Goal: Task Accomplishment & Management: Use online tool/utility

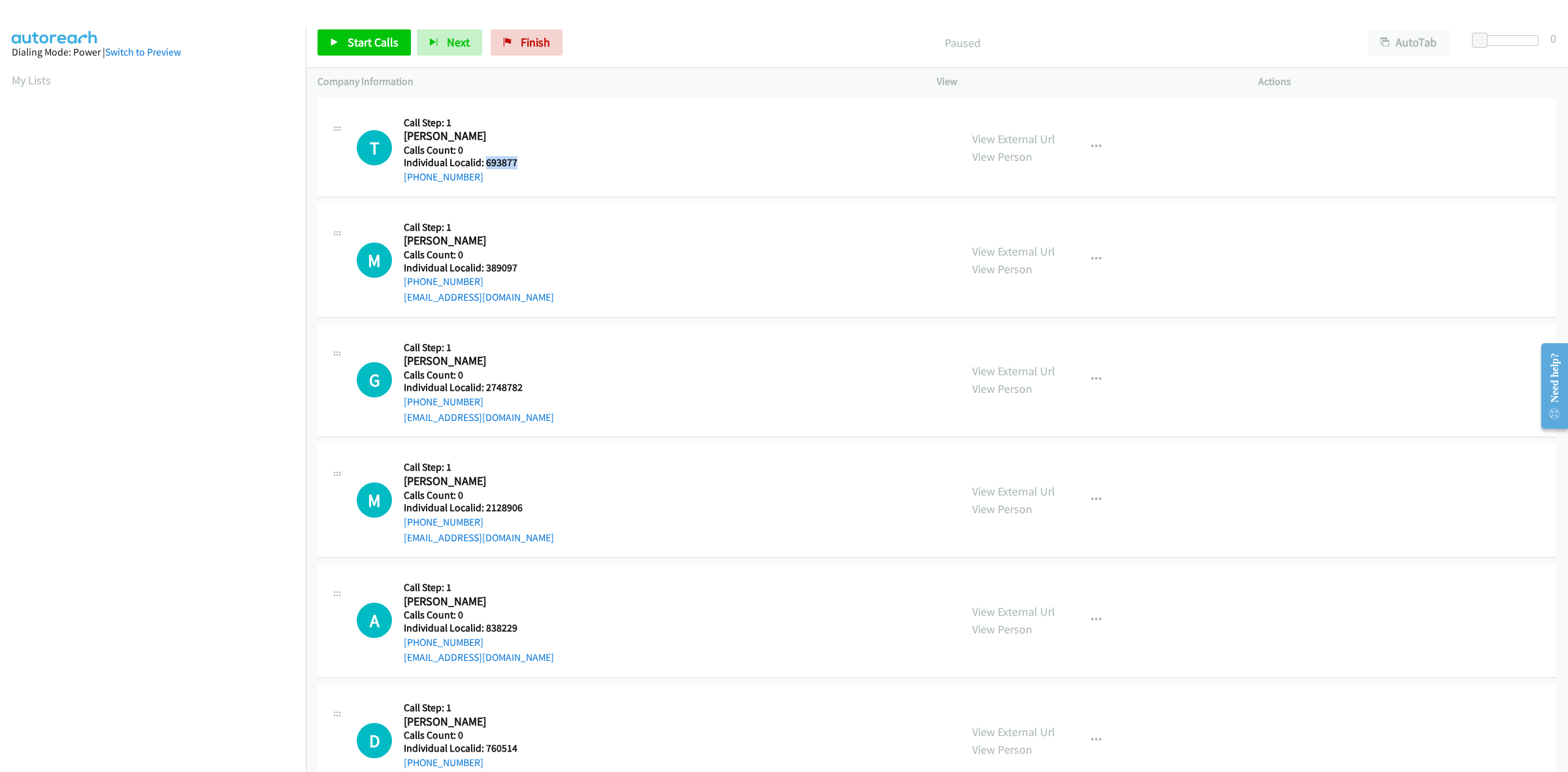
drag, startPoint x: 517, startPoint y: 160, endPoint x: 484, endPoint y: 165, distance: 33.4
click at [484, 165] on h5 "Individual Localid: 693877" at bounding box center [477, 162] width 147 height 13
copy h5 "693877"
drag, startPoint x: 494, startPoint y: 262, endPoint x: 484, endPoint y: 266, distance: 10.8
click at [484, 266] on h5 "Individual Localid: 389097" at bounding box center [479, 268] width 150 height 13
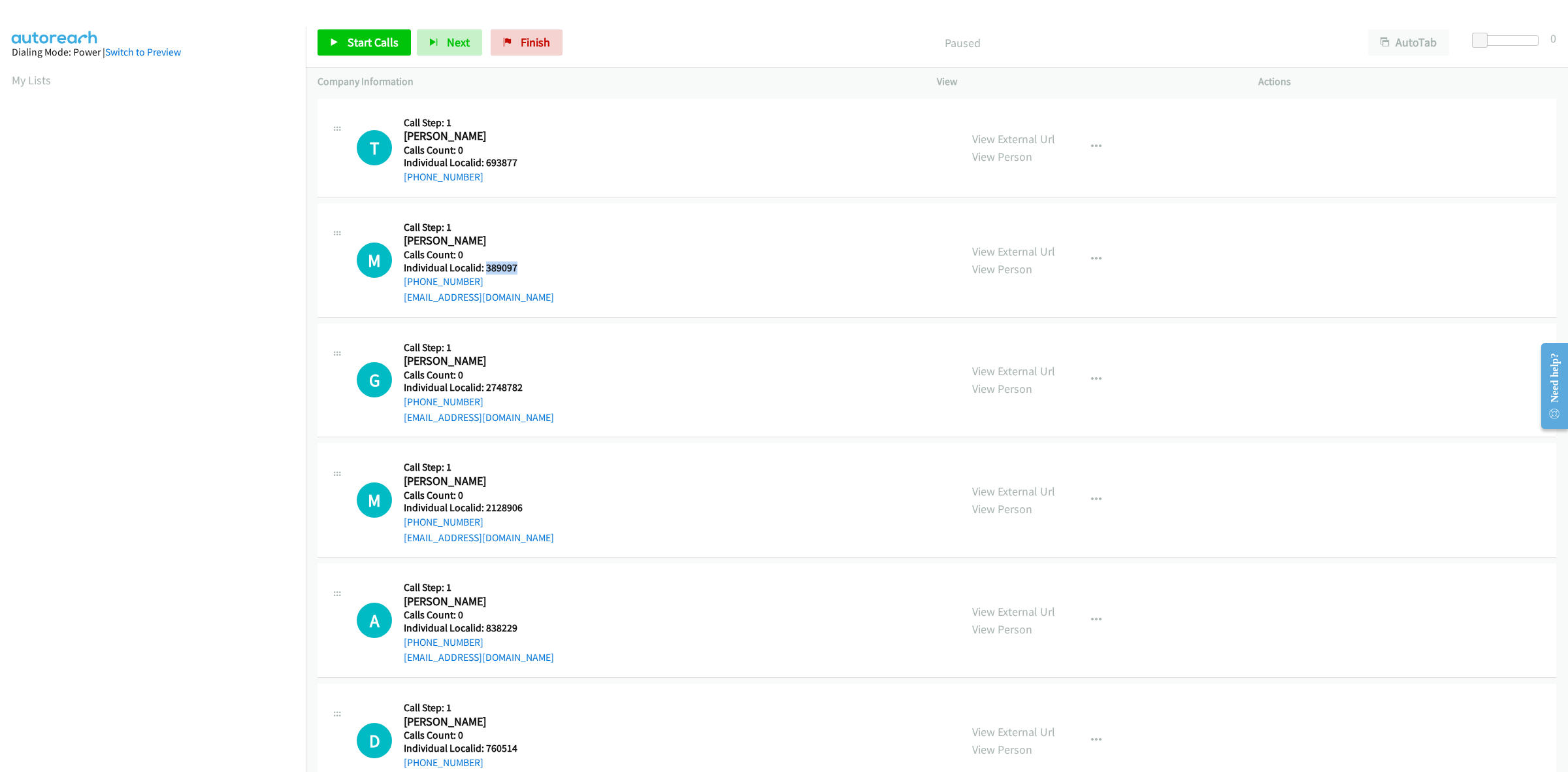
copy h5 "389097"
click at [1093, 258] on icon "button" at bounding box center [1096, 259] width 10 height 10
click at [1006, 347] on link "Skip Call" at bounding box center [1026, 345] width 174 height 26
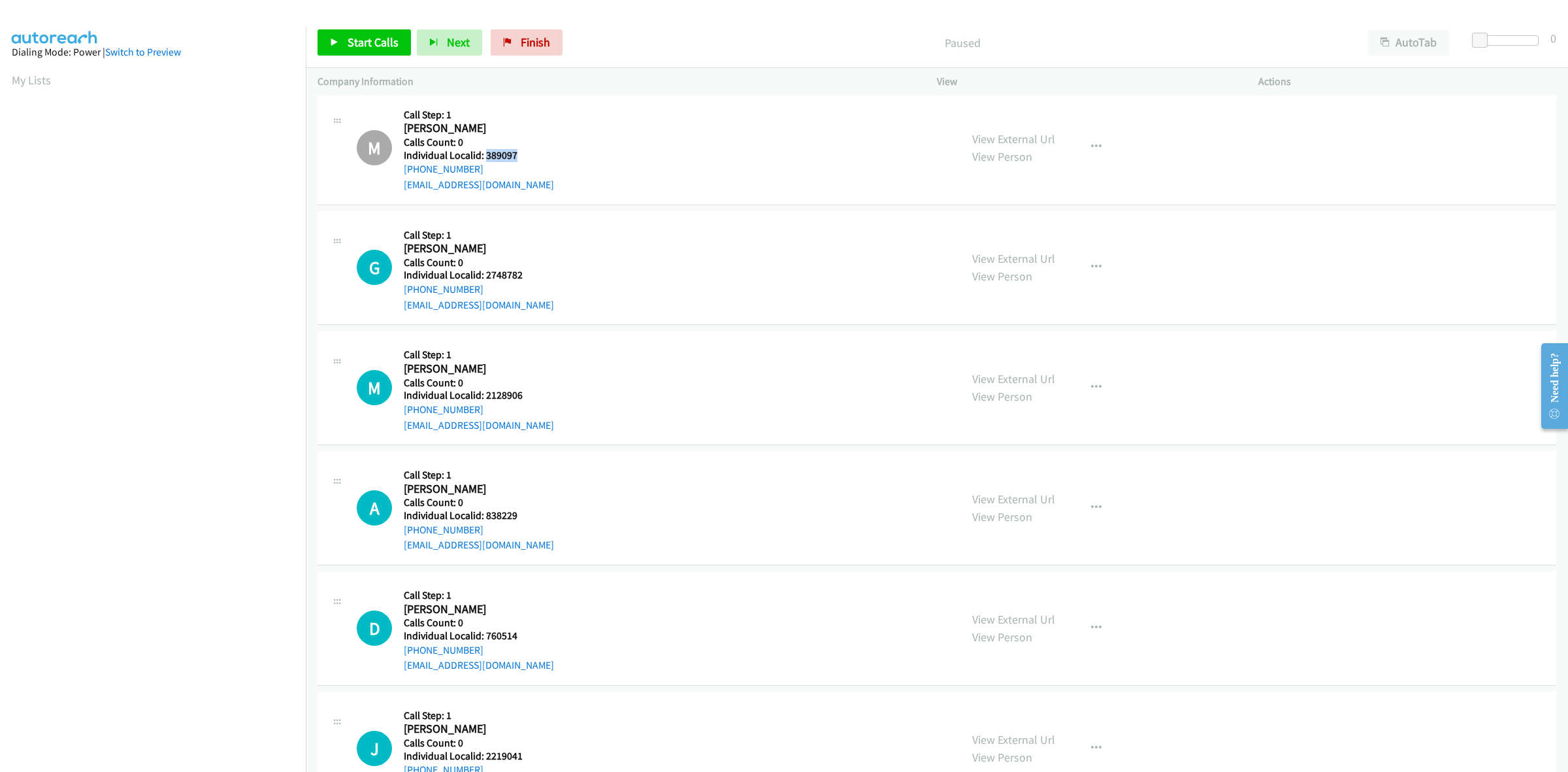
scroll to position [143, 0]
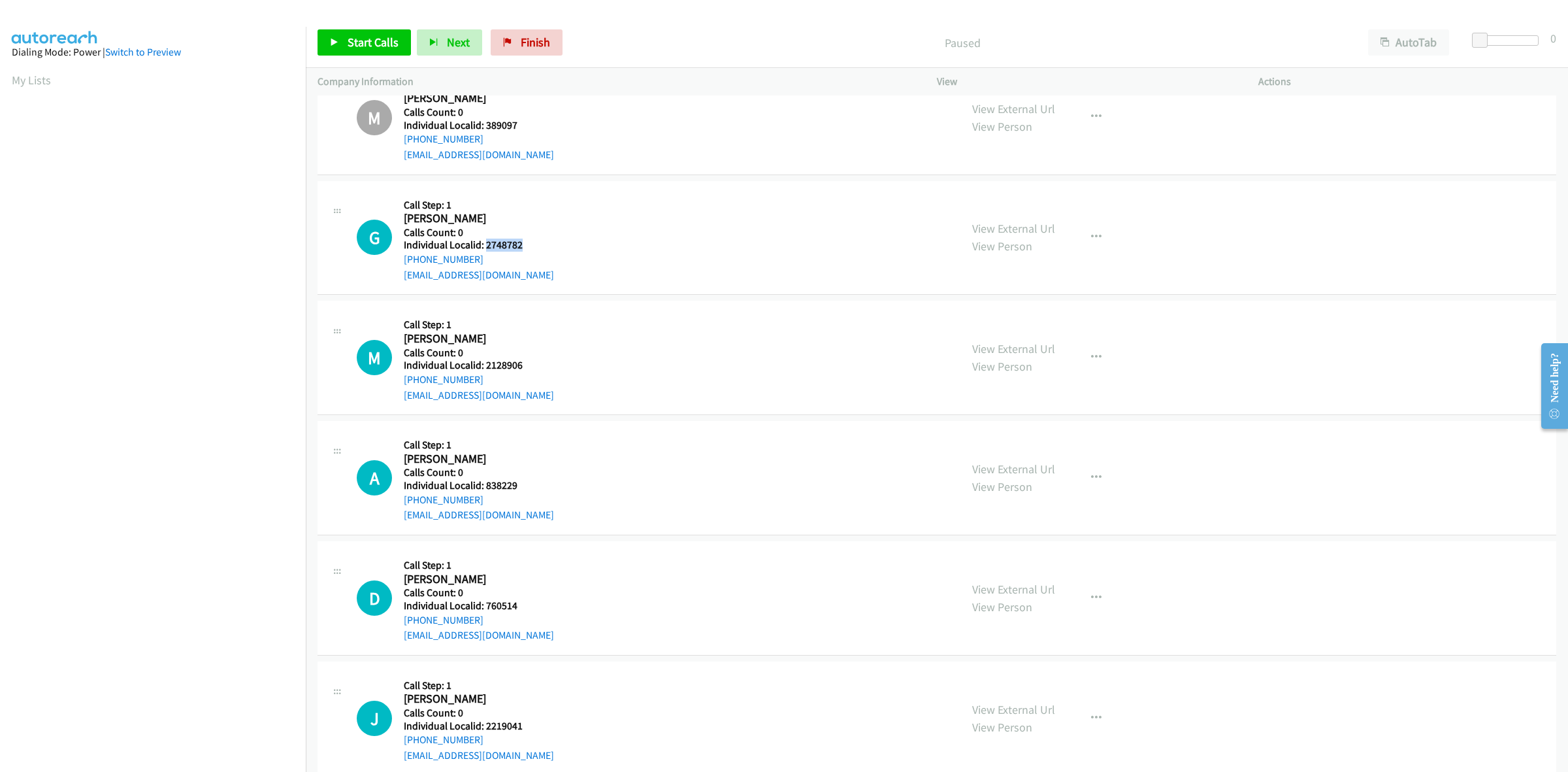
drag, startPoint x: 544, startPoint y: 248, endPoint x: 485, endPoint y: 246, distance: 59.0
click at [485, 246] on h5 "Individual Localid: 2748782" at bounding box center [479, 244] width 150 height 13
copy h5 "2748782"
click at [620, 273] on div "G Callback Scheduled Call Step: 1 Greg Mc Kisson America/New_York Calls Count: …" at bounding box center [652, 238] width 592 height 90
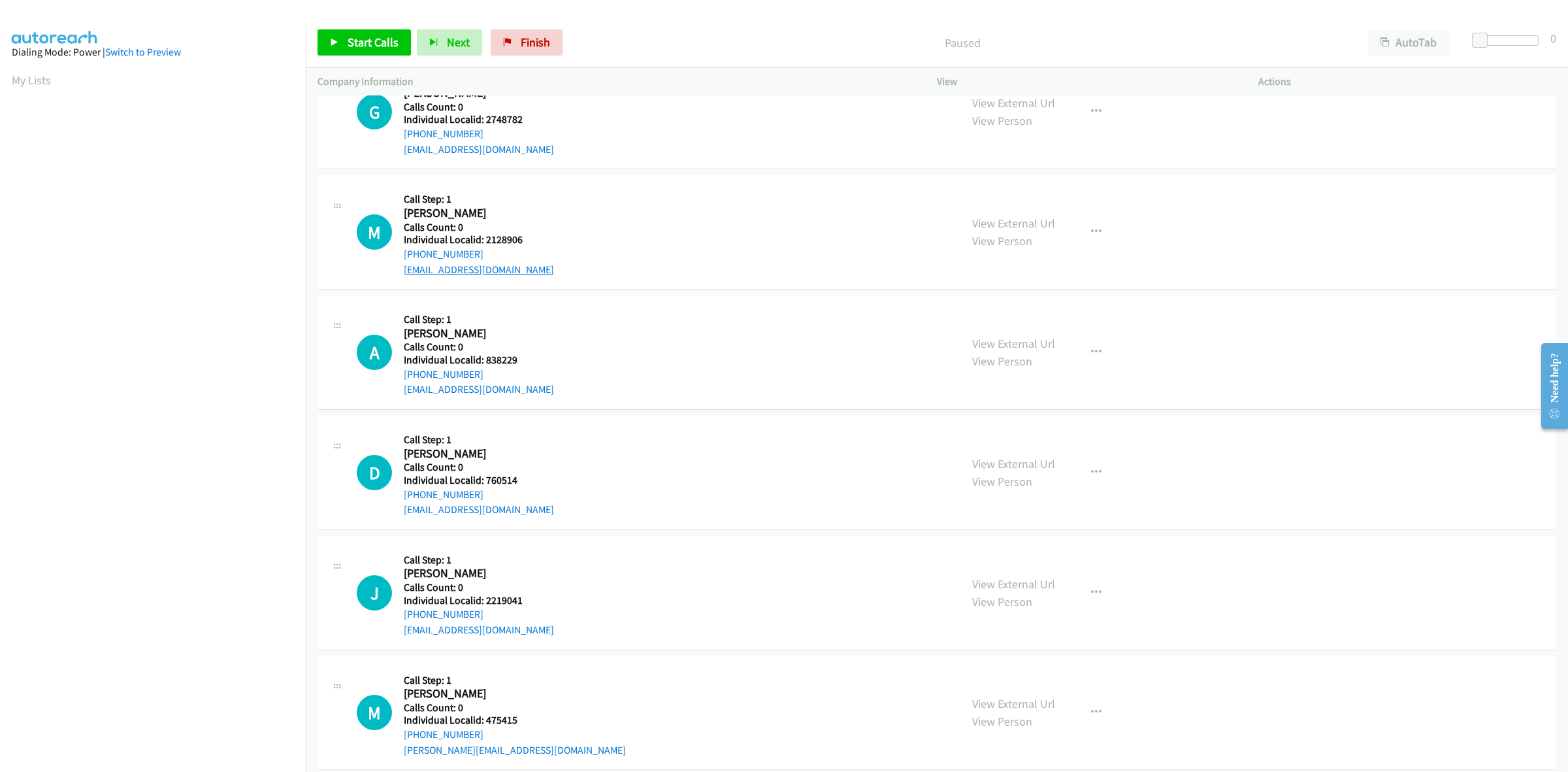
scroll to position [285, 0]
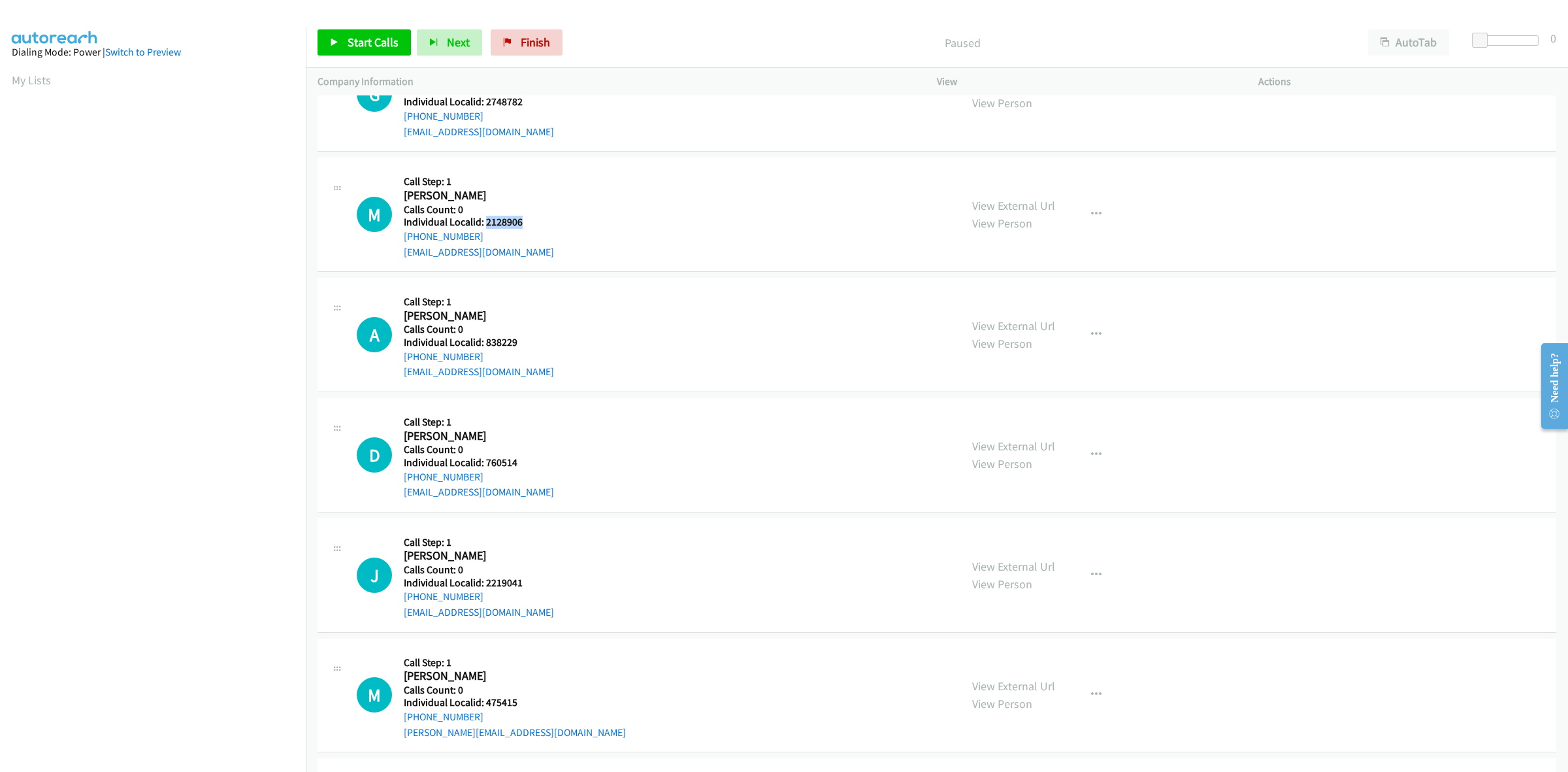
drag, startPoint x: 523, startPoint y: 223, endPoint x: 484, endPoint y: 225, distance: 39.1
click at [484, 225] on h5 "Individual Localid: 2128906" at bounding box center [479, 222] width 150 height 13
copy h5 "2128906"
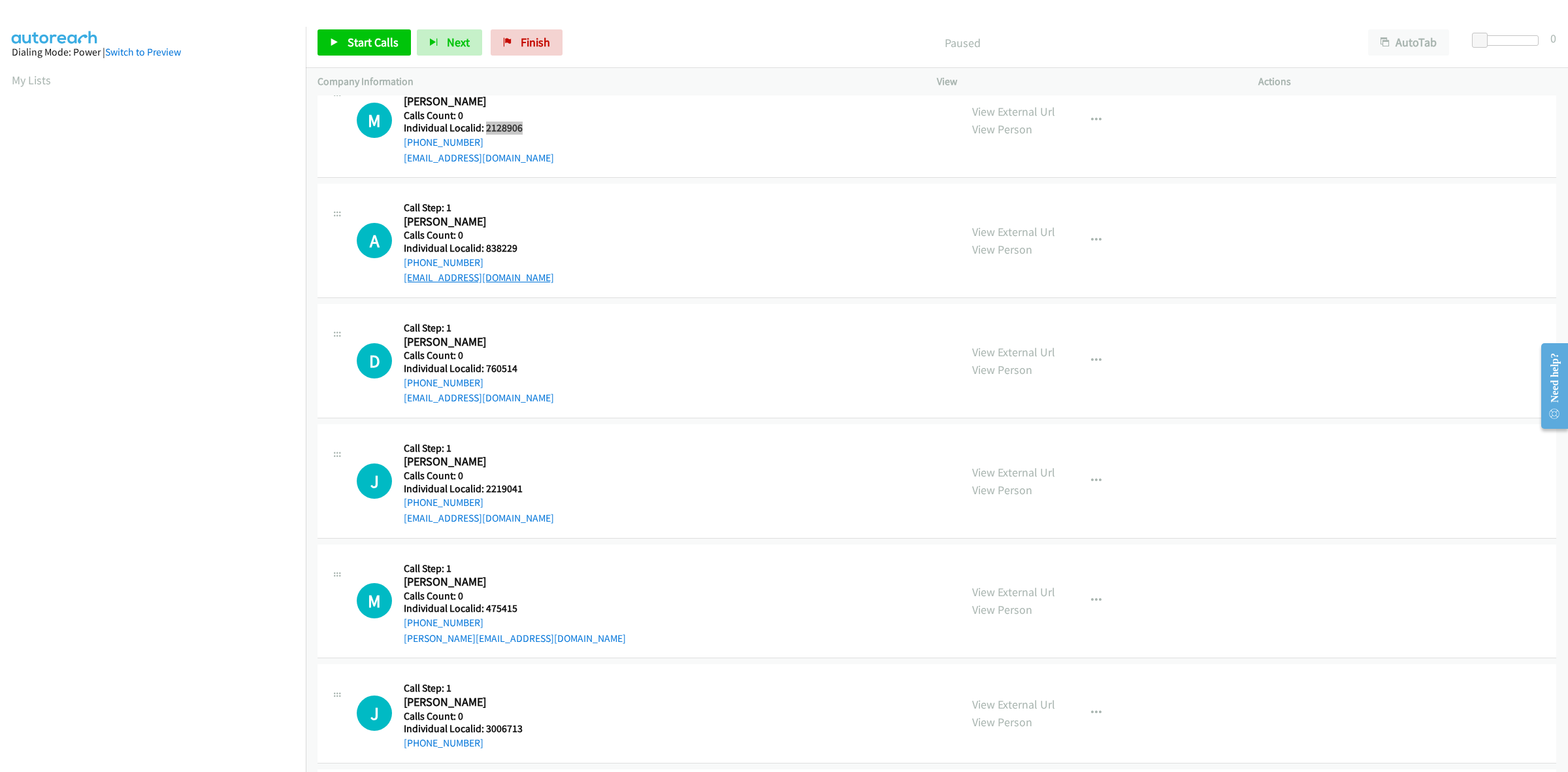
scroll to position [388, 0]
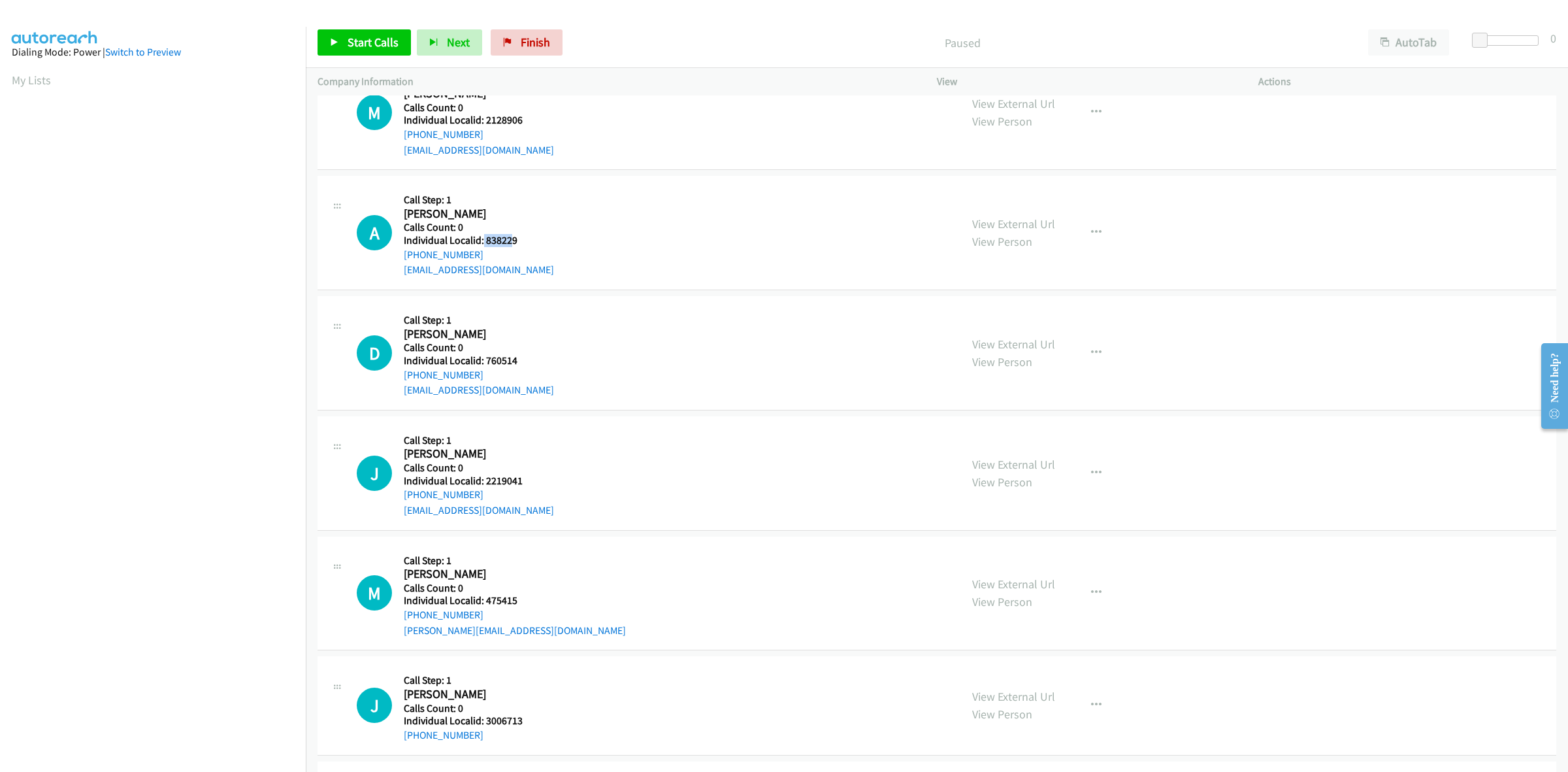
drag, startPoint x: 498, startPoint y: 239, endPoint x: 482, endPoint y: 240, distance: 16.0
click at [482, 240] on h5 "Individual Localid: 838229" at bounding box center [479, 240] width 150 height 13
click at [518, 242] on h5 "Individual Localid: 838229" at bounding box center [479, 240] width 150 height 13
drag, startPoint x: 518, startPoint y: 240, endPoint x: 485, endPoint y: 243, distance: 33.1
click at [485, 243] on h5 "Individual Localid: 838229" at bounding box center [479, 240] width 150 height 13
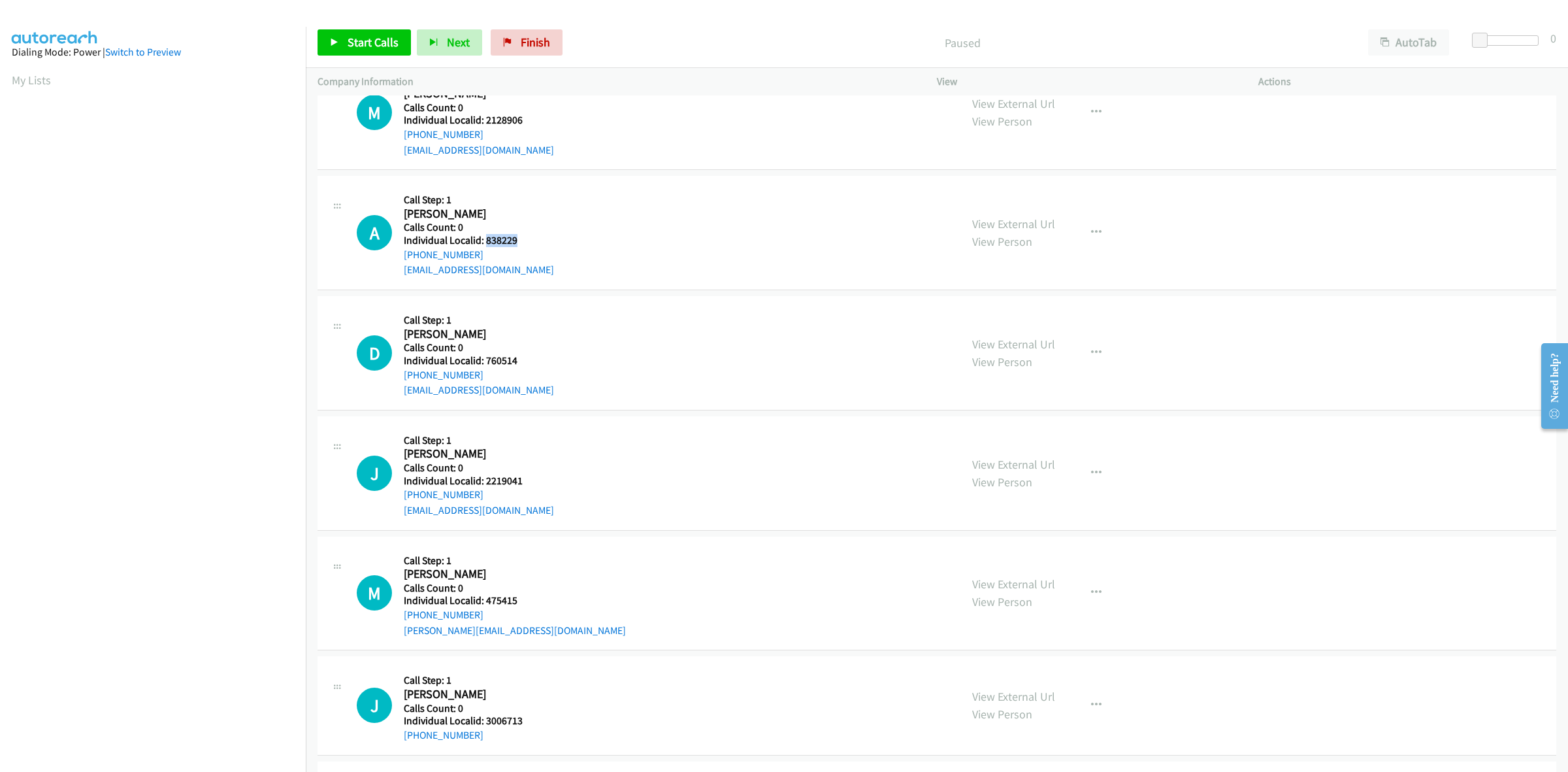
copy h5 "838229"
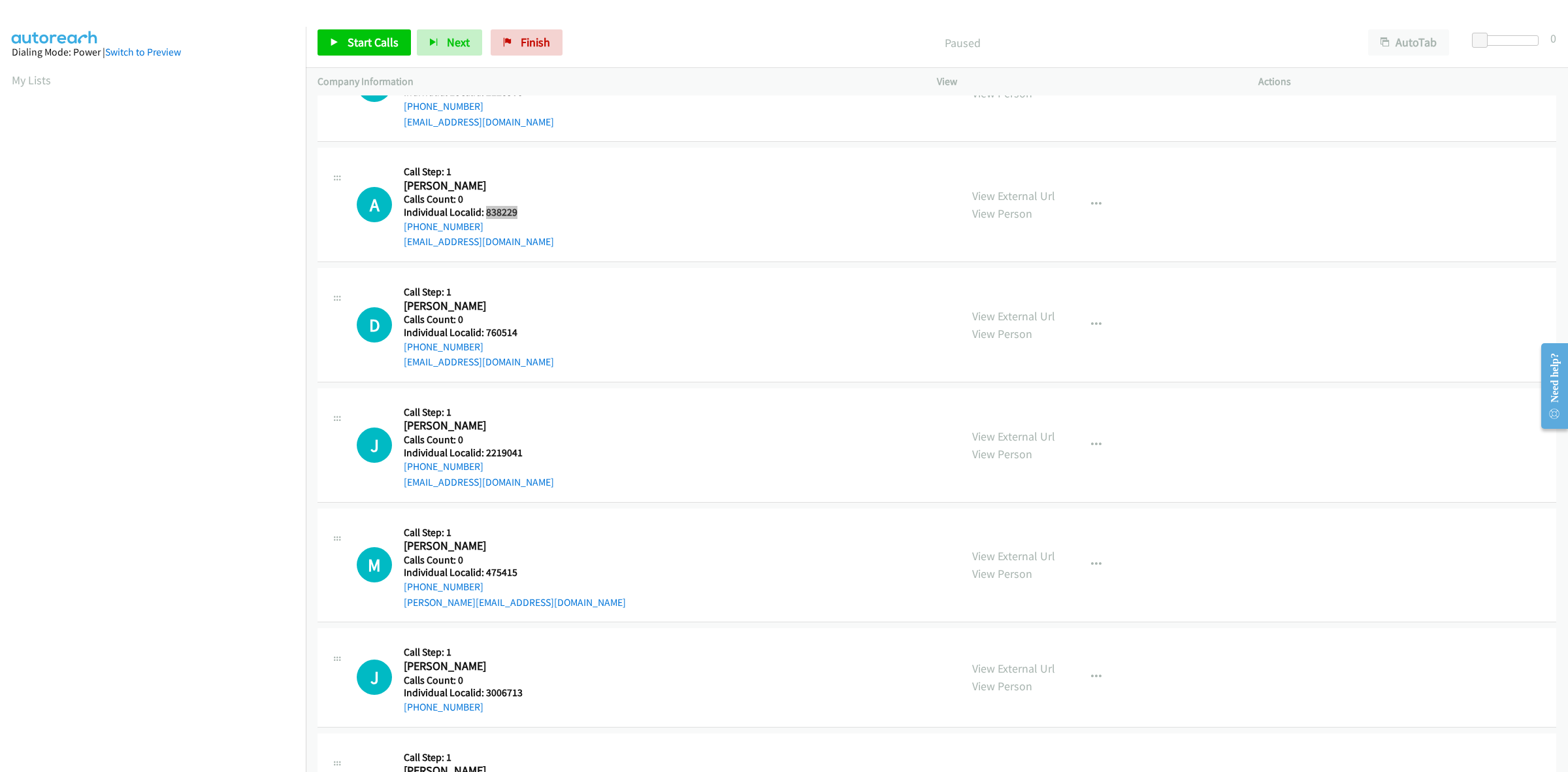
scroll to position [511, 0]
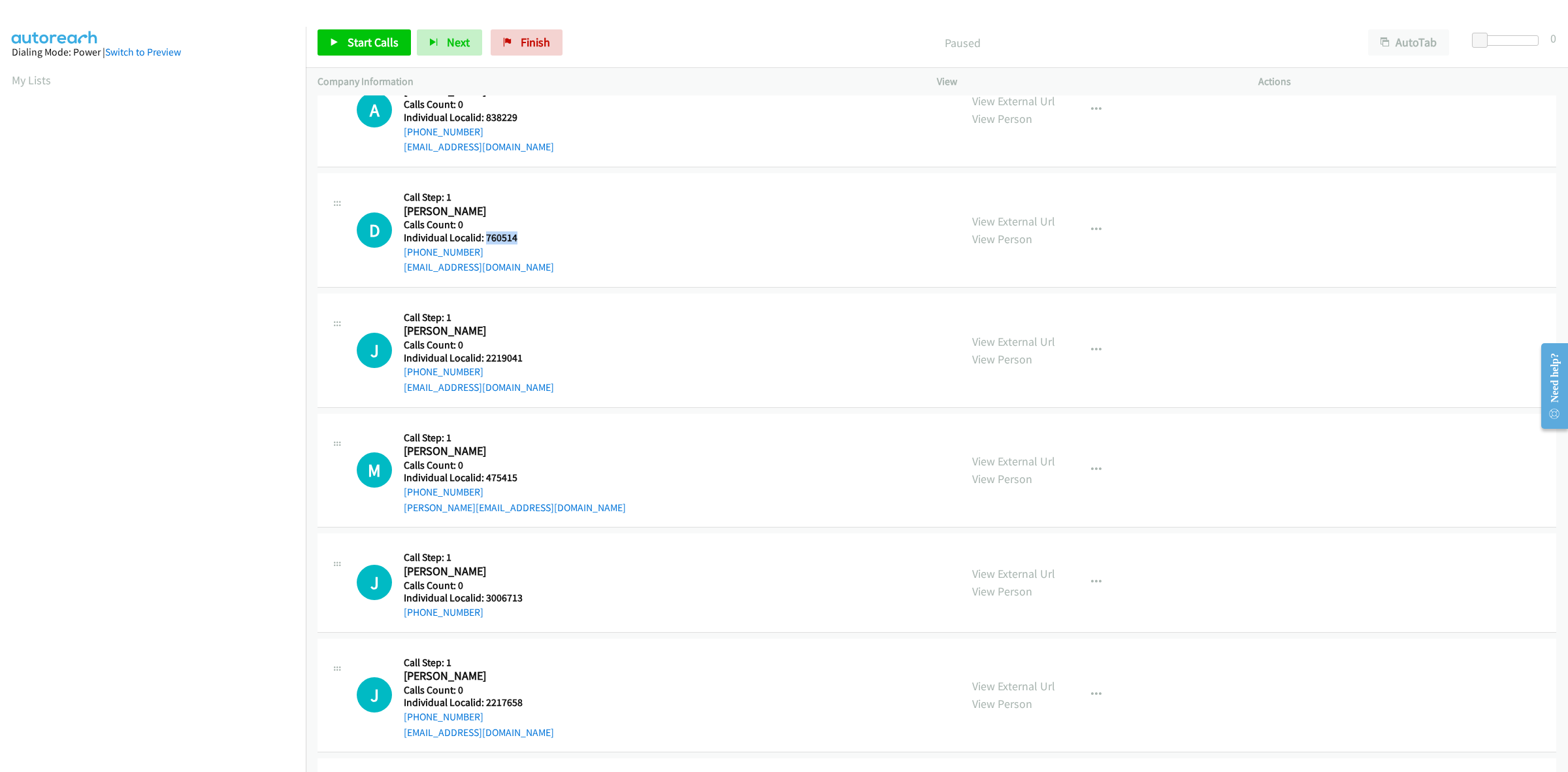
drag, startPoint x: 520, startPoint y: 235, endPoint x: 484, endPoint y: 234, distance: 36.0
click at [484, 234] on h5 "Individual Localid: 760514" at bounding box center [479, 238] width 150 height 13
copy h5 "760514"
click at [1099, 231] on button "button" at bounding box center [1097, 230] width 35 height 26
click at [970, 318] on link "Skip Call" at bounding box center [1026, 315] width 174 height 26
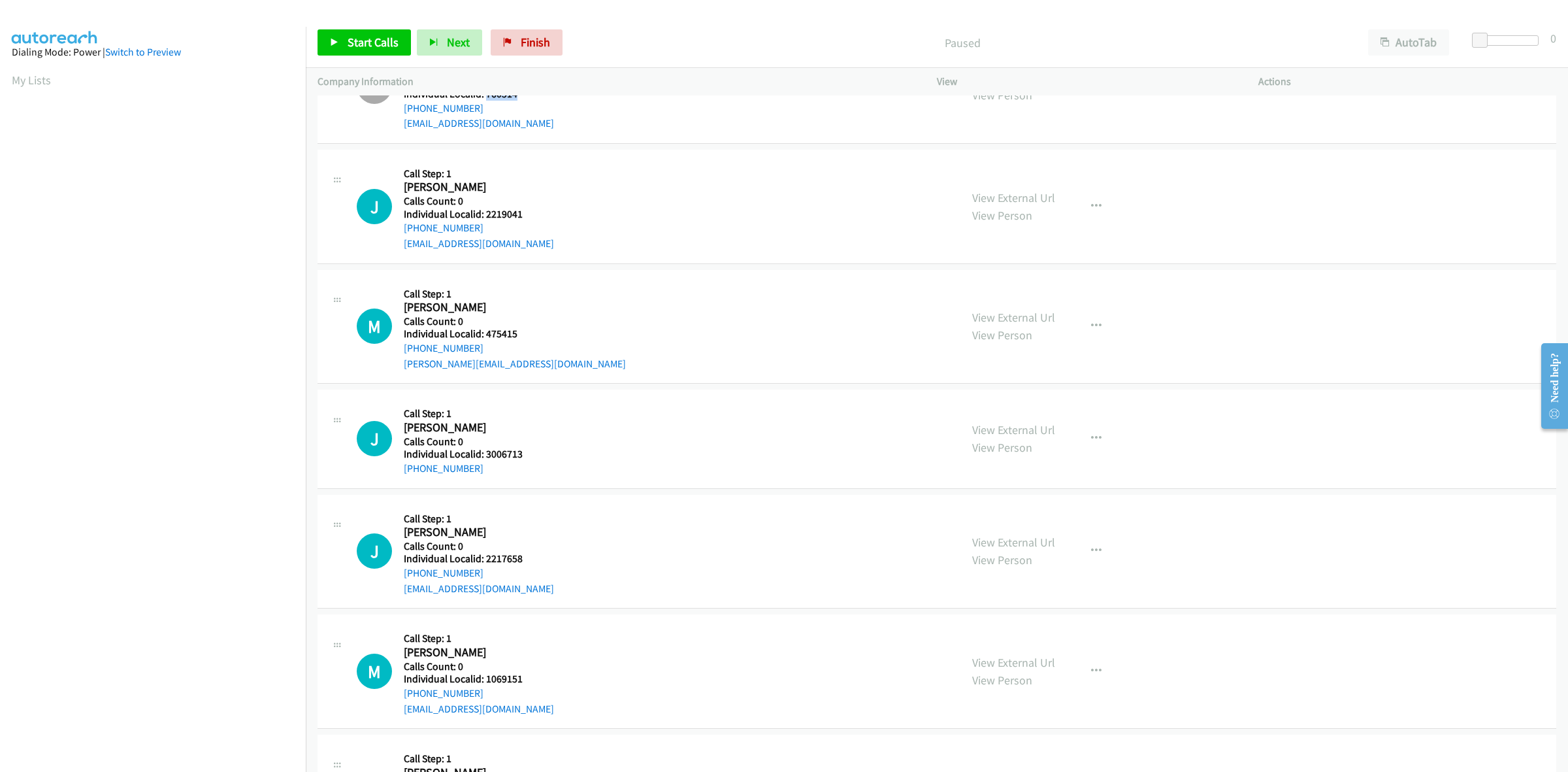
scroll to position [674, 0]
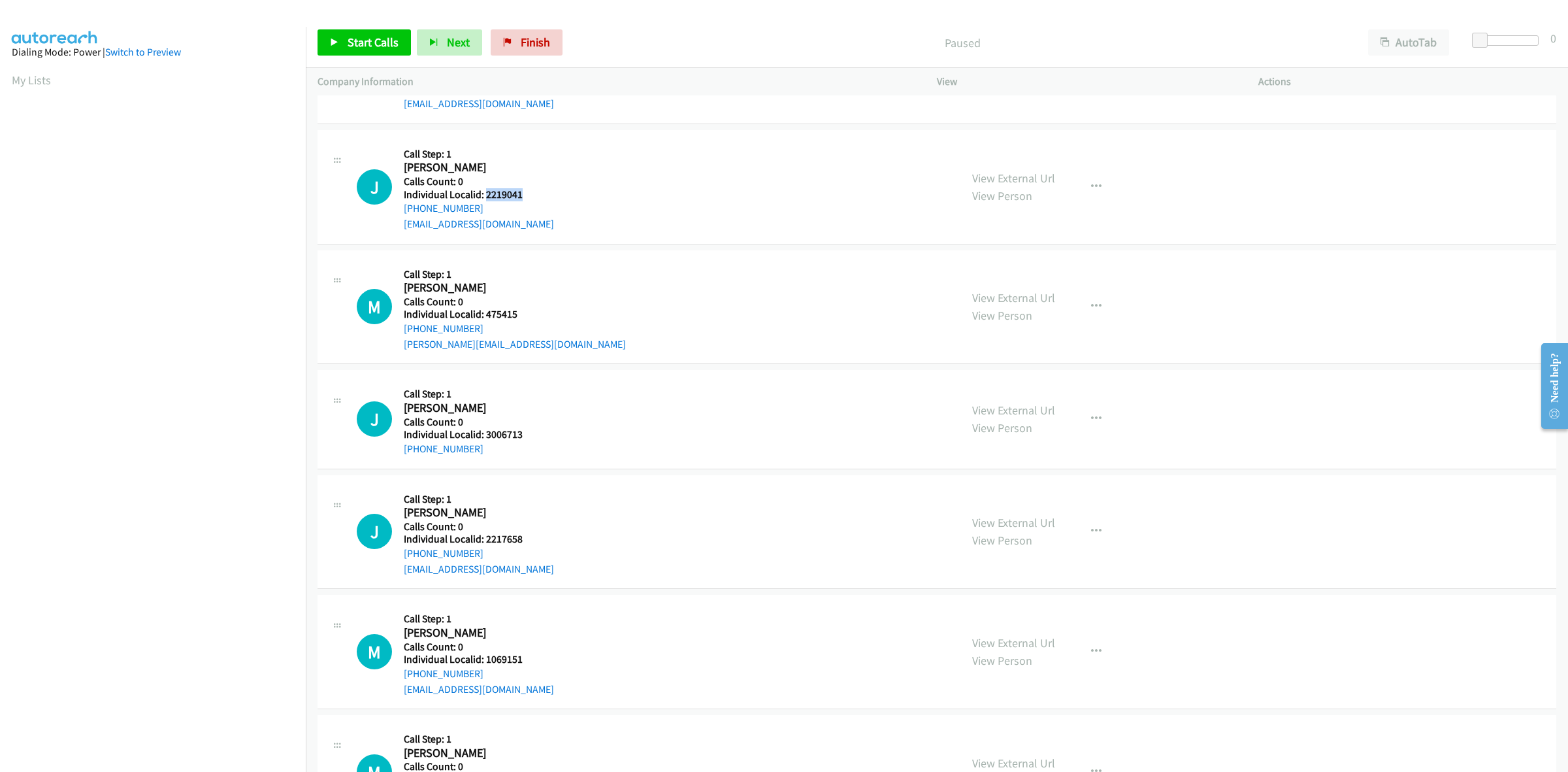
drag, startPoint x: 527, startPoint y: 193, endPoint x: 484, endPoint y: 195, distance: 43.0
click at [484, 195] on h5 "Individual Localid: 2219041" at bounding box center [479, 195] width 150 height 13
copy h5 "2219041"
click at [790, 214] on div "J Callback Scheduled Call Step: 1 John Jones America/New_York Calls Count: 0 In…" at bounding box center [652, 187] width 592 height 90
drag, startPoint x: 487, startPoint y: 206, endPoint x: 399, endPoint y: 213, distance: 88.3
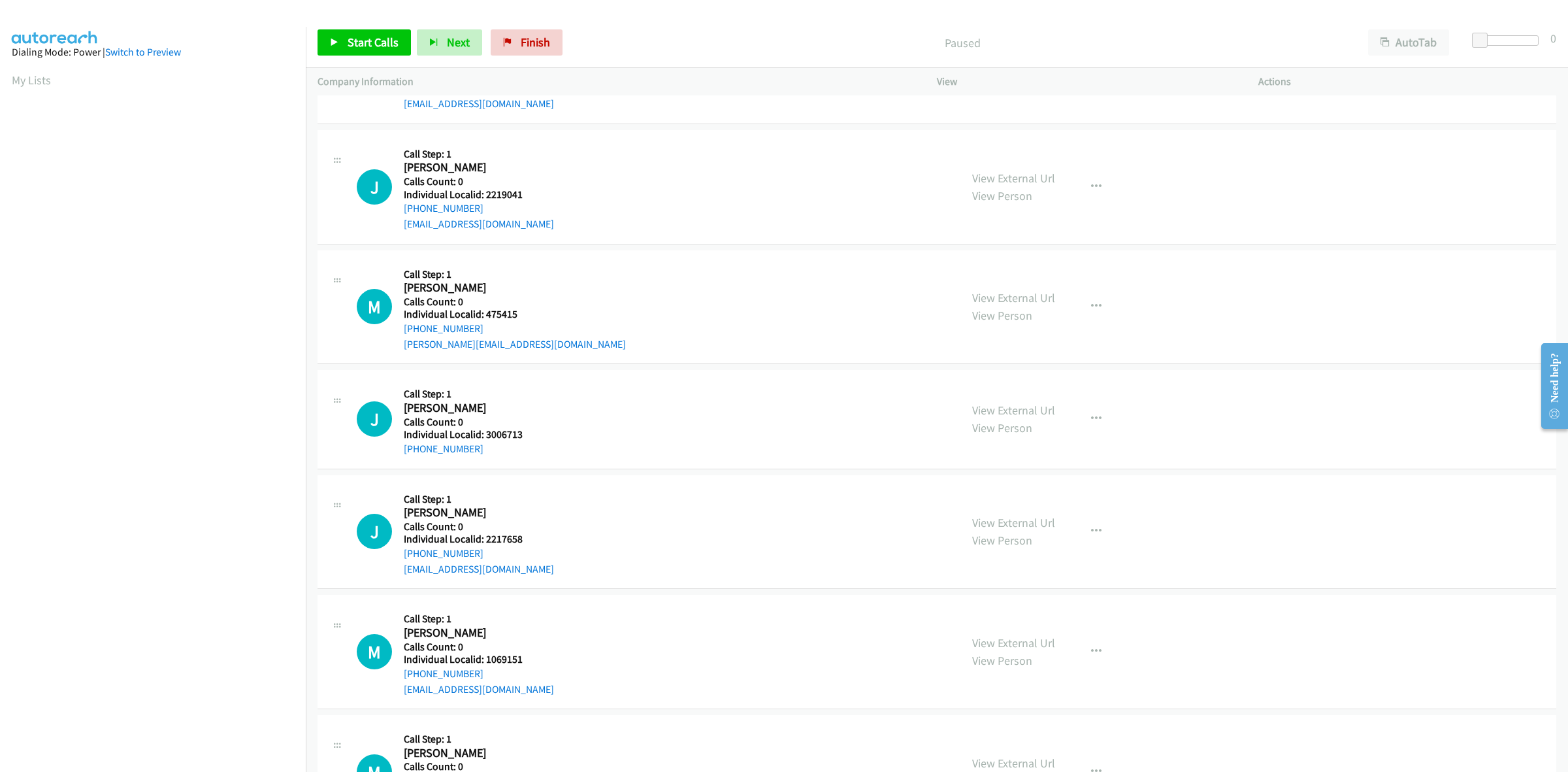
click at [399, 213] on div "J Callback Scheduled Call Step: 1 John Jones America/New_York Calls Count: 0 In…" at bounding box center [652, 187] width 592 height 90
copy link "+1 502-645-1197"
drag, startPoint x: 523, startPoint y: 191, endPoint x: 484, endPoint y: 191, distance: 39.0
click at [484, 191] on h5 "Individual Localid: 2219041" at bounding box center [479, 195] width 150 height 13
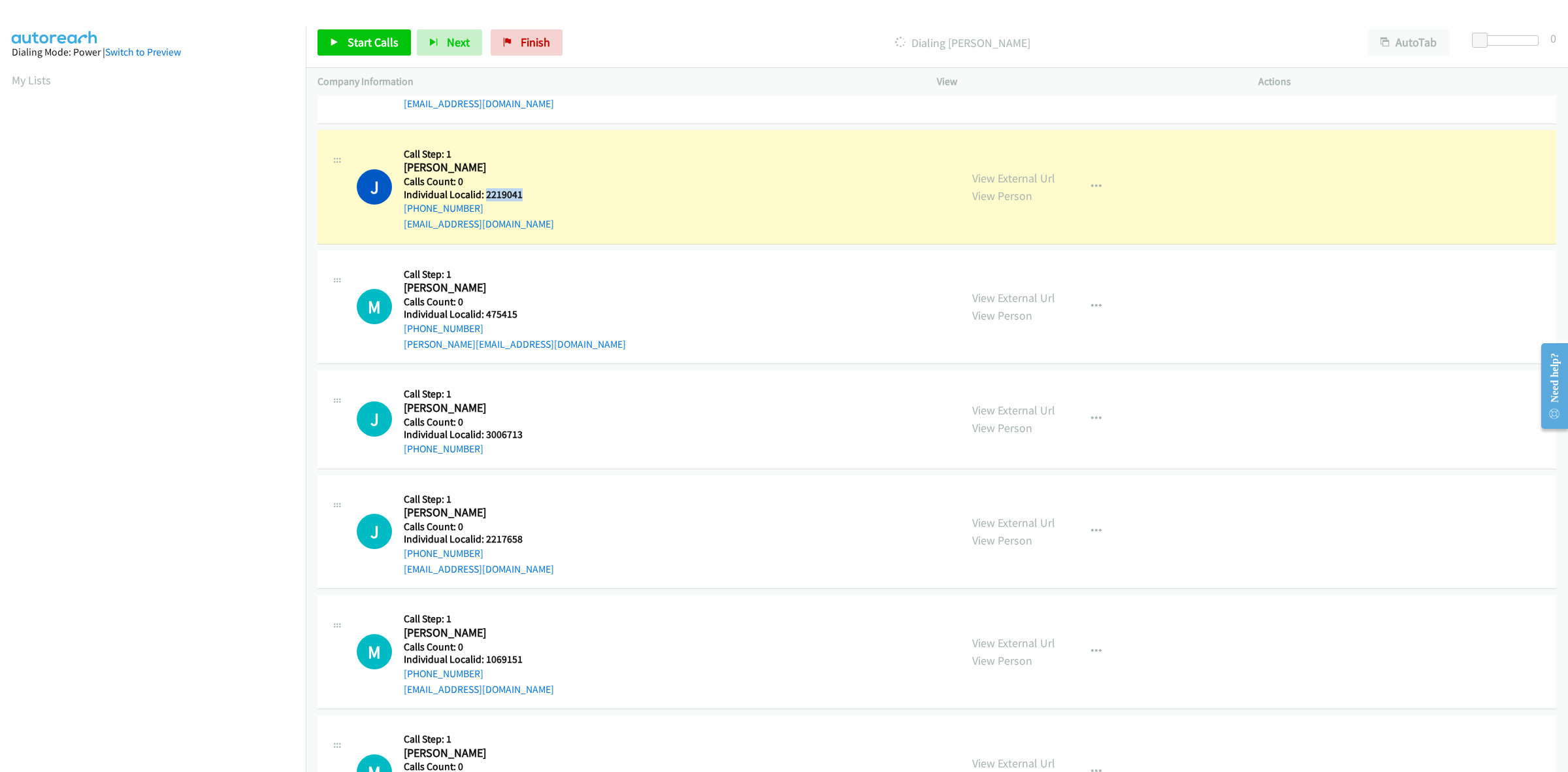
copy h5 "2219041"
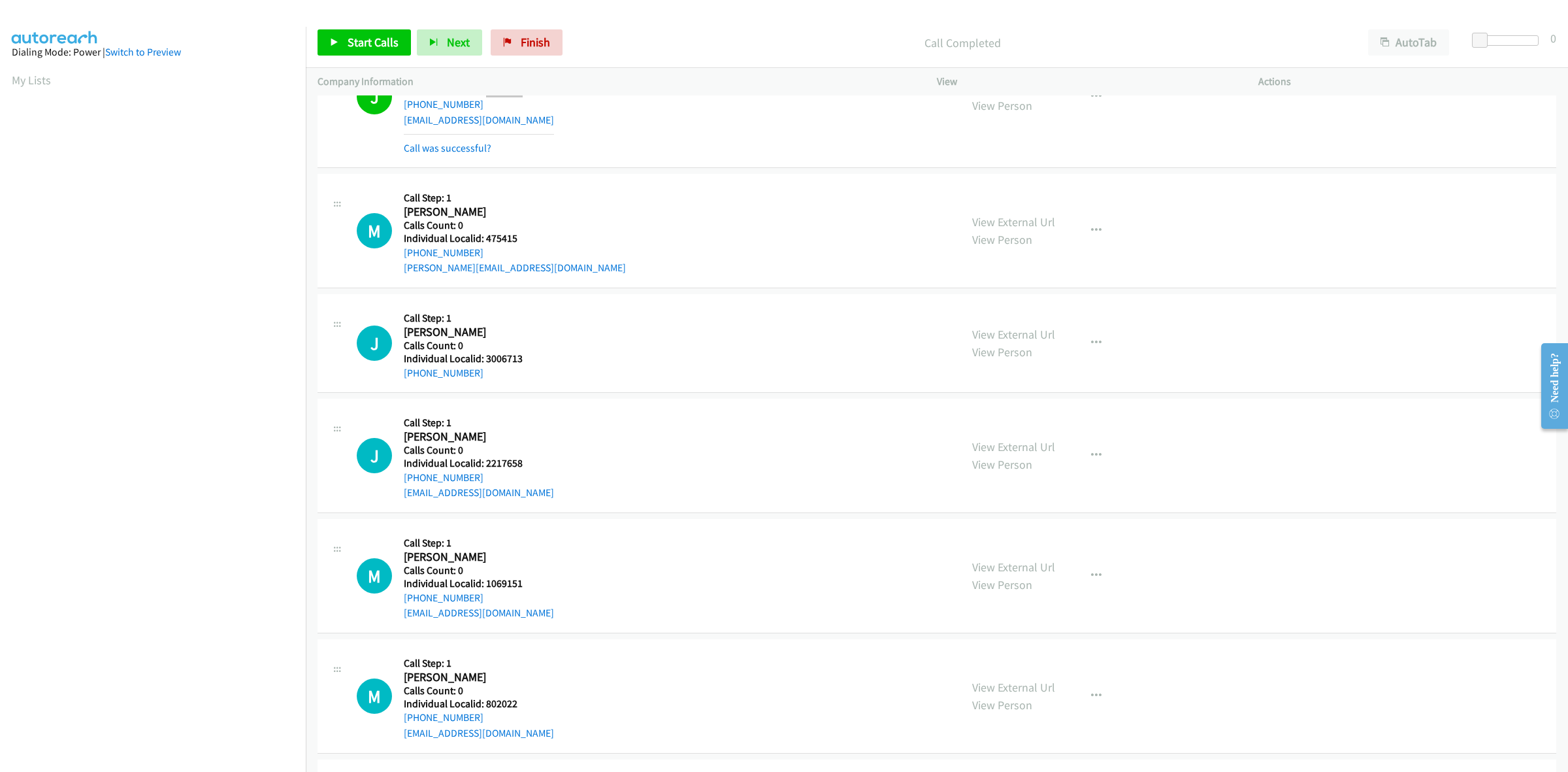
scroll to position [837, 0]
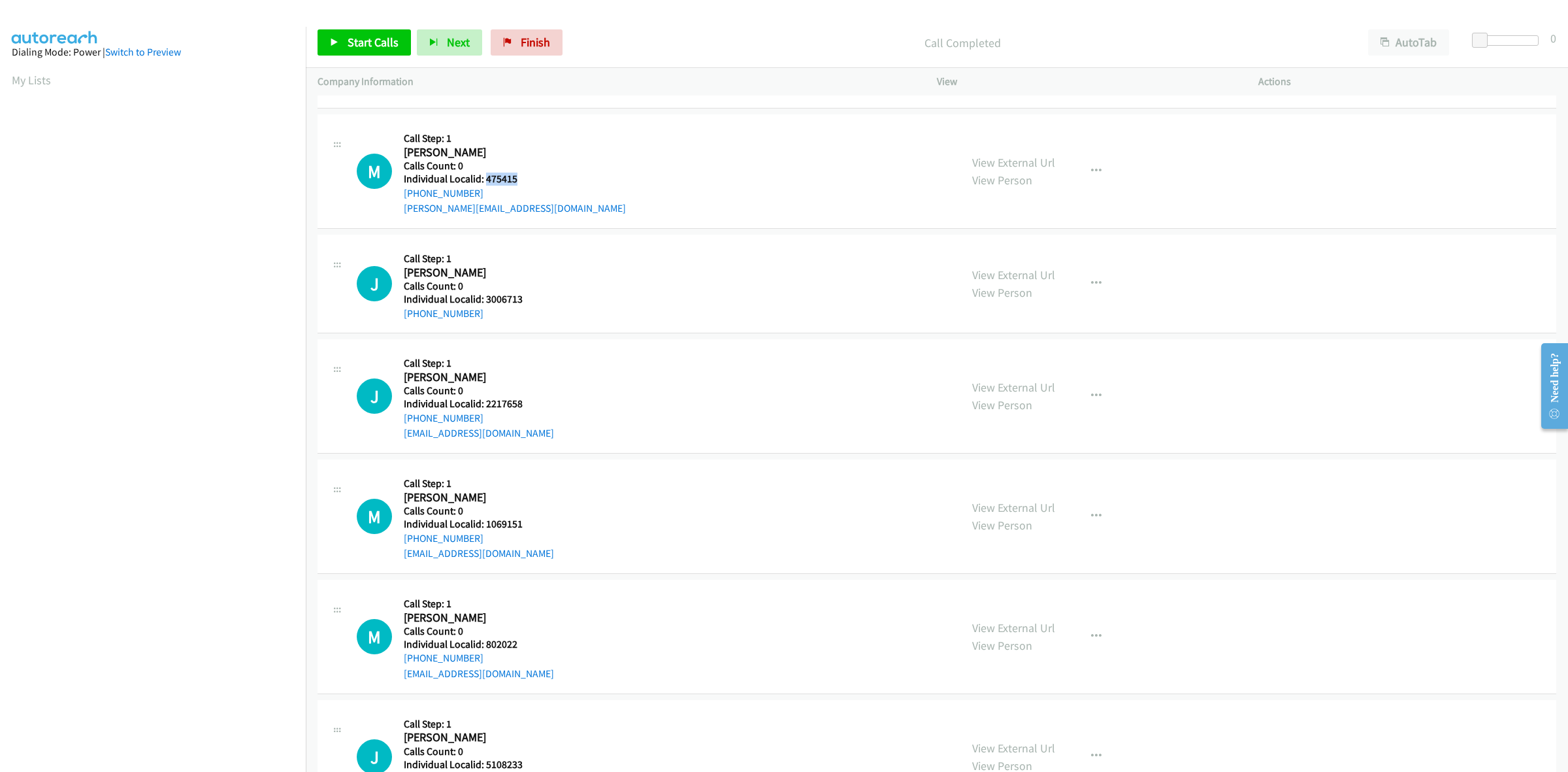
drag, startPoint x: 519, startPoint y: 177, endPoint x: 483, endPoint y: 178, distance: 36.0
click at [483, 178] on h5 "Individual Localid: 475415" at bounding box center [514, 179] width 222 height 13
copy h5 "475415"
click at [1093, 167] on icon "button" at bounding box center [1096, 171] width 10 height 10
click at [1017, 281] on link "Add to do not call list" at bounding box center [1026, 283] width 174 height 26
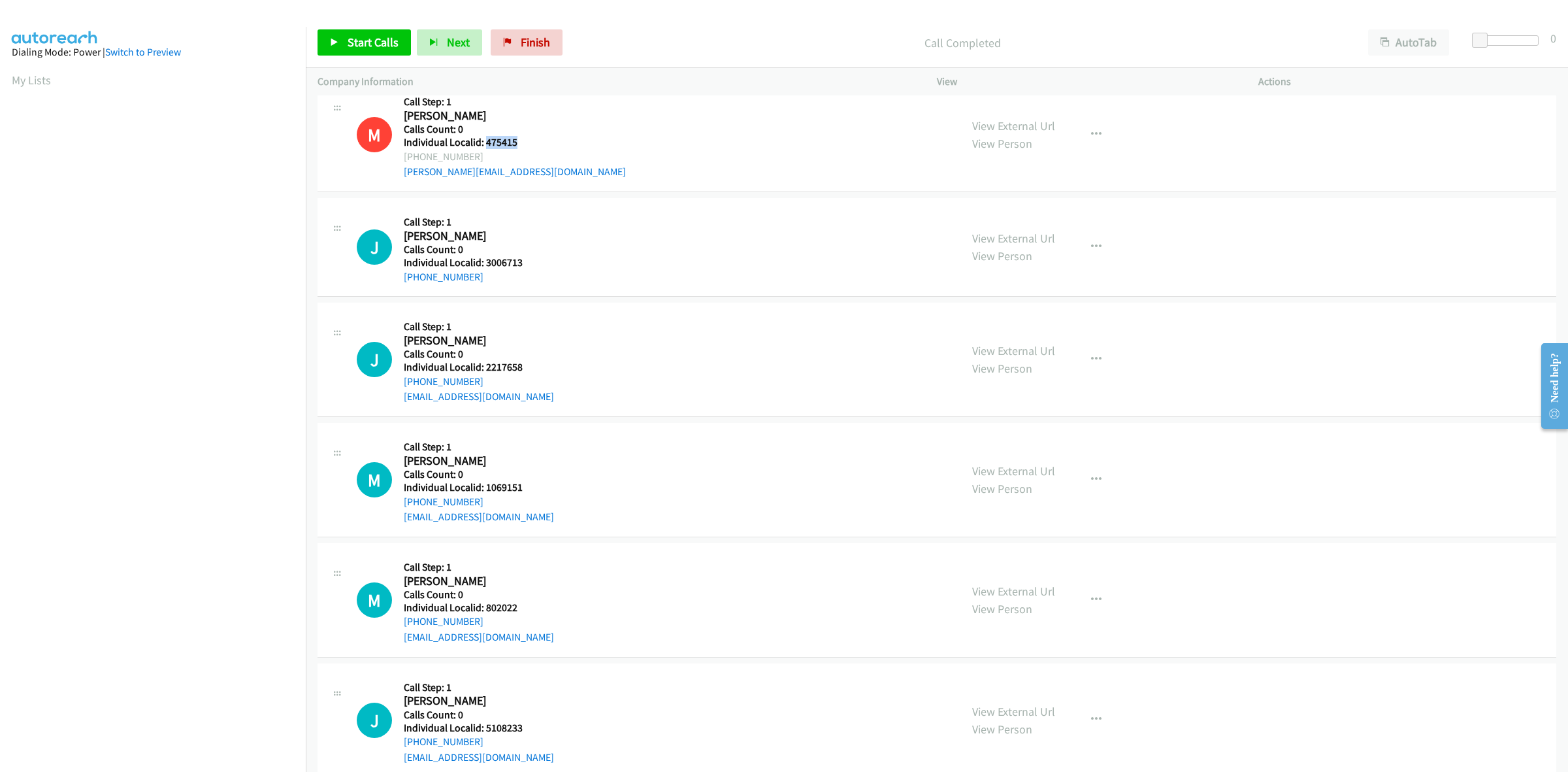
scroll to position [878, 0]
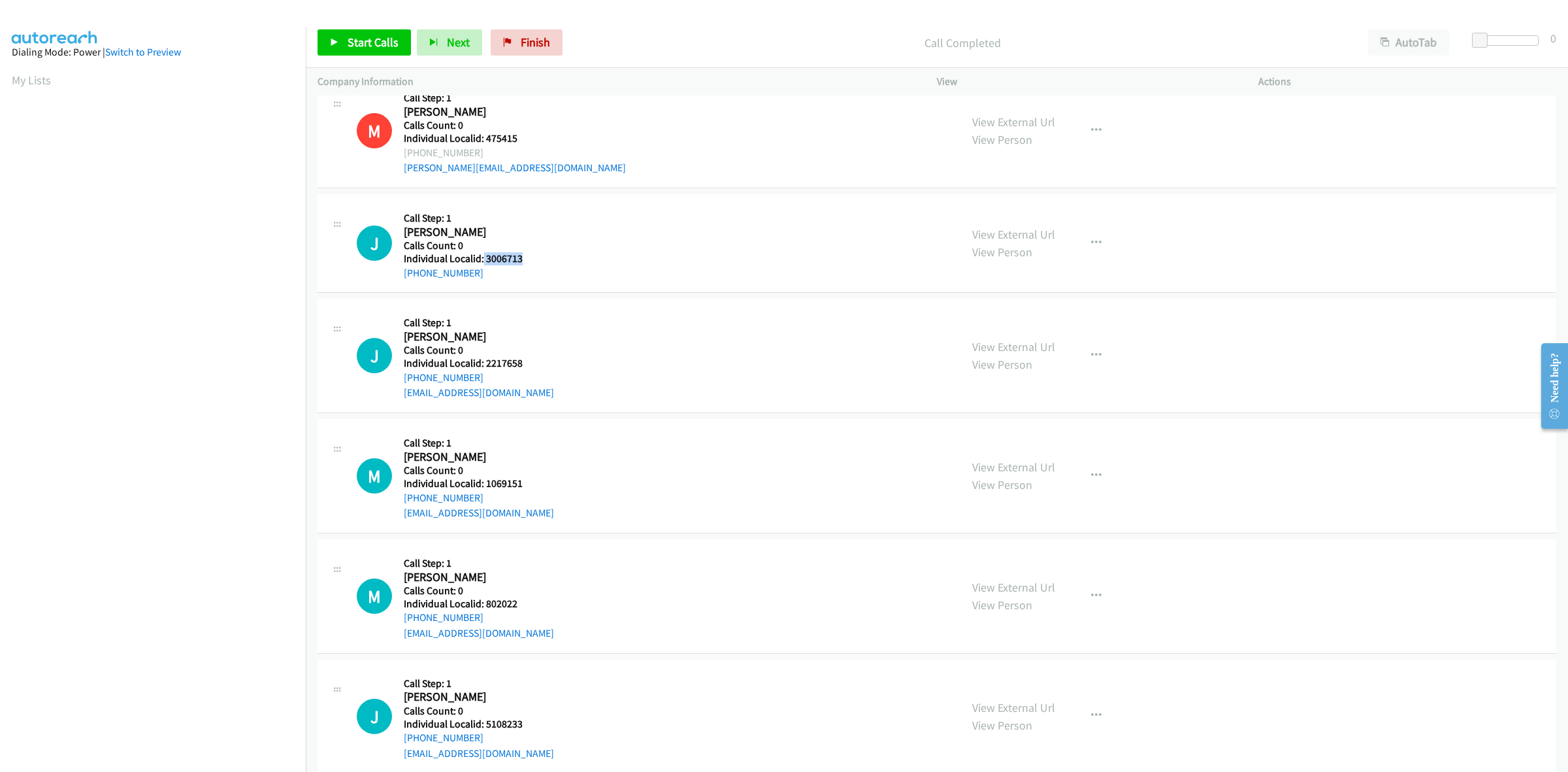
drag, startPoint x: 533, startPoint y: 261, endPoint x: 482, endPoint y: 259, distance: 51.0
click at [482, 259] on h5 "Individual Localid: 3006713" at bounding box center [477, 259] width 147 height 13
click at [1091, 243] on icon "button" at bounding box center [1096, 242] width 10 height 10
click at [1013, 360] on link "Add to do not call list" at bounding box center [1026, 355] width 174 height 26
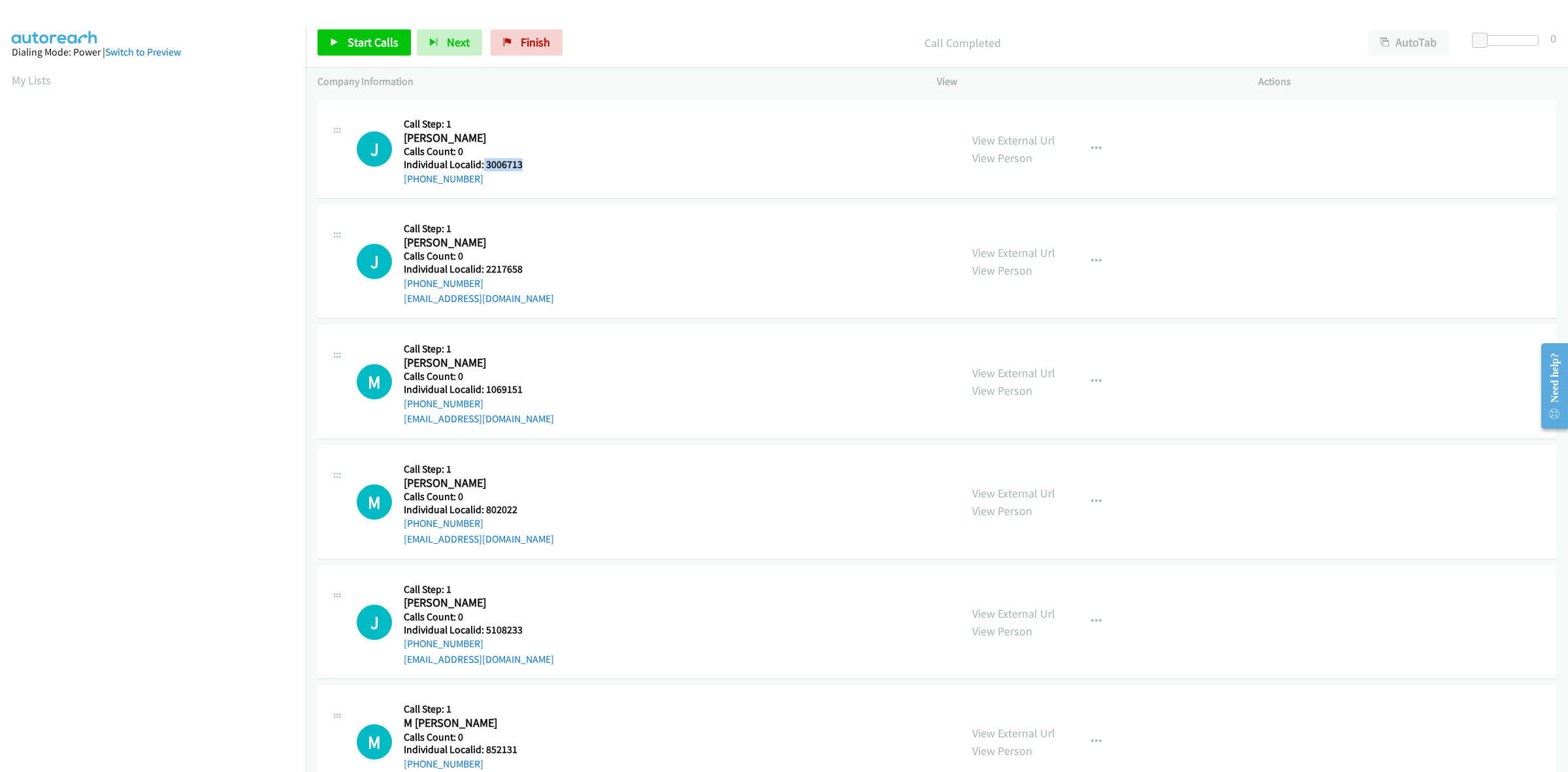
scroll to position [1020, 0]
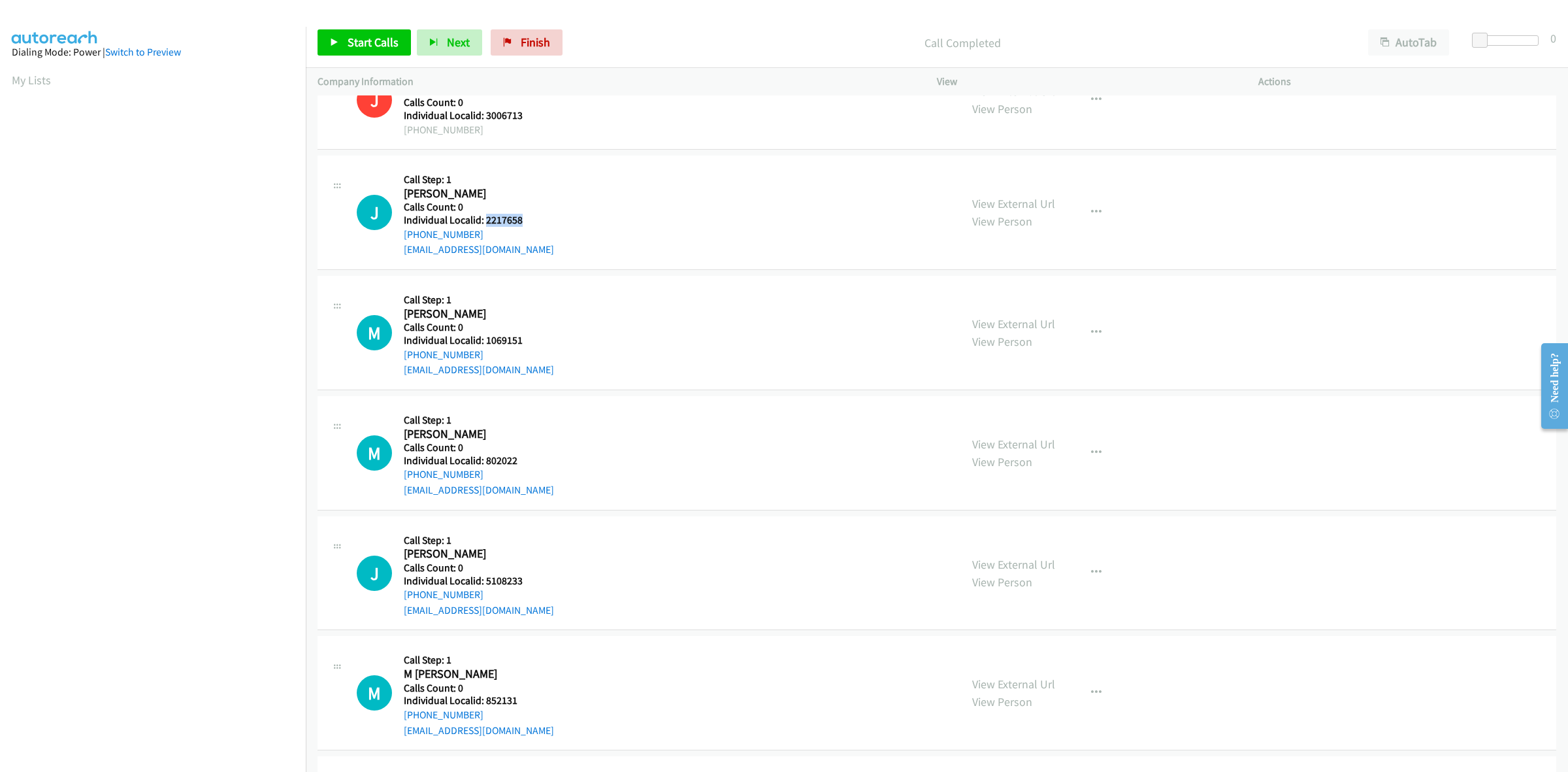
drag, startPoint x: 525, startPoint y: 224, endPoint x: 483, endPoint y: 220, distance: 42.2
click at [483, 220] on h5 "Individual Localid: 2217658" at bounding box center [479, 220] width 150 height 13
drag, startPoint x: 556, startPoint y: 178, endPoint x: 543, endPoint y: 184, distance: 14.3
click at [556, 178] on div "J Callback Scheduled Call Step: 1 James Matthews America/New_York Calls Count: …" at bounding box center [652, 212] width 592 height 90
drag, startPoint x: 481, startPoint y: 235, endPoint x: 403, endPoint y: 238, distance: 78.1
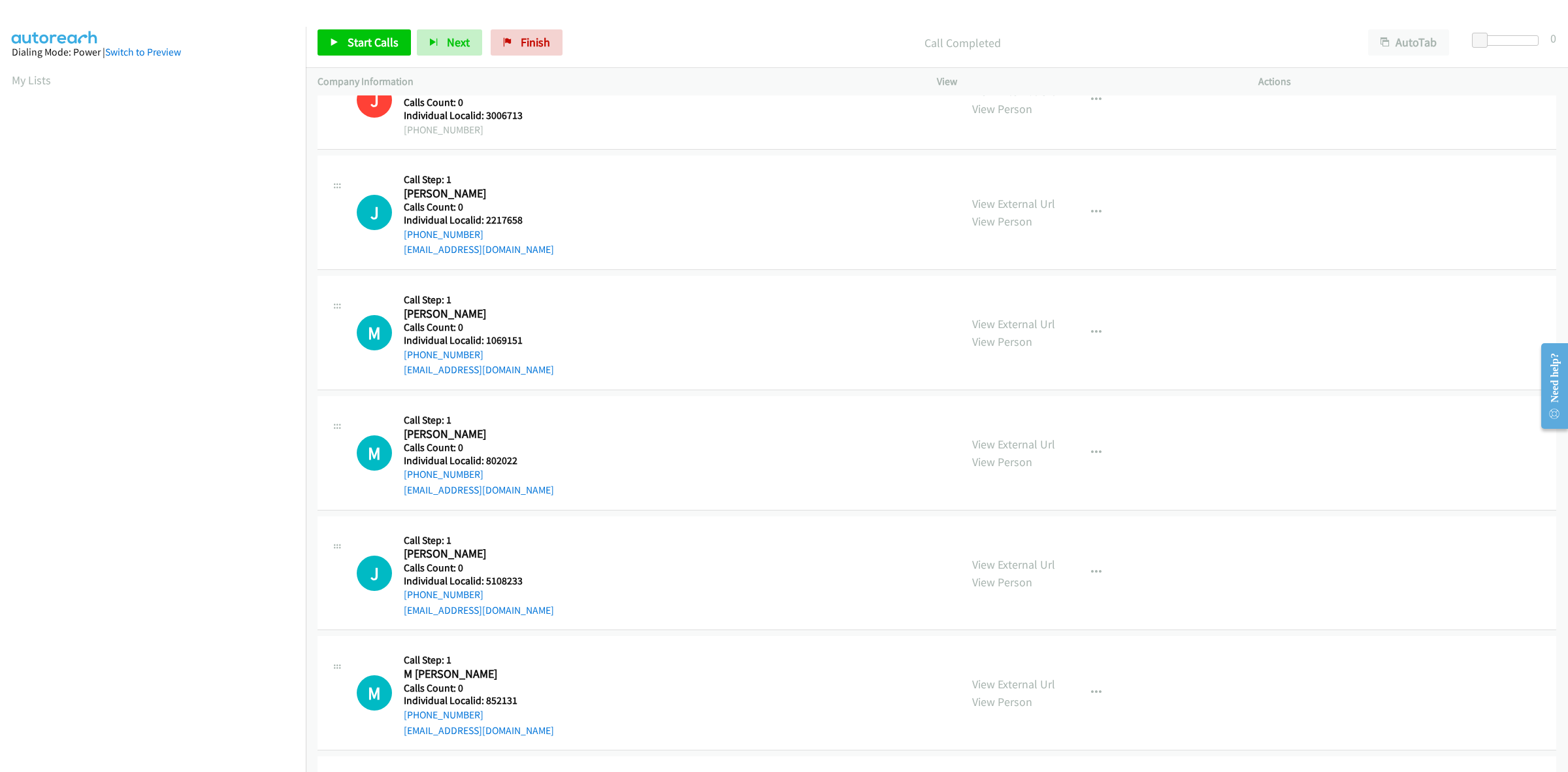
click at [403, 238] on div "J Callback Scheduled Call Step: 1 James Matthews America/New_York Calls Count: …" at bounding box center [652, 212] width 592 height 90
drag, startPoint x: 518, startPoint y: 219, endPoint x: 485, endPoint y: 222, distance: 33.1
click at [485, 222] on h5 "Individual Localid: 2217658" at bounding box center [479, 220] width 150 height 13
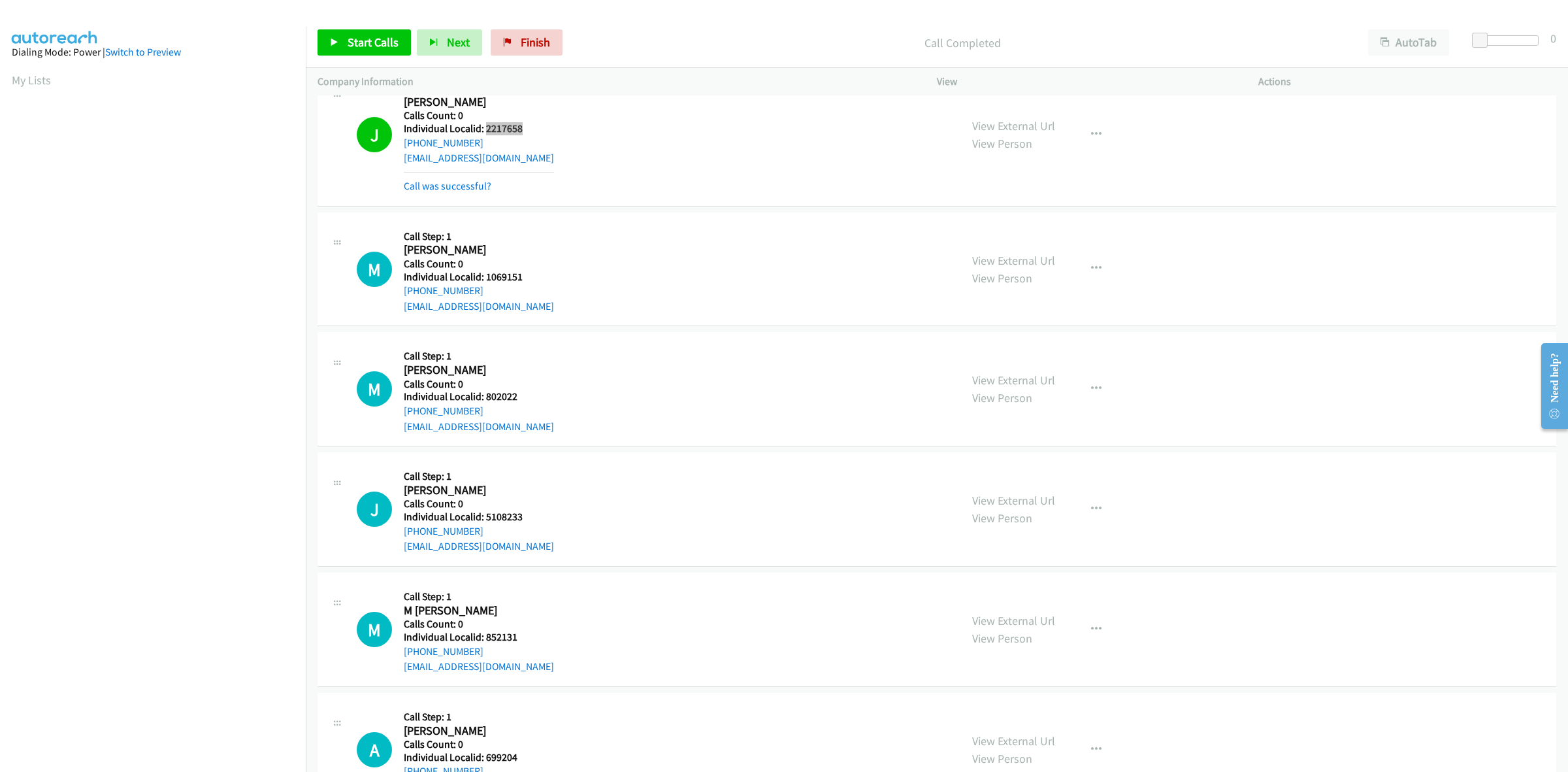
scroll to position [1143, 0]
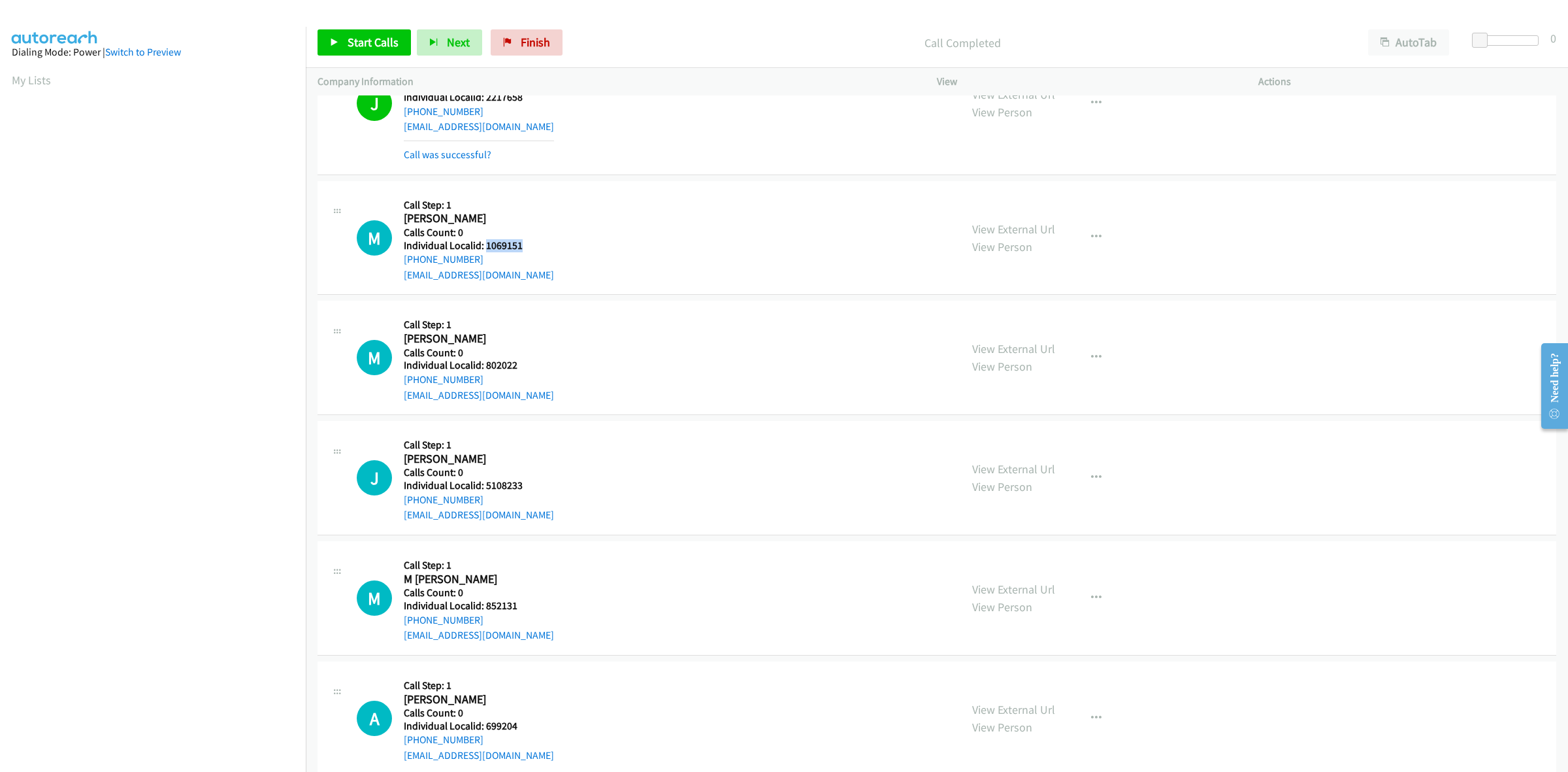
drag, startPoint x: 526, startPoint y: 245, endPoint x: 484, endPoint y: 246, distance: 42.0
click at [484, 246] on h5 "Individual Localid: 1069151" at bounding box center [479, 245] width 150 height 13
drag, startPoint x: 479, startPoint y: 251, endPoint x: 528, endPoint y: 237, distance: 51.0
click at [528, 237] on h5 "Calls Count: 0" at bounding box center [479, 232] width 150 height 13
drag, startPoint x: 527, startPoint y: 242, endPoint x: 484, endPoint y: 244, distance: 43.0
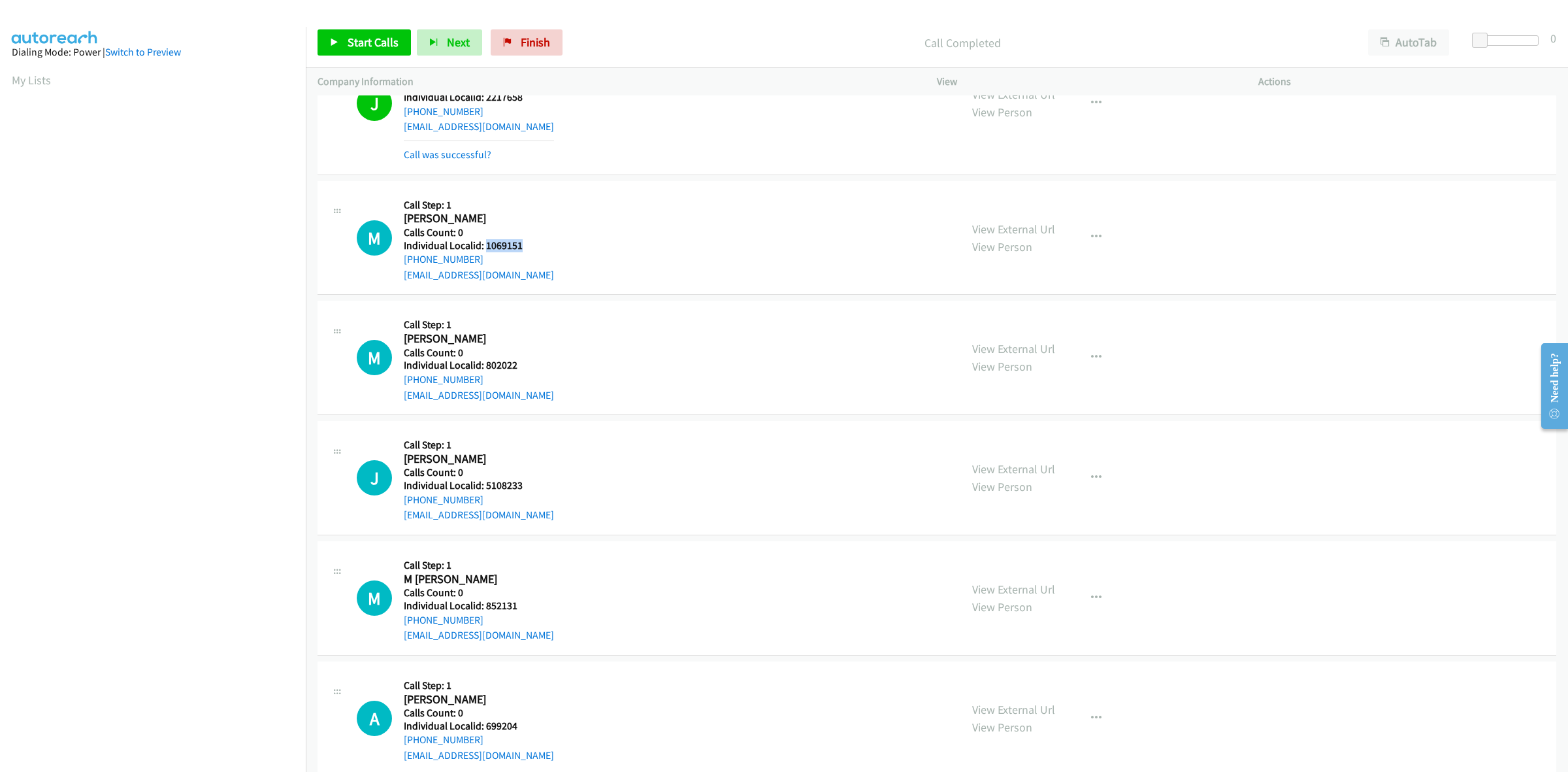
click at [484, 244] on h5 "Individual Localid: 1069151" at bounding box center [479, 245] width 150 height 13
click at [1101, 240] on button "button" at bounding box center [1097, 237] width 35 height 26
click at [1040, 315] on link "Skip Call" at bounding box center [1026, 323] width 174 height 26
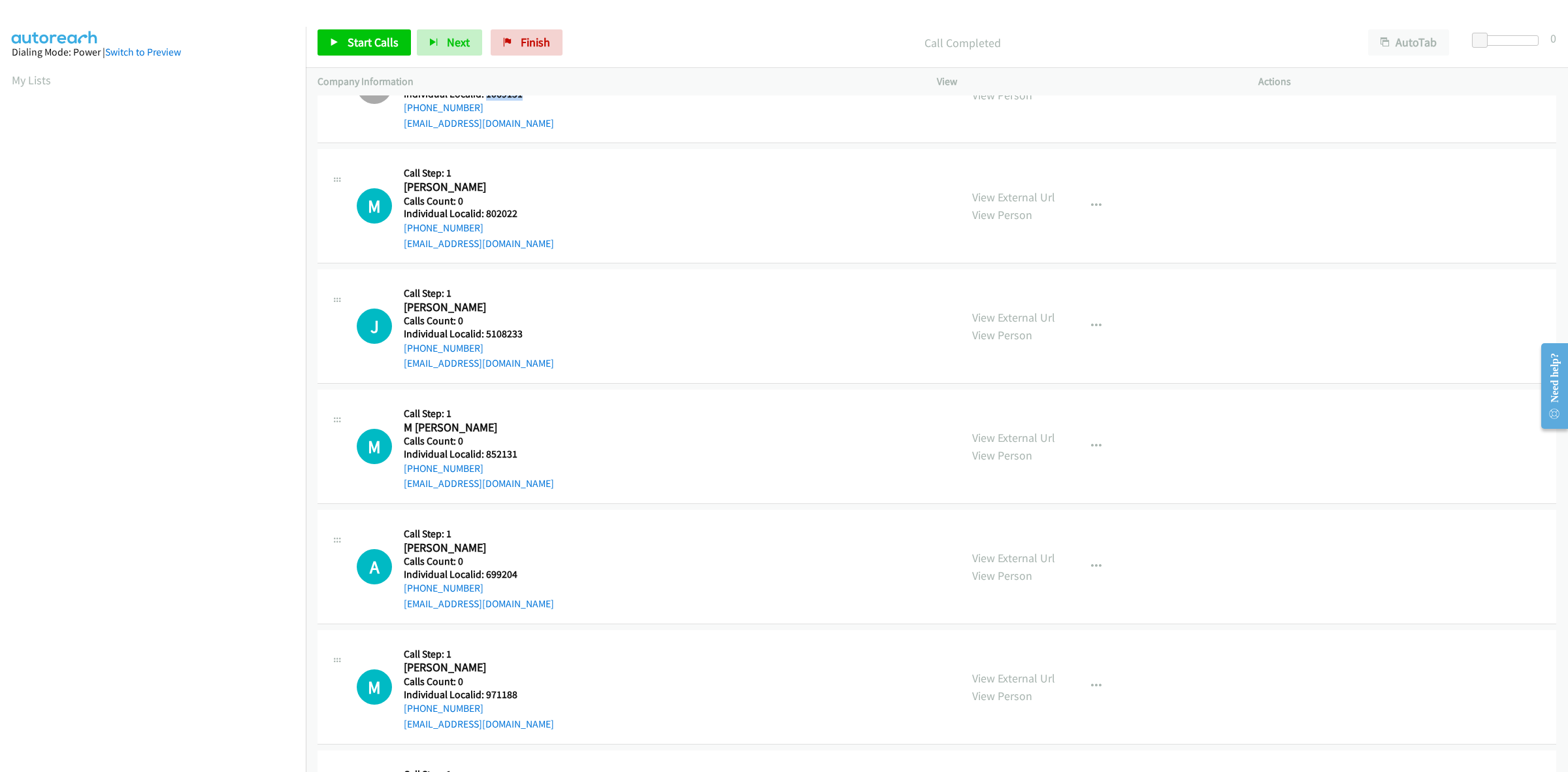
scroll to position [1327, 0]
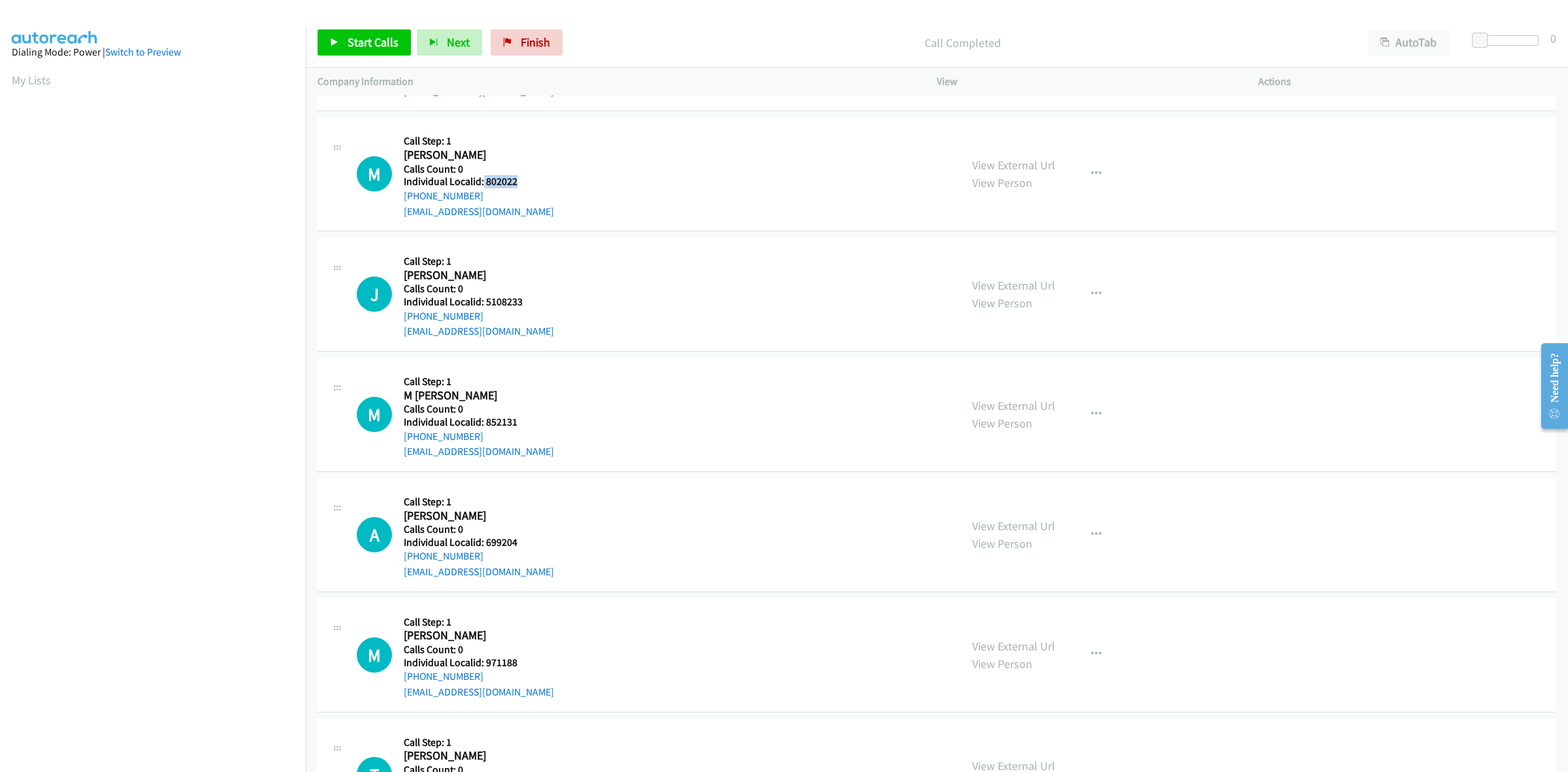
drag, startPoint x: 523, startPoint y: 182, endPoint x: 482, endPoint y: 184, distance: 41.0
click at [482, 184] on h5 "Individual Localid: 802022" at bounding box center [479, 182] width 150 height 13
click at [1086, 167] on button "button" at bounding box center [1097, 174] width 35 height 26
click at [1023, 259] on link "Skip Call" at bounding box center [1026, 259] width 174 height 26
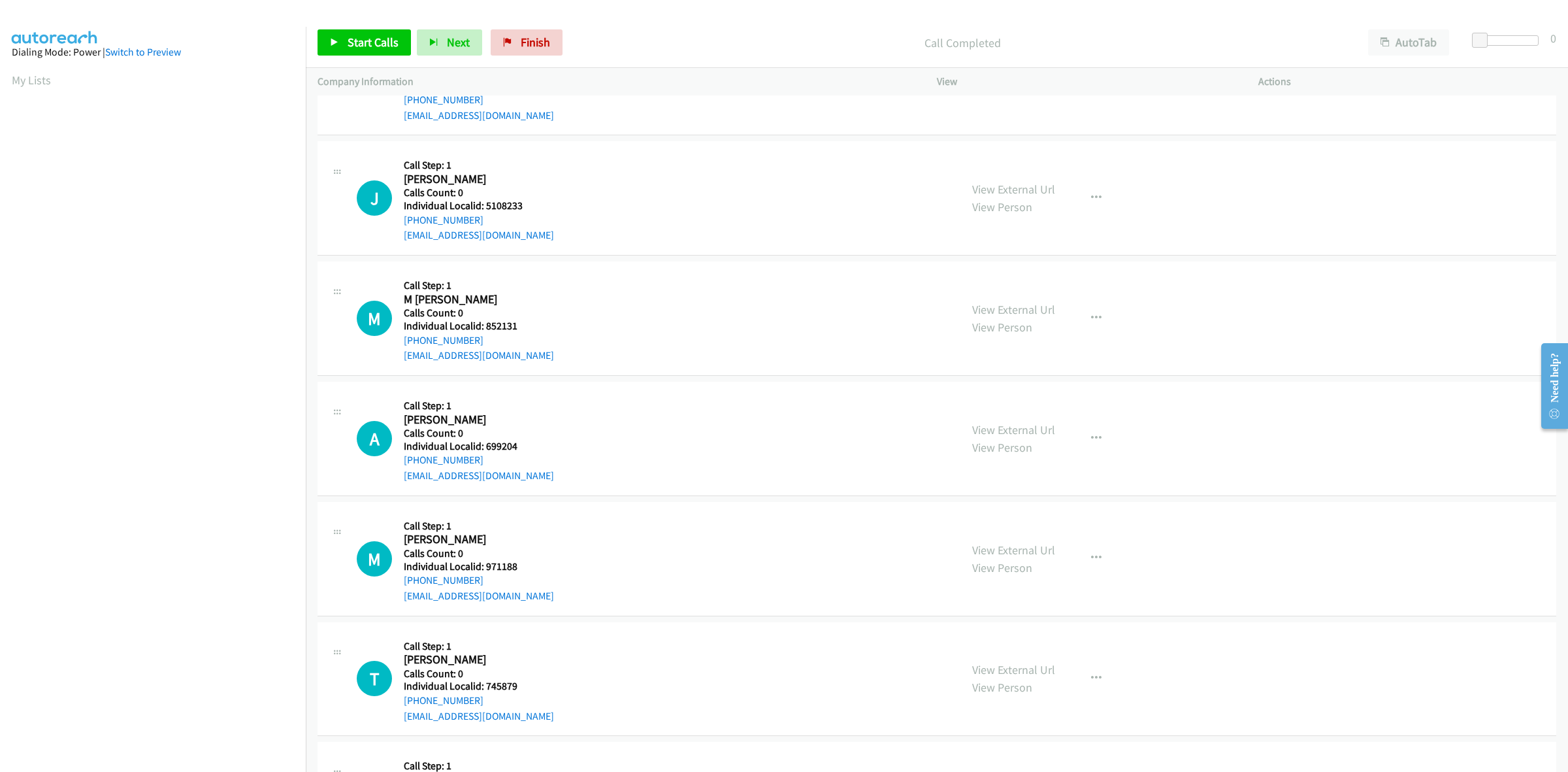
scroll to position [1388, 0]
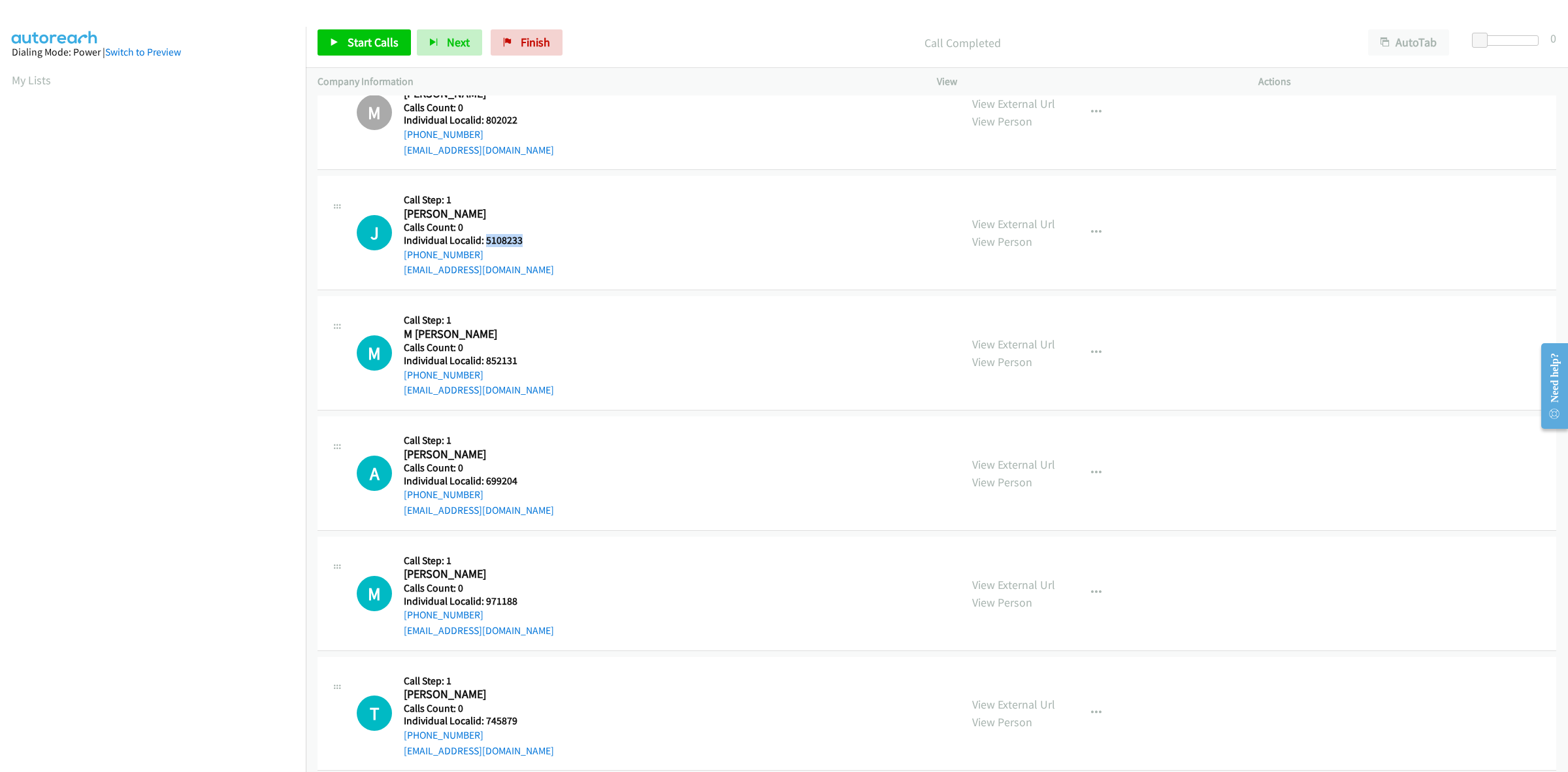
drag, startPoint x: 530, startPoint y: 246, endPoint x: 484, endPoint y: 244, distance: 46.0
click at [484, 244] on h5 "Individual Localid: 5108233" at bounding box center [479, 240] width 150 height 13
click at [622, 161] on div "M Callback Scheduled Call Step: 1 Michael Stiltenpole America/New_York Calls Co…" at bounding box center [936, 113] width 1238 height 115
click at [1091, 236] on icon "button" at bounding box center [1096, 232] width 10 height 10
click at [1027, 315] on link "Skip Call" at bounding box center [1026, 318] width 174 height 26
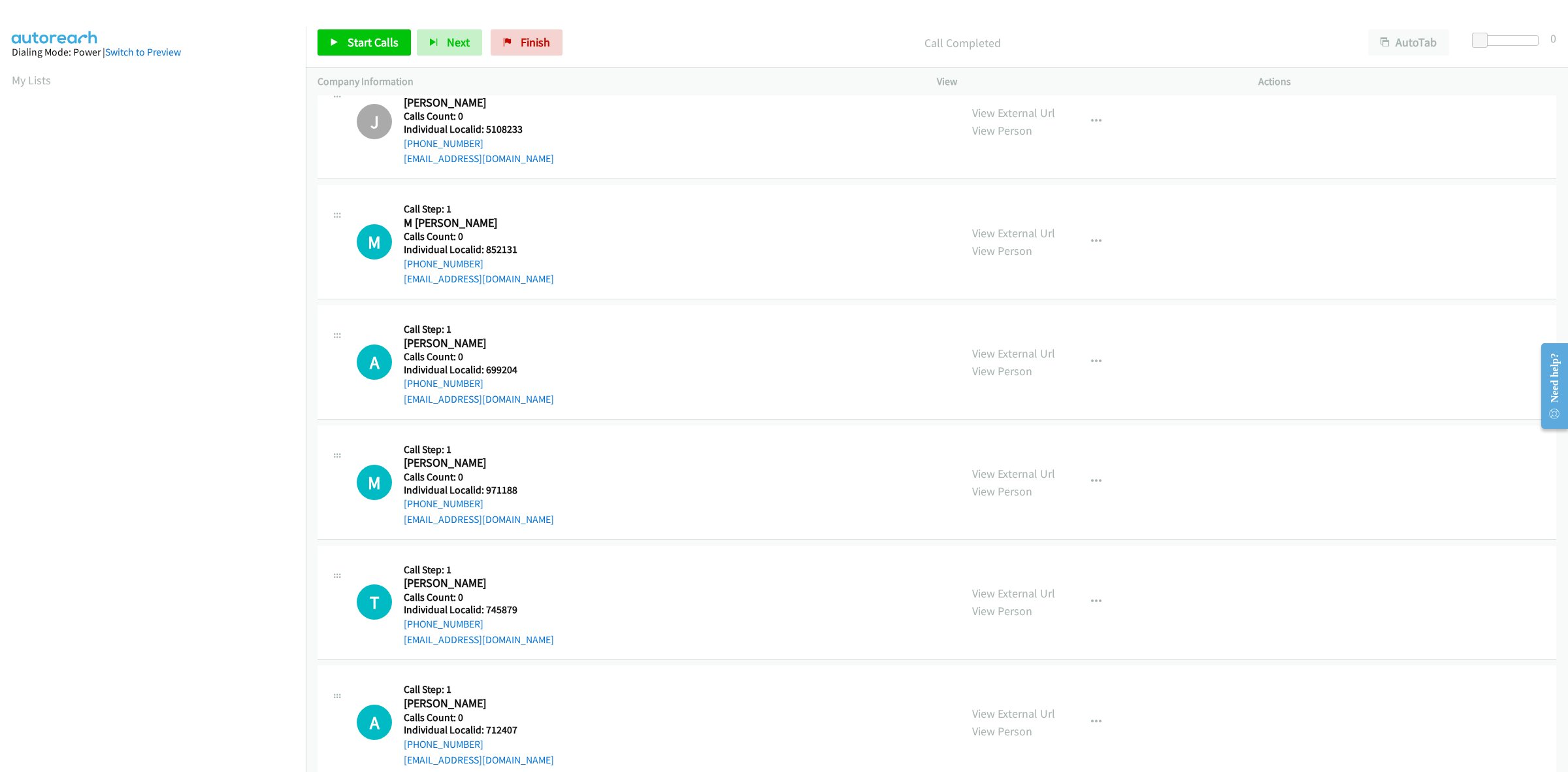
scroll to position [1511, 0]
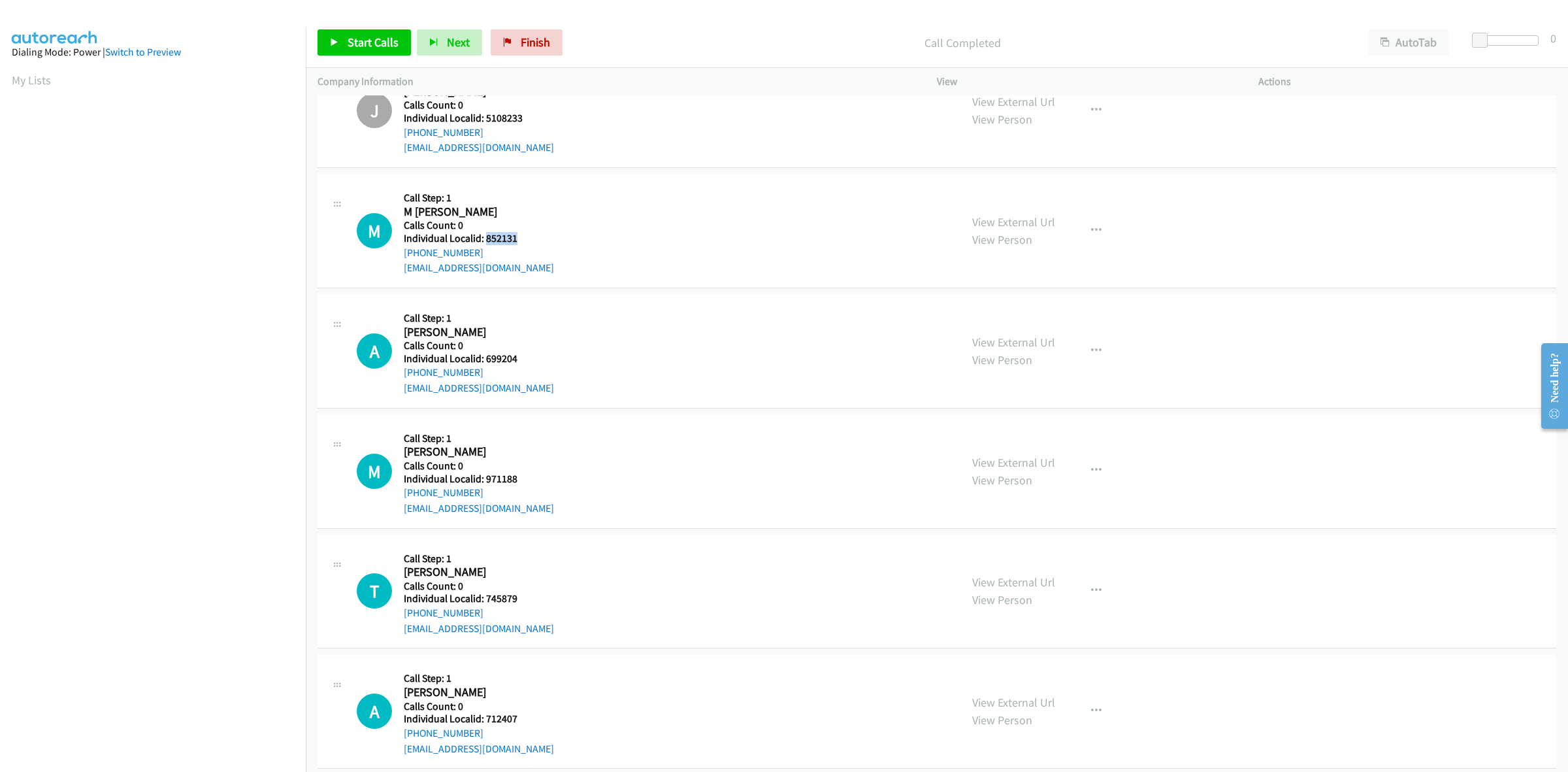
drag, startPoint x: 513, startPoint y: 237, endPoint x: 483, endPoint y: 235, distance: 30.1
click at [483, 235] on h5 "Individual Localid: 852131" at bounding box center [479, 238] width 150 height 13
click at [1082, 224] on button "button" at bounding box center [1097, 231] width 35 height 26
click at [1011, 324] on link "Skip Call" at bounding box center [1026, 316] width 174 height 26
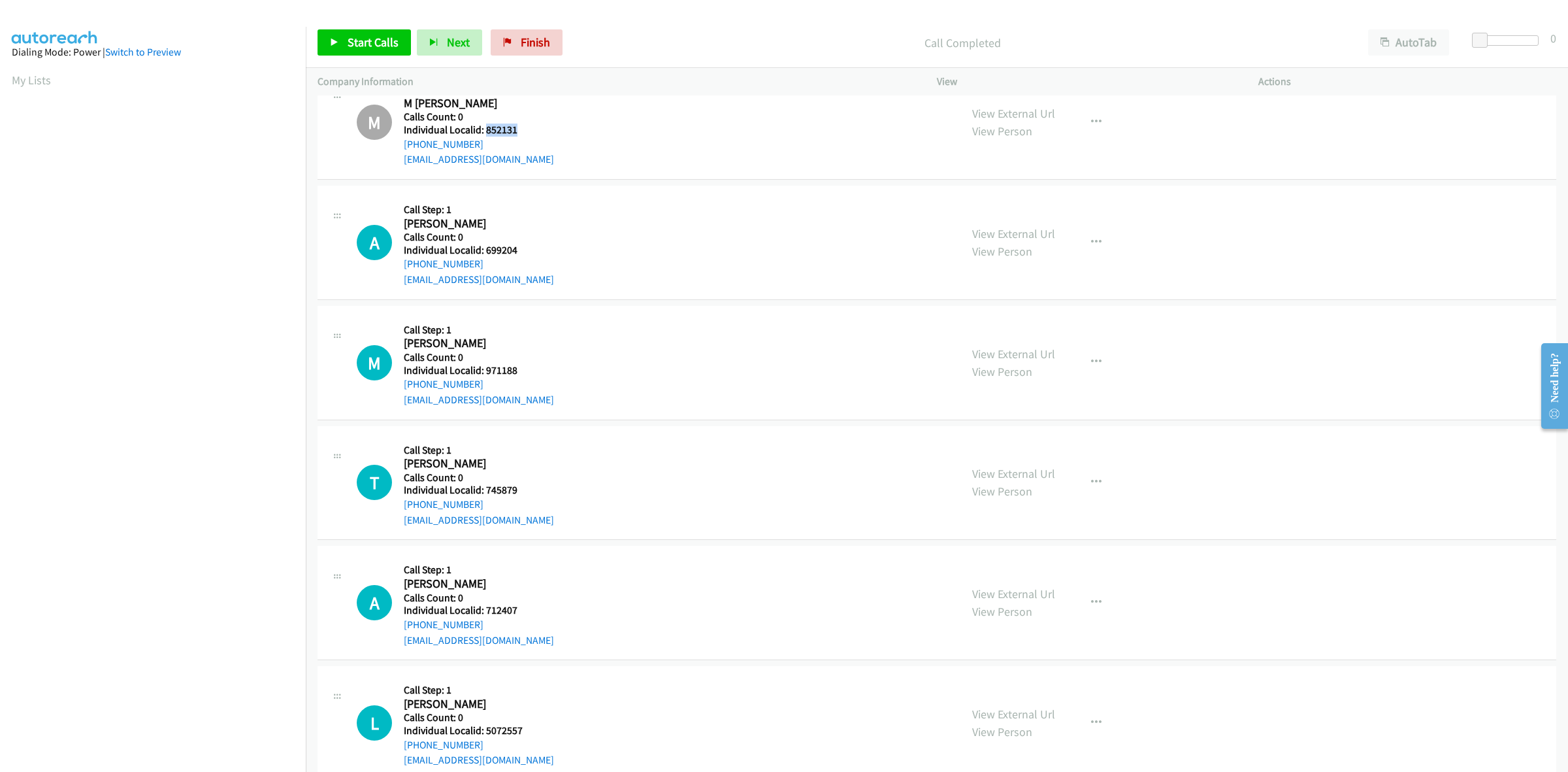
scroll to position [1633, 0]
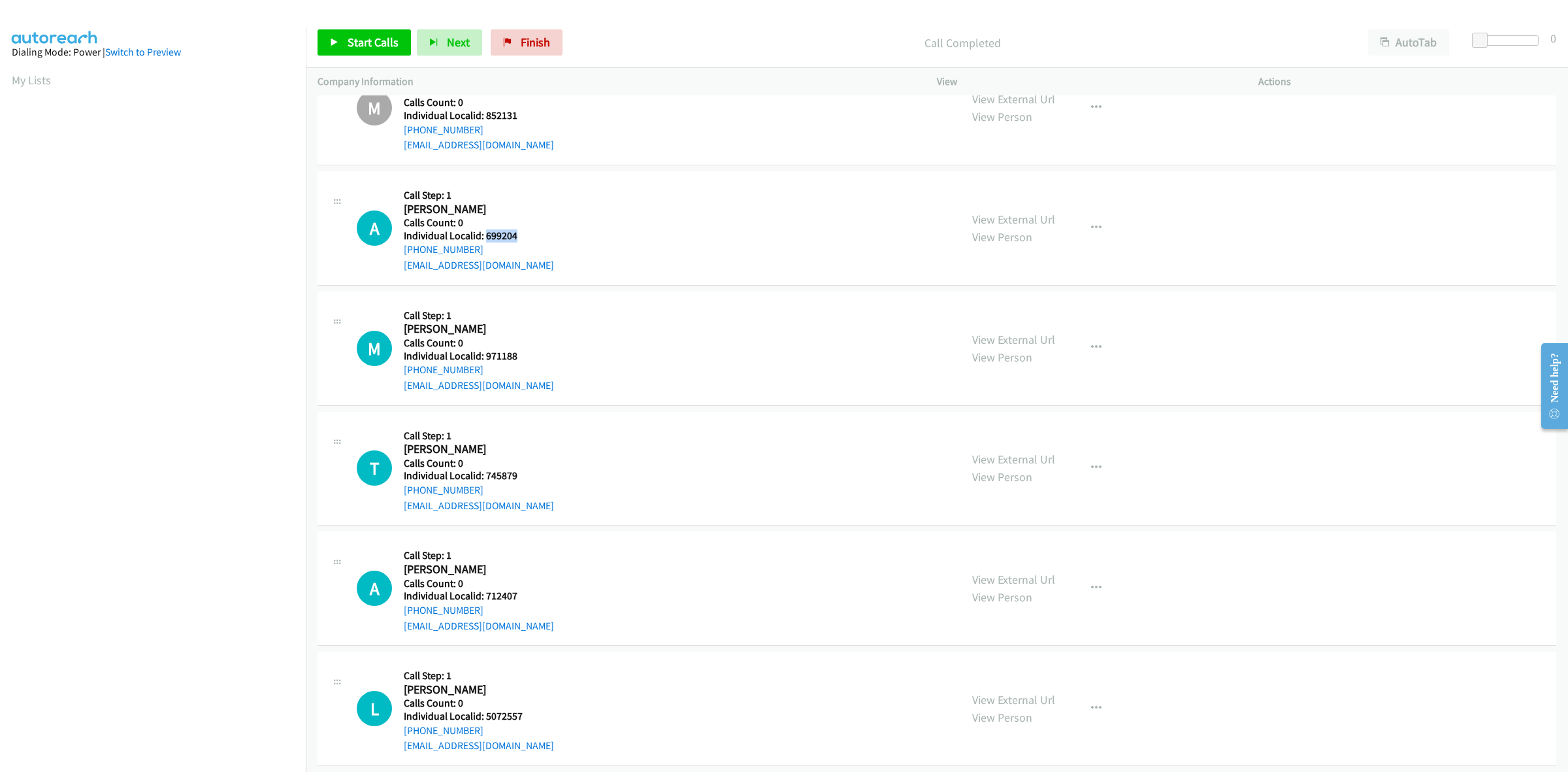
drag, startPoint x: 529, startPoint y: 239, endPoint x: 483, endPoint y: 238, distance: 46.0
click at [483, 238] on h5 "Individual Localid: 699204" at bounding box center [479, 235] width 150 height 13
click at [1091, 227] on icon "button" at bounding box center [1096, 227] width 10 height 10
click at [1040, 309] on link "Skip Call" at bounding box center [1026, 313] width 174 height 26
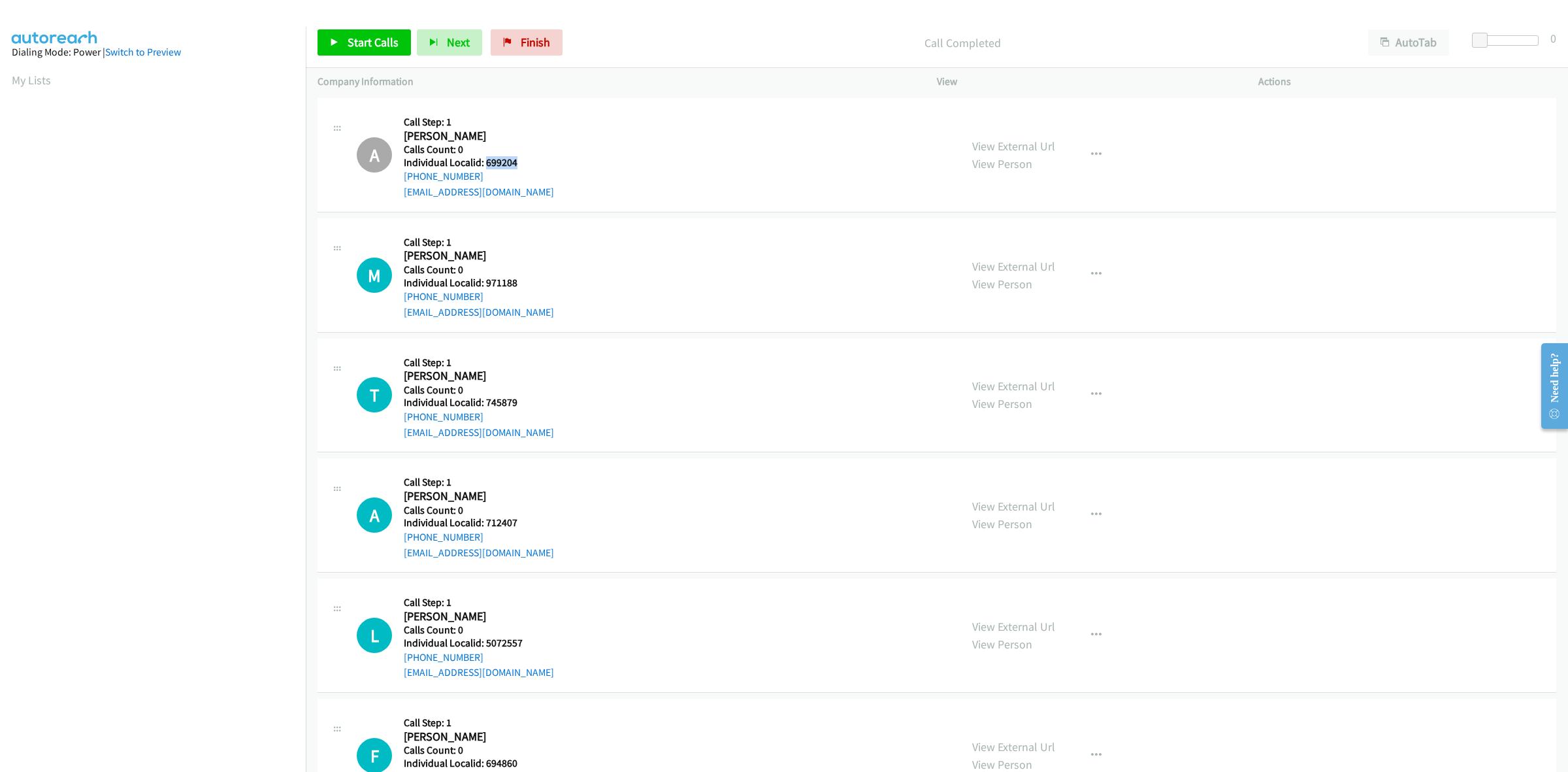
scroll to position [1715, 0]
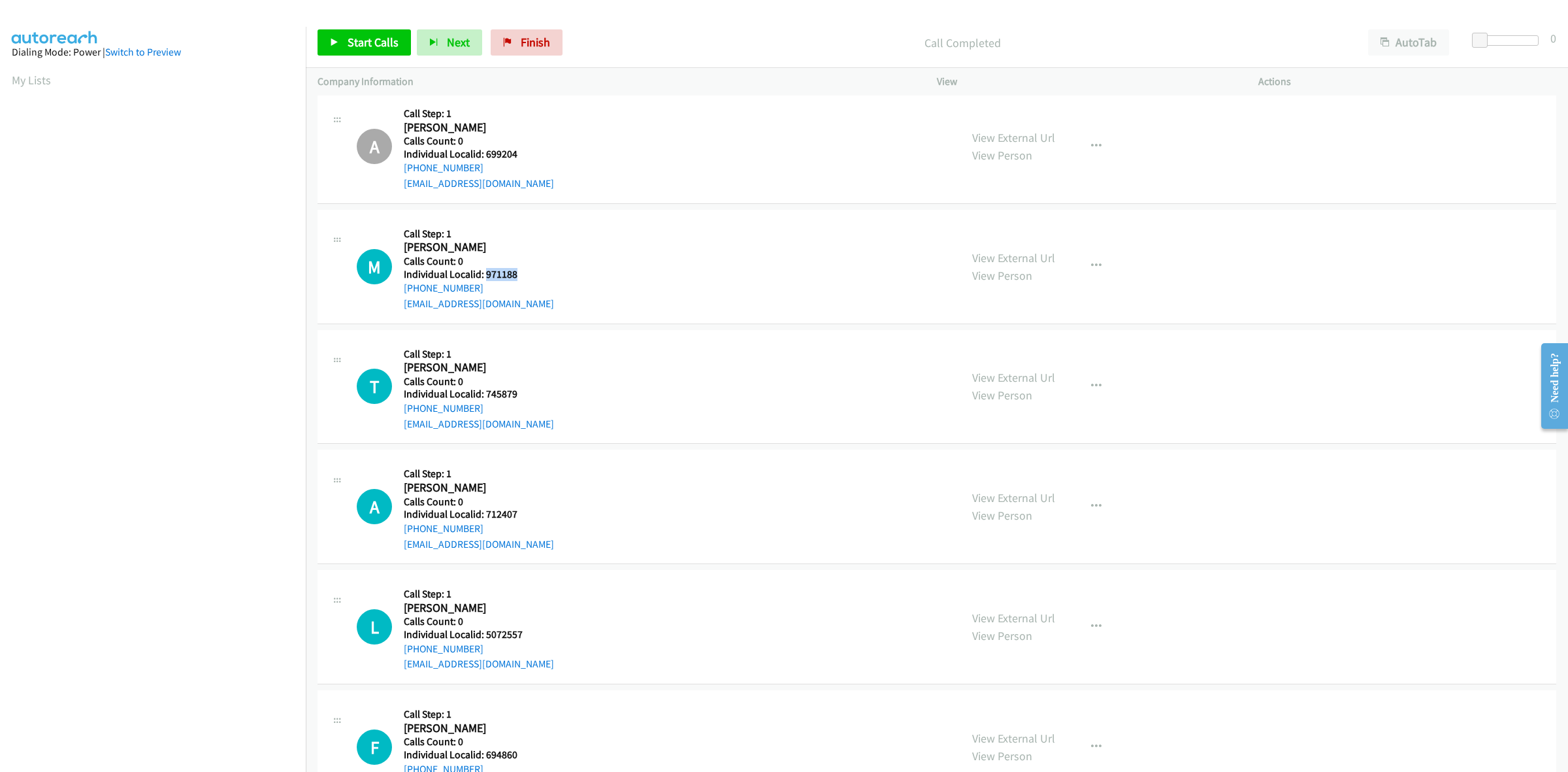
drag, startPoint x: 529, startPoint y: 272, endPoint x: 484, endPoint y: 274, distance: 45.0
click at [484, 274] on h5 "Individual Localid: 971188" at bounding box center [479, 274] width 150 height 13
drag, startPoint x: 1088, startPoint y: 269, endPoint x: 1043, endPoint y: 313, distance: 62.9
click at [1091, 269] on icon "button" at bounding box center [1096, 266] width 10 height 10
drag, startPoint x: 1011, startPoint y: 346, endPoint x: 955, endPoint y: 335, distance: 57.1
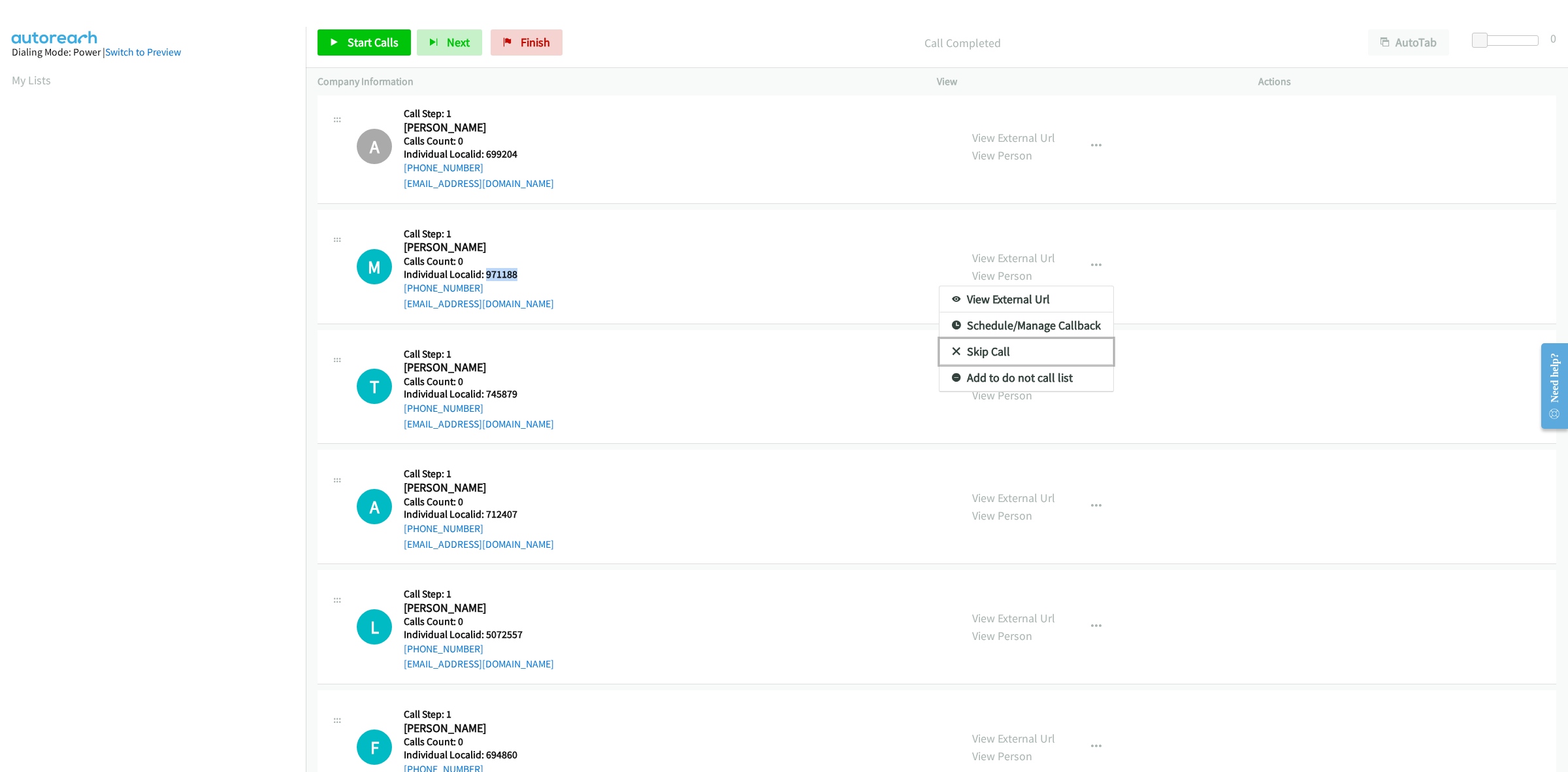
click at [1011, 346] on link "Skip Call" at bounding box center [1026, 352] width 174 height 26
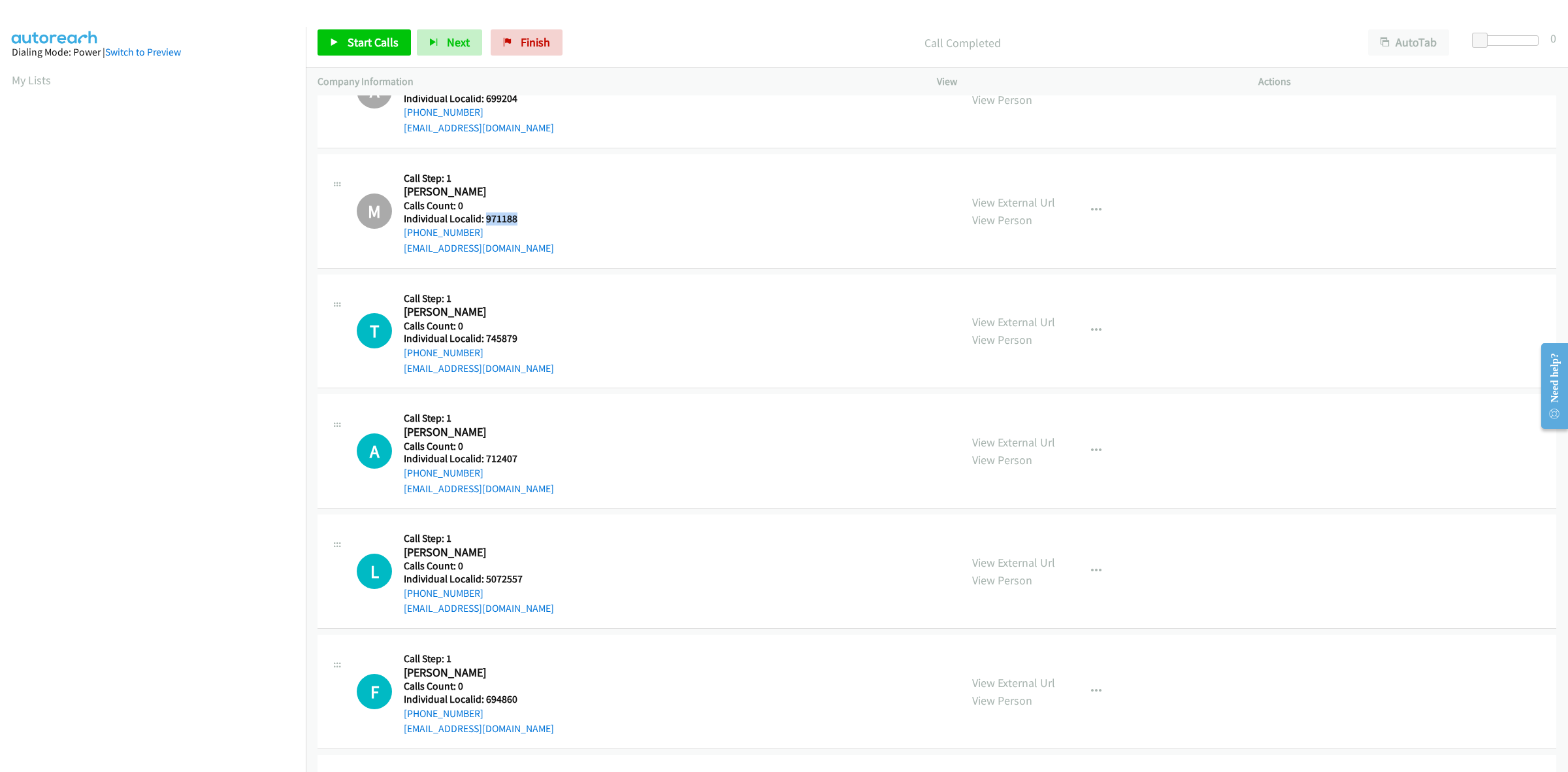
scroll to position [1899, 0]
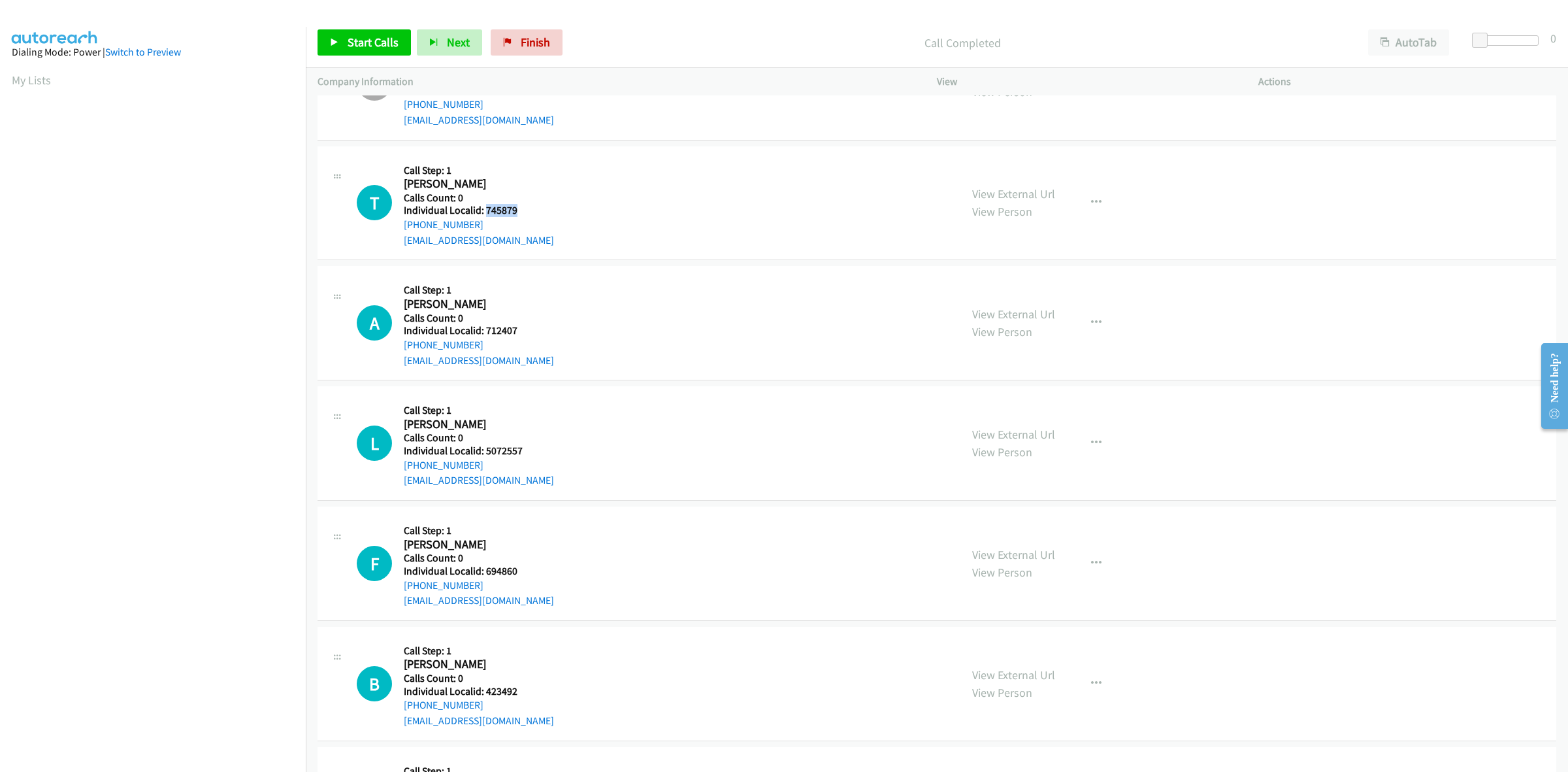
drag, startPoint x: 529, startPoint y: 211, endPoint x: 484, endPoint y: 210, distance: 45.0
click at [484, 210] on h5 "Individual Localid: 745879" at bounding box center [479, 210] width 150 height 13
drag, startPoint x: 1098, startPoint y: 196, endPoint x: 1088, endPoint y: 205, distance: 13.5
click at [1098, 196] on button "button" at bounding box center [1097, 203] width 35 height 26
click at [1018, 284] on link "Skip Call" at bounding box center [1026, 288] width 174 height 26
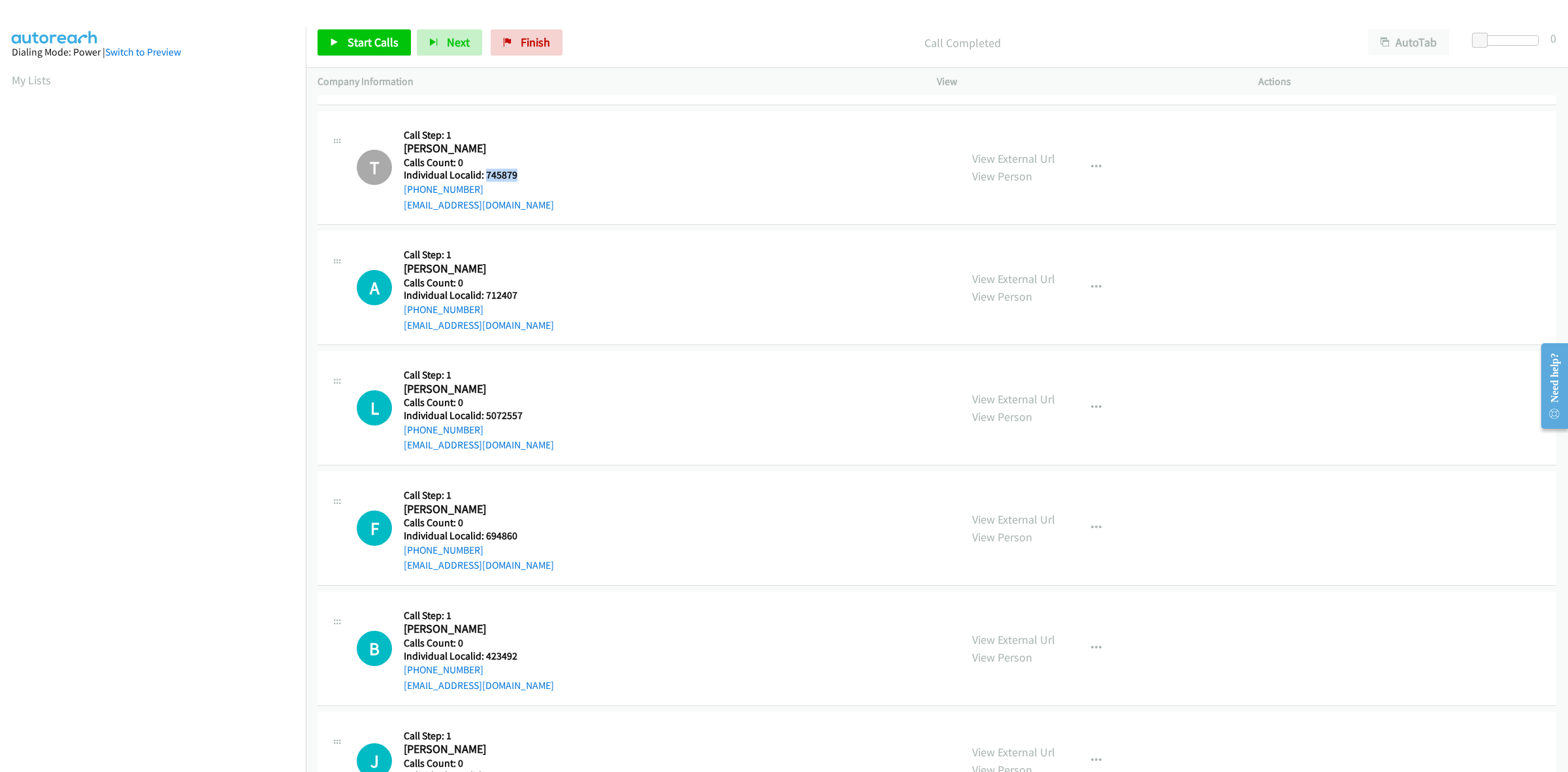
scroll to position [2001, 0]
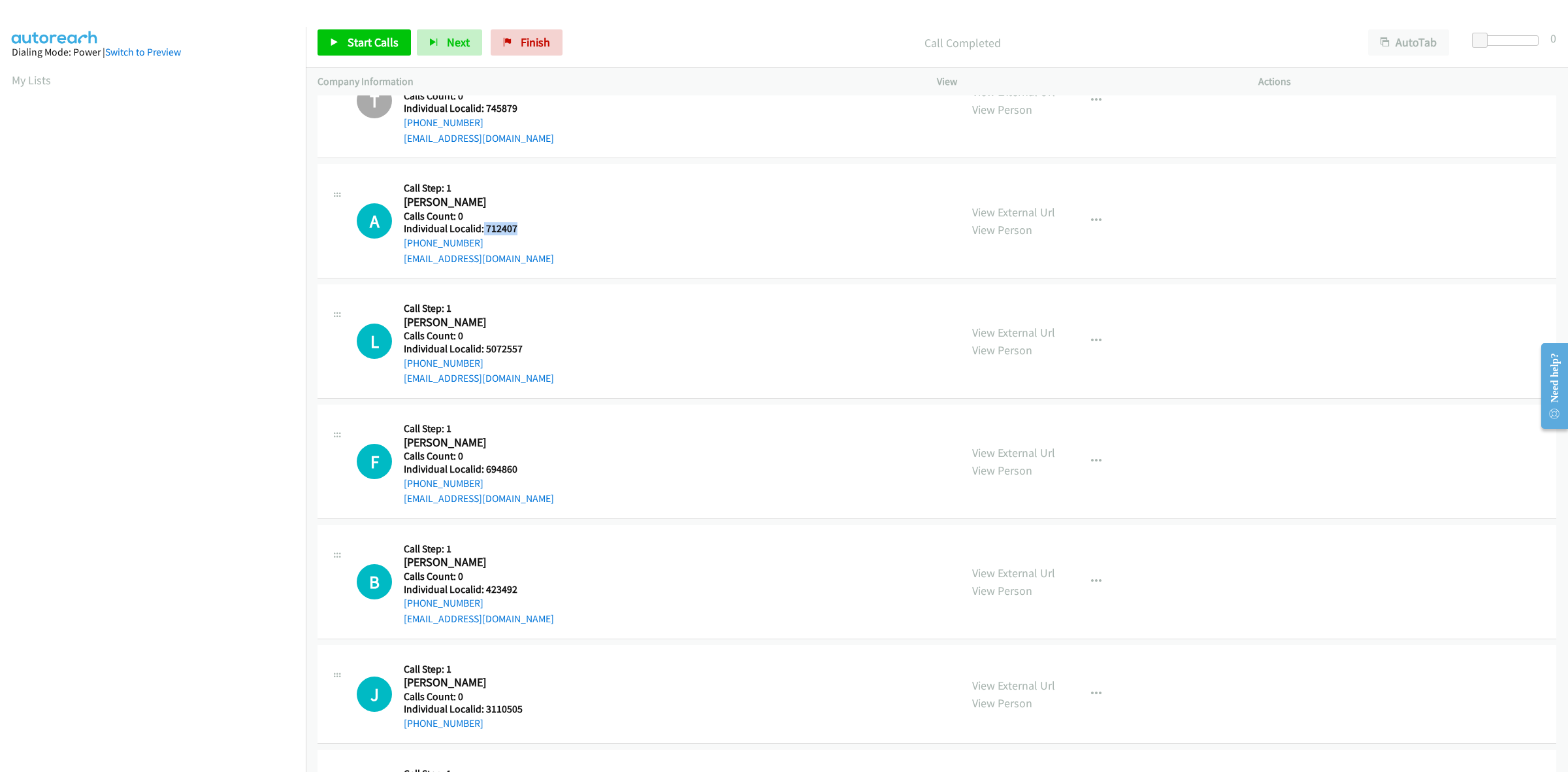
drag, startPoint x: 520, startPoint y: 227, endPoint x: 482, endPoint y: 229, distance: 38.1
click at [482, 229] on h5 "Individual Localid: 712407" at bounding box center [479, 228] width 150 height 13
drag, startPoint x: 480, startPoint y: 240, endPoint x: 398, endPoint y: 249, distance: 82.5
click at [398, 249] on div "A Callback Scheduled Call Step: 1 Albert Santelli America/New_York Calls Count:…" at bounding box center [652, 221] width 592 height 90
drag, startPoint x: 514, startPoint y: 231, endPoint x: 484, endPoint y: 232, distance: 30.0
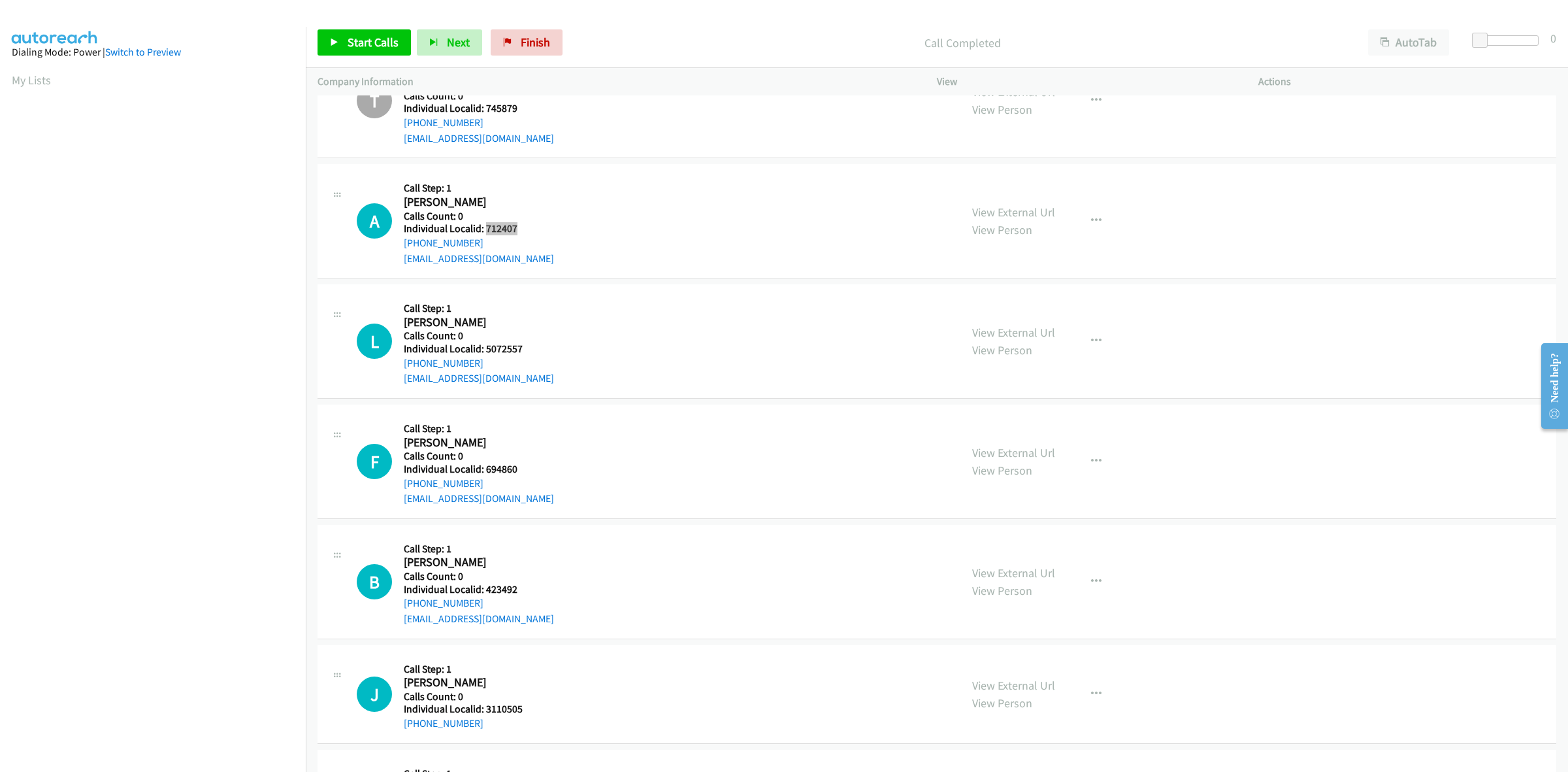
click at [484, 232] on h5 "Individual Localid: 712407" at bounding box center [479, 228] width 150 height 13
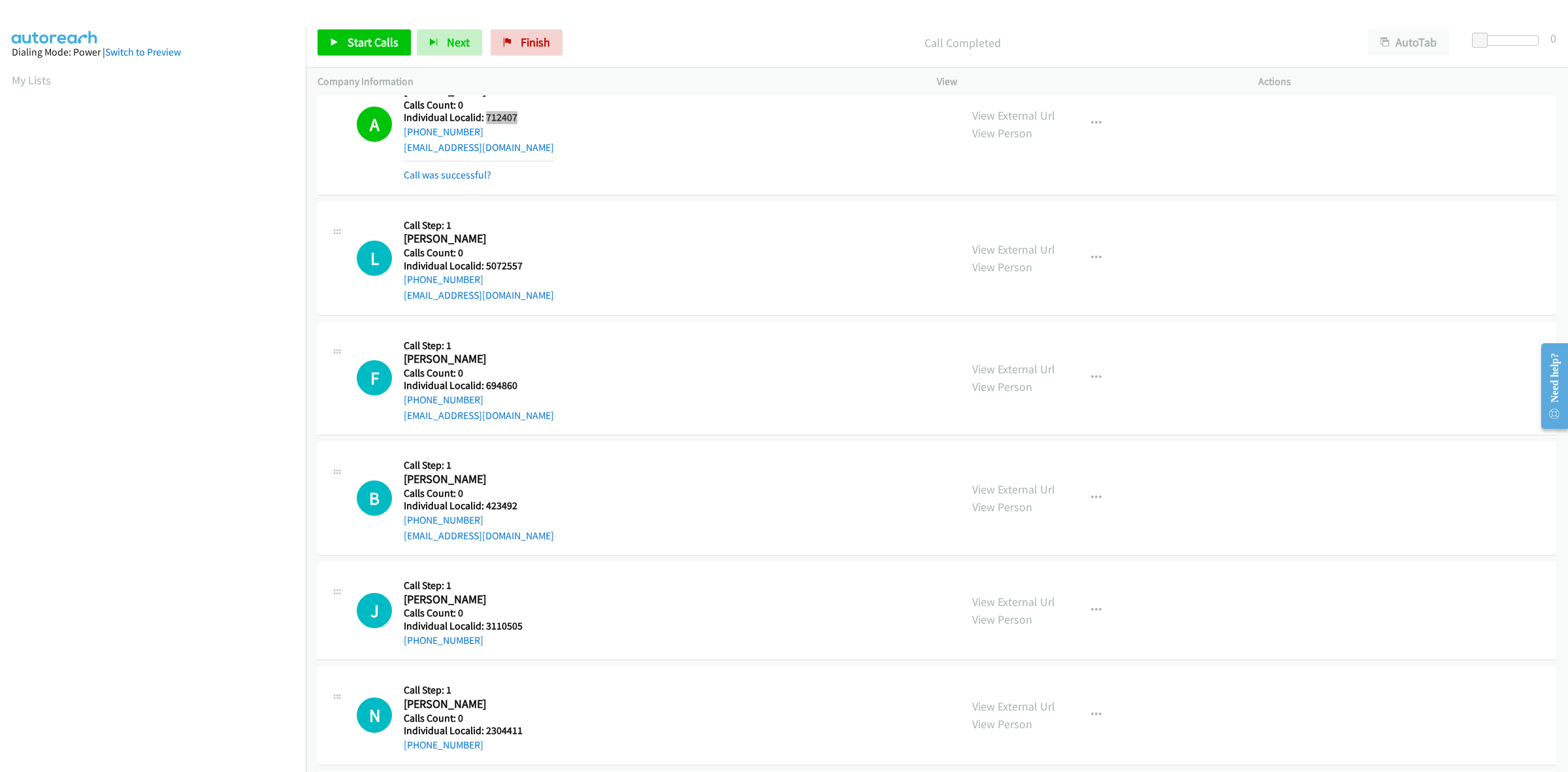
scroll to position [2124, 0]
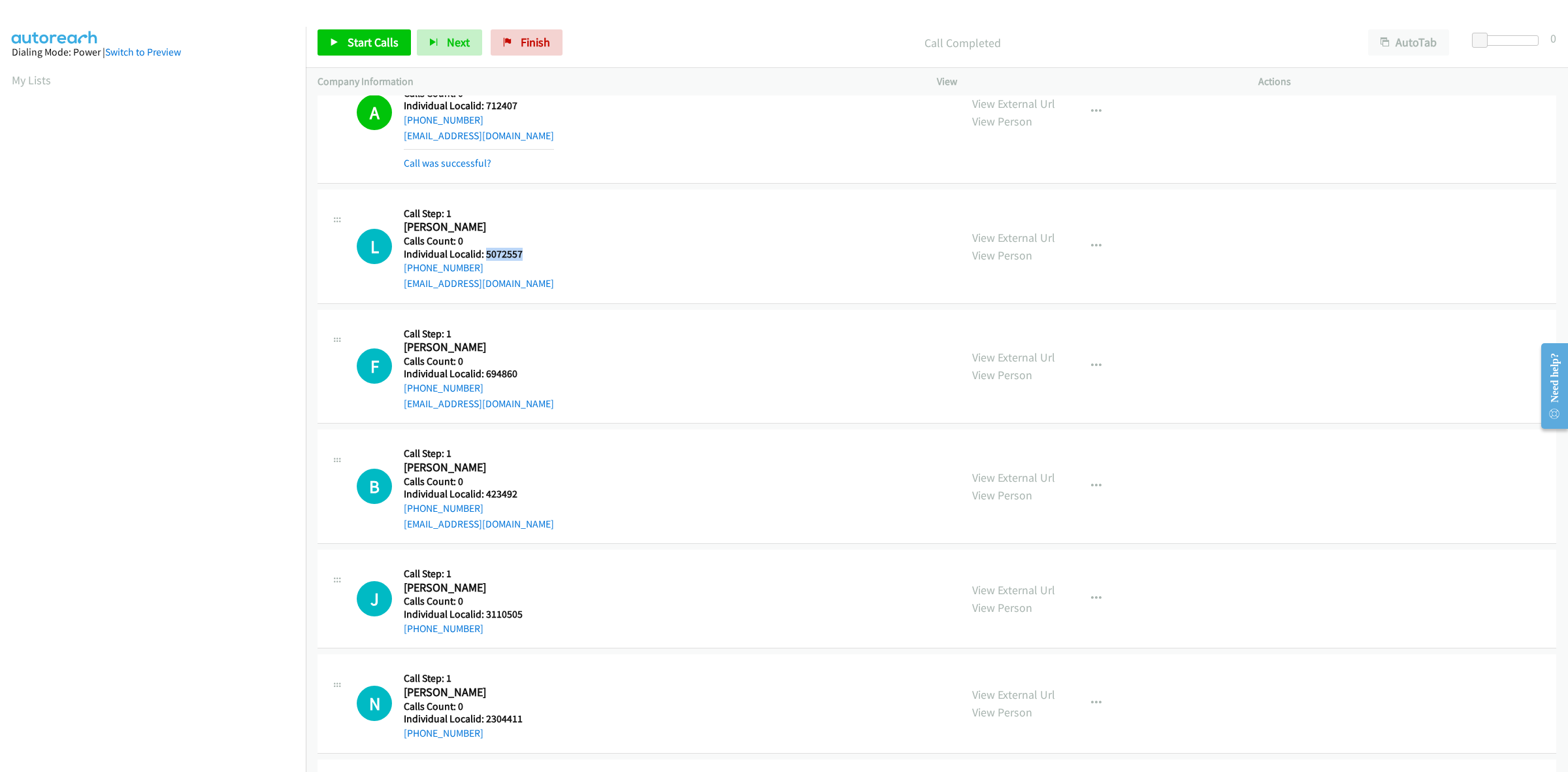
drag, startPoint x: 516, startPoint y: 253, endPoint x: 484, endPoint y: 252, distance: 32.0
click at [484, 252] on h5 "Individual Localid: 5072557" at bounding box center [479, 254] width 150 height 13
click at [1091, 242] on icon "button" at bounding box center [1096, 246] width 10 height 10
click at [1019, 328] on link "Skip Call" at bounding box center [1026, 331] width 174 height 26
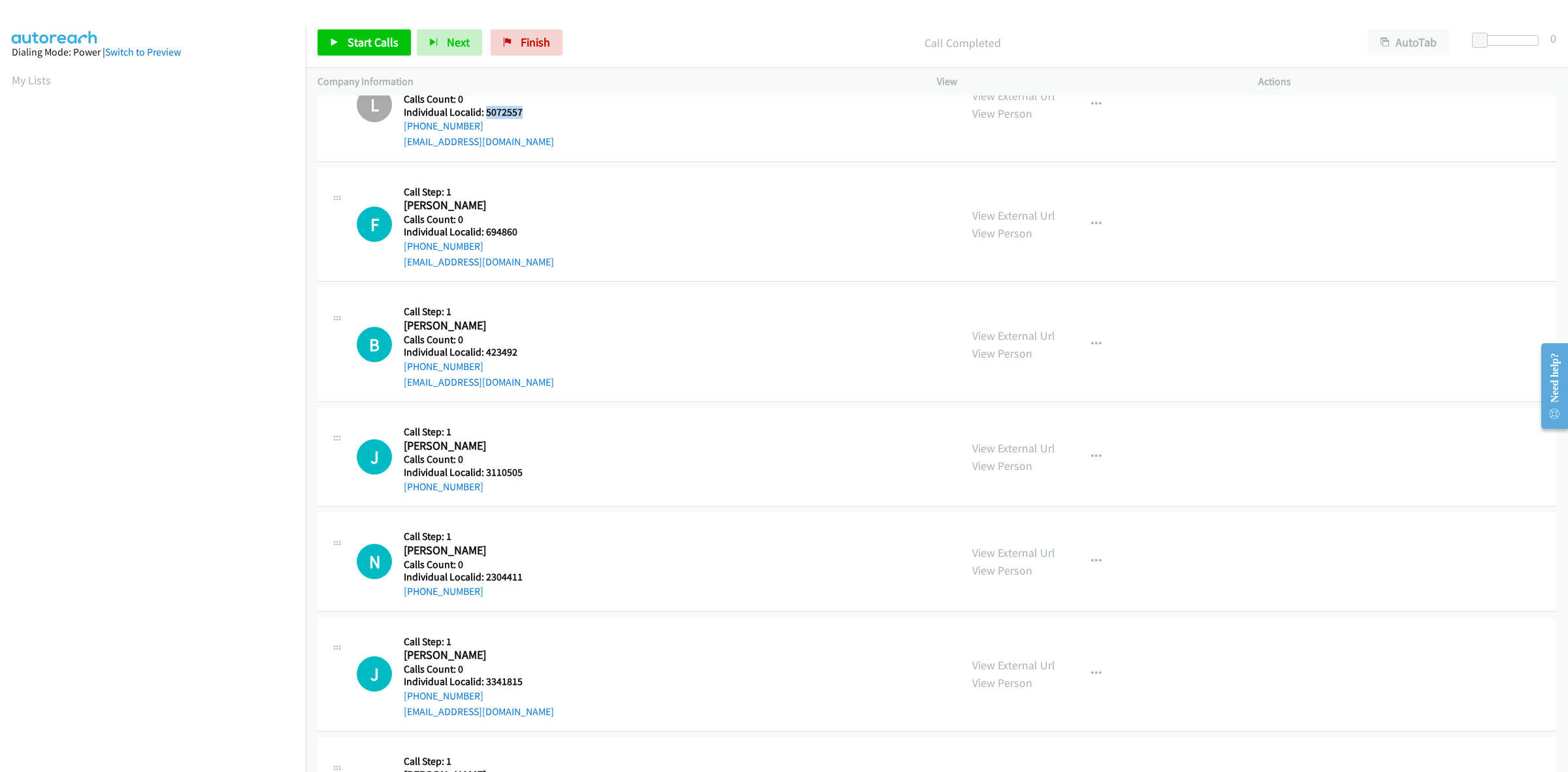
scroll to position [2287, 0]
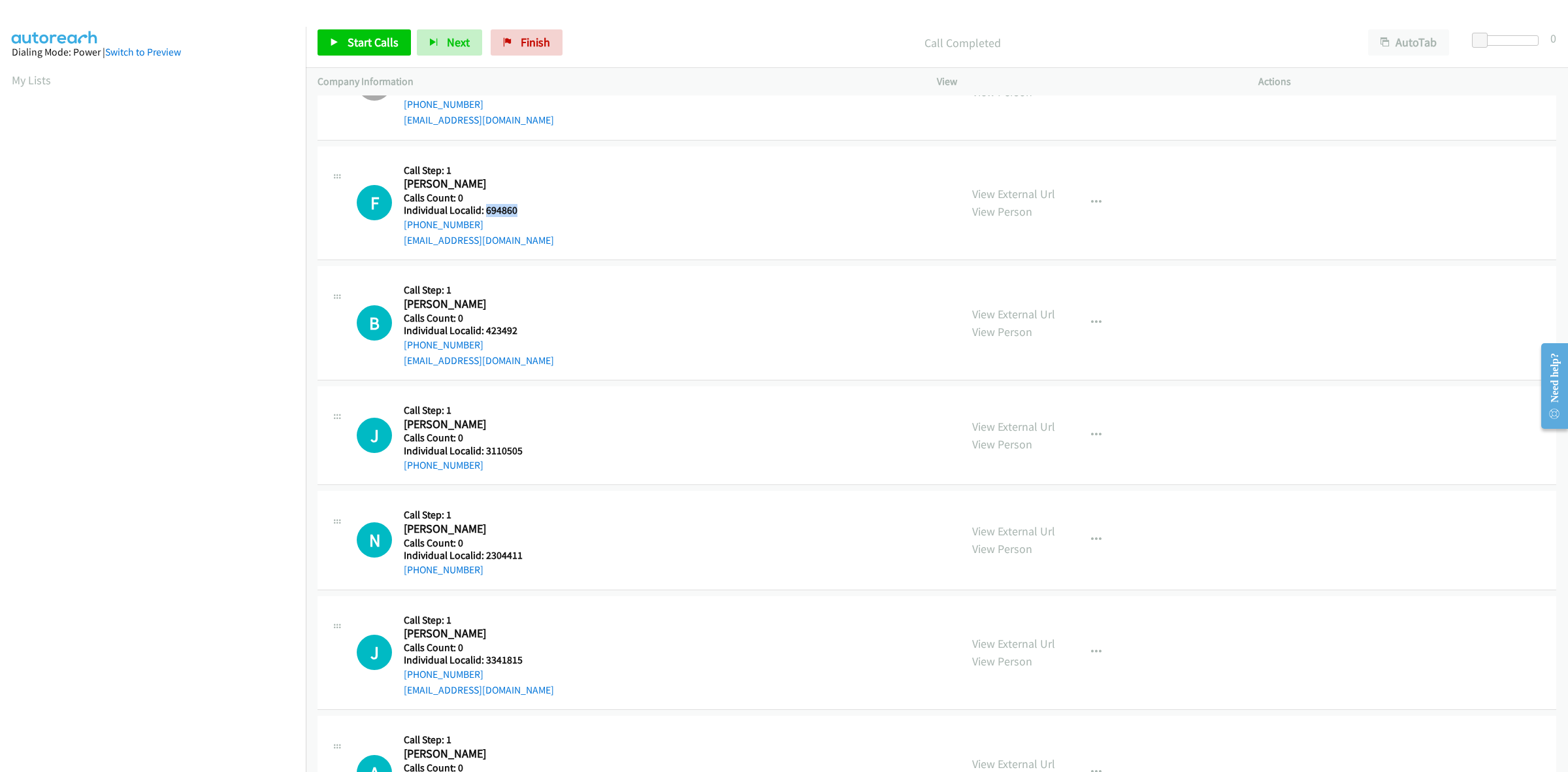
drag, startPoint x: 524, startPoint y: 213, endPoint x: 484, endPoint y: 211, distance: 40.0
click at [484, 211] on h5 "Individual Localid: 694860" at bounding box center [479, 210] width 150 height 13
click at [1083, 207] on button "button" at bounding box center [1097, 203] width 35 height 26
click at [1000, 279] on link "Skip Call" at bounding box center [1026, 288] width 174 height 26
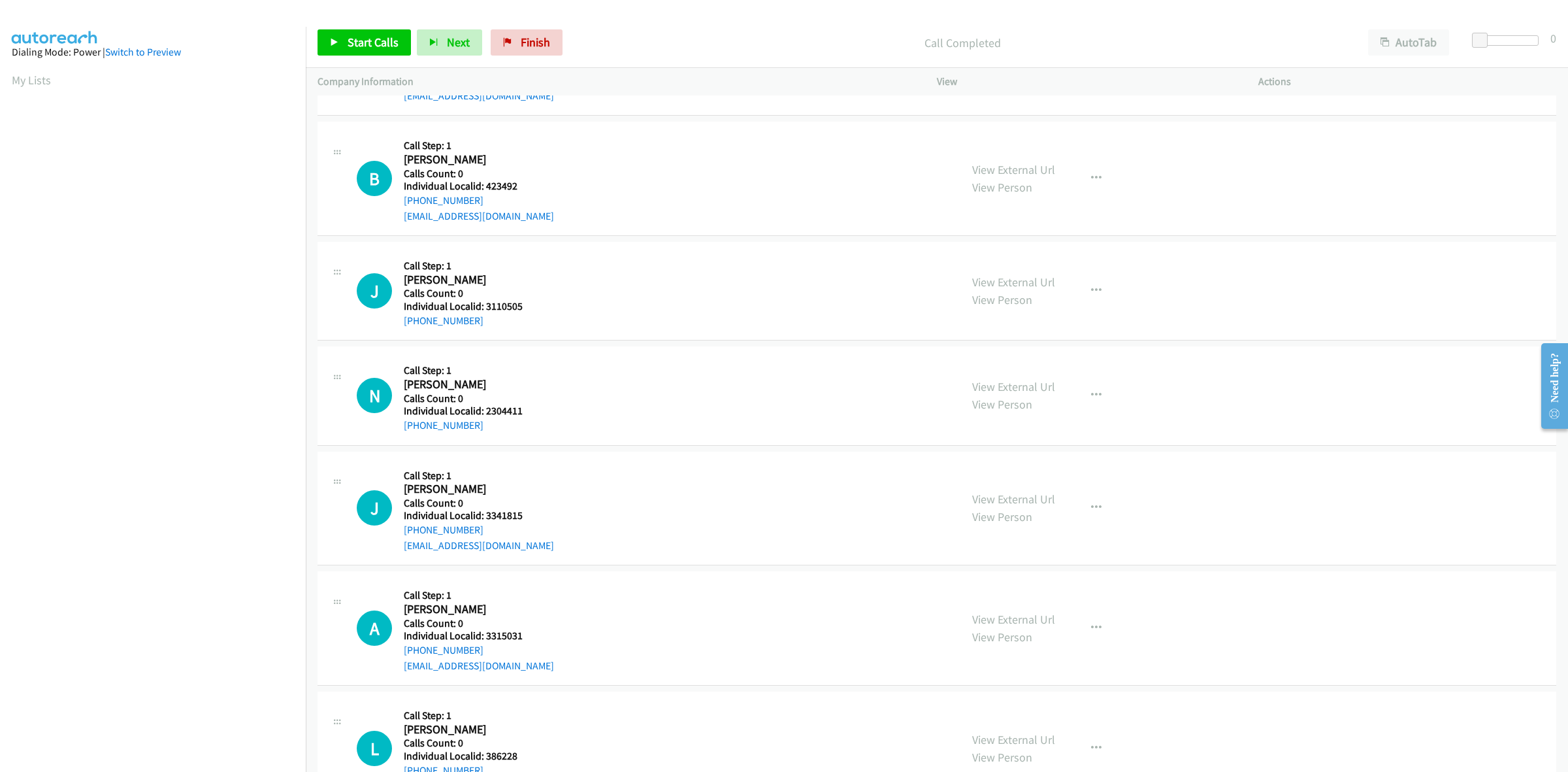
scroll to position [2450, 0]
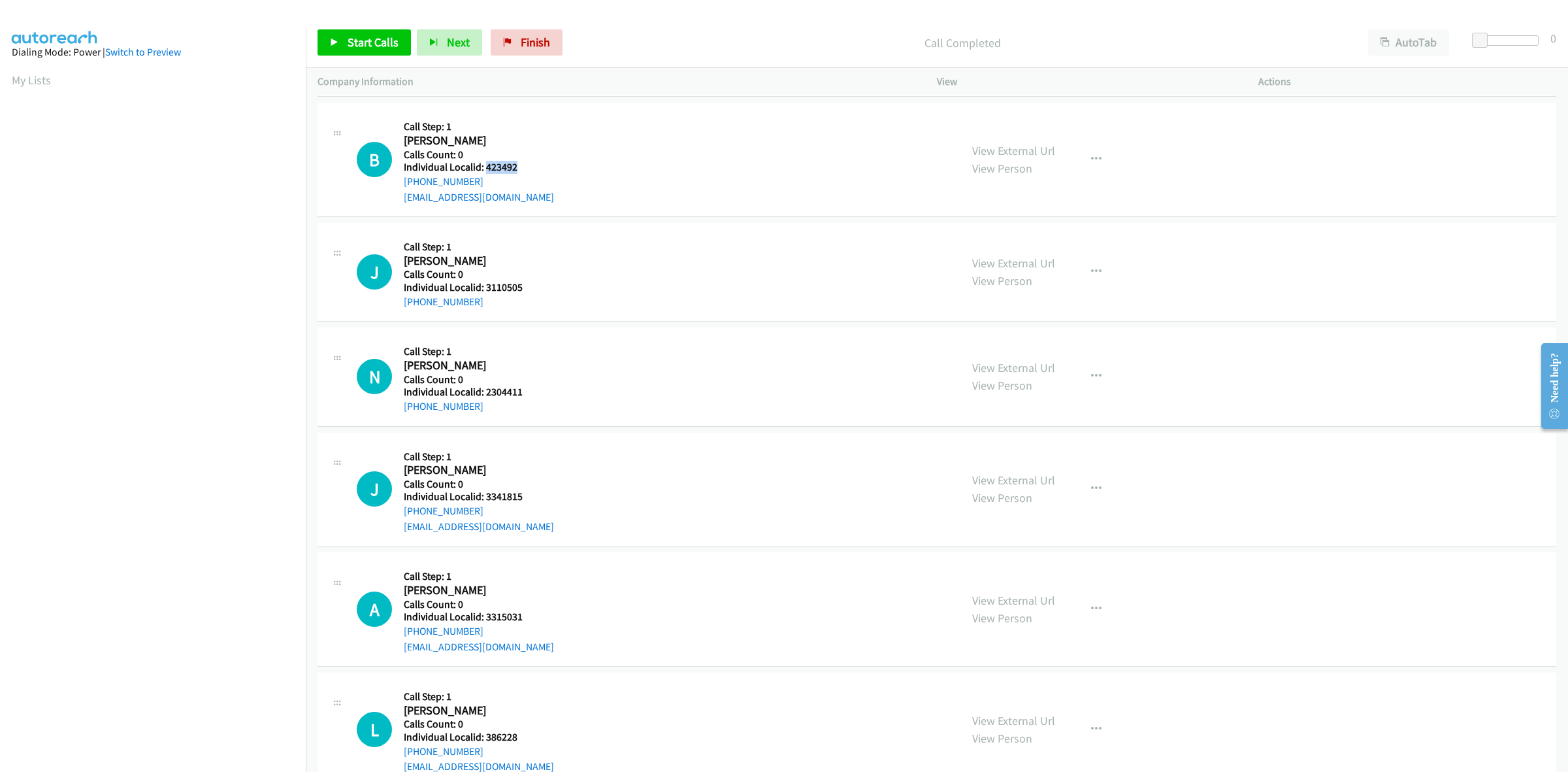
drag, startPoint x: 517, startPoint y: 165, endPoint x: 484, endPoint y: 167, distance: 33.1
click at [484, 167] on h5 "Individual Localid: 423492" at bounding box center [479, 167] width 150 height 13
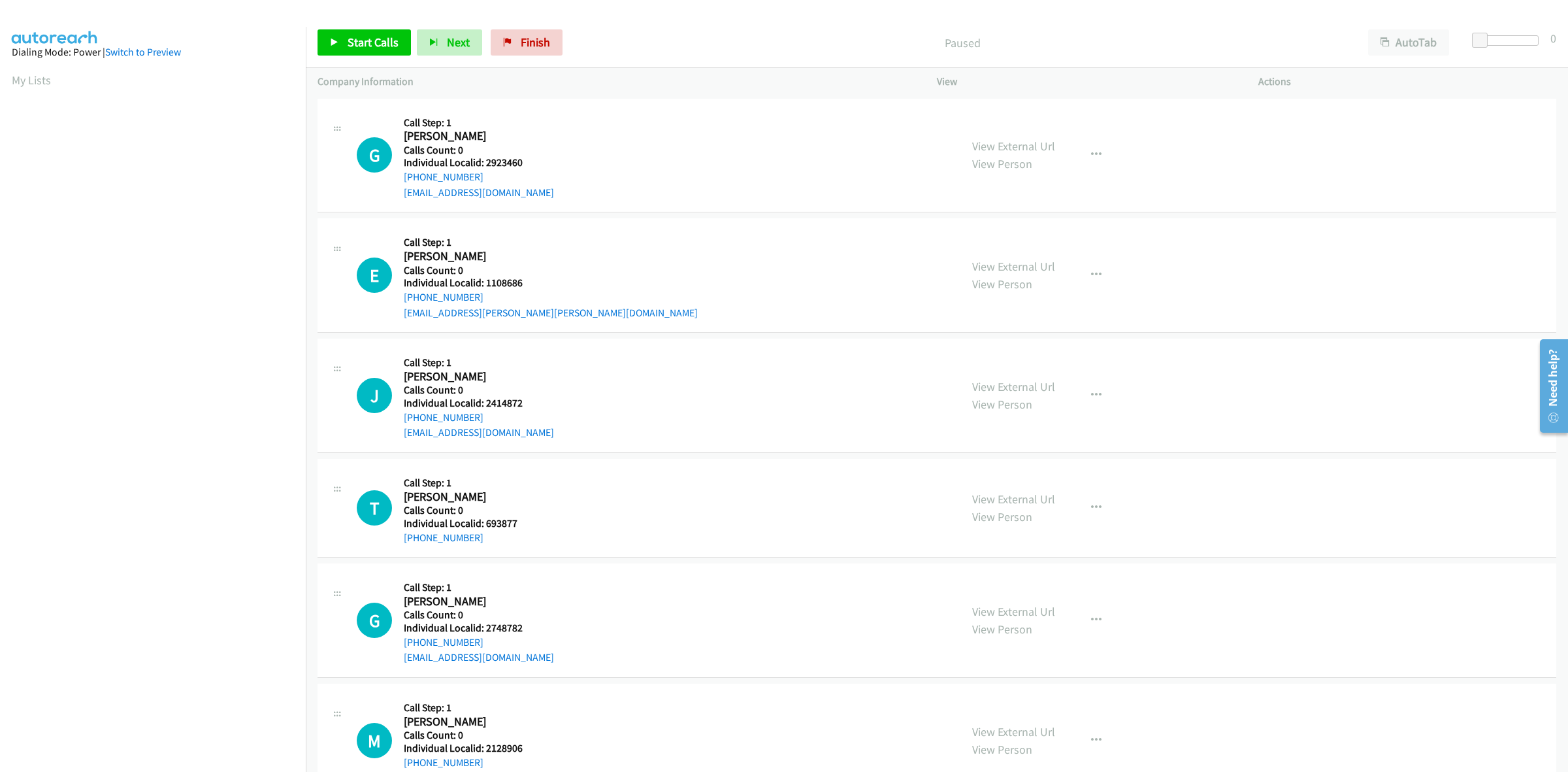
scroll to position [0, 2]
click at [46, 83] on link "My Lists" at bounding box center [31, 80] width 39 height 15
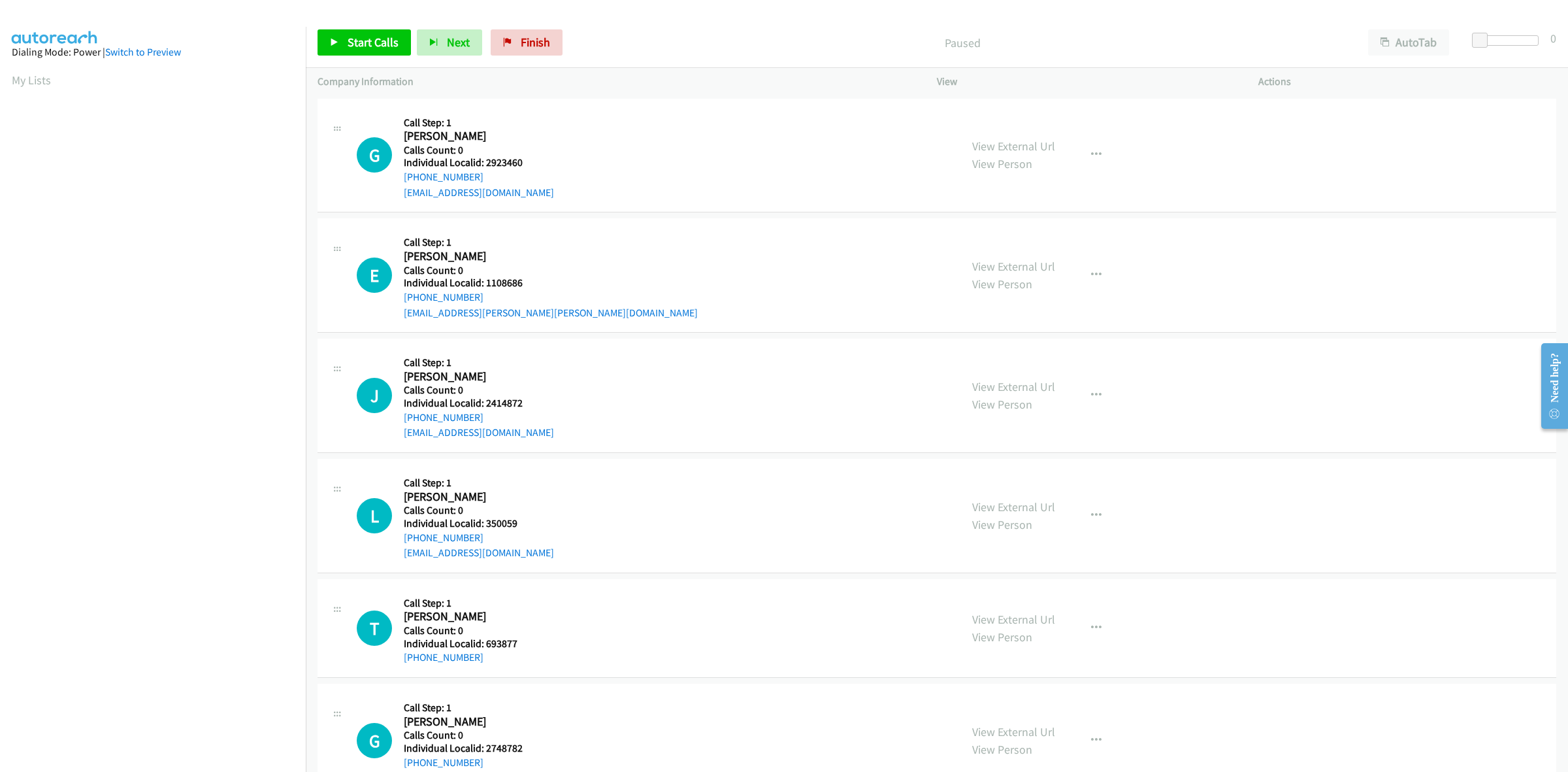
scroll to position [0, 2]
drag, startPoint x: 520, startPoint y: 162, endPoint x: 485, endPoint y: 163, distance: 35.0
click at [485, 163] on h5 "Individual Localid: 2923460" at bounding box center [479, 162] width 150 height 13
copy h5 "2923460"
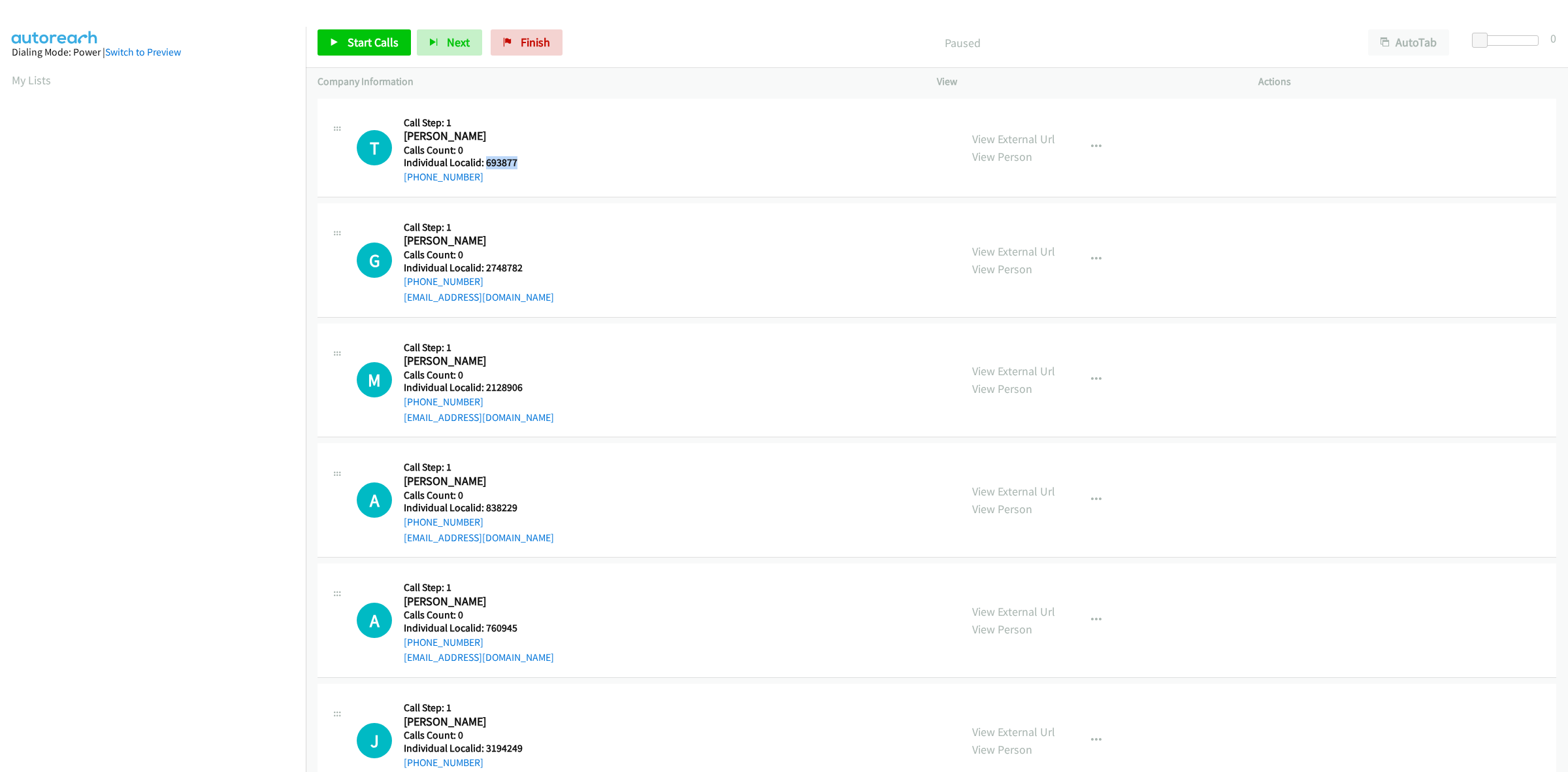
drag, startPoint x: 529, startPoint y: 158, endPoint x: 485, endPoint y: 164, distance: 44.4
click at [485, 164] on div "T Callback Scheduled Call Step: 1 Timothy Soma America/Chicago Calls Count: 0 I…" at bounding box center [652, 147] width 592 height 74
copy h5 "693877"
click at [1091, 138] on button "button" at bounding box center [1097, 147] width 35 height 26
click at [1016, 226] on link "Skip Call" at bounding box center [1026, 233] width 174 height 26
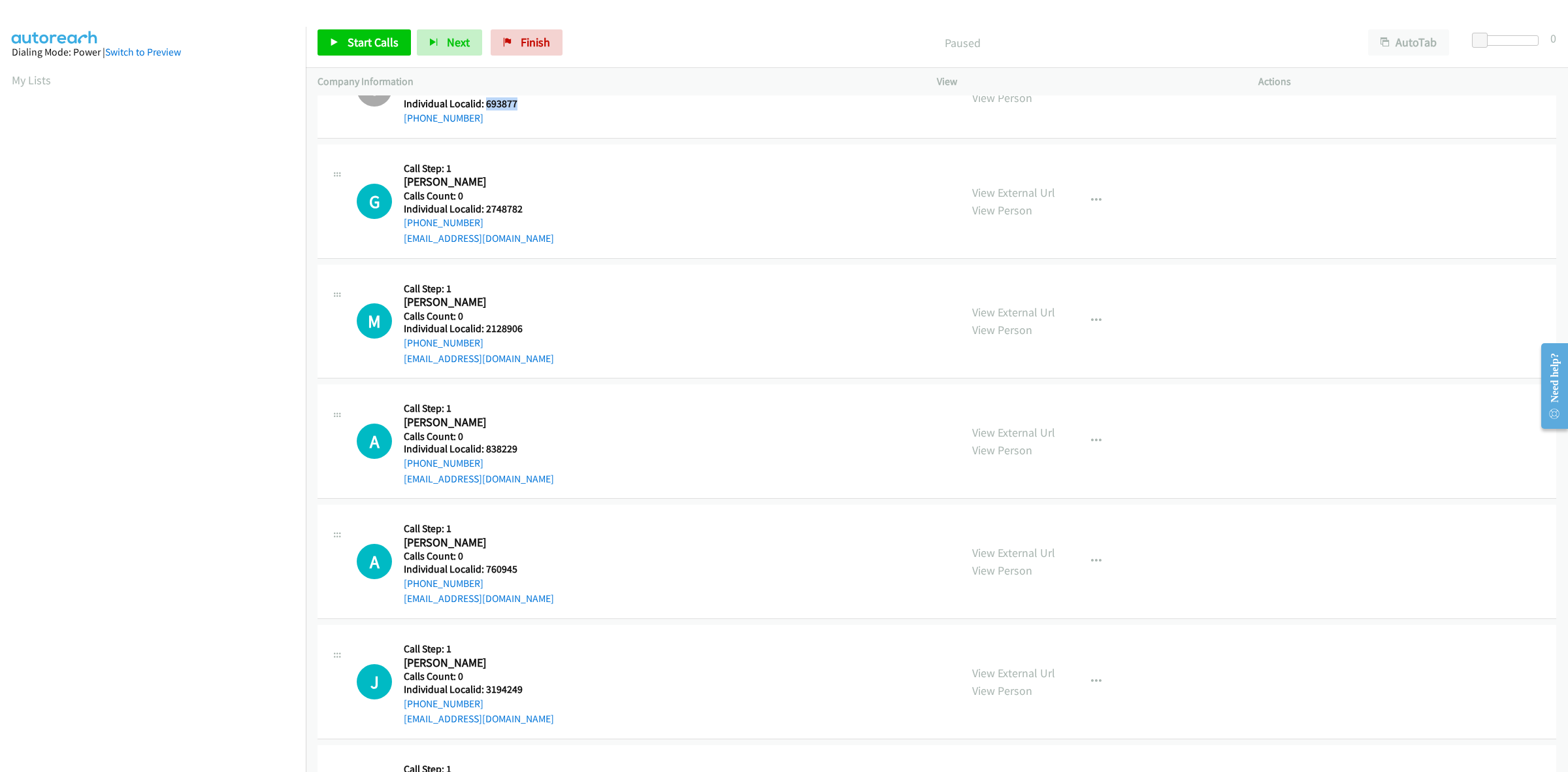
scroll to position [61, 0]
drag, startPoint x: 530, startPoint y: 207, endPoint x: 484, endPoint y: 204, distance: 46.1
click at [484, 204] on div "G Callback Scheduled Call Step: 1 Greg Mc Kisson America/New_York Calls Count: …" at bounding box center [652, 199] width 592 height 90
copy h5 "2748782"
drag, startPoint x: 523, startPoint y: 322, endPoint x: 484, endPoint y: 324, distance: 39.1
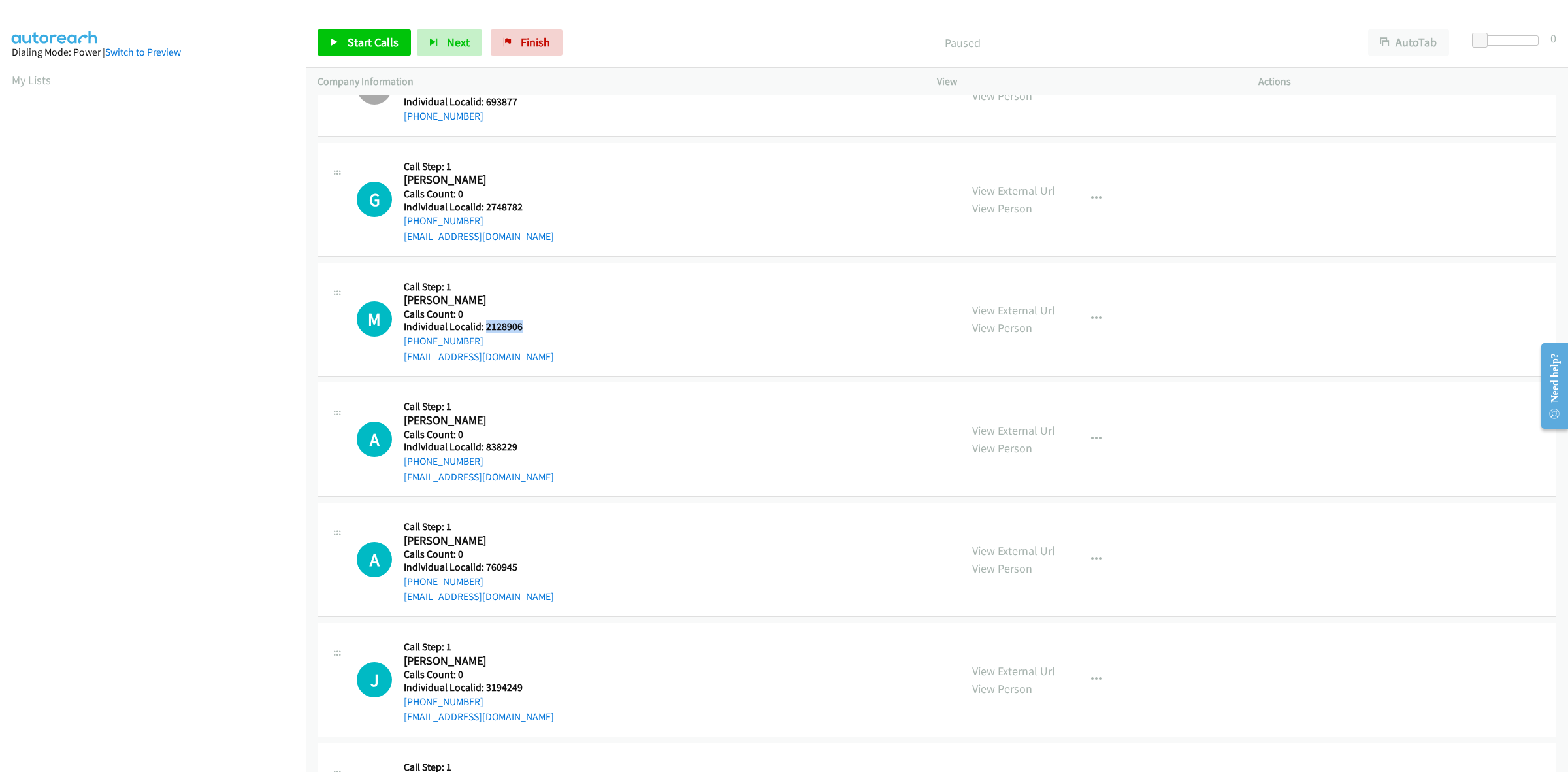
click at [484, 324] on h5 "Individual Localid: 2128906" at bounding box center [479, 326] width 150 height 13
copy h5 "2128906"
drag, startPoint x: 489, startPoint y: 340, endPoint x: 397, endPoint y: 347, distance: 92.3
click at [397, 347] on div "M Callback Scheduled Call Step: 1 Mitchell Thomson America/Chicago Calls Count:…" at bounding box center [652, 319] width 592 height 90
copy link "+1 920-373-2647"
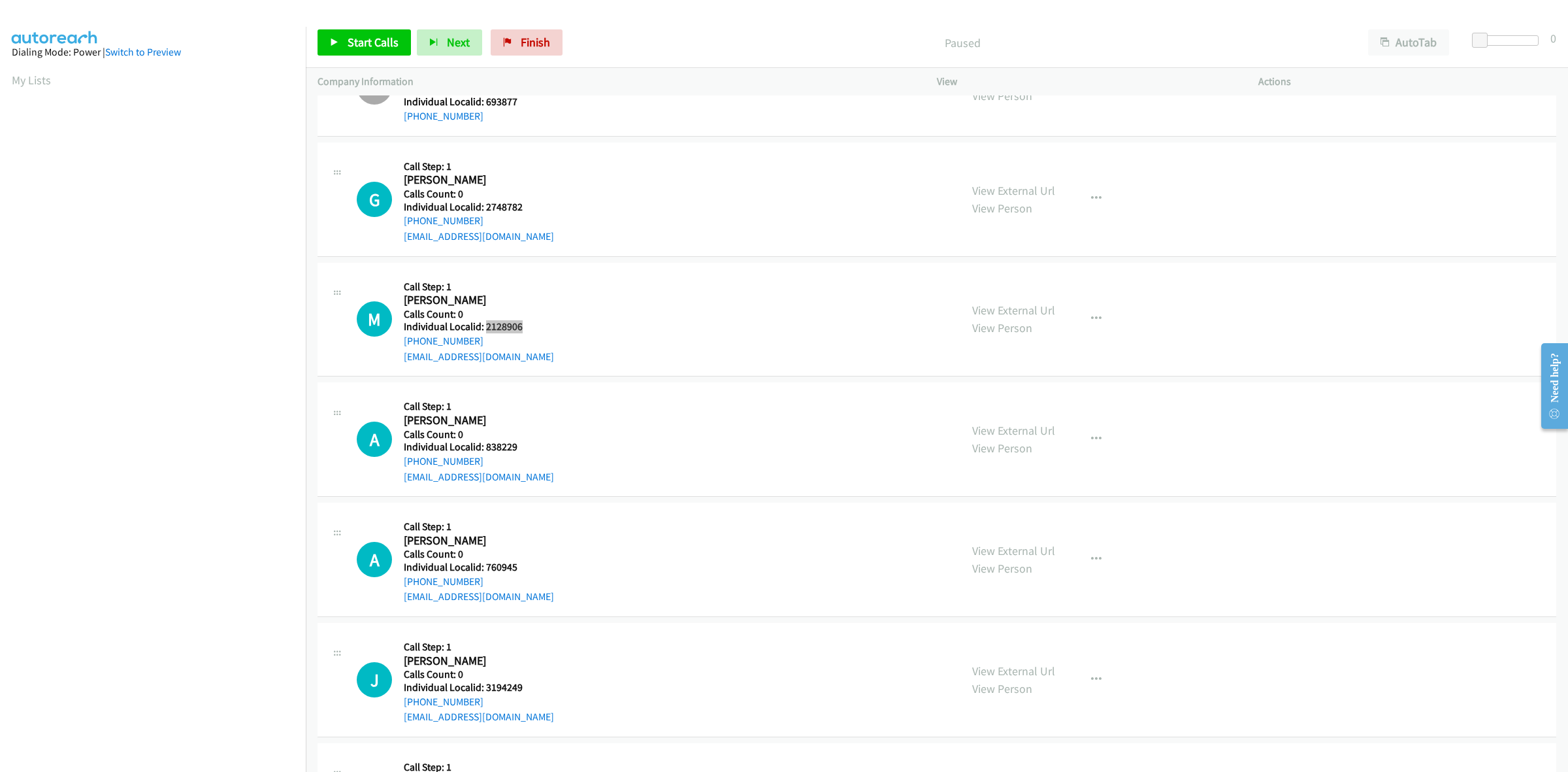
scroll to position [0, 2]
drag, startPoint x: 529, startPoint y: 328, endPoint x: 484, endPoint y: 328, distance: 45.0
click at [484, 328] on div "M Callback Scheduled Call Step: 1 Mitchell Thomson America/Chicago Calls Count:…" at bounding box center [652, 319] width 592 height 90
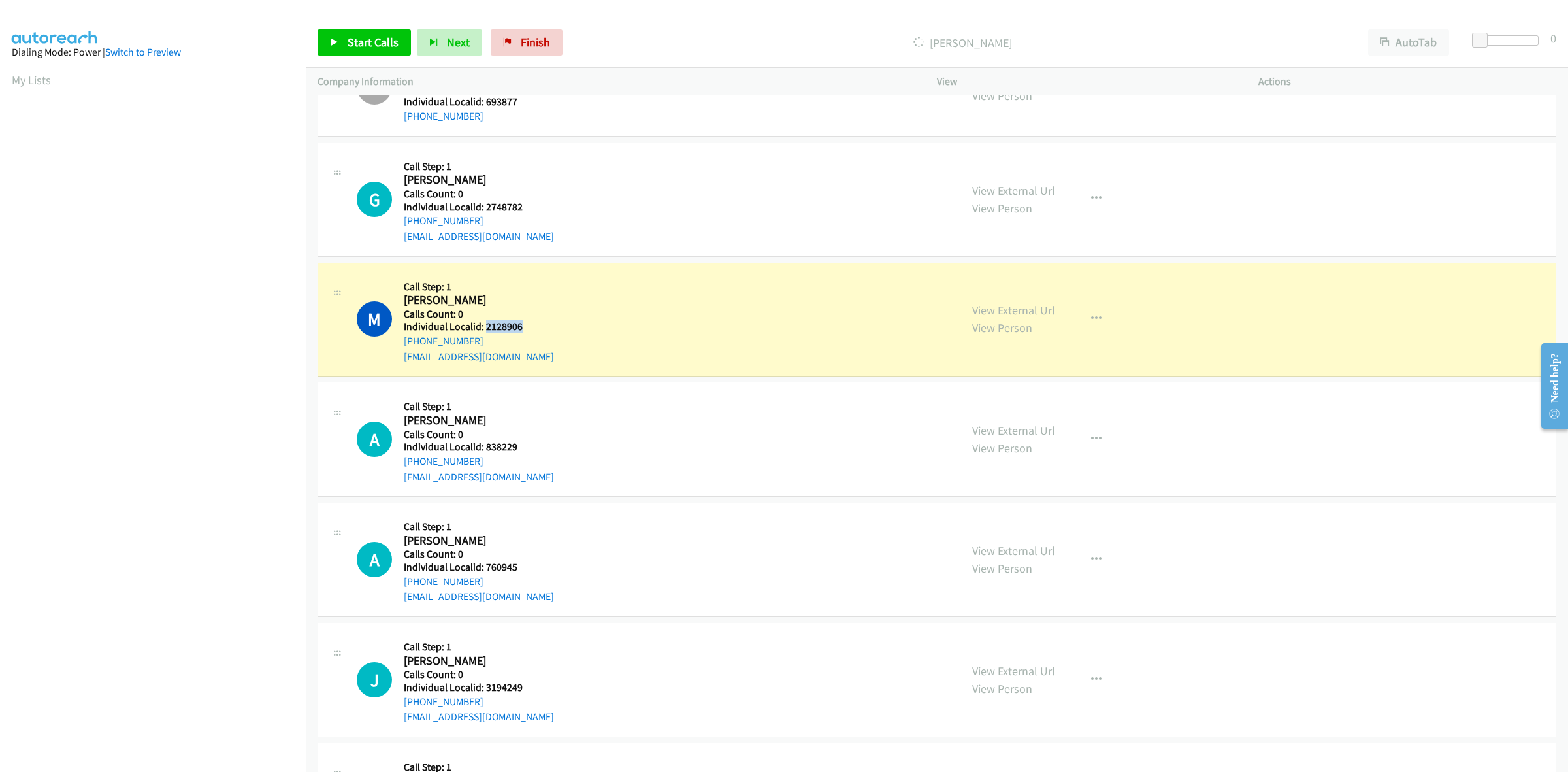
copy h5 "2128906"
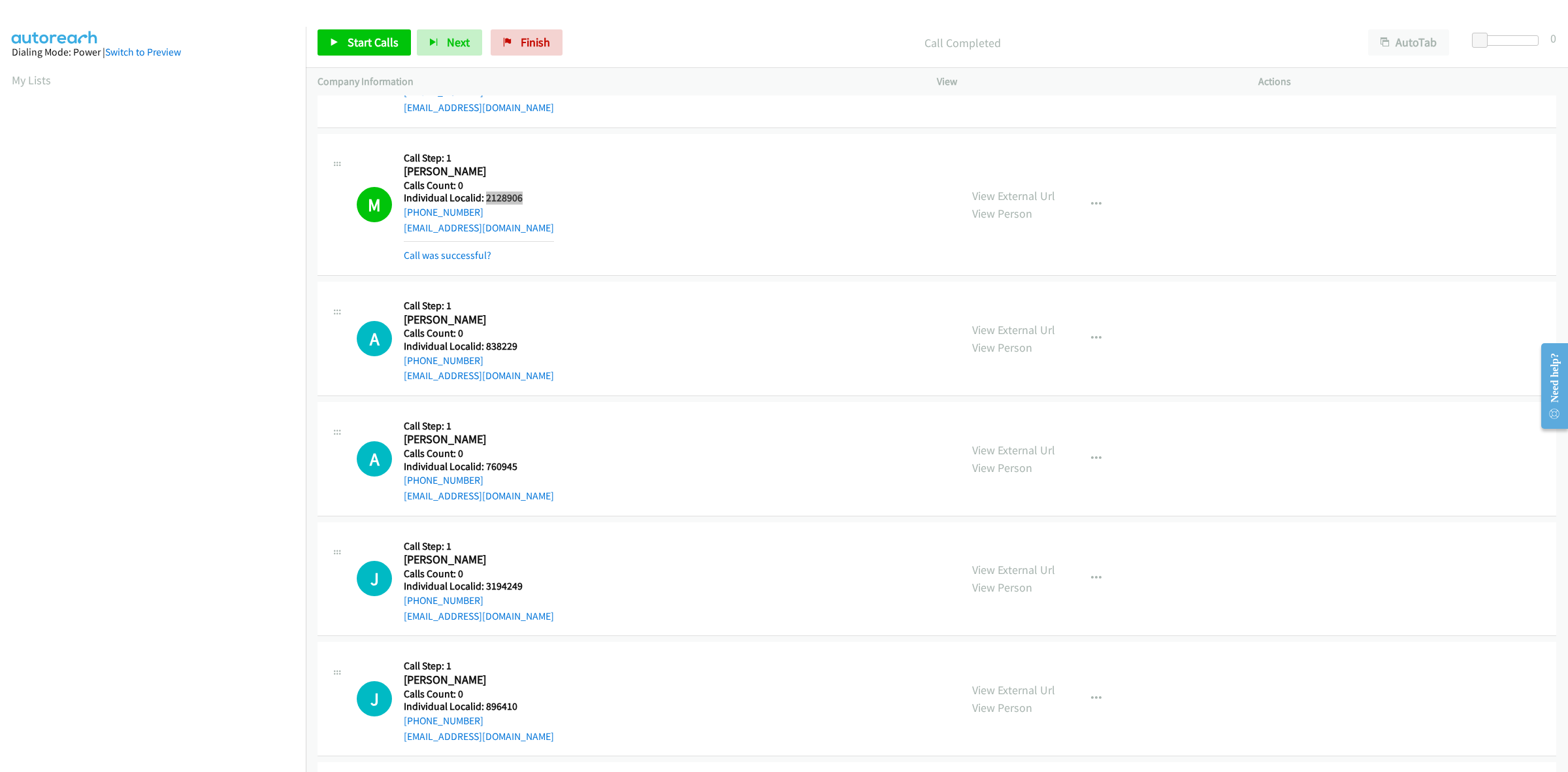
scroll to position [224, 0]
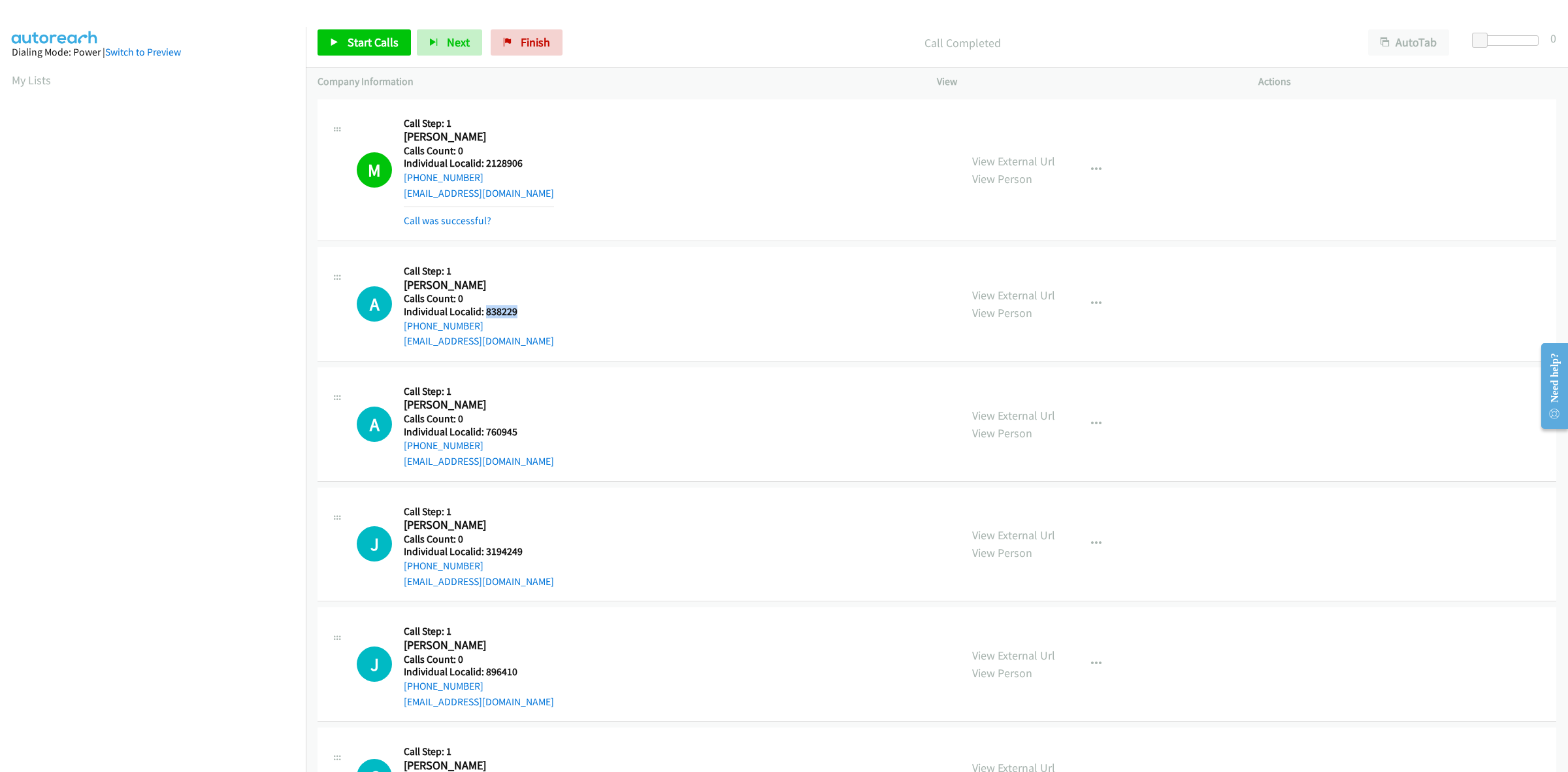
drag, startPoint x: 539, startPoint y: 308, endPoint x: 484, endPoint y: 312, distance: 55.1
click at [484, 312] on div "A Callback Scheduled Call Step: 1 Alfred Trimble America/New_York Calls Count: …" at bounding box center [652, 304] width 592 height 90
copy h5 "838229"
click at [1092, 299] on icon "button" at bounding box center [1096, 303] width 10 height 10
click at [993, 379] on link "Skip Call" at bounding box center [1026, 388] width 174 height 26
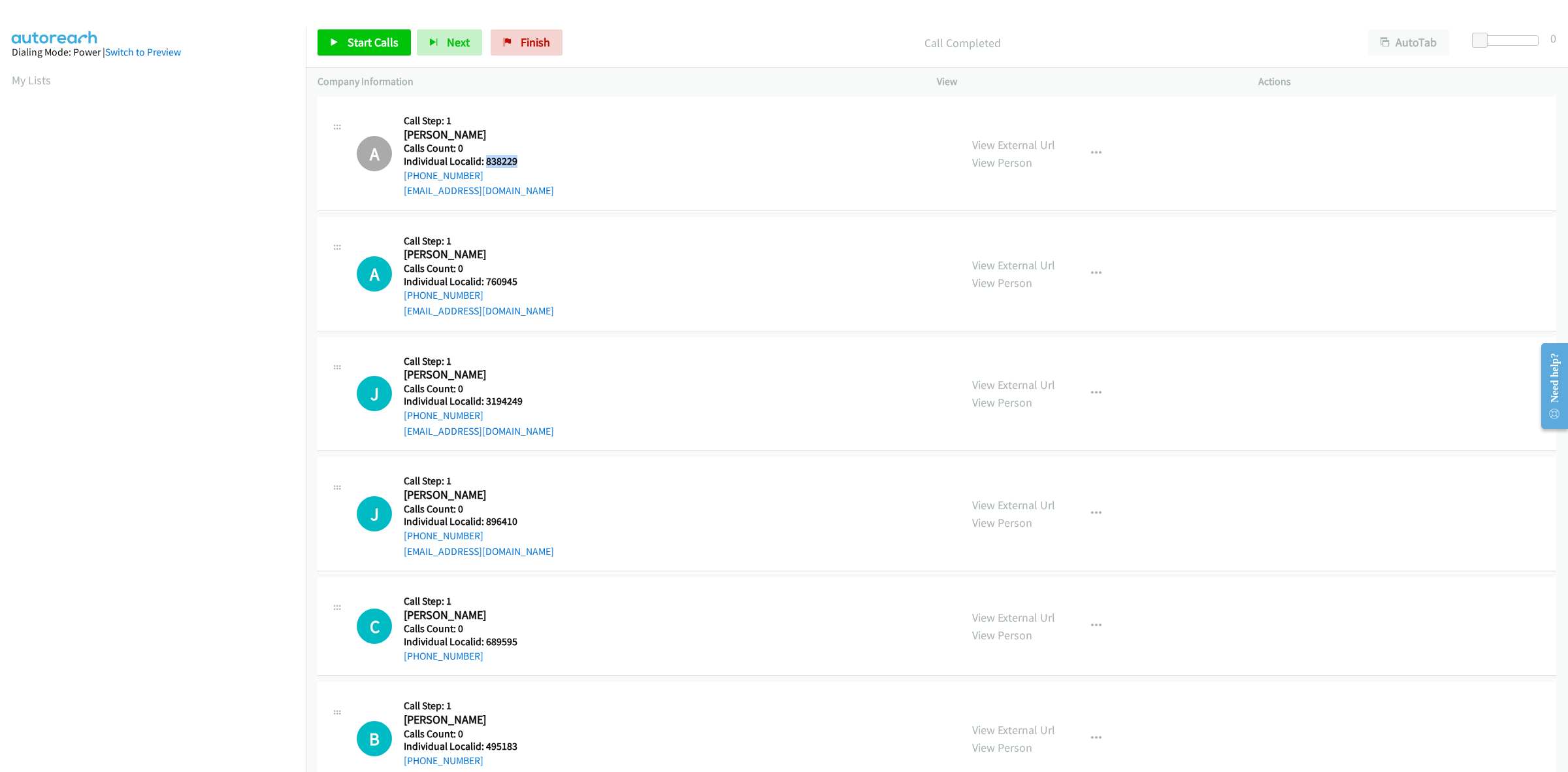
scroll to position [449, 0]
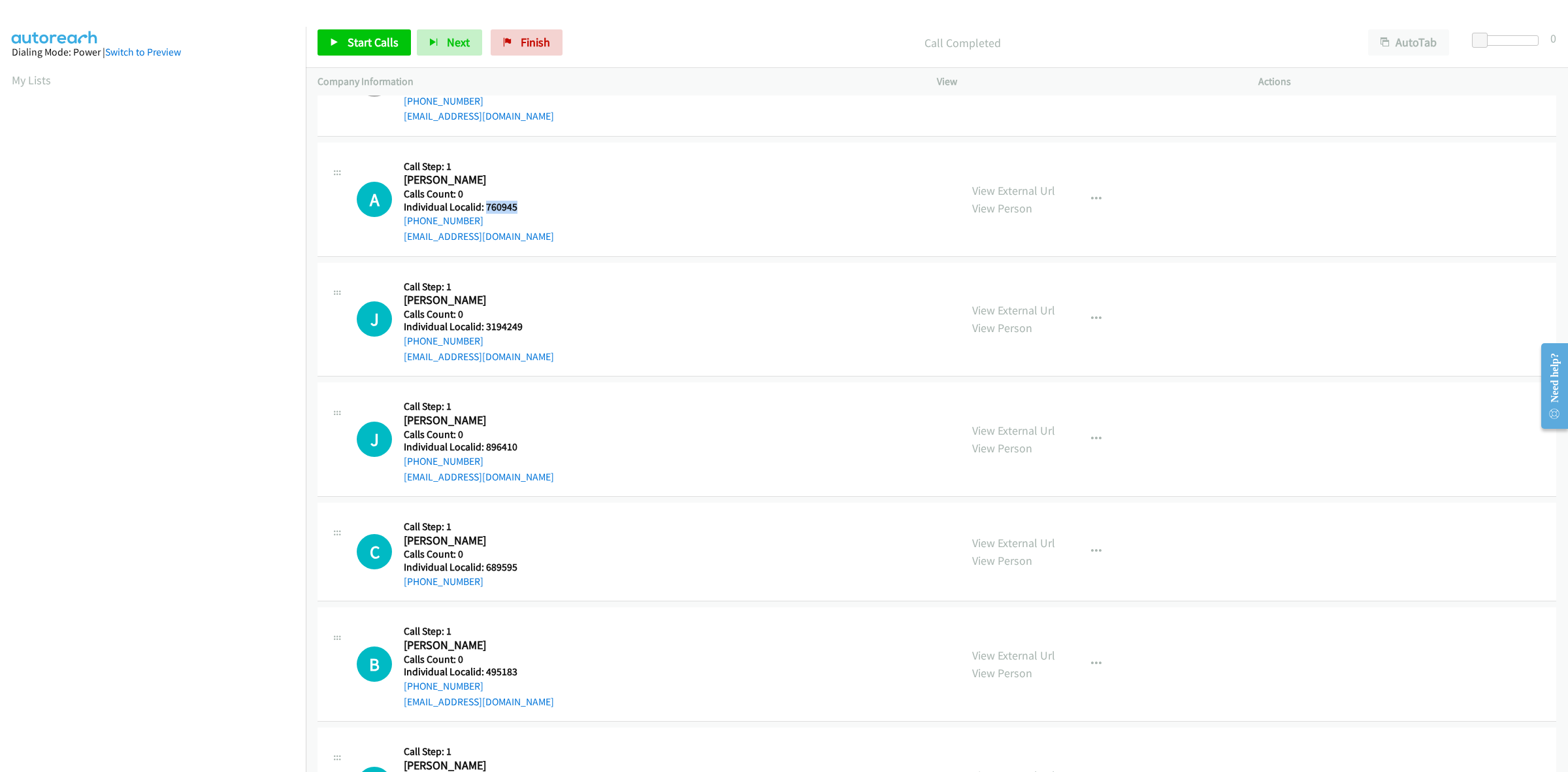
drag, startPoint x: 521, startPoint y: 207, endPoint x: 487, endPoint y: 208, distance: 34.0
click at [487, 208] on h5 "Individual Localid: 760945" at bounding box center [479, 207] width 150 height 13
copy h5 "760945"
click at [1095, 192] on button "button" at bounding box center [1097, 199] width 35 height 26
click at [988, 284] on link "Skip Call" at bounding box center [1026, 284] width 174 height 26
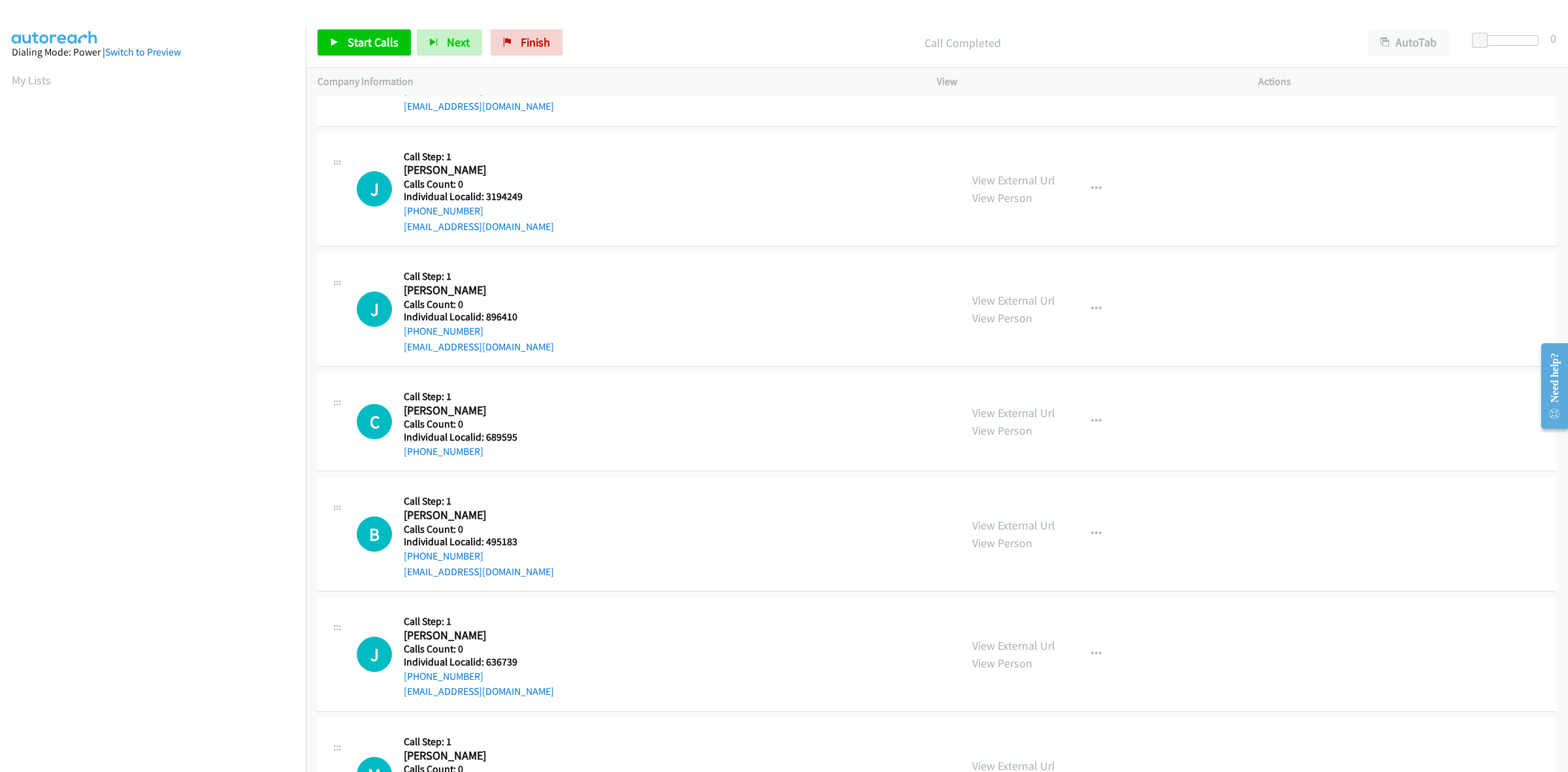
scroll to position [612, 0]
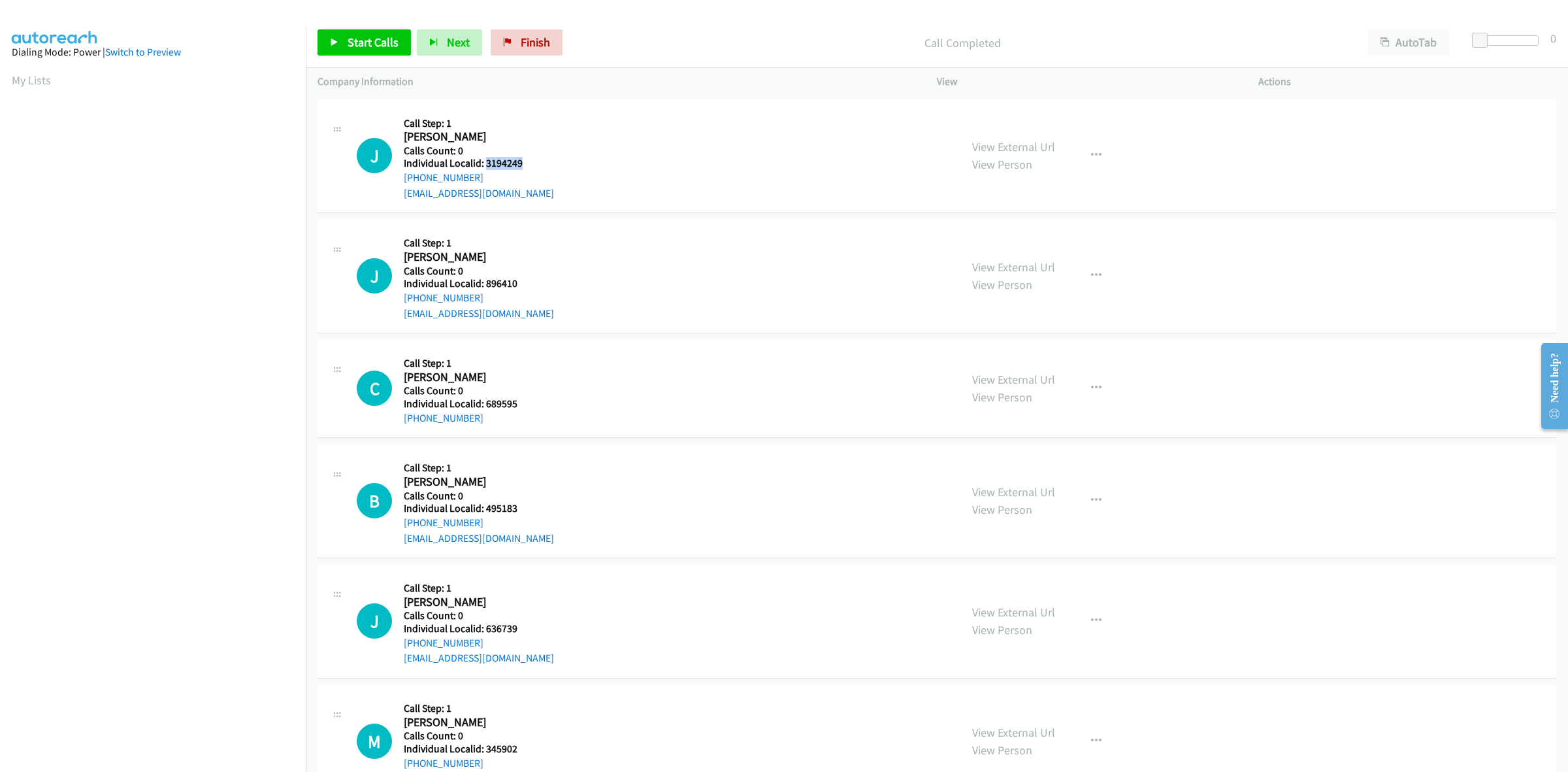
drag, startPoint x: 510, startPoint y: 168, endPoint x: 484, endPoint y: 168, distance: 26.0
click at [484, 168] on div "J Callback Scheduled Call Step: 1 Jim Rutzick America/Chicago Calls Count: 0 In…" at bounding box center [652, 156] width 592 height 90
copy h5 "3194249"
drag, startPoint x: 485, startPoint y: 175, endPoint x: 403, endPoint y: 177, distance: 82.0
click at [404, 177] on div "+1 651-698-7579" at bounding box center [479, 177] width 150 height 16
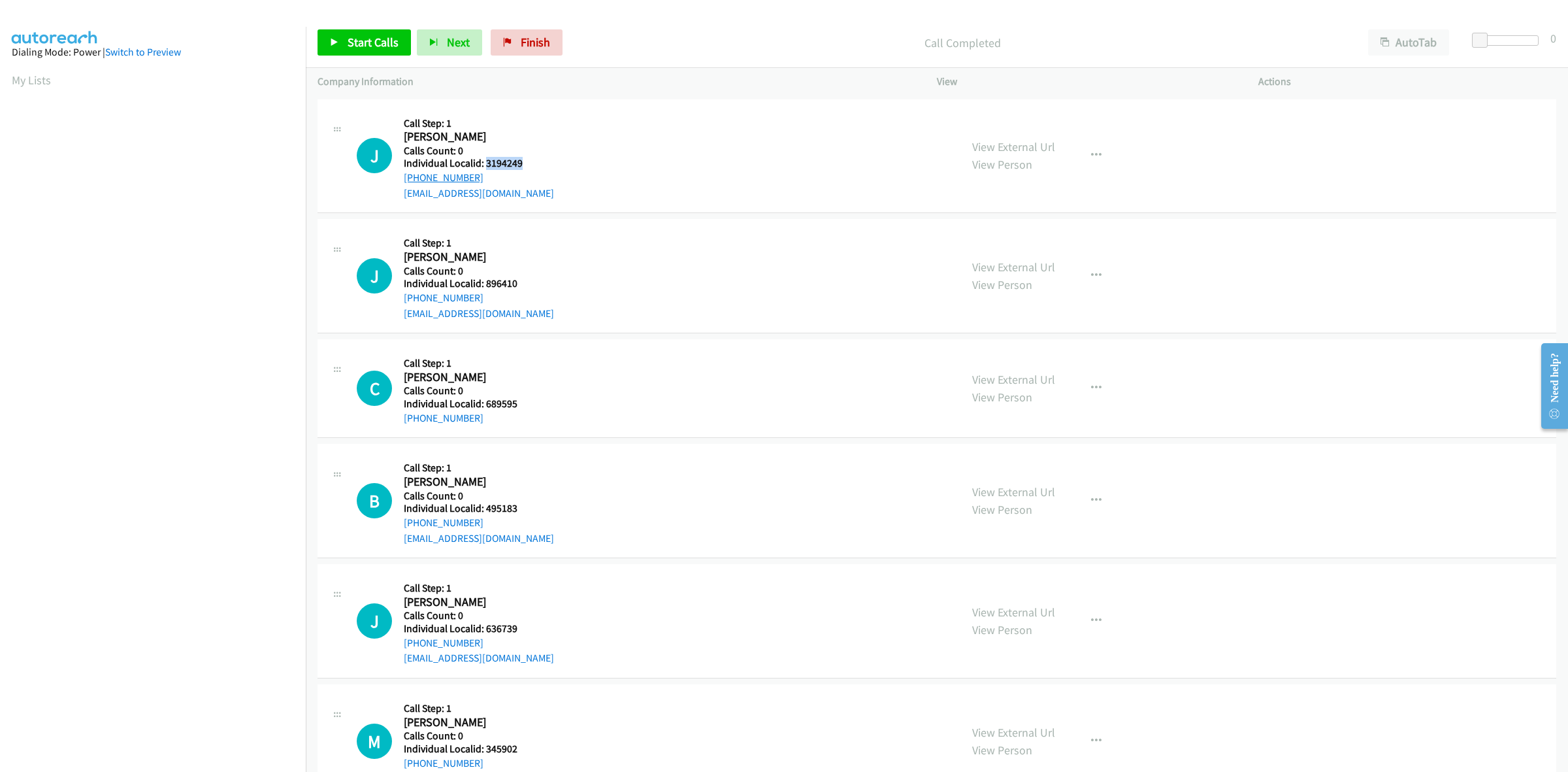
copy link "+1 651-698-7579"
drag, startPoint x: 527, startPoint y: 165, endPoint x: 482, endPoint y: 163, distance: 45.0
click at [482, 163] on div "J Callback Scheduled Call Step: 1 Jim Rutzick America/Chicago Calls Count: 0 In…" at bounding box center [652, 156] width 592 height 90
copy h5 "3194249"
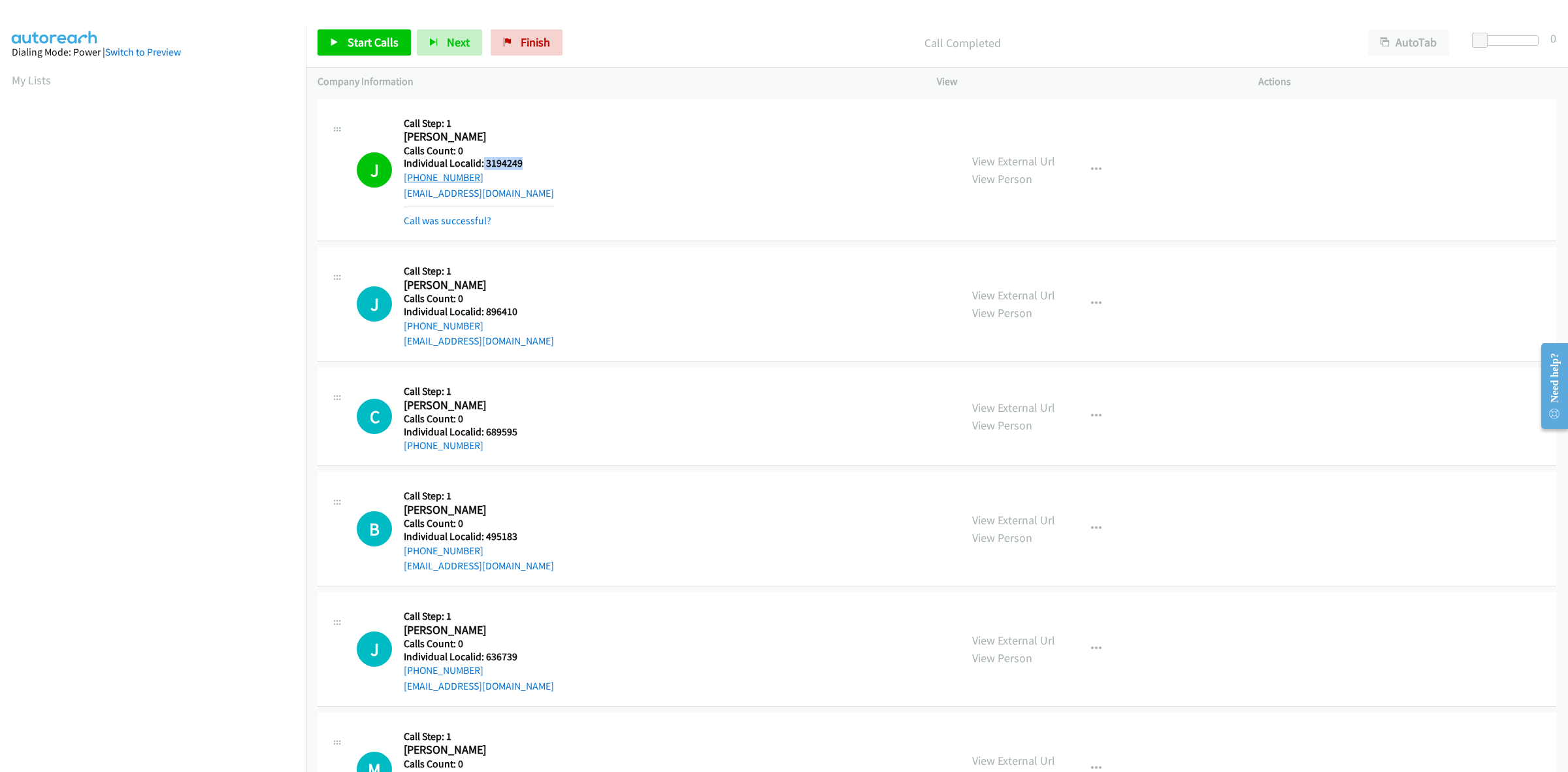
drag, startPoint x: 483, startPoint y: 177, endPoint x: 405, endPoint y: 177, distance: 78.0
click at [405, 177] on div "+1 651-698-7579" at bounding box center [479, 177] width 150 height 16
drag, startPoint x: 1098, startPoint y: 169, endPoint x: 1072, endPoint y: 207, distance: 46.0
click at [1098, 169] on button "button" at bounding box center [1097, 170] width 35 height 26
click at [1033, 279] on link "Add to do not call list" at bounding box center [1026, 281] width 174 height 26
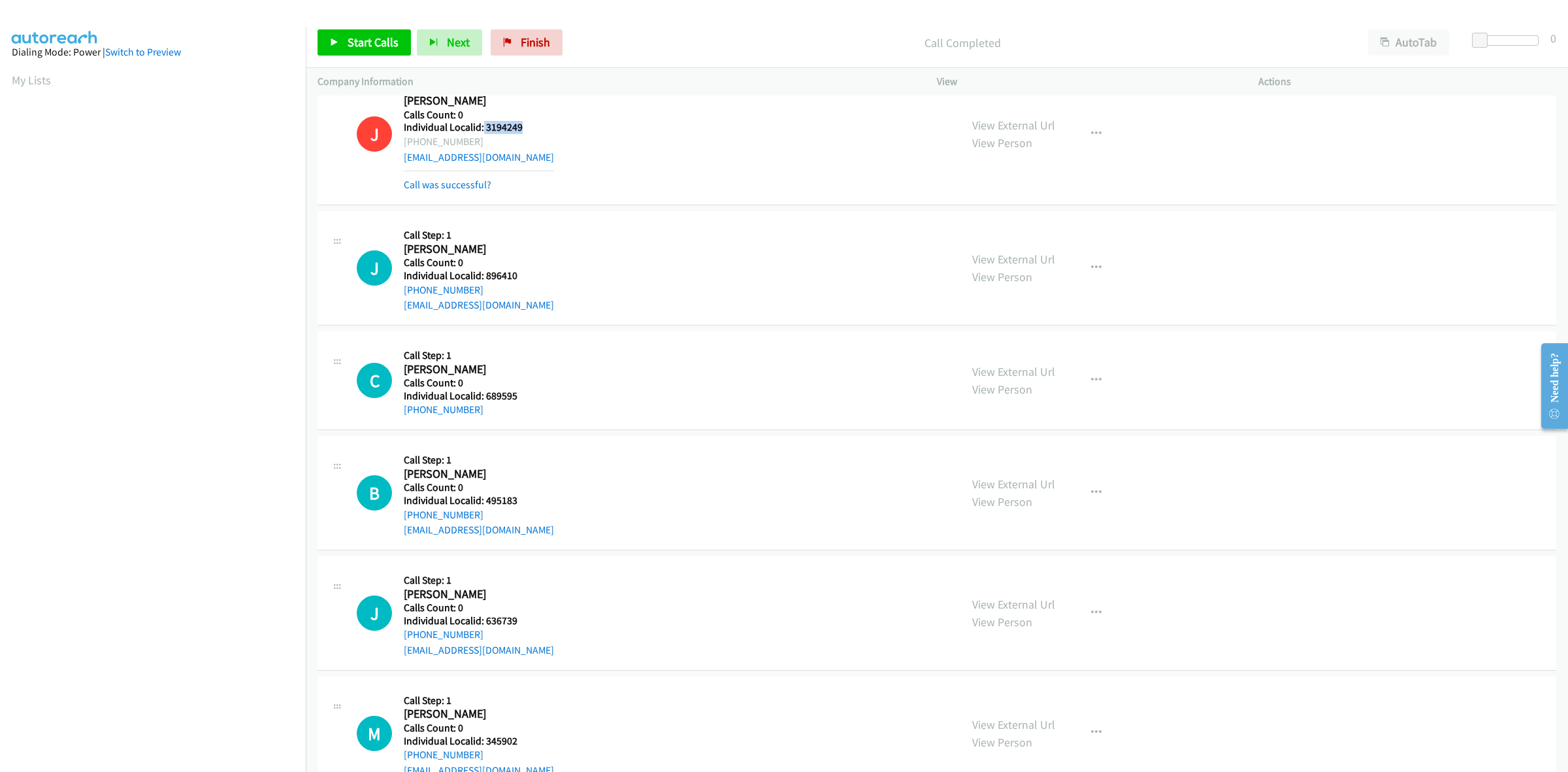
scroll to position [756, 0]
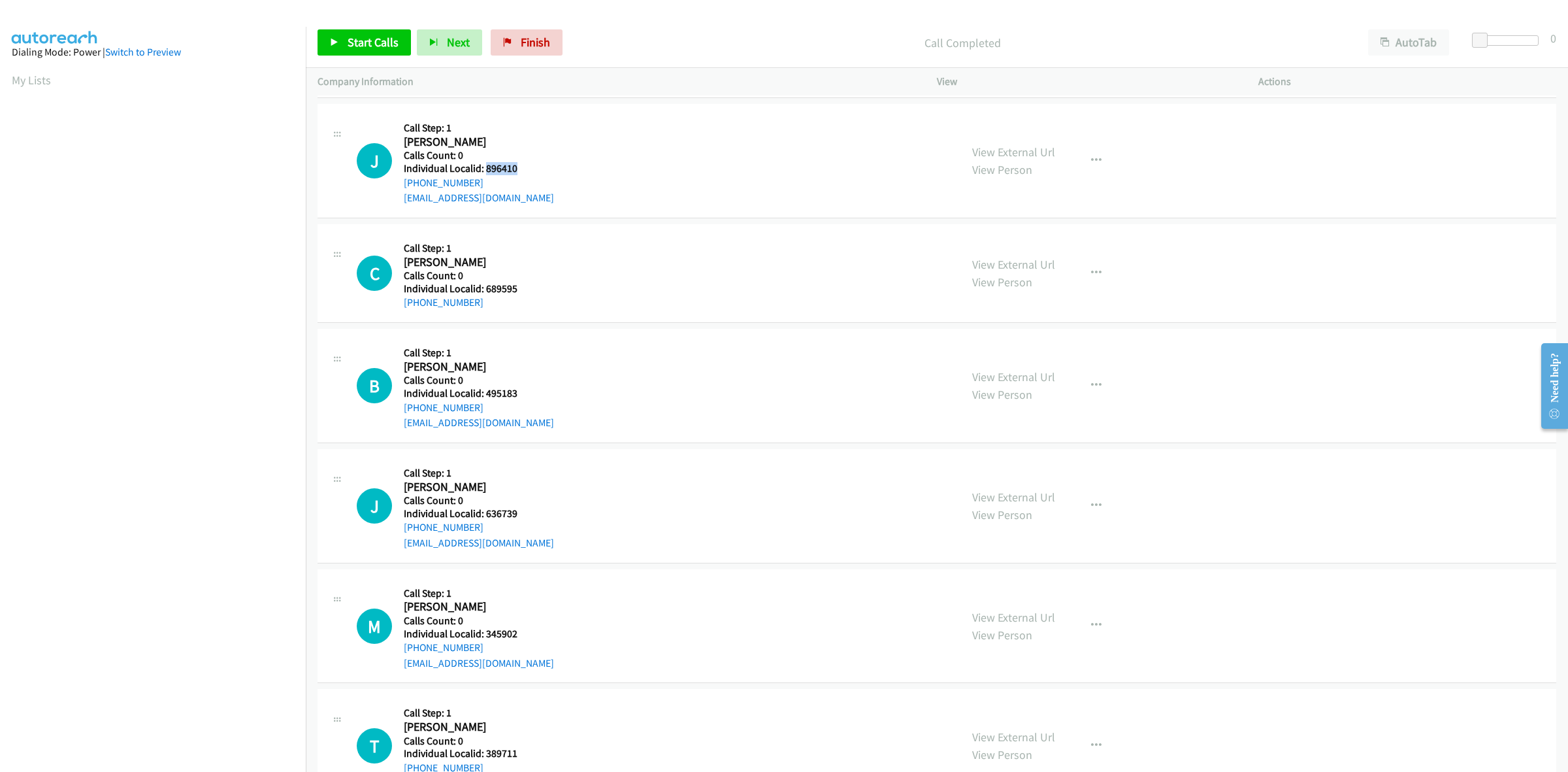
drag, startPoint x: 525, startPoint y: 165, endPoint x: 487, endPoint y: 170, distance: 38.3
click at [487, 170] on h5 "Individual Localid: 896410" at bounding box center [479, 168] width 150 height 13
drag, startPoint x: 491, startPoint y: 184, endPoint x: 402, endPoint y: 184, distance: 89.0
click at [402, 184] on div "J Callback Scheduled Call Step: 1 Jonathan Santos America/New_York Calls Count:…" at bounding box center [652, 160] width 592 height 90
drag, startPoint x: 527, startPoint y: 171, endPoint x: 482, endPoint y: 165, distance: 45.4
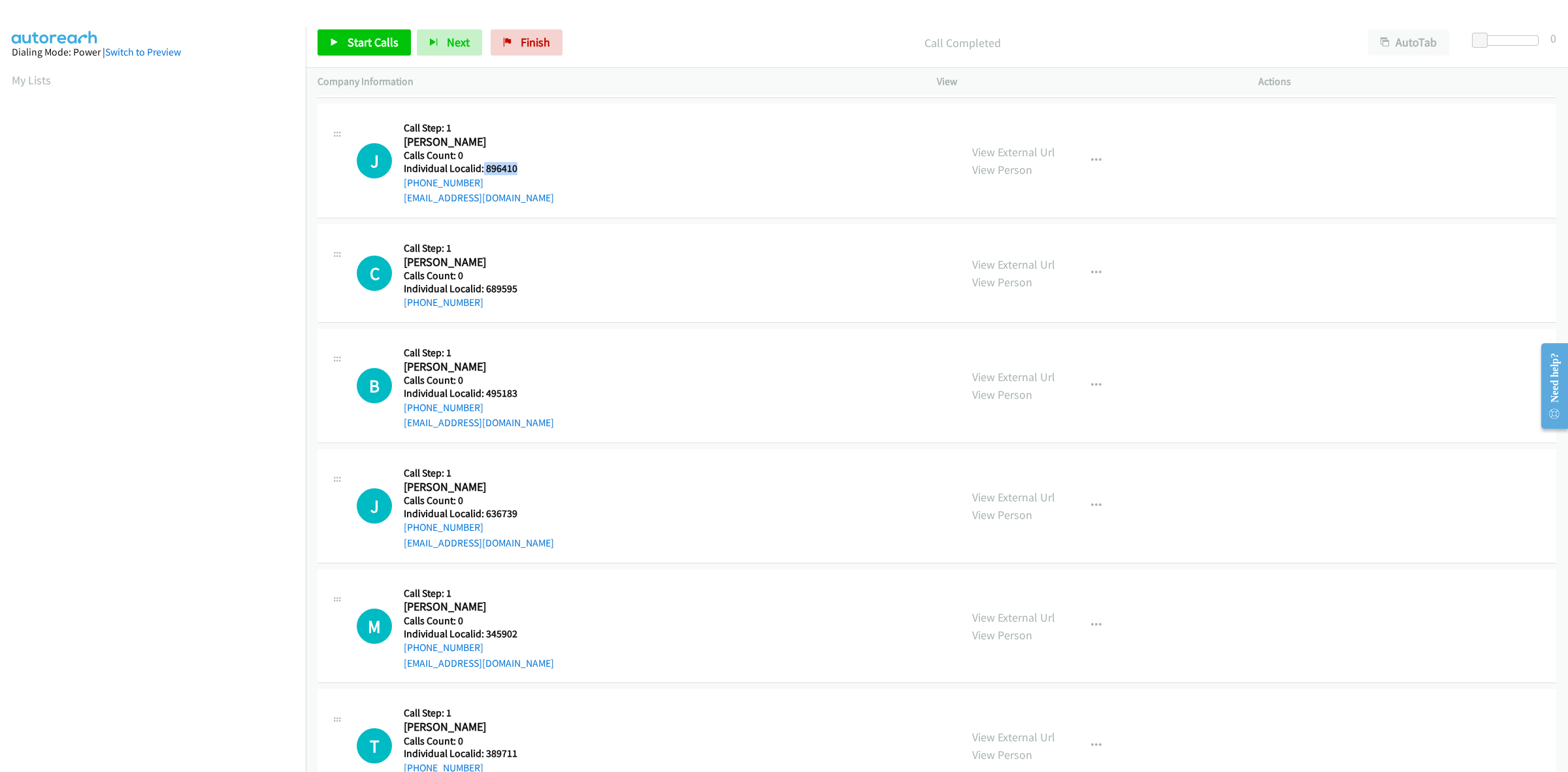
click at [482, 165] on div "J Callback Scheduled Call Step: 1 Jonathan Santos America/New_York Calls Count:…" at bounding box center [652, 160] width 592 height 90
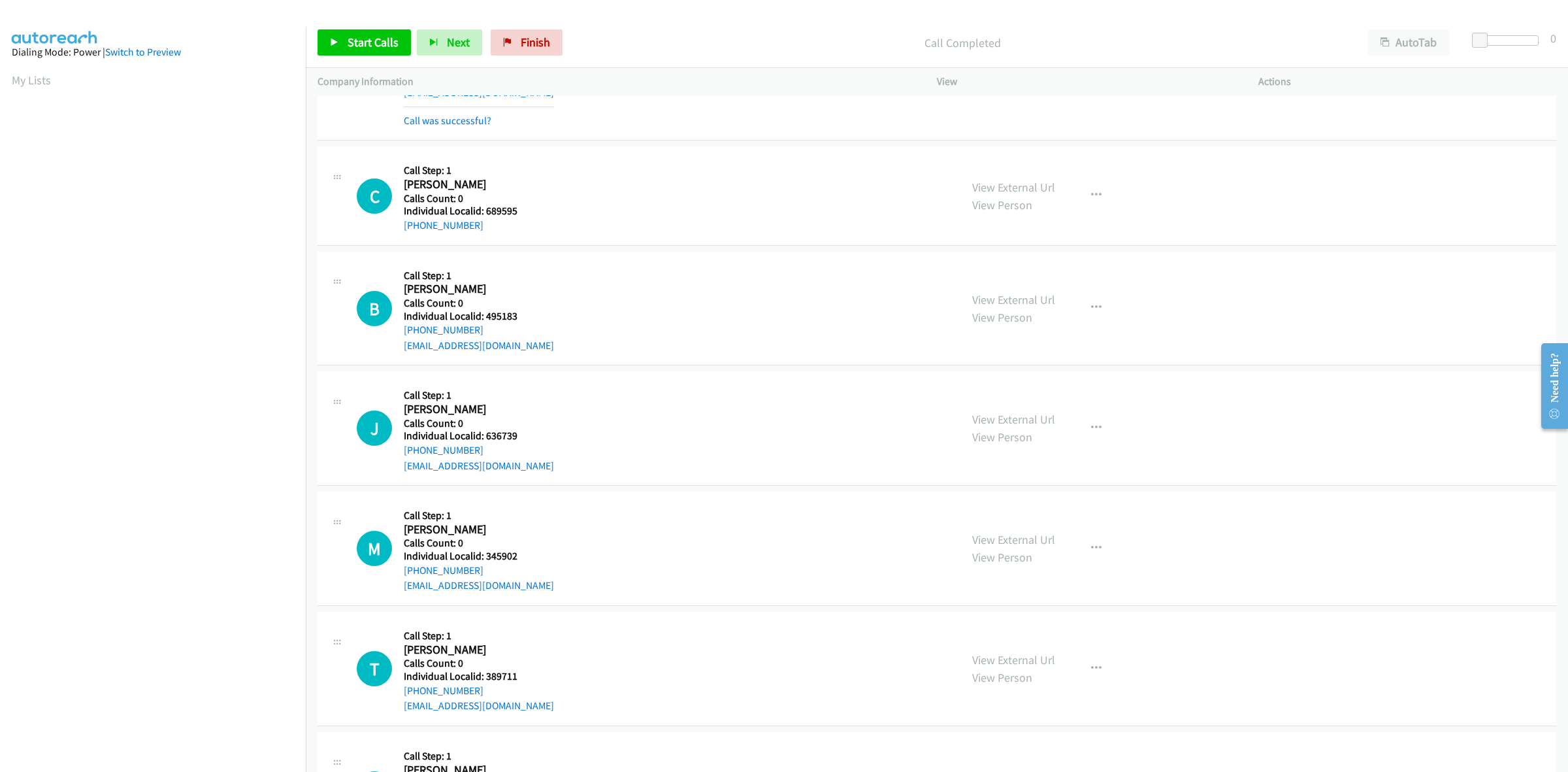
scroll to position [878, 0]
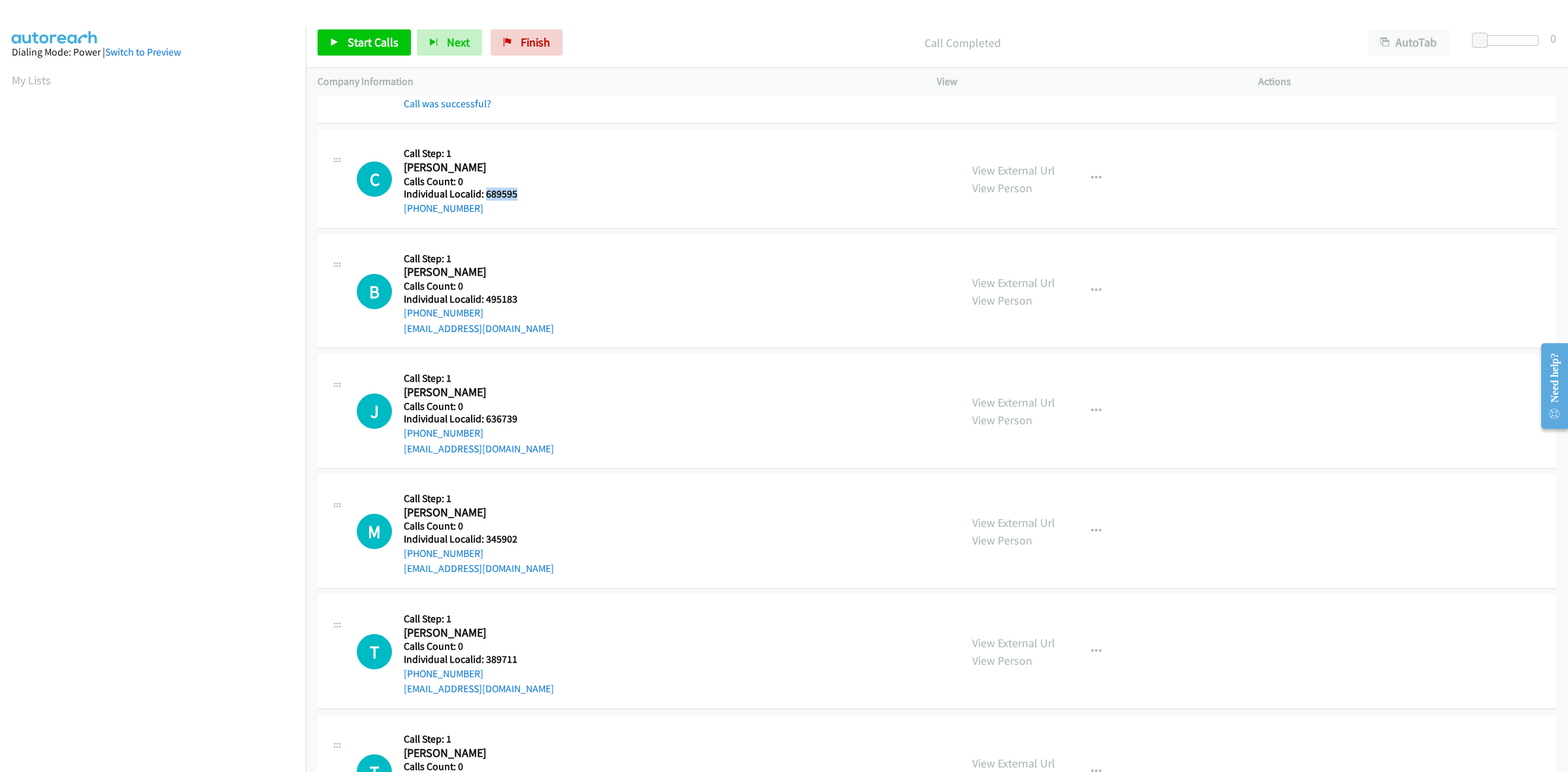
drag, startPoint x: 512, startPoint y: 197, endPoint x: 483, endPoint y: 197, distance: 29.0
click at [483, 197] on h5 "Individual Localid: 689595" at bounding box center [465, 194] width 123 height 13
click at [1107, 177] on button "button" at bounding box center [1097, 178] width 35 height 26
click at [1023, 260] on link "Skip Call" at bounding box center [1026, 264] width 174 height 26
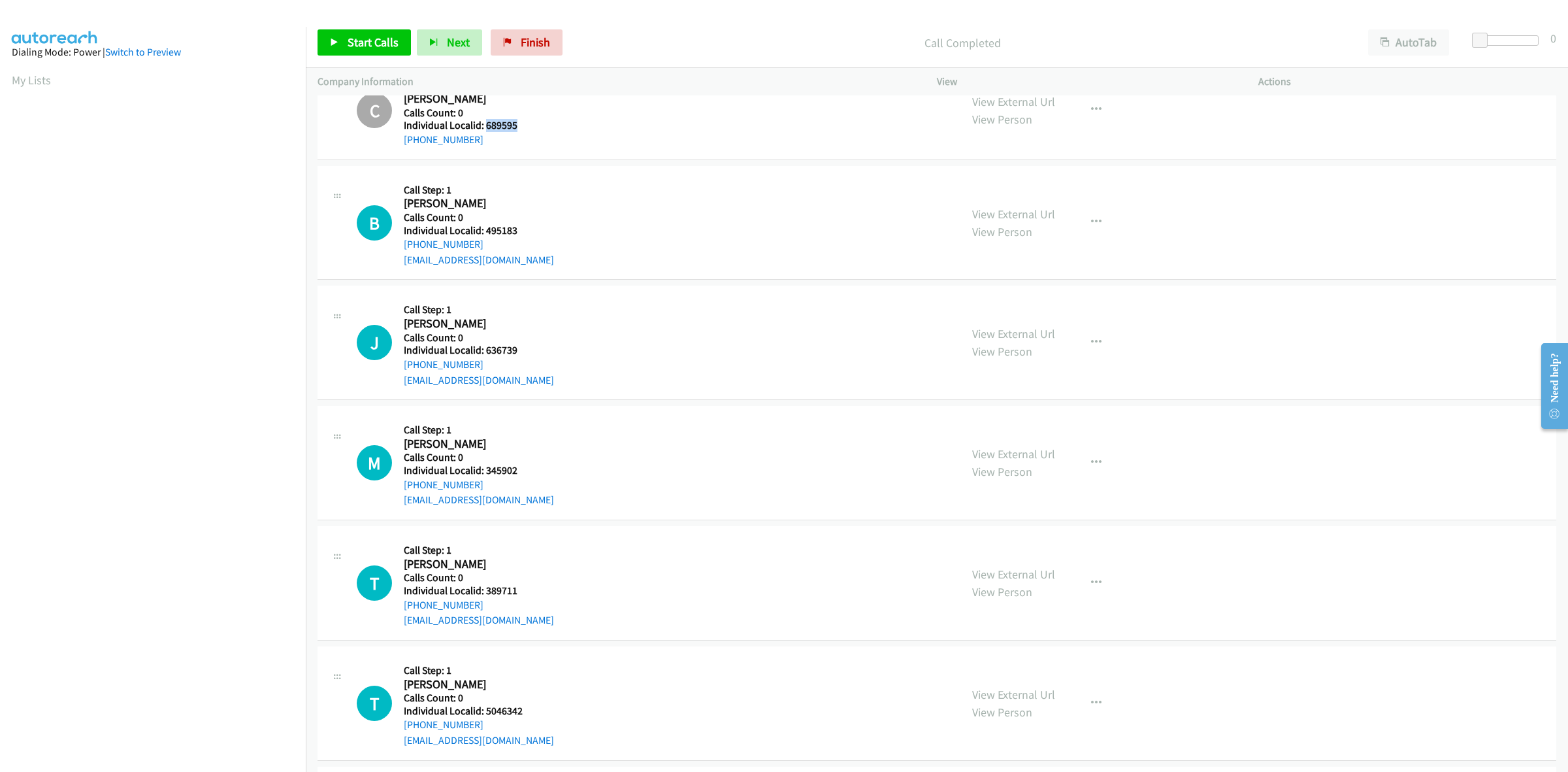
scroll to position [939, 0]
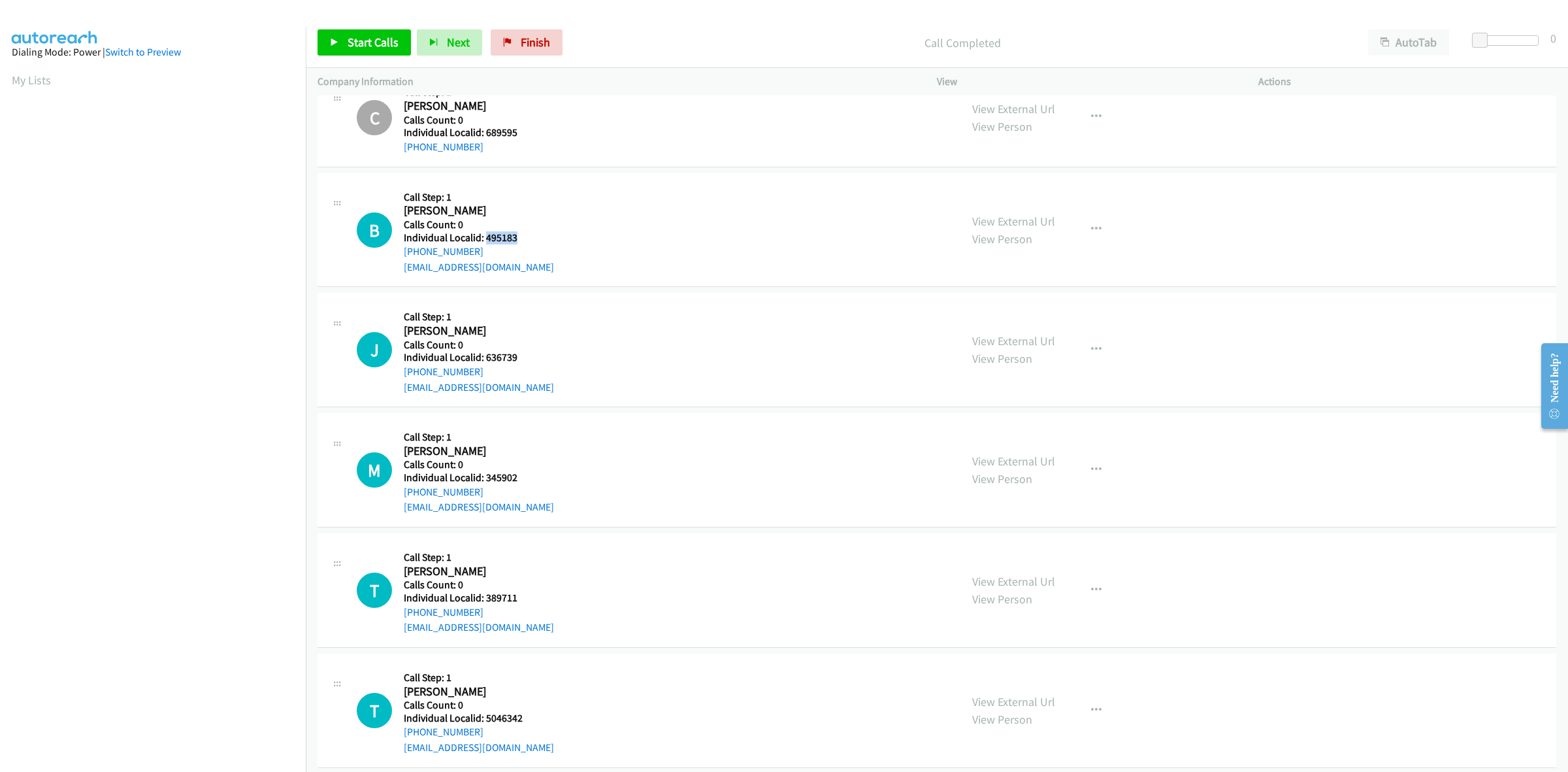
drag, startPoint x: 519, startPoint y: 233, endPoint x: 484, endPoint y: 242, distance: 36.1
click at [484, 242] on h5 "Individual Localid: 495183" at bounding box center [479, 238] width 150 height 13
drag, startPoint x: 478, startPoint y: 252, endPoint x: 403, endPoint y: 255, distance: 75.1
click at [403, 255] on div "B Callback Scheduled Call Step: 1 Brian Swead America/Chicago Calls Count: 0 In…" at bounding box center [652, 230] width 592 height 90
drag, startPoint x: 519, startPoint y: 240, endPoint x: 484, endPoint y: 238, distance: 35.1
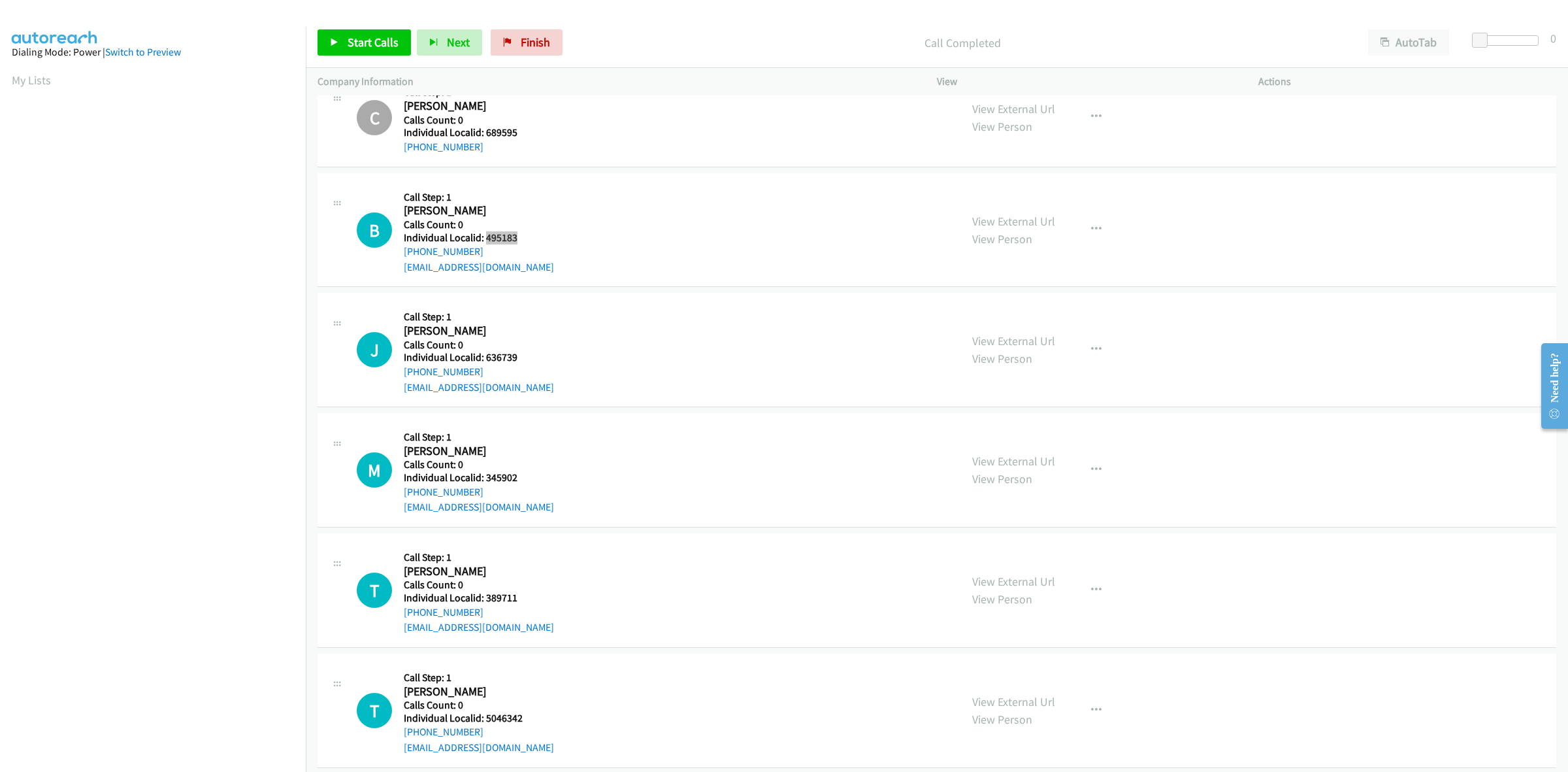
click at [484, 238] on div "B Callback Scheduled Call Step: 1 Brian Swead America/Chicago Calls Count: 0 In…" at bounding box center [652, 230] width 592 height 90
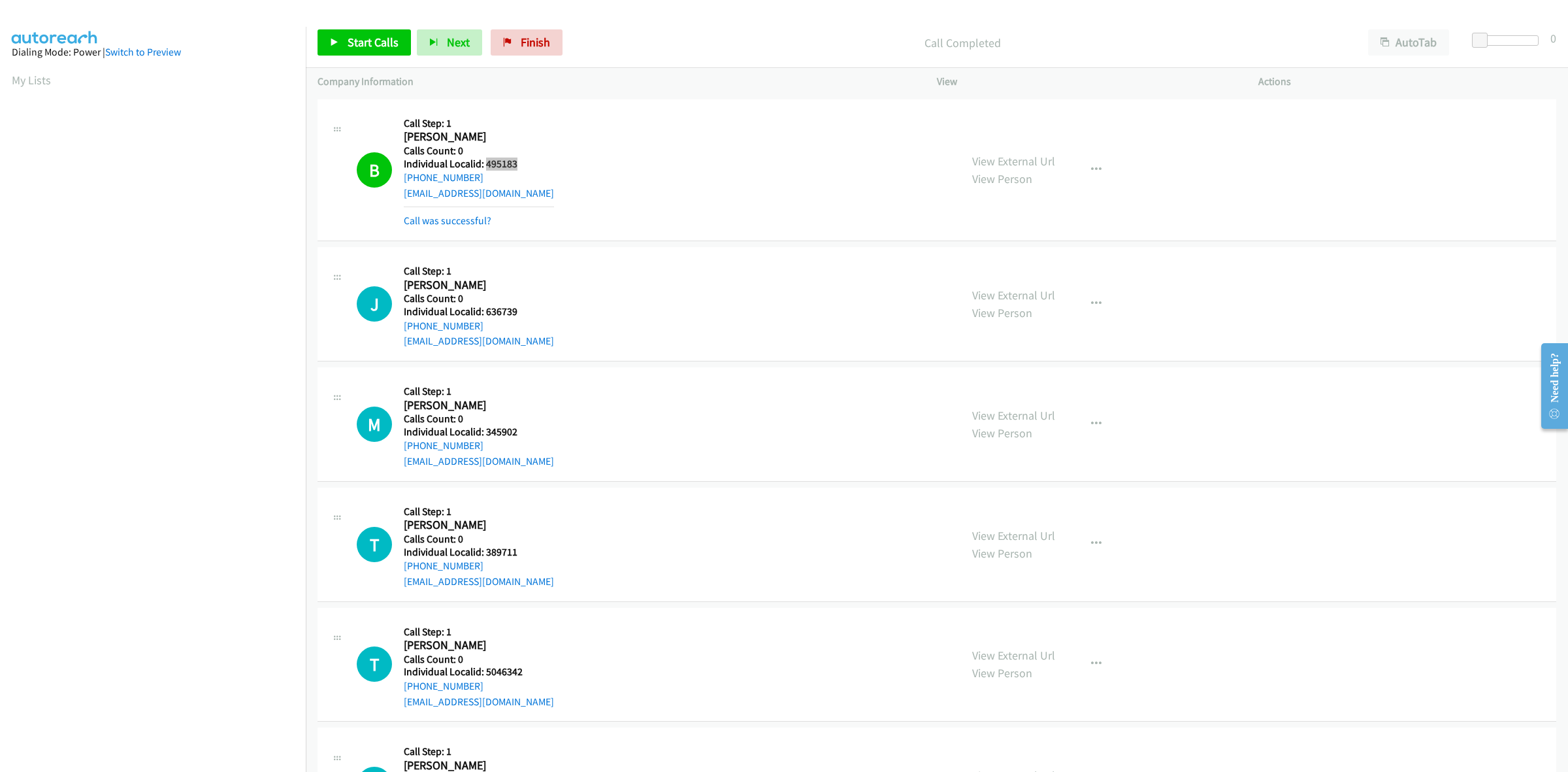
scroll to position [1020, 0]
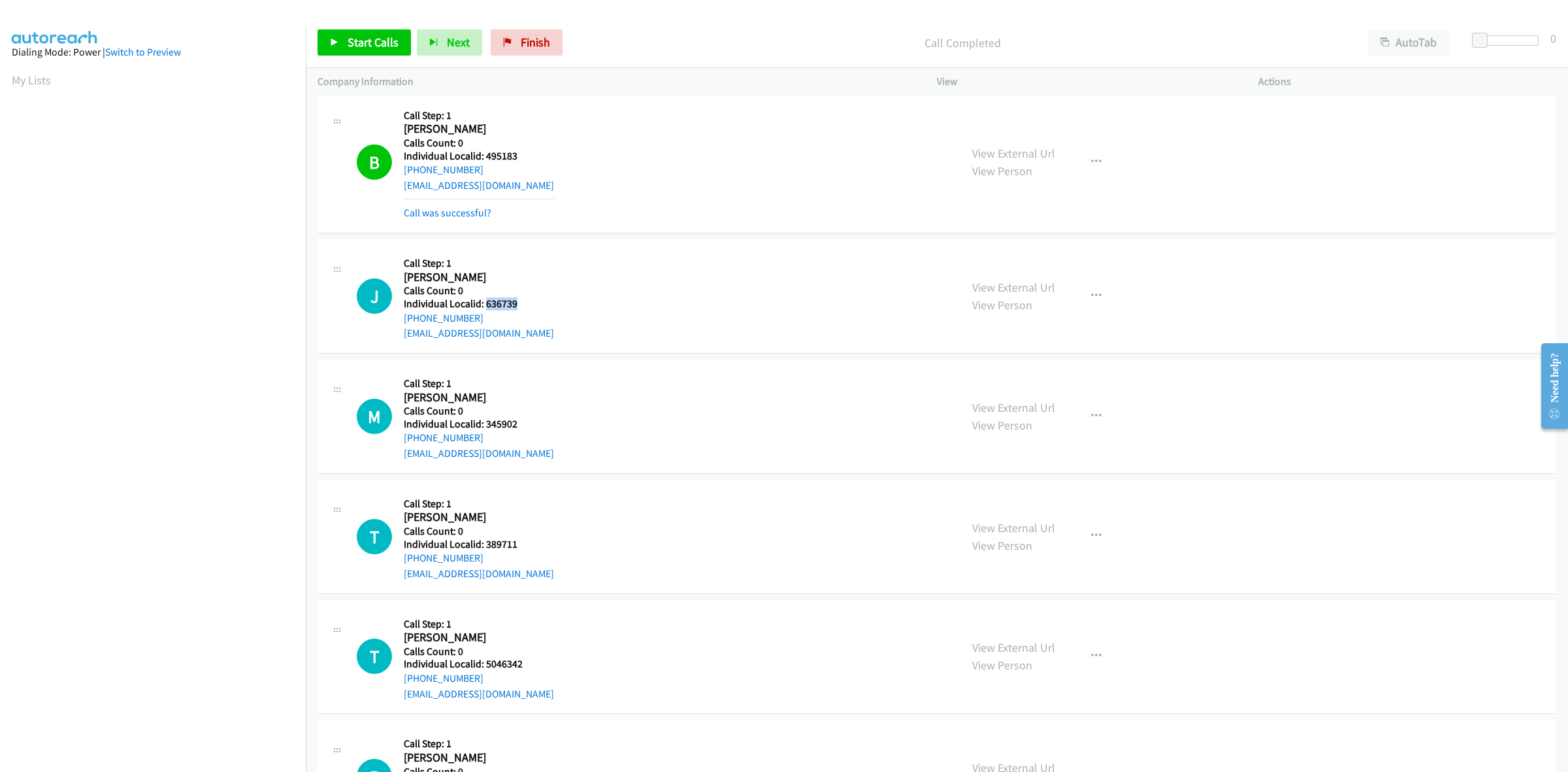
drag, startPoint x: 503, startPoint y: 302, endPoint x: 485, endPoint y: 304, distance: 18.1
click at [485, 304] on h5 "Individual Localid: 636739" at bounding box center [479, 304] width 150 height 13
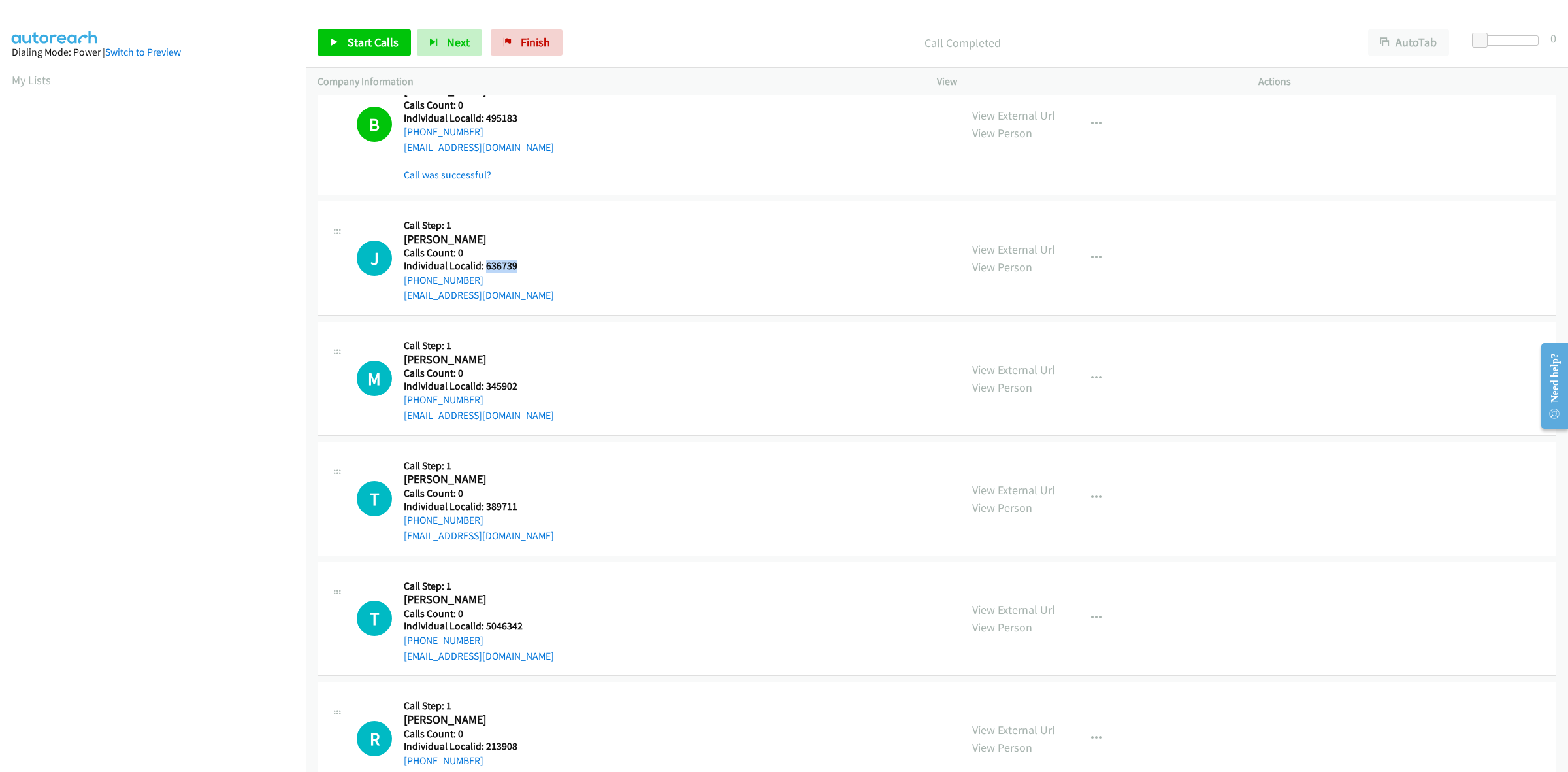
scroll to position [1062, 0]
click at [1091, 253] on icon "button" at bounding box center [1096, 255] width 10 height 10
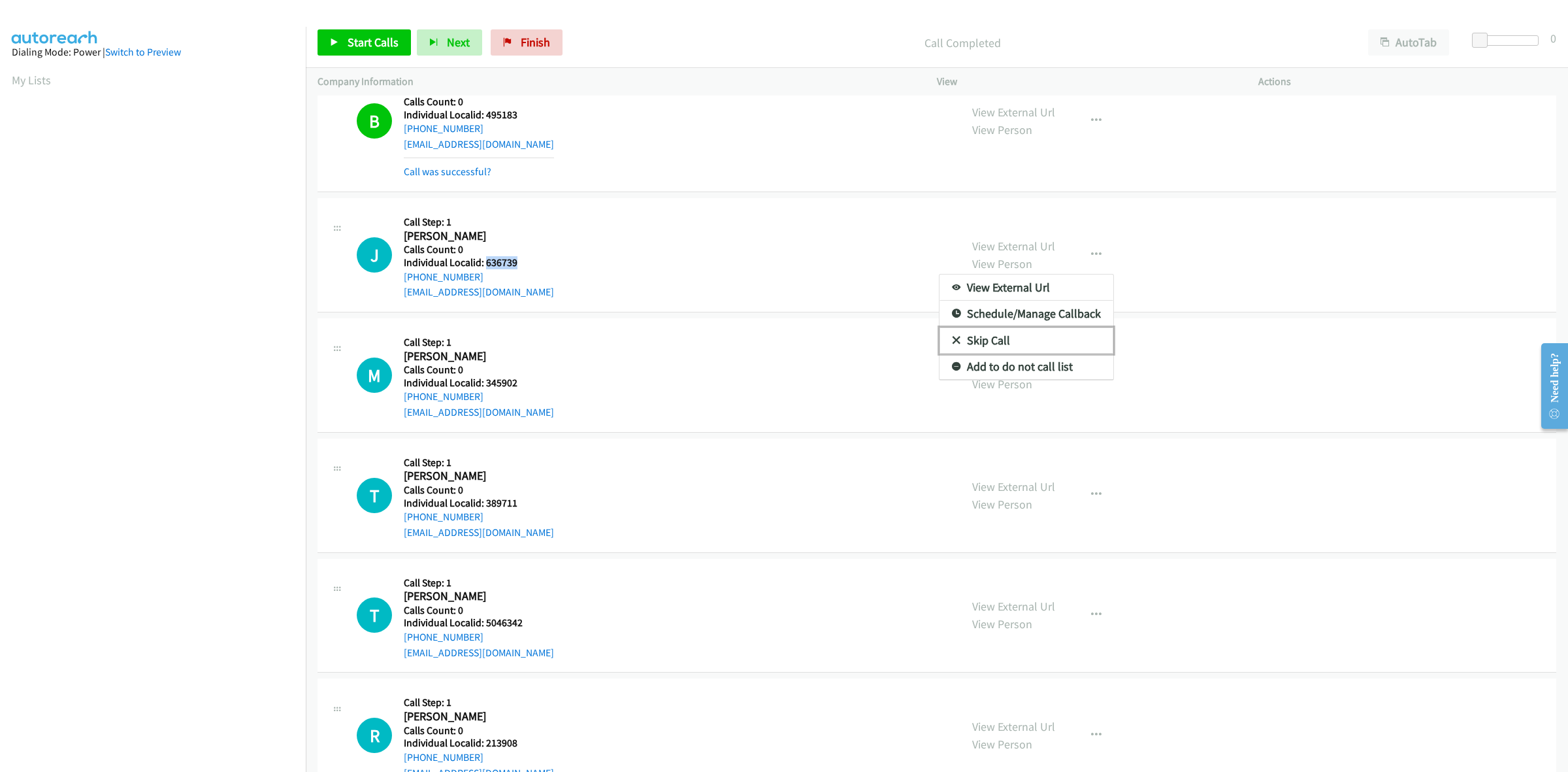
click at [1027, 343] on link "Skip Call" at bounding box center [1026, 341] width 174 height 26
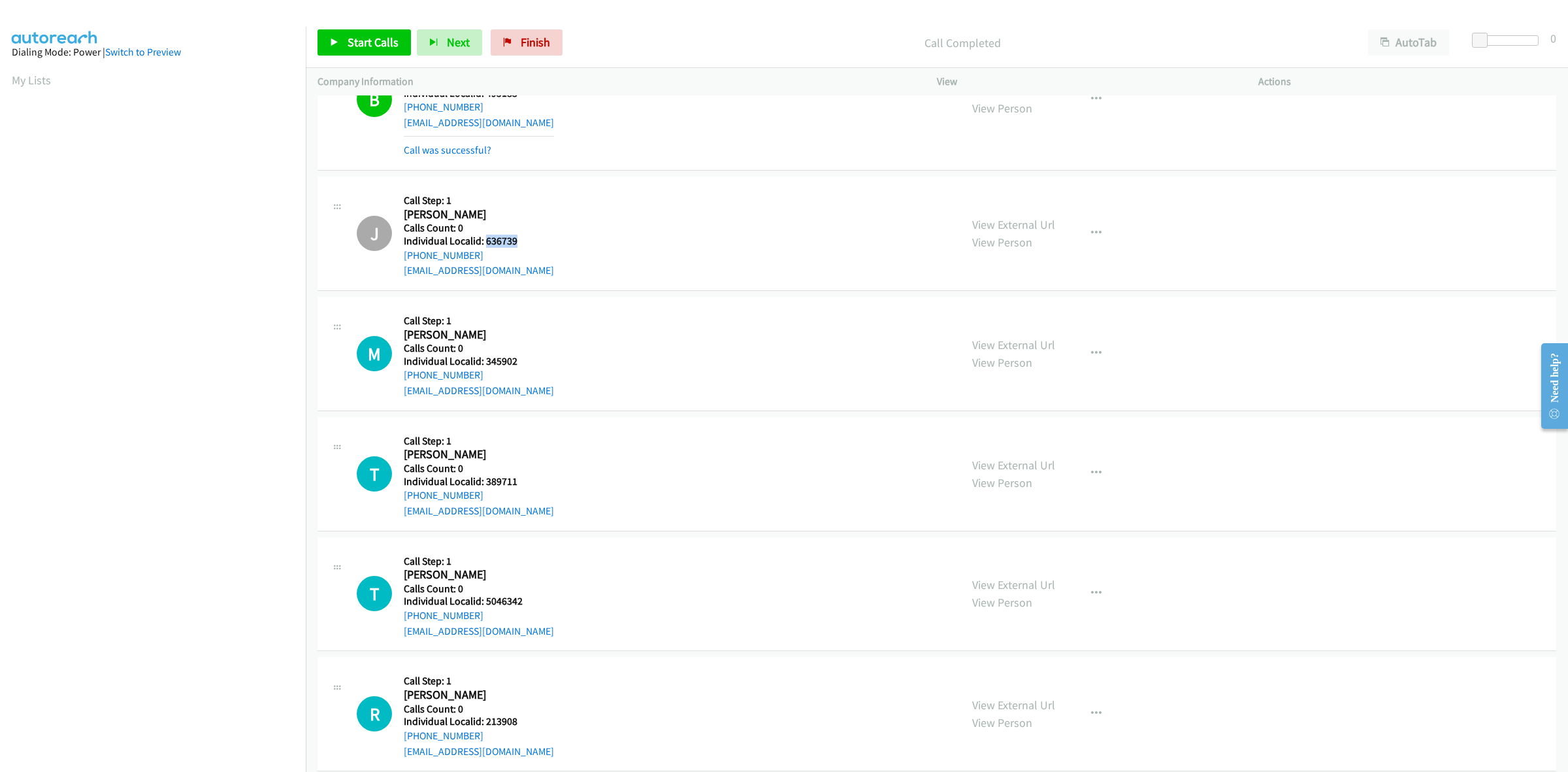
scroll to position [1164, 0]
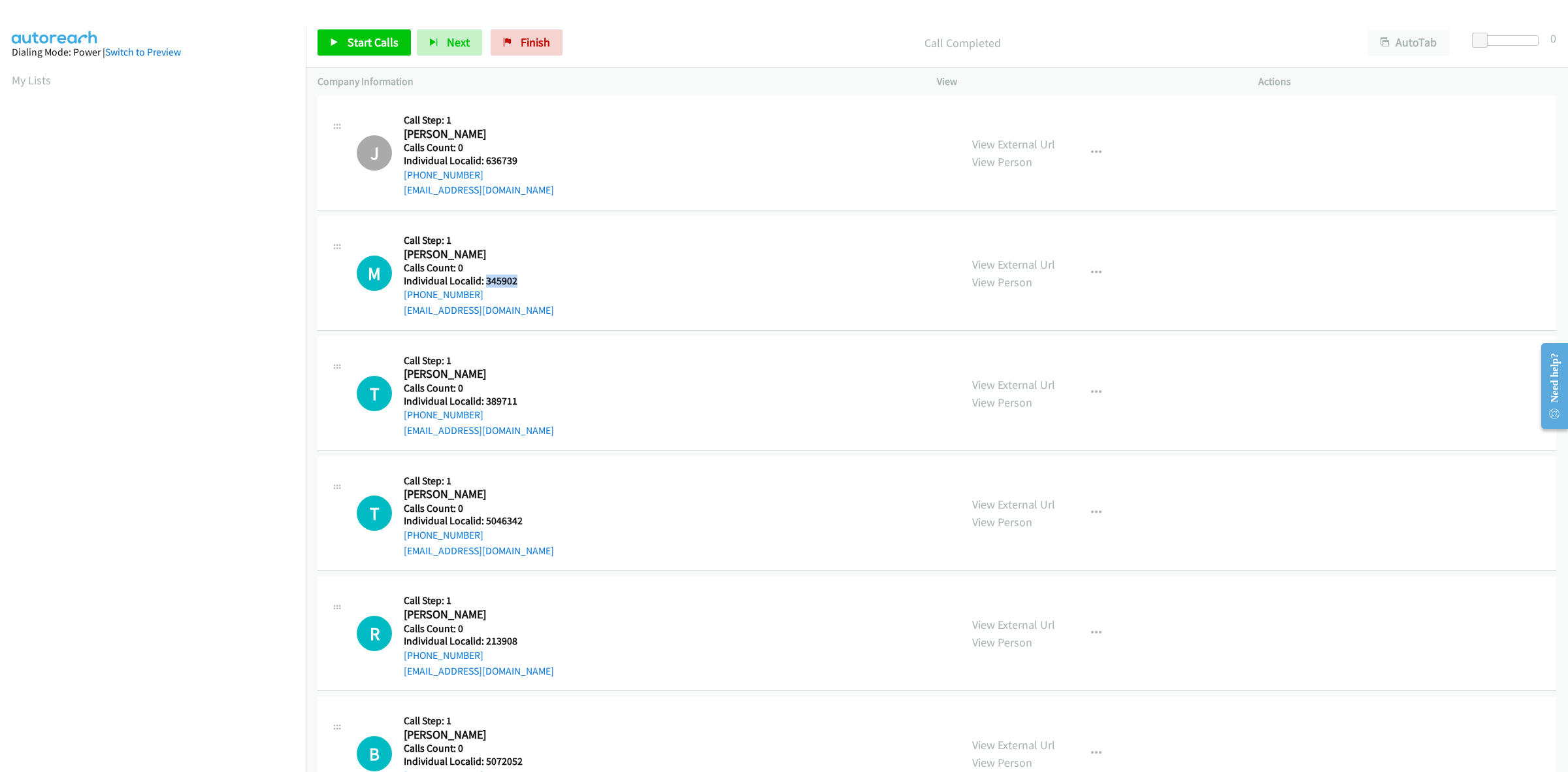
drag, startPoint x: 530, startPoint y: 276, endPoint x: 485, endPoint y: 278, distance: 45.0
click at [485, 278] on div "M Callback Scheduled Call Step: 1 Marty Mc Donald America/Chicago Calls Count: …" at bounding box center [652, 273] width 592 height 90
click at [1101, 270] on button "button" at bounding box center [1097, 273] width 35 height 26
drag, startPoint x: 1019, startPoint y: 360, endPoint x: 883, endPoint y: 324, distance: 140.7
click at [1018, 360] on link "Skip Call" at bounding box center [1026, 358] width 174 height 26
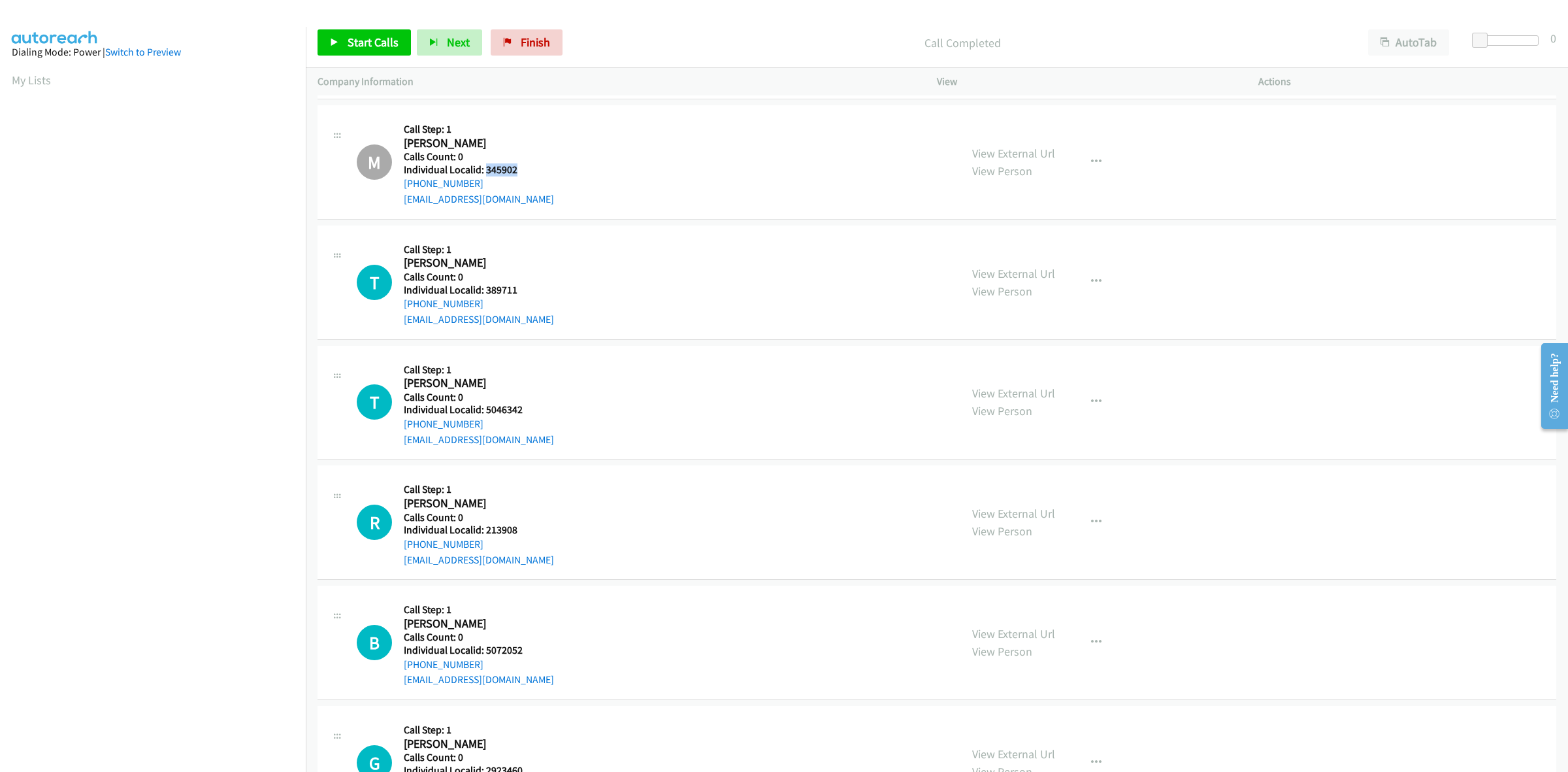
scroll to position [1286, 0]
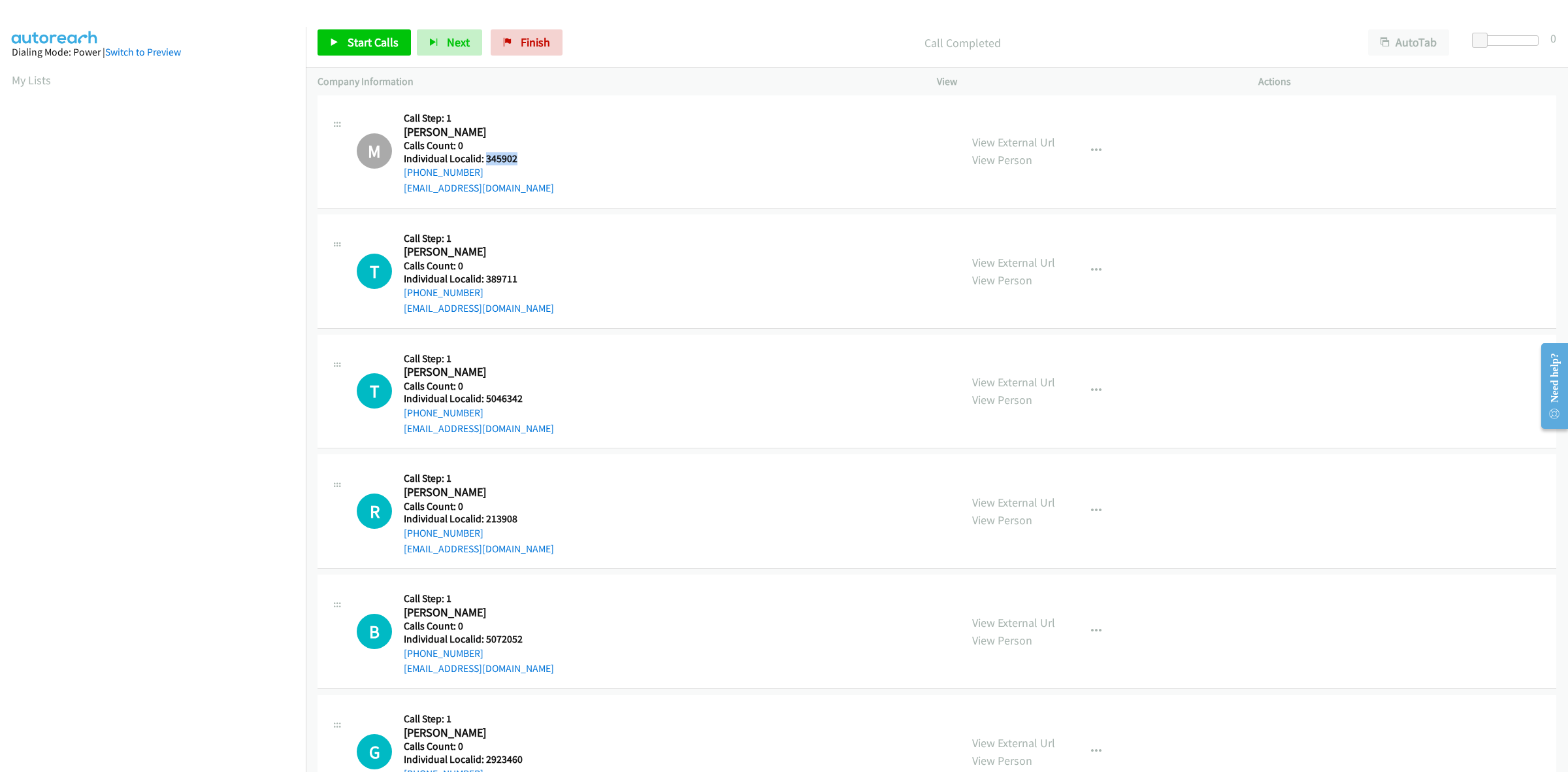
drag, startPoint x: 519, startPoint y: 285, endPoint x: 501, endPoint y: 278, distance: 19.3
click at [501, 278] on div "Callback Scheduled Call Step: 1 Thomas Kaehler America/Chicago Calls Count: 0 I…" at bounding box center [479, 271] width 150 height 90
click at [550, 282] on div "T Callback Scheduled Call Step: 1 Thomas Kaehler America/Chicago Calls Count: 0…" at bounding box center [652, 271] width 592 height 90
drag, startPoint x: 524, startPoint y: 283, endPoint x: 484, endPoint y: 281, distance: 40.0
click at [484, 281] on div "T Callback Scheduled Call Step: 1 Thomas Kaehler America/Chicago Calls Count: 0…" at bounding box center [652, 271] width 592 height 90
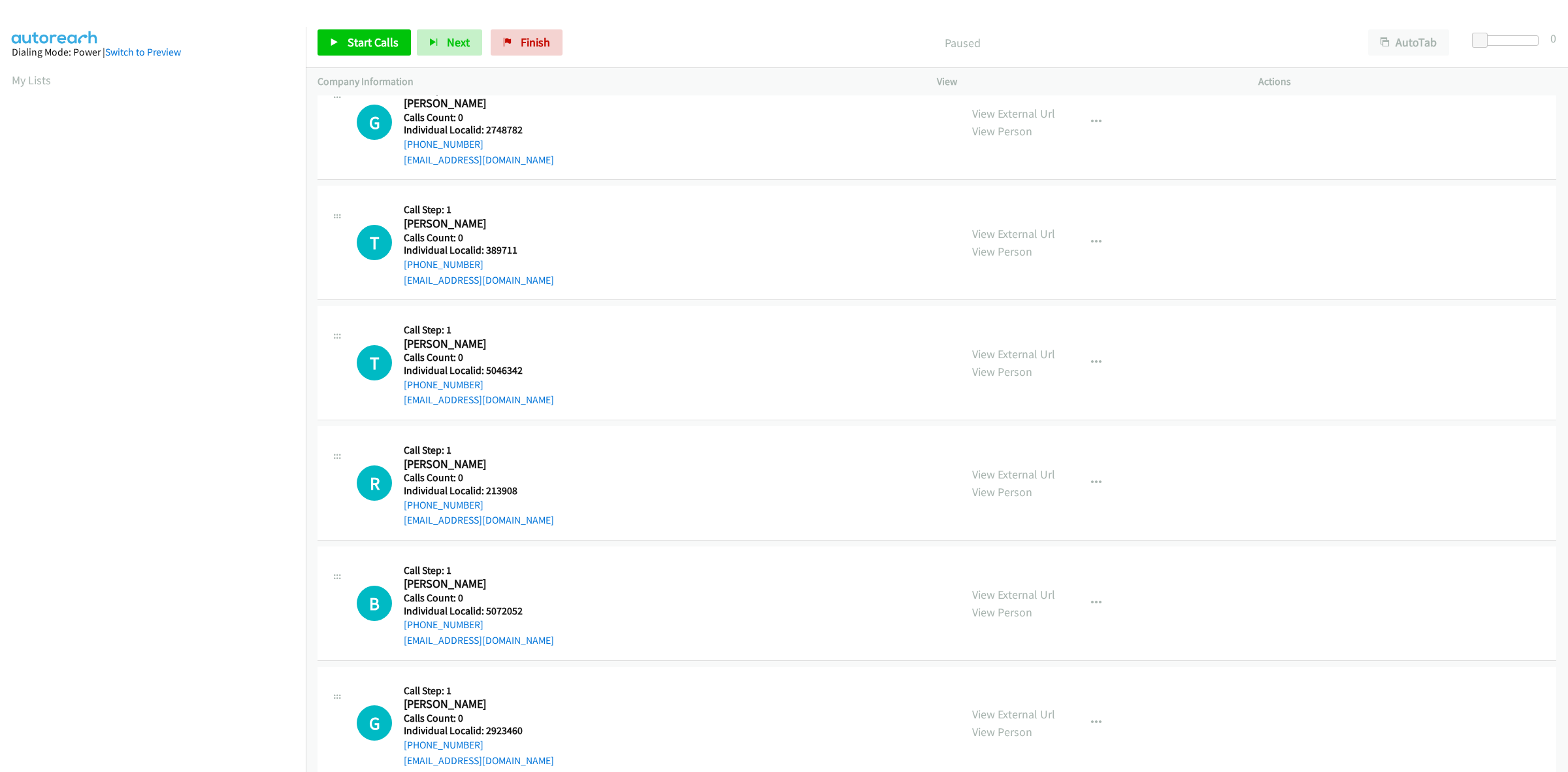
scroll to position [143, 0]
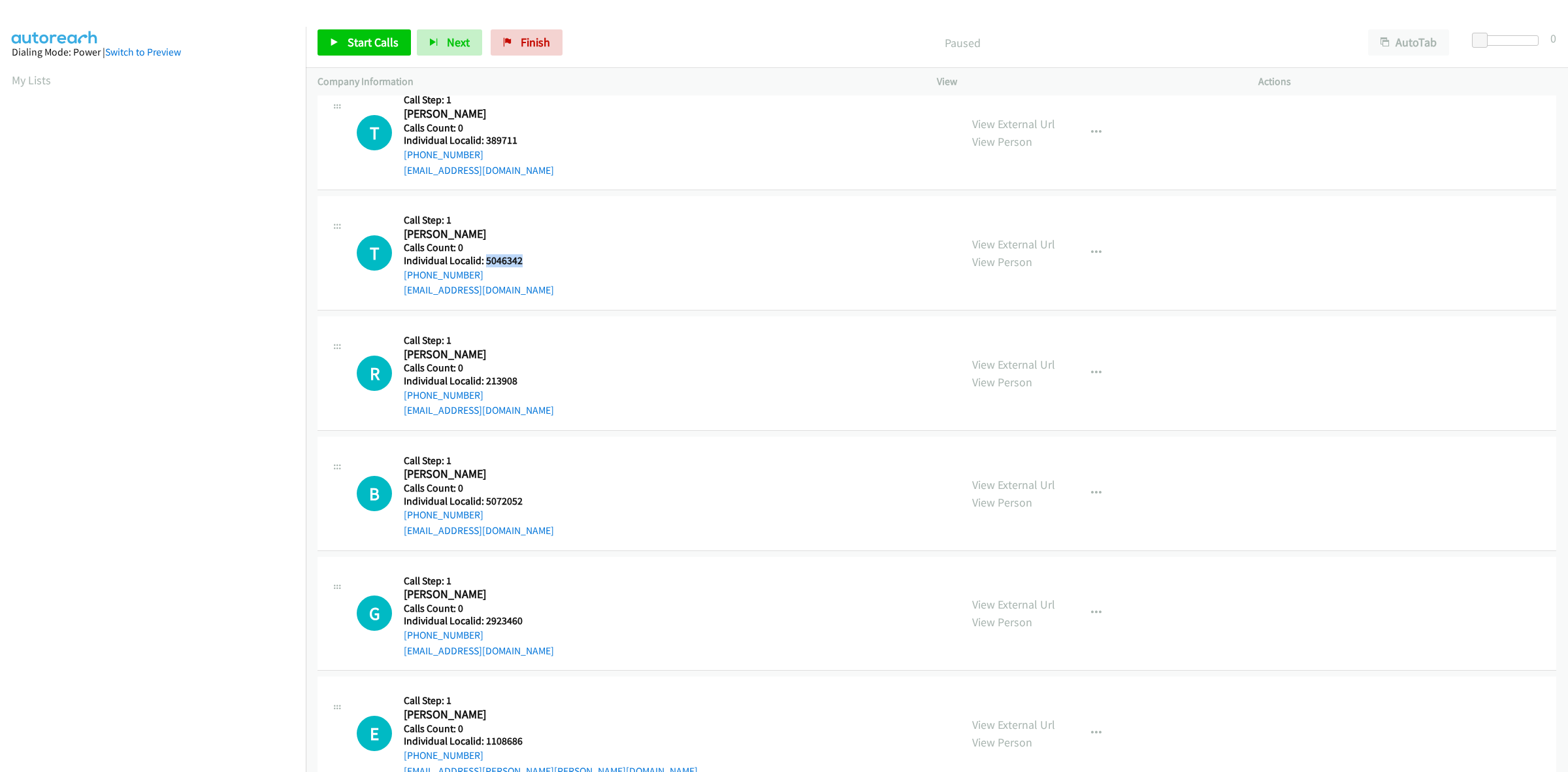
drag, startPoint x: 526, startPoint y: 260, endPoint x: 484, endPoint y: 260, distance: 42.0
click at [484, 260] on div "T Callback Scheduled Call Step: 1 [PERSON_NAME] America/[GEOGRAPHIC_DATA] Calls…" at bounding box center [652, 253] width 592 height 90
copy h5 "5046342"
click at [1091, 250] on icon "button" at bounding box center [1096, 253] width 10 height 10
click at [1021, 337] on link "Skip Call" at bounding box center [1026, 339] width 174 height 26
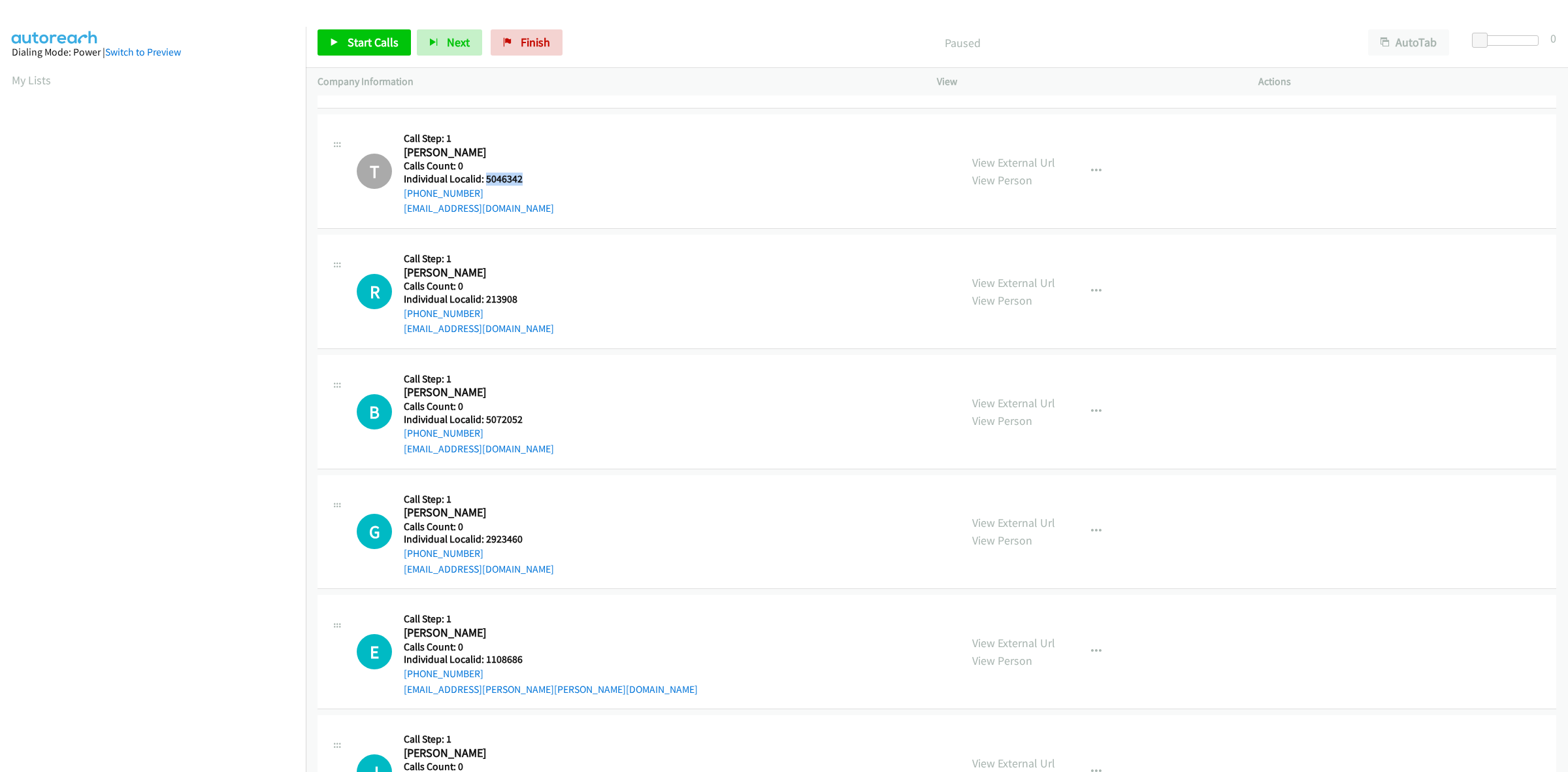
scroll to position [245, 0]
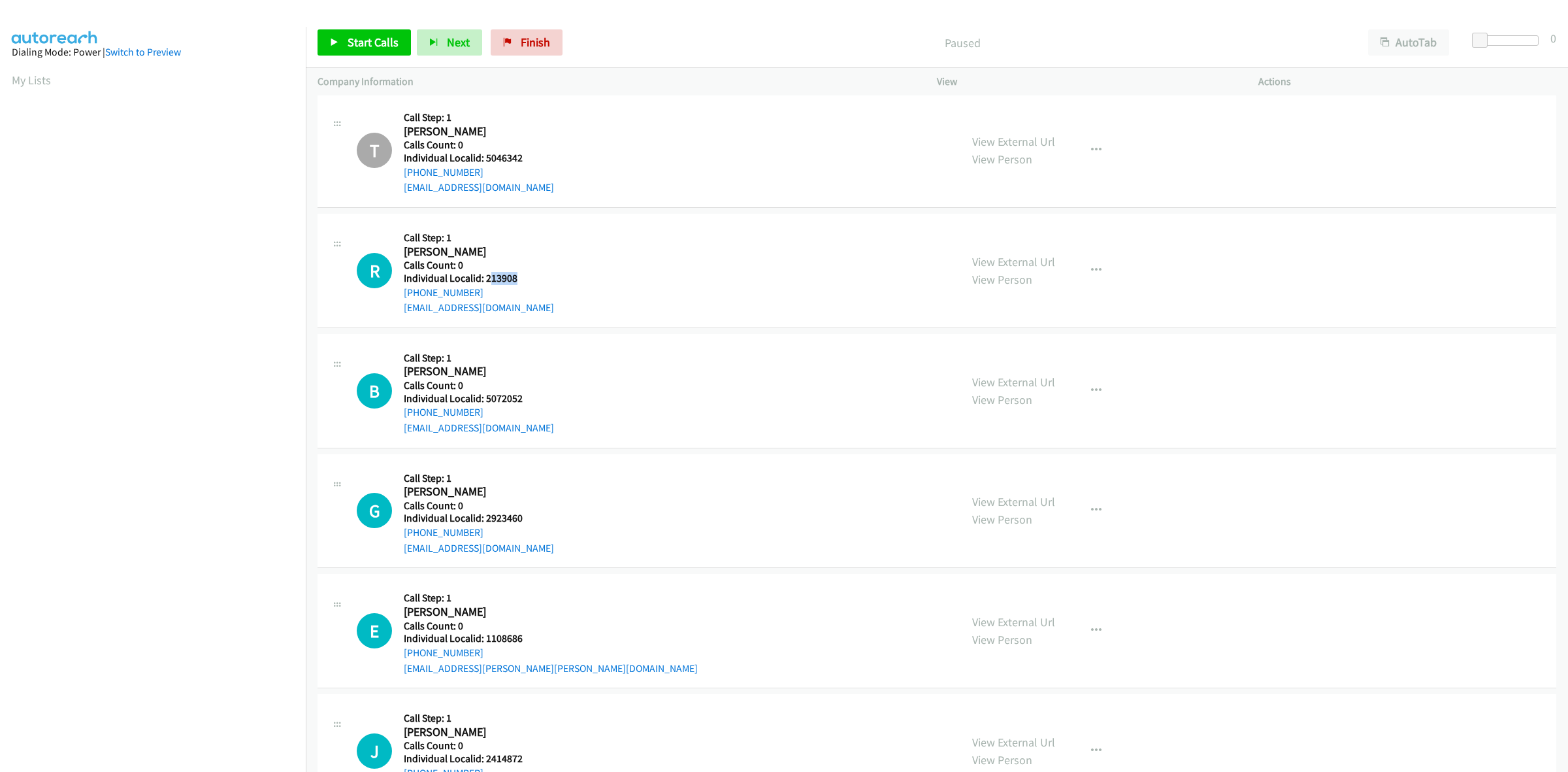
drag, startPoint x: 521, startPoint y: 282, endPoint x: 512, endPoint y: 281, distance: 9.1
click at [488, 279] on h5 "Individual Localid: 213908" at bounding box center [479, 278] width 150 height 13
click at [521, 280] on h5 "Individual Localid: 213908" at bounding box center [479, 278] width 150 height 13
drag, startPoint x: 521, startPoint y: 280, endPoint x: 490, endPoint y: 282, distance: 31.1
click at [490, 282] on h5 "Individual Localid: 213908" at bounding box center [479, 278] width 150 height 13
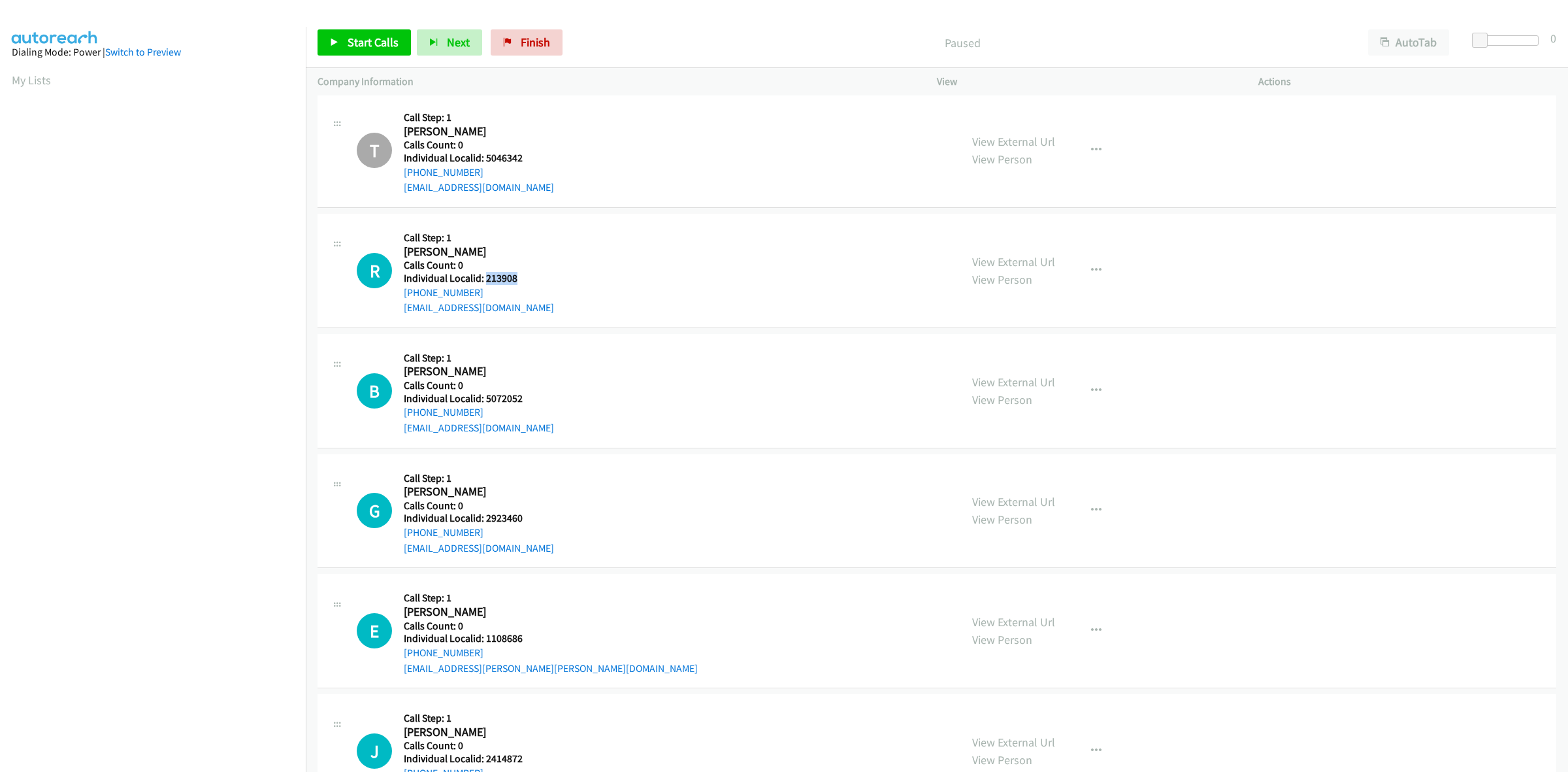
copy h5 "213908"
drag, startPoint x: 579, startPoint y: 244, endPoint x: 540, endPoint y: 259, distance: 41.8
click at [579, 244] on div "R Callback Scheduled Call Step: 1 Robert Anderson America/Chicago Calls Count: …" at bounding box center [652, 270] width 592 height 90
drag, startPoint x: 482, startPoint y: 291, endPoint x: 396, endPoint y: 296, distance: 86.1
click at [396, 296] on div "R Callback Scheduled Call Step: 1 Robert Anderson America/Chicago Calls Count: …" at bounding box center [652, 270] width 592 height 90
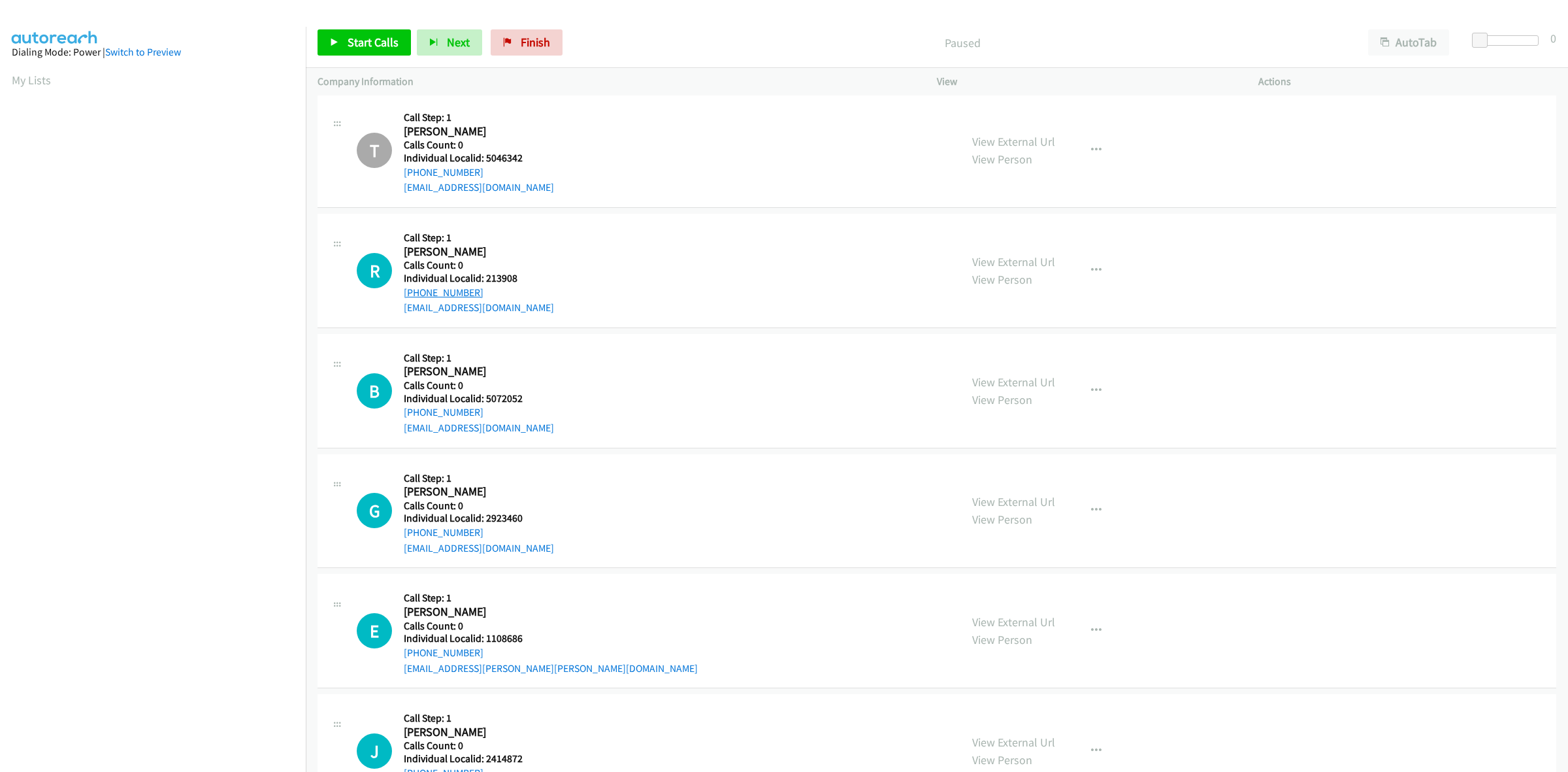
copy link "+1 214-681-4216"
drag, startPoint x: 503, startPoint y: 268, endPoint x: 494, endPoint y: 271, distance: 9.5
click at [494, 271] on div "Callback Scheduled Call Step: 1 Robert Anderson America/Chicago Calls Count: 0 …" at bounding box center [479, 270] width 150 height 90
click at [527, 280] on div "R Callback Scheduled Call Step: 1 Robert Anderson America/Chicago Calls Count: …" at bounding box center [652, 270] width 592 height 90
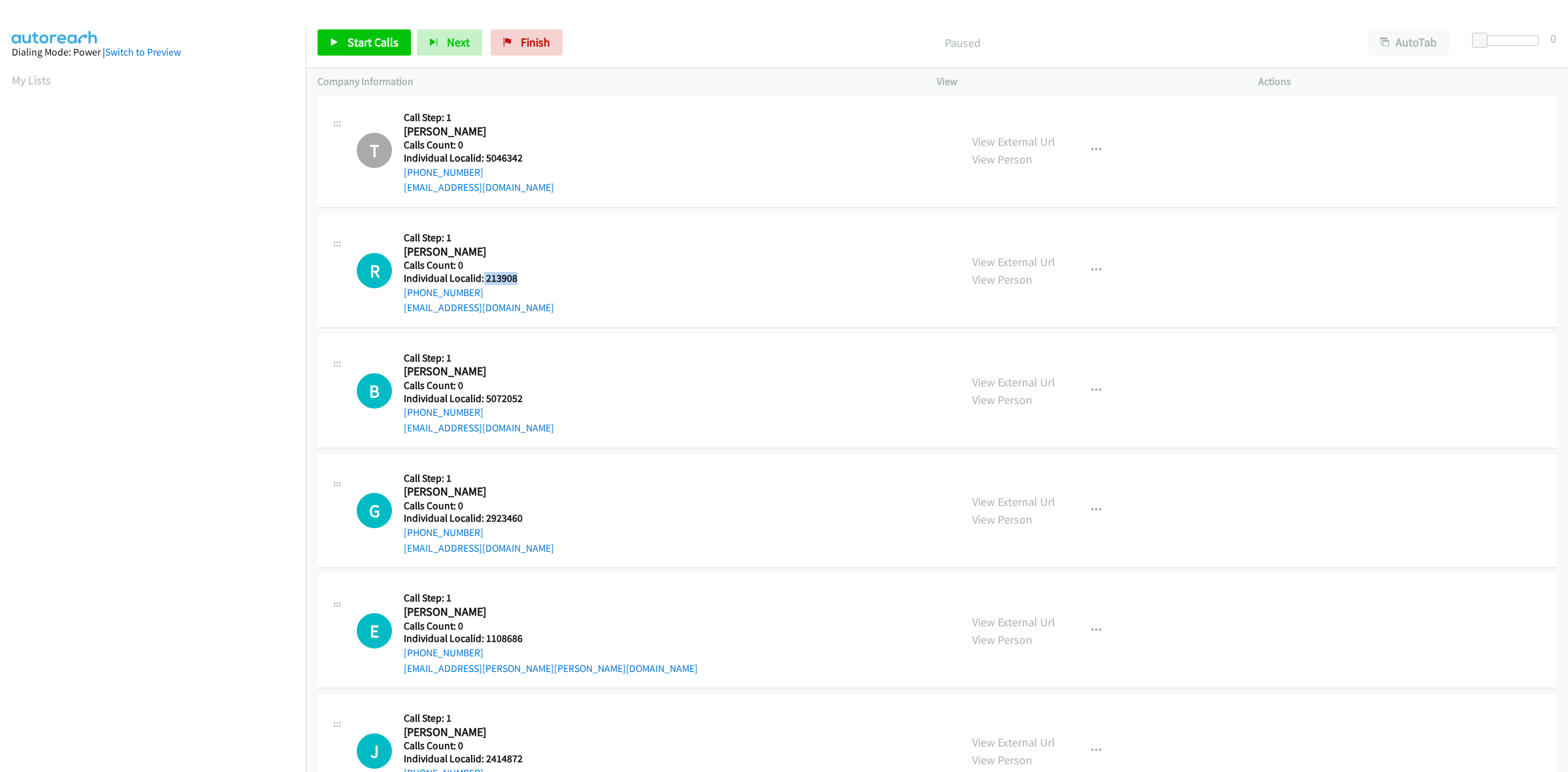
drag, startPoint x: 514, startPoint y: 280, endPoint x: 482, endPoint y: 281, distance: 32.0
click at [482, 281] on div "R Callback Scheduled Call Step: 1 Robert Anderson America/Chicago Calls Count: …" at bounding box center [652, 270] width 592 height 90
copy h5 "213908"
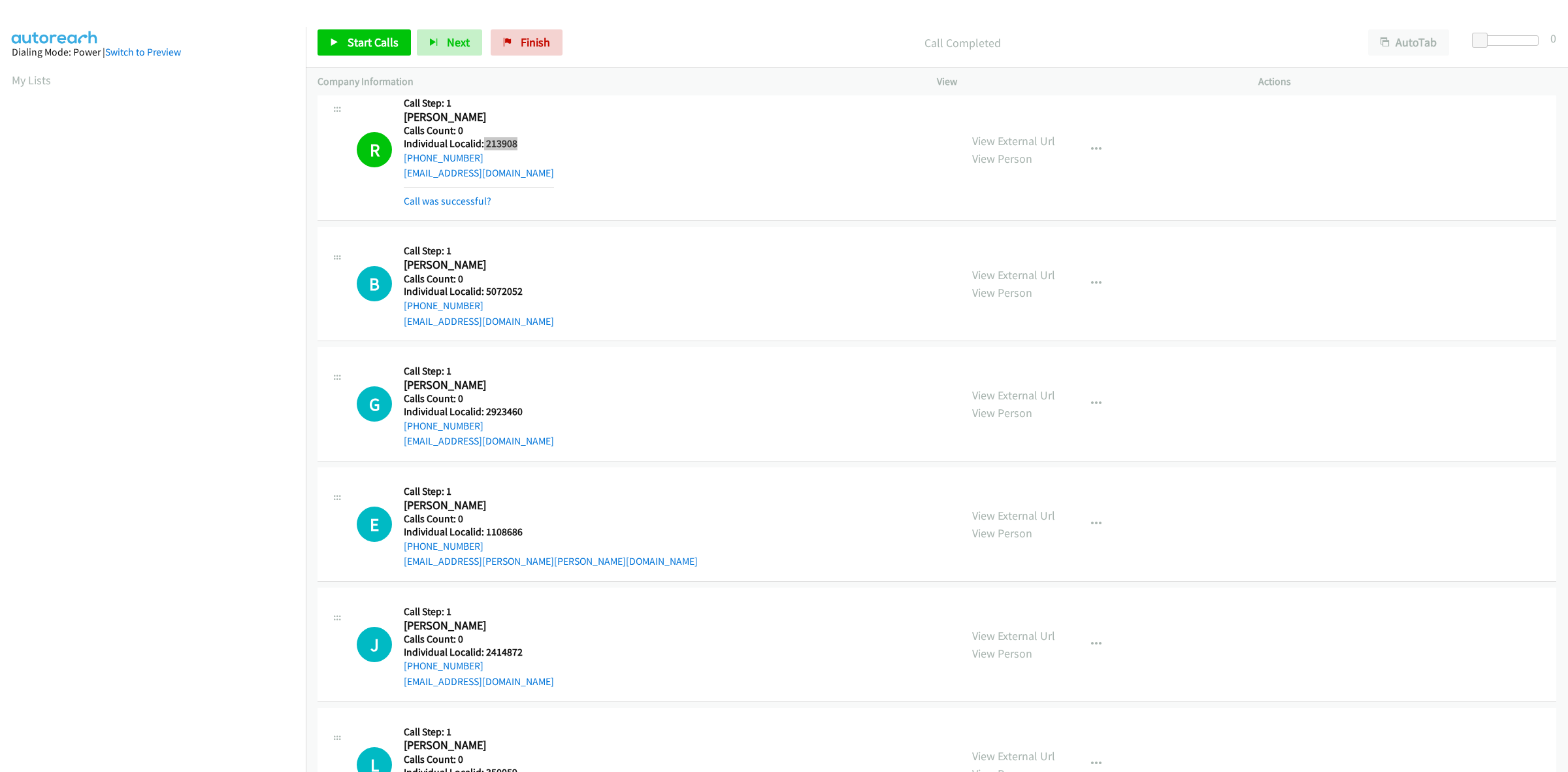
scroll to position [429, 0]
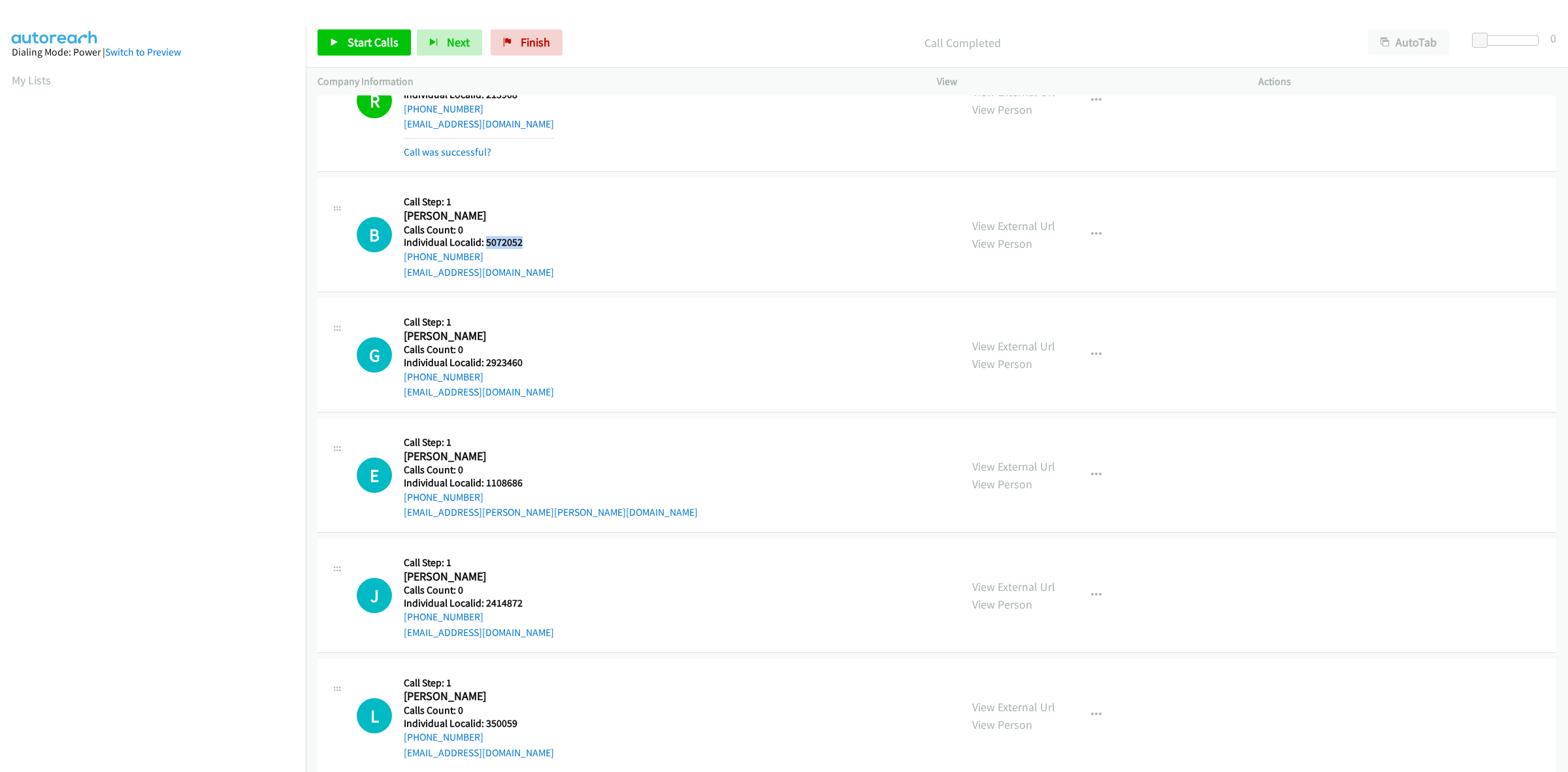
drag, startPoint x: 528, startPoint y: 243, endPoint x: 484, endPoint y: 238, distance: 44.3
click at [484, 238] on div "B Callback Scheduled Call Step: 1 Bryce Lucas America/New_York Calls Count: 0 I…" at bounding box center [652, 235] width 592 height 90
copy h5 "5072052"
click at [1099, 240] on button "button" at bounding box center [1097, 235] width 35 height 26
click at [1011, 327] on link "Skip Call" at bounding box center [1026, 320] width 174 height 26
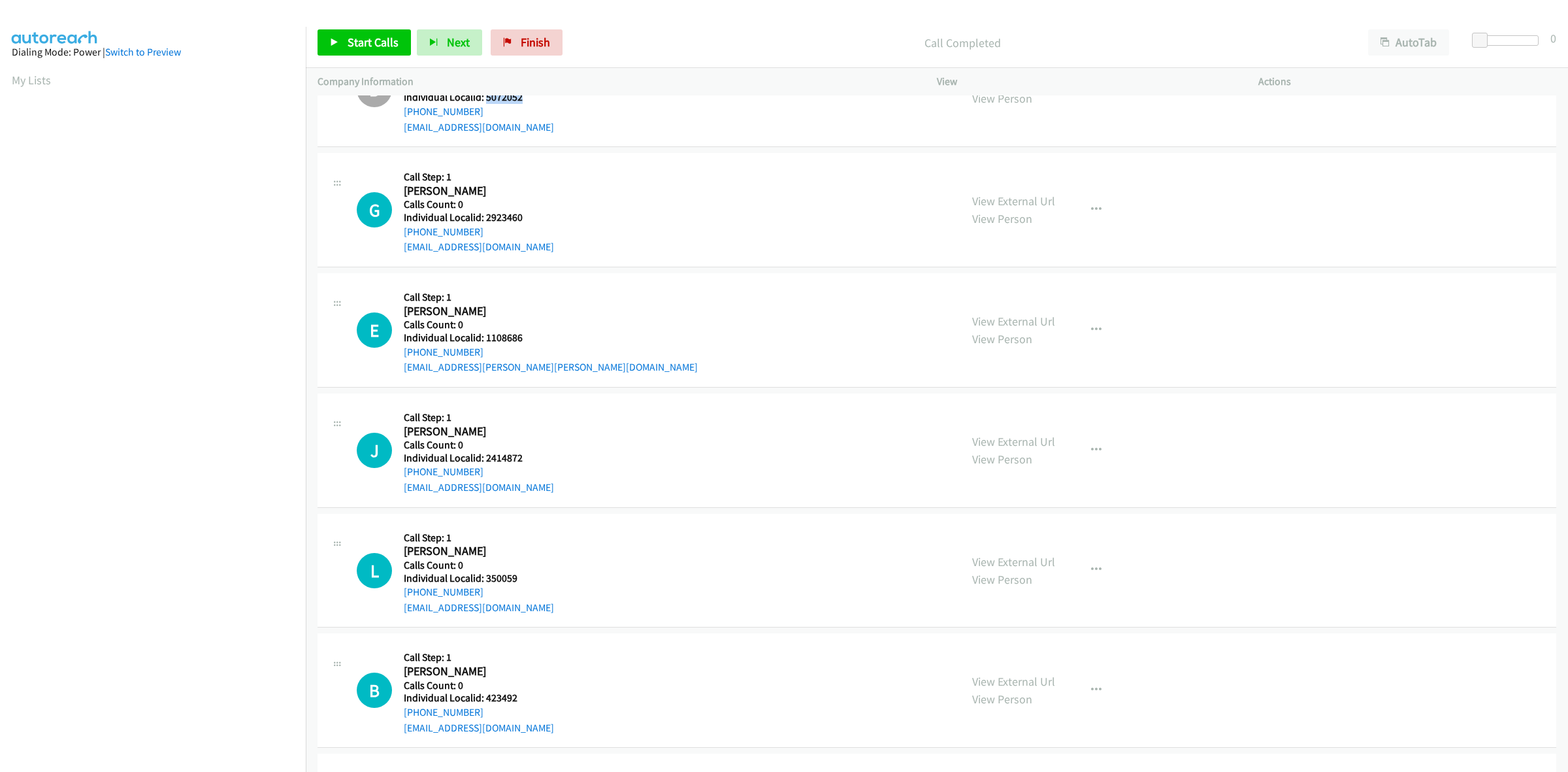
scroll to position [592, 0]
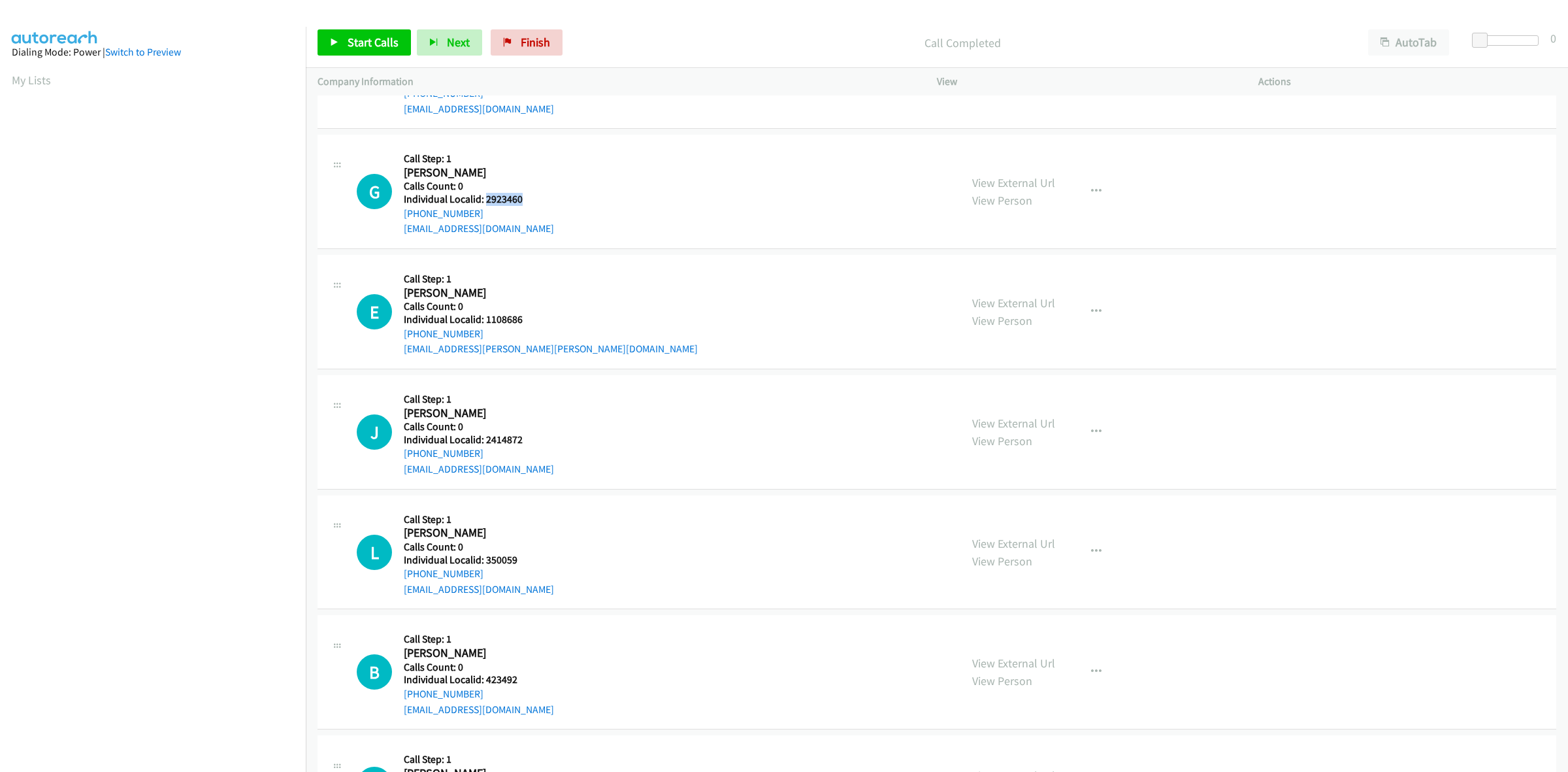
drag, startPoint x: 528, startPoint y: 200, endPoint x: 484, endPoint y: 200, distance: 44.0
click at [484, 200] on div "G Callback Scheduled Call Step: 1 Greg Choborda America/New_York Calls Count: 0…" at bounding box center [652, 191] width 592 height 90
copy h5 "2923460"
drag, startPoint x: 478, startPoint y: 217, endPoint x: 400, endPoint y: 218, distance: 78.0
click at [400, 218] on div "G Callback Scheduled Call Step: 1 Greg Choborda America/New_York Calls Count: 0…" at bounding box center [652, 191] width 592 height 90
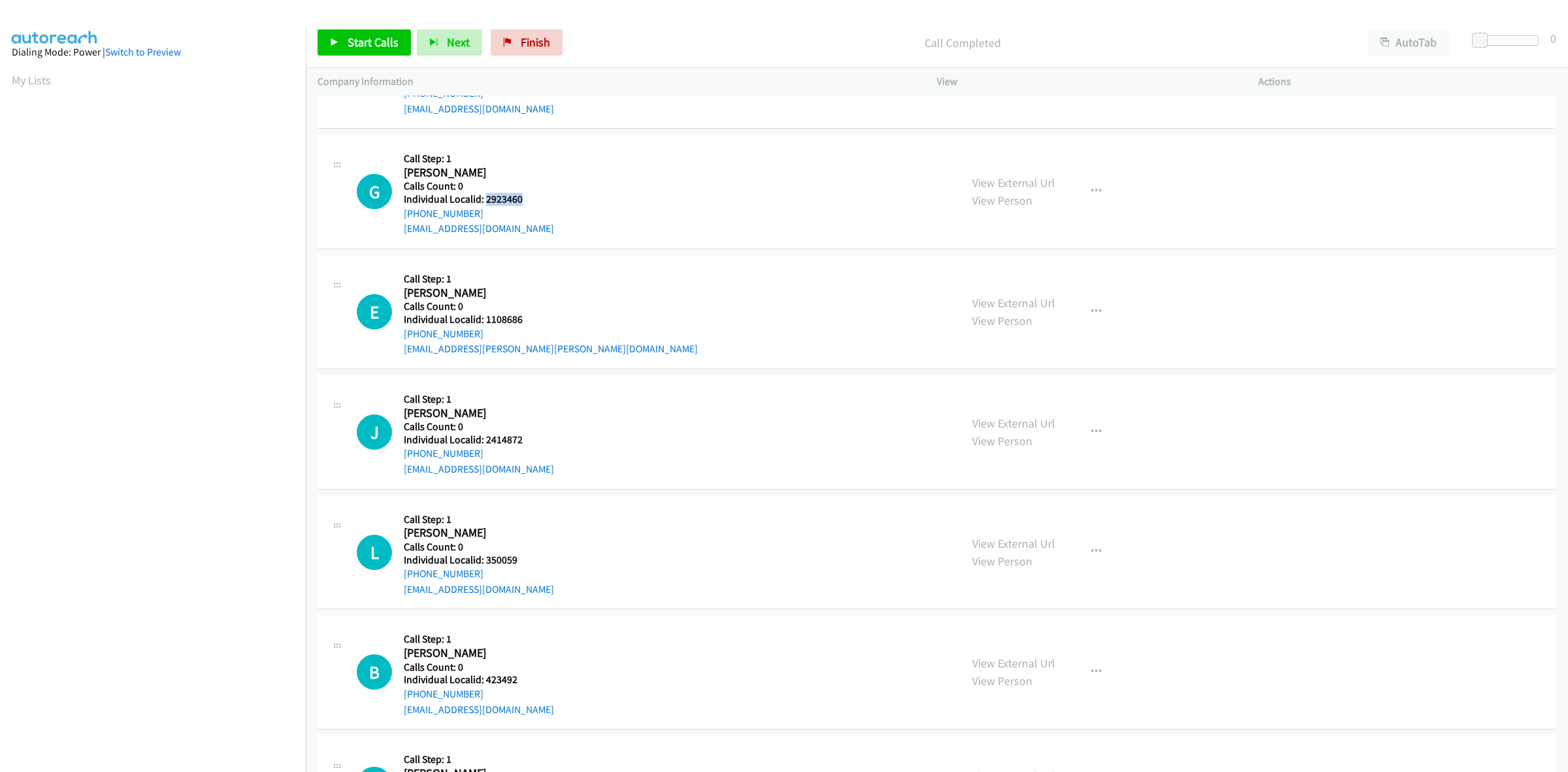
copy link "+1 732-947-1051"
drag, startPoint x: 528, startPoint y: 200, endPoint x: 487, endPoint y: 199, distance: 41.0
click at [487, 199] on div "G Callback Scheduled Call Step: 1 Greg Choborda America/New_York Calls Count: 0…" at bounding box center [652, 191] width 592 height 90
copy h5 "2923460"
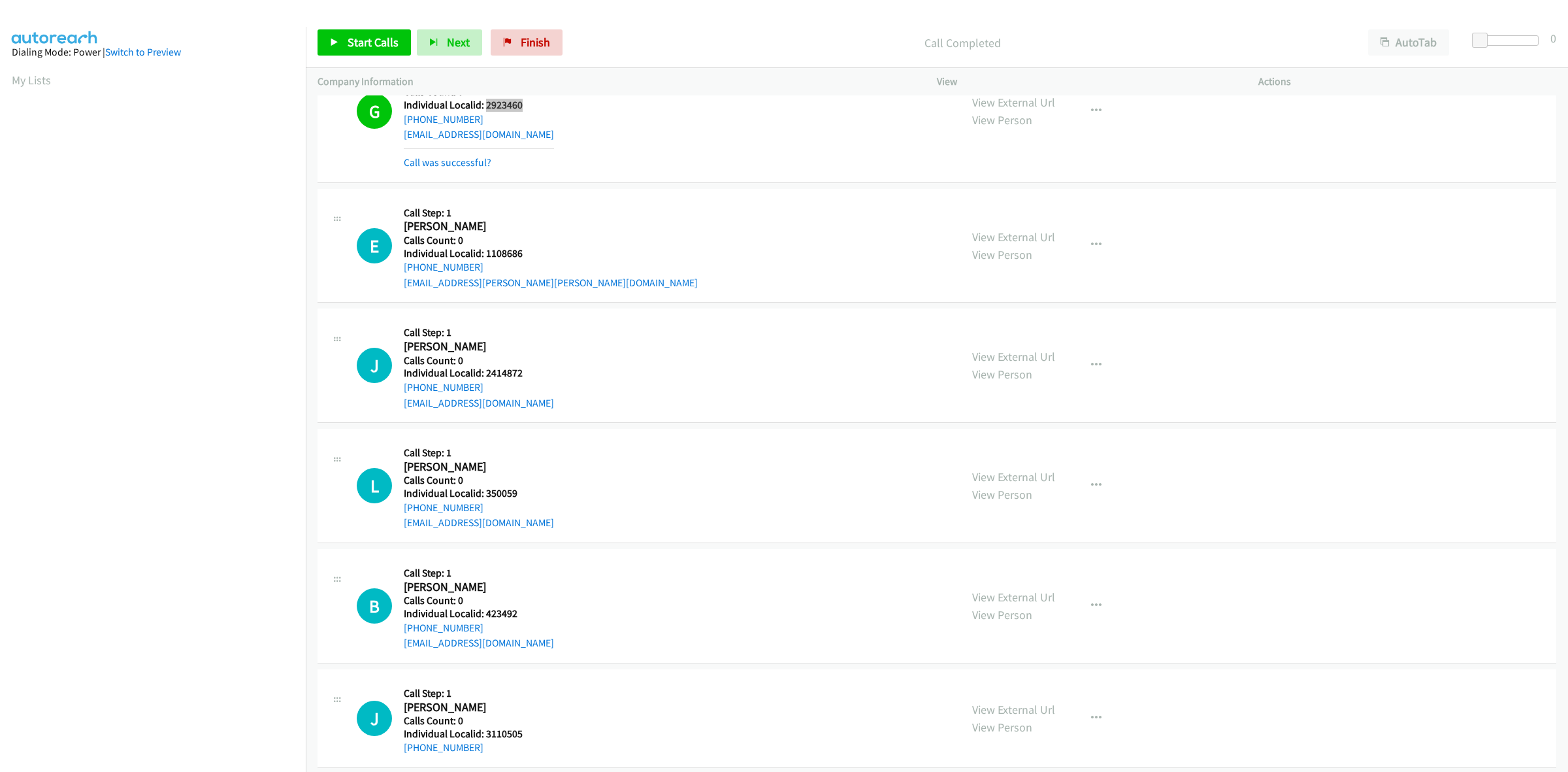
scroll to position [694, 0]
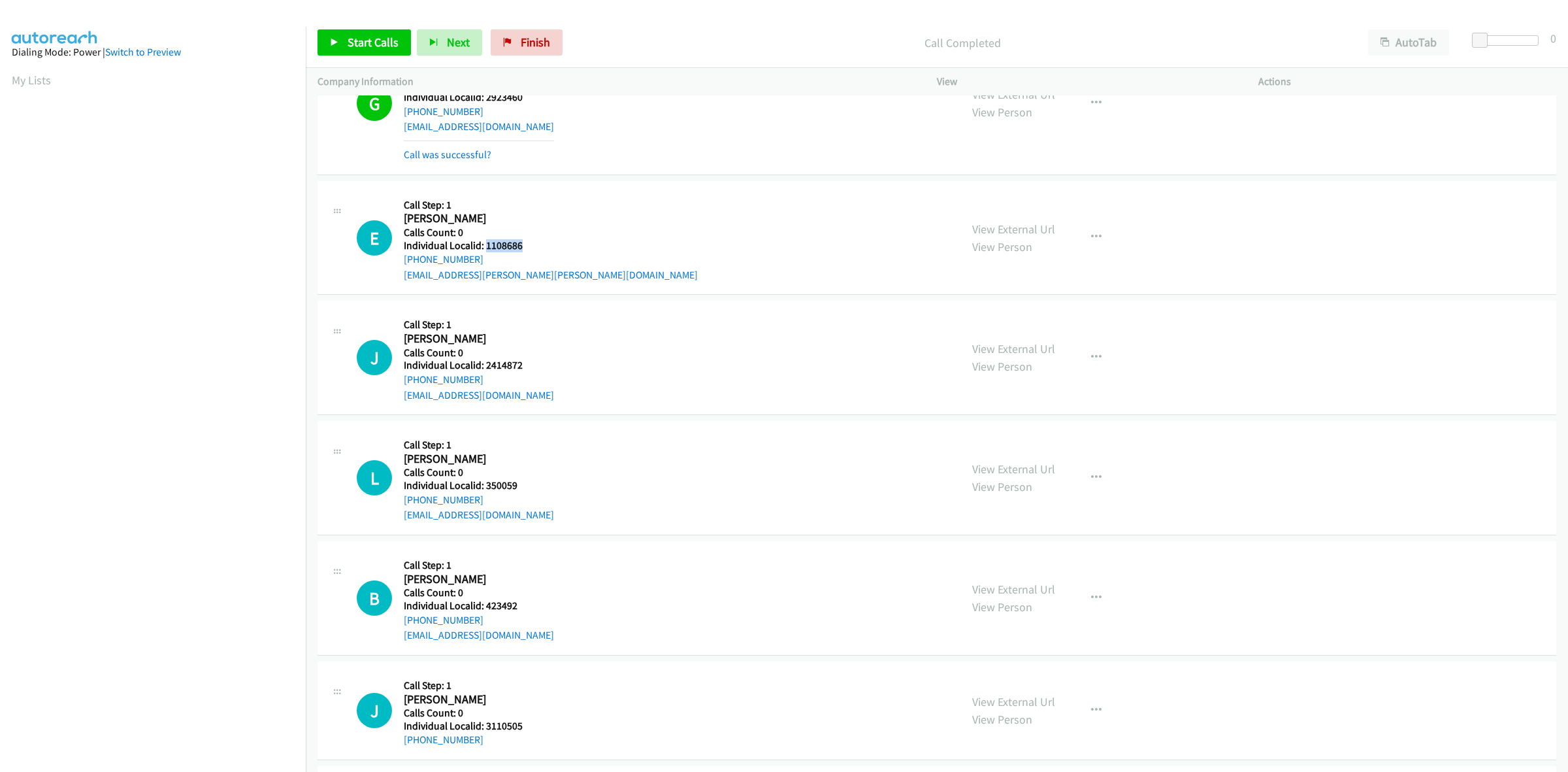
drag, startPoint x: 527, startPoint y: 247, endPoint x: 484, endPoint y: 247, distance: 43.0
click at [484, 247] on div "E Callback Scheduled Call Step: 1 Eddie Faulkner America/New_York Calls Count: …" at bounding box center [652, 238] width 592 height 90
copy h5 "1108686"
click at [1091, 240] on icon "button" at bounding box center [1096, 237] width 10 height 10
click at [1014, 322] on link "Skip Call" at bounding box center [1026, 323] width 174 height 26
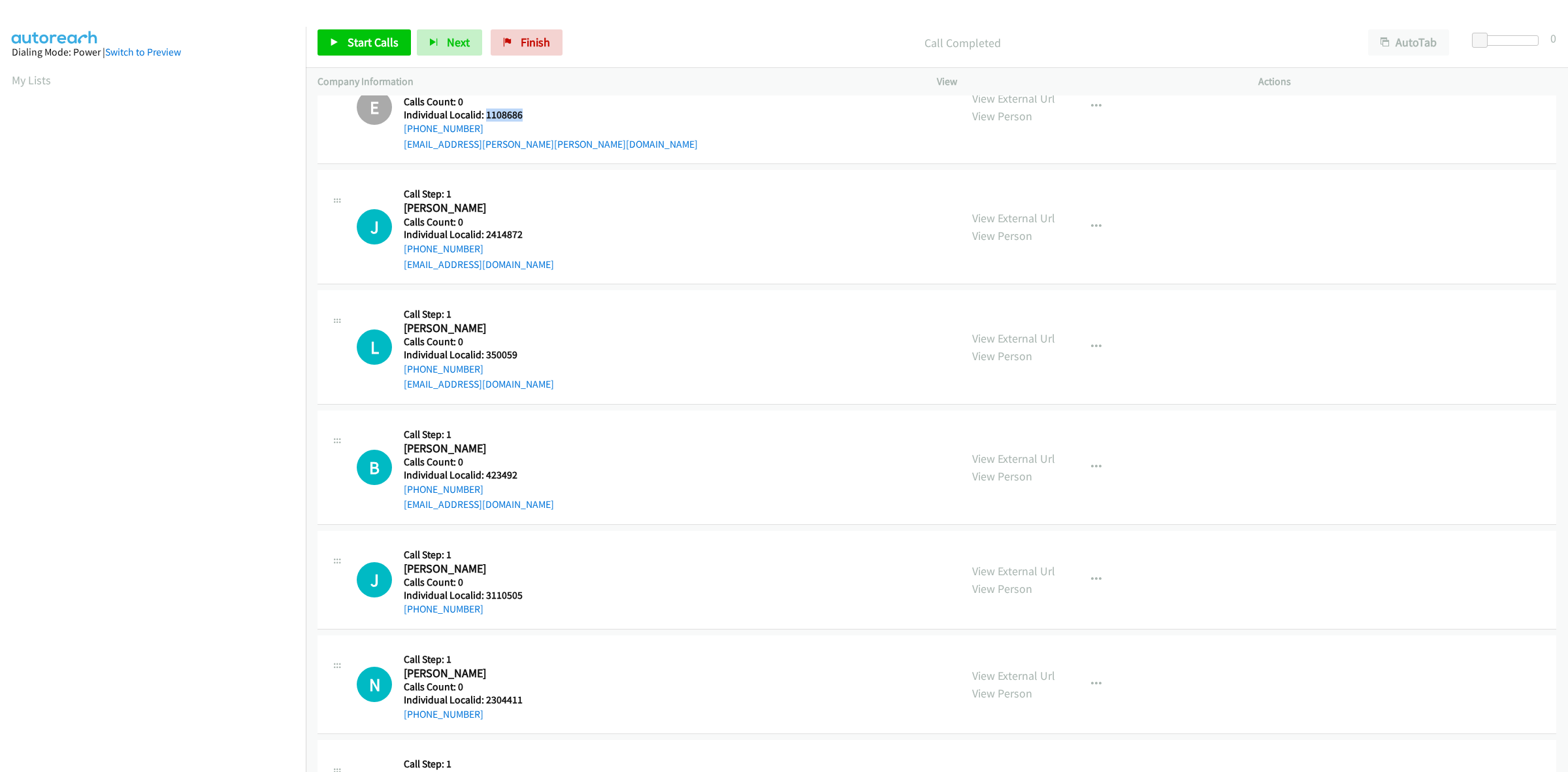
scroll to position [857, 0]
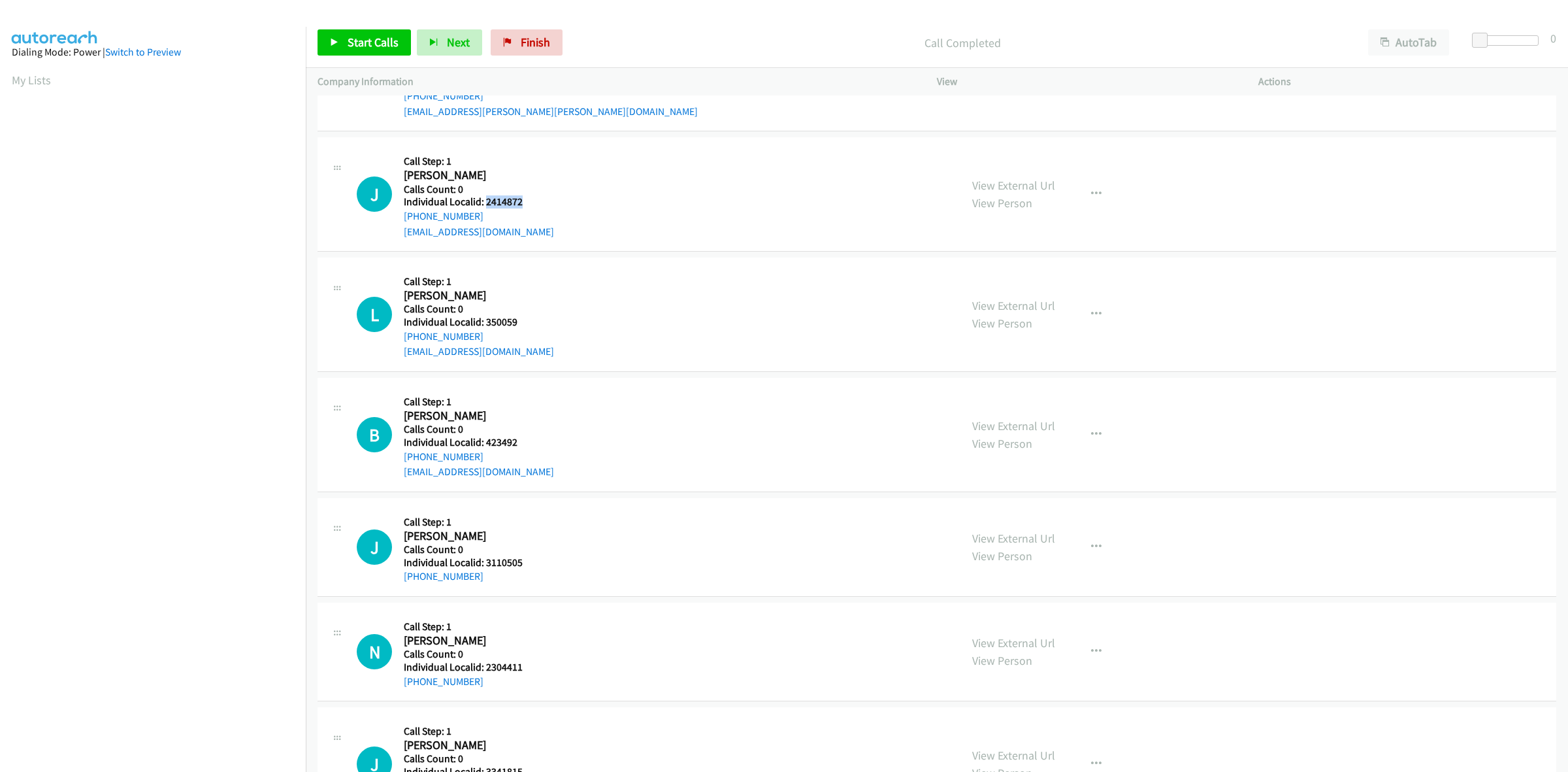
drag, startPoint x: 524, startPoint y: 203, endPoint x: 483, endPoint y: 201, distance: 41.0
click at [483, 201] on h5 "Individual Localid: 2414872" at bounding box center [479, 201] width 150 height 13
copy h5 "2414872"
drag, startPoint x: 482, startPoint y: 216, endPoint x: 396, endPoint y: 220, distance: 86.1
click at [396, 220] on div "J Callback Scheduled Call Step: 1 James Mason America/New_York Calls Count: 0 I…" at bounding box center [652, 194] width 592 height 90
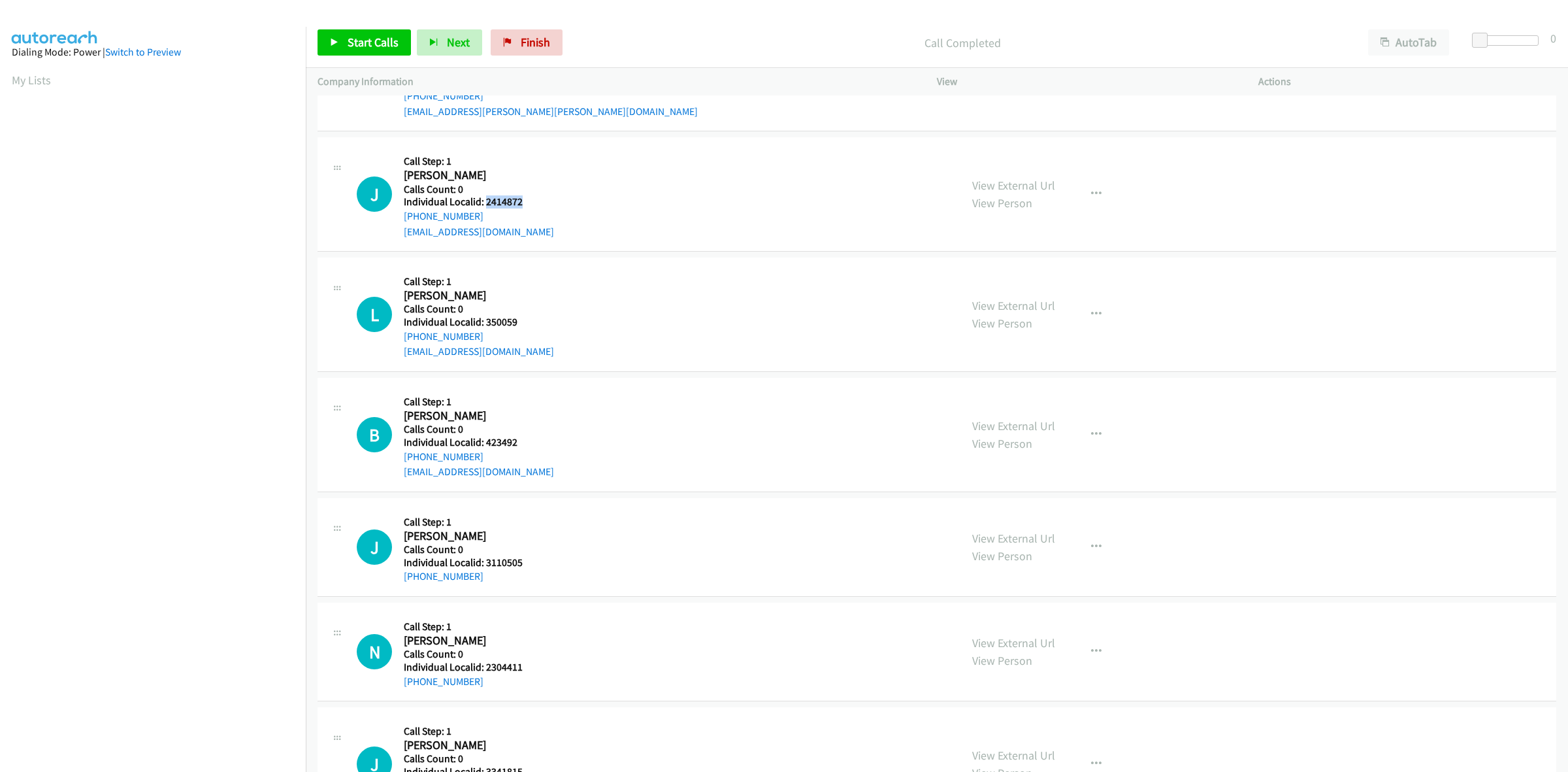
drag, startPoint x: 525, startPoint y: 203, endPoint x: 484, endPoint y: 203, distance: 41.0
click at [484, 203] on h5 "Individual Localid: 2414872" at bounding box center [479, 201] width 150 height 13
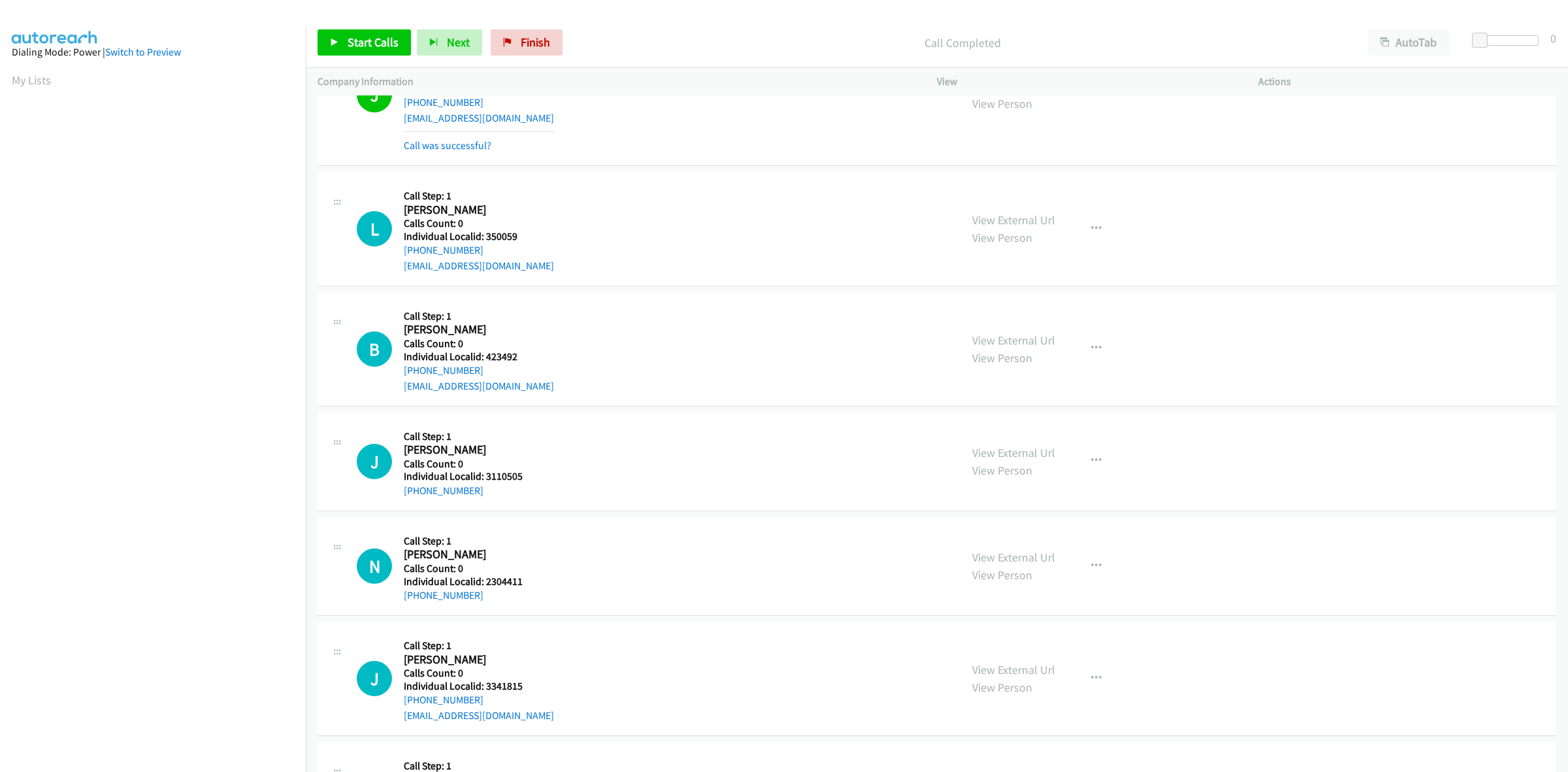
scroll to position [1001, 0]
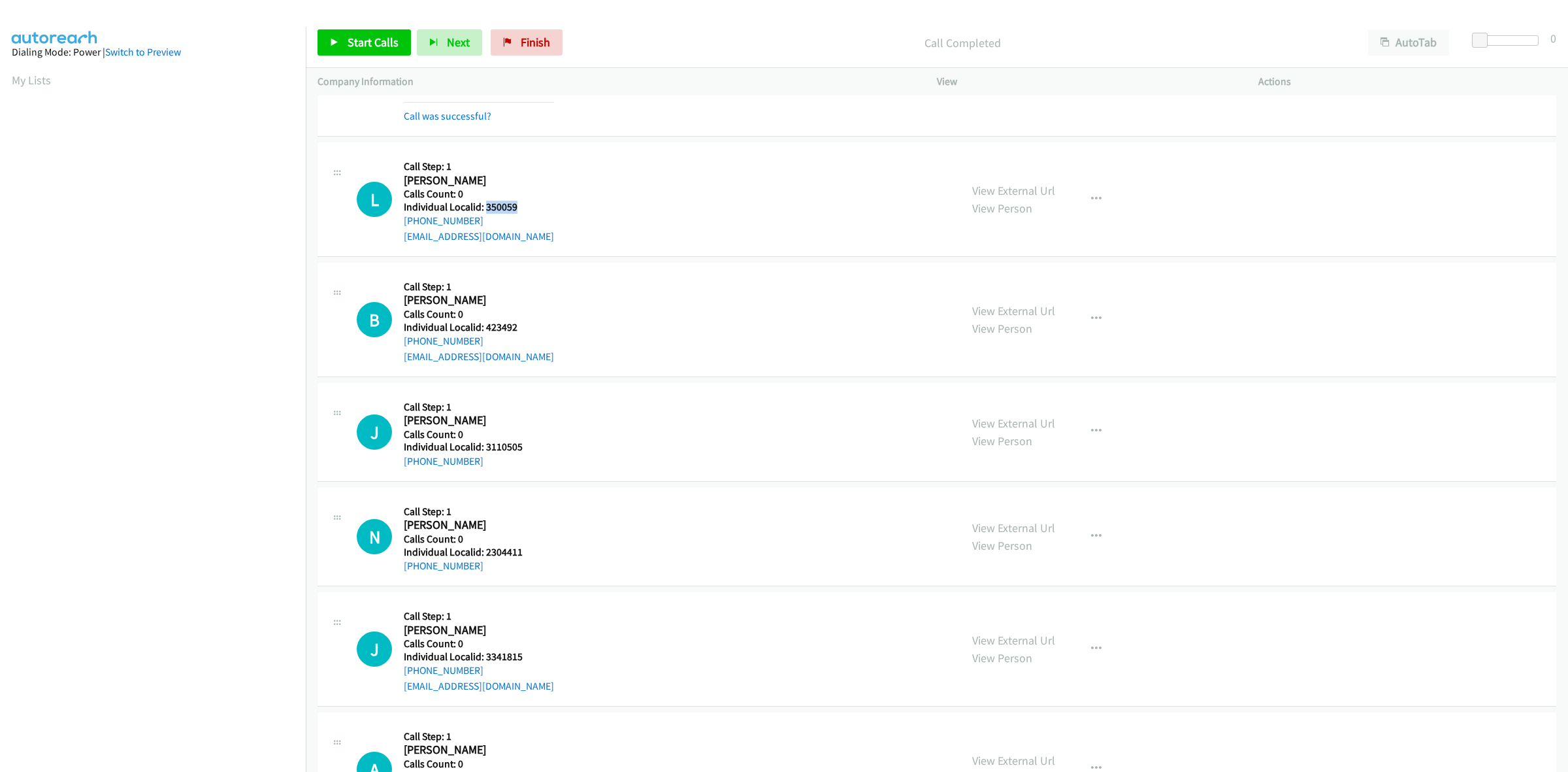
drag, startPoint x: 526, startPoint y: 207, endPoint x: 484, endPoint y: 201, distance: 42.4
click at [484, 201] on div "L Callback Scheduled Call Step: 1 Lester Goodridge America/New_York Calls Count…" at bounding box center [652, 199] width 592 height 90
click at [1099, 196] on button "button" at bounding box center [1097, 199] width 35 height 26
click at [1026, 283] on link "Skip Call" at bounding box center [1026, 284] width 174 height 26
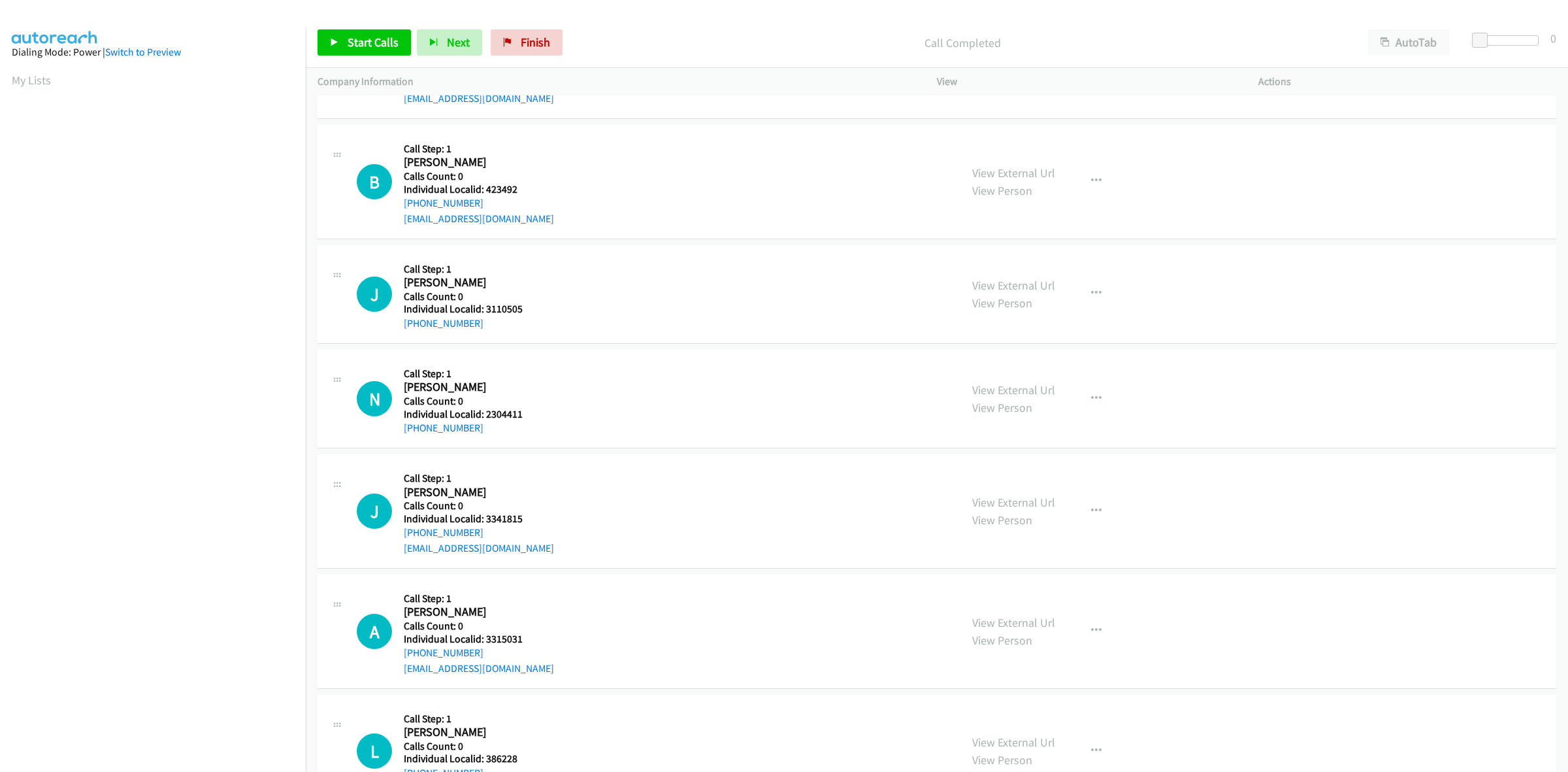
scroll to position [1143, 0]
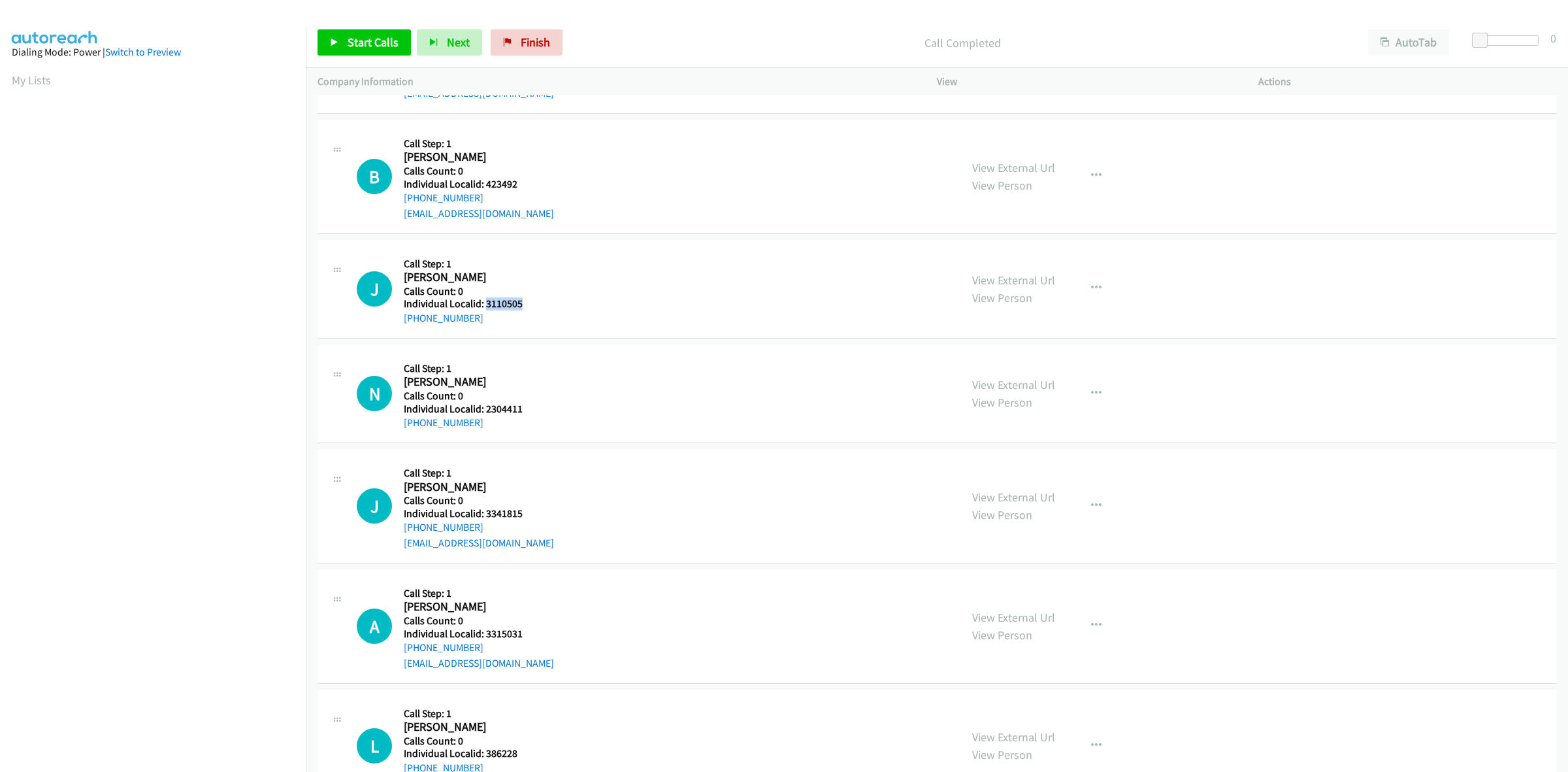
drag, startPoint x: 523, startPoint y: 300, endPoint x: 487, endPoint y: 309, distance: 37.1
click at [487, 309] on h5 "Individual Localid: 3110505" at bounding box center [465, 304] width 122 height 13
click at [1094, 289] on button "button" at bounding box center [1097, 288] width 35 height 26
click at [1020, 377] on link "Skip Call" at bounding box center [1026, 373] width 174 height 26
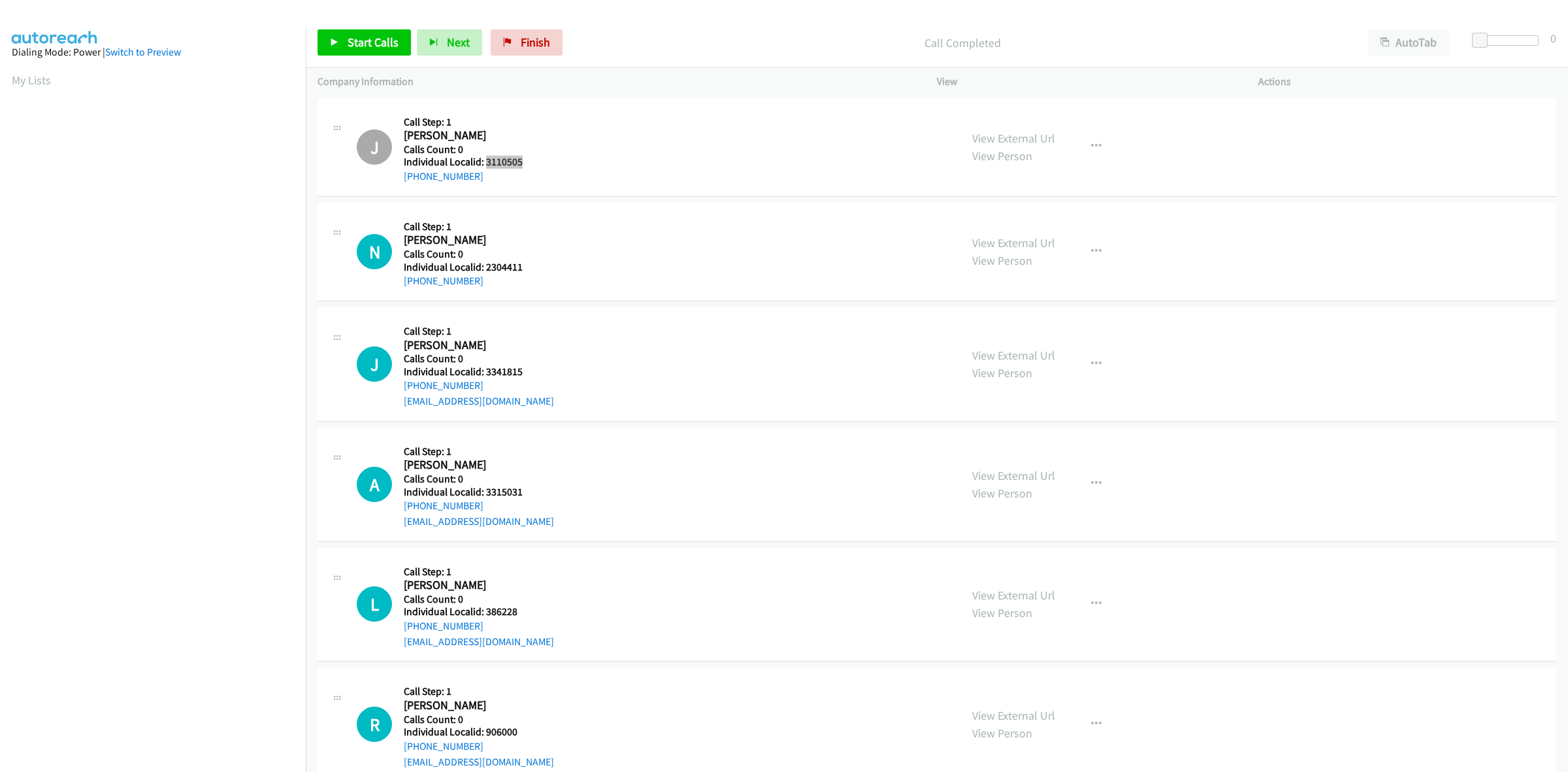
scroll to position [1286, 0]
drag, startPoint x: 526, startPoint y: 269, endPoint x: 484, endPoint y: 270, distance: 42.0
click at [484, 270] on div "N Callback Scheduled Call Step: 1 Noah Hertzler America/New_York Calls Count: 0…" at bounding box center [652, 251] width 592 height 74
drag, startPoint x: 1098, startPoint y: 246, endPoint x: 1059, endPoint y: 281, distance: 52.4
click at [1098, 246] on button "button" at bounding box center [1097, 251] width 35 height 26
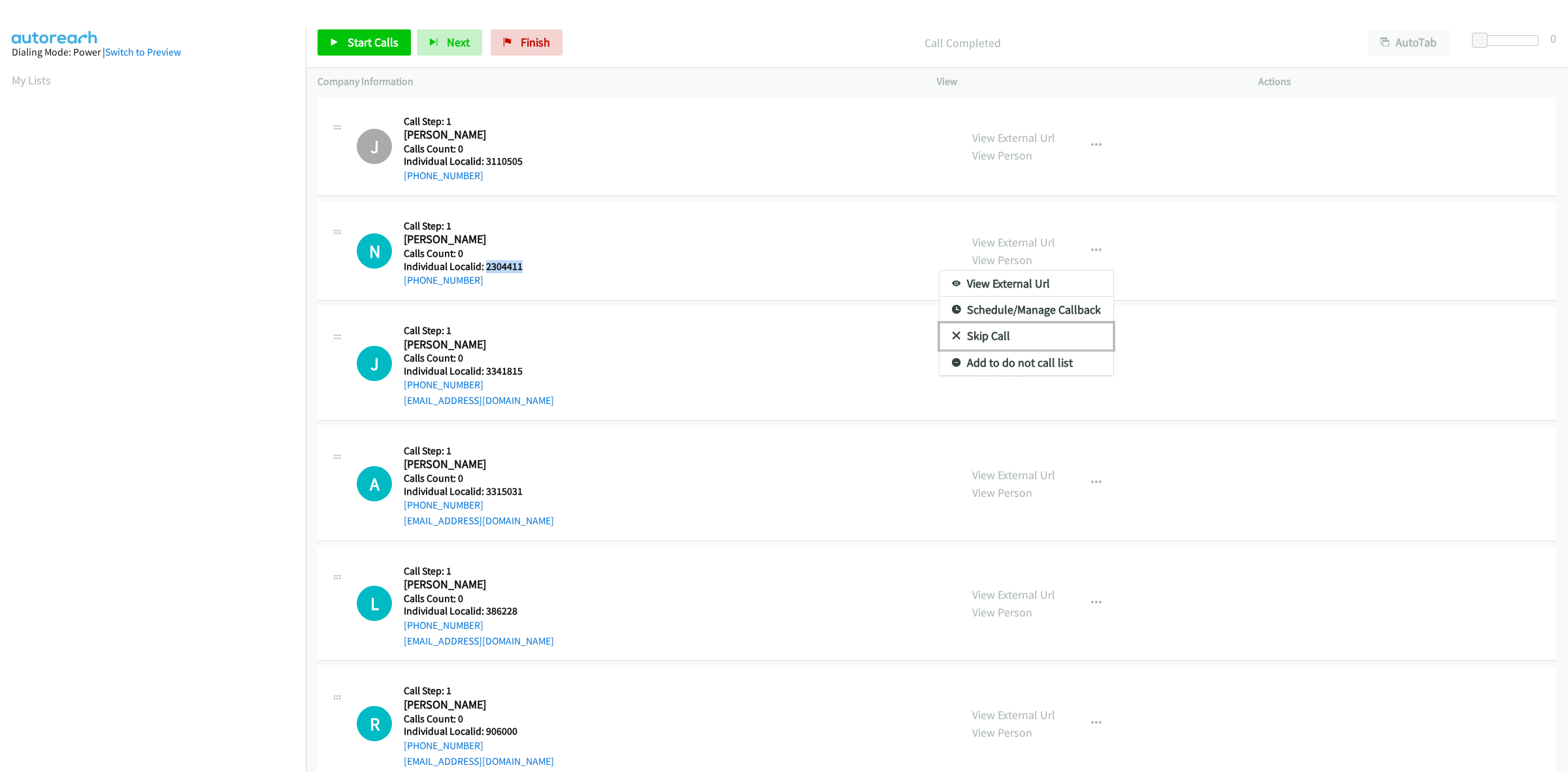
click at [980, 340] on link "Skip Call" at bounding box center [1026, 336] width 174 height 26
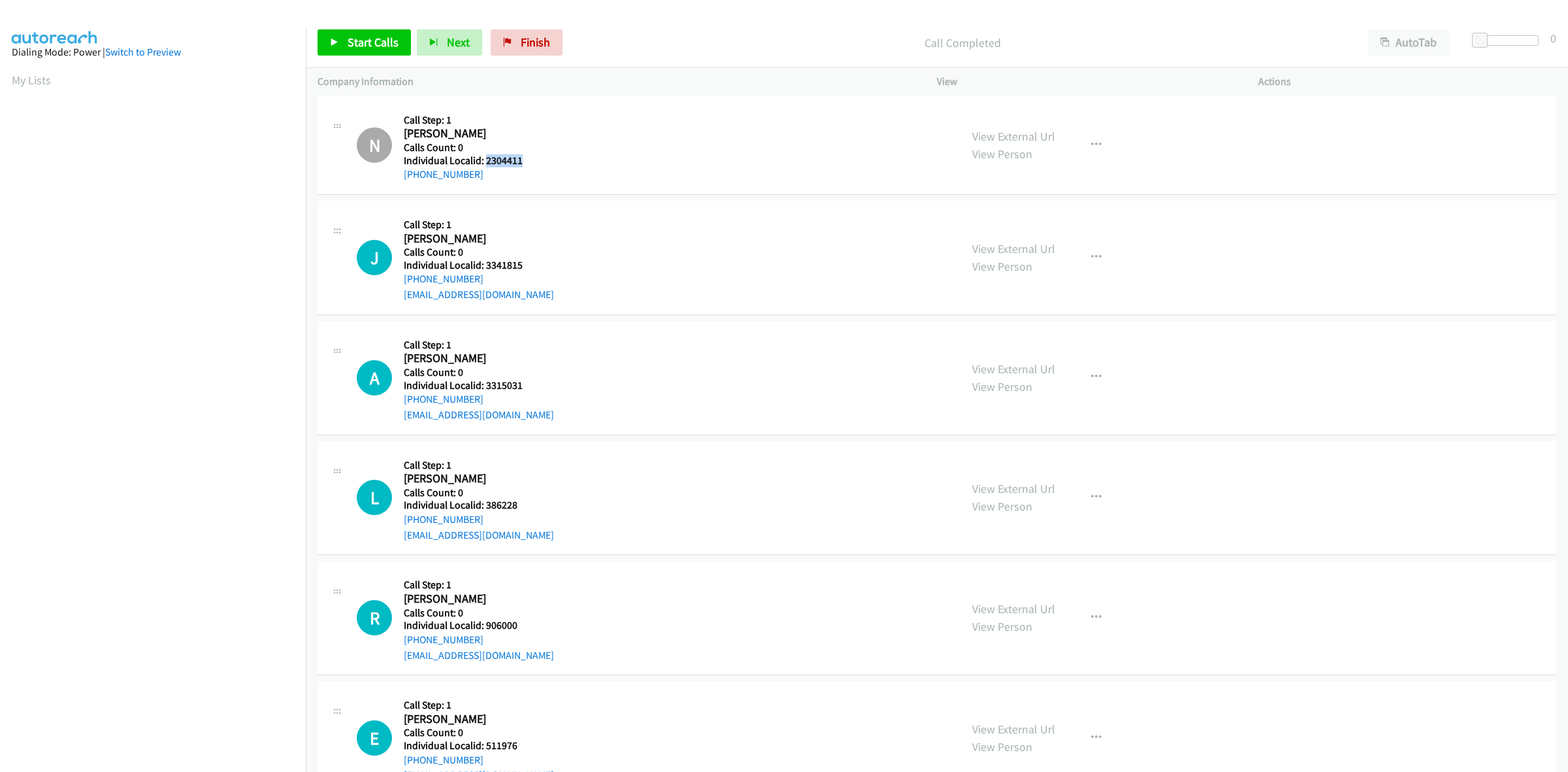
scroll to position [1409, 0]
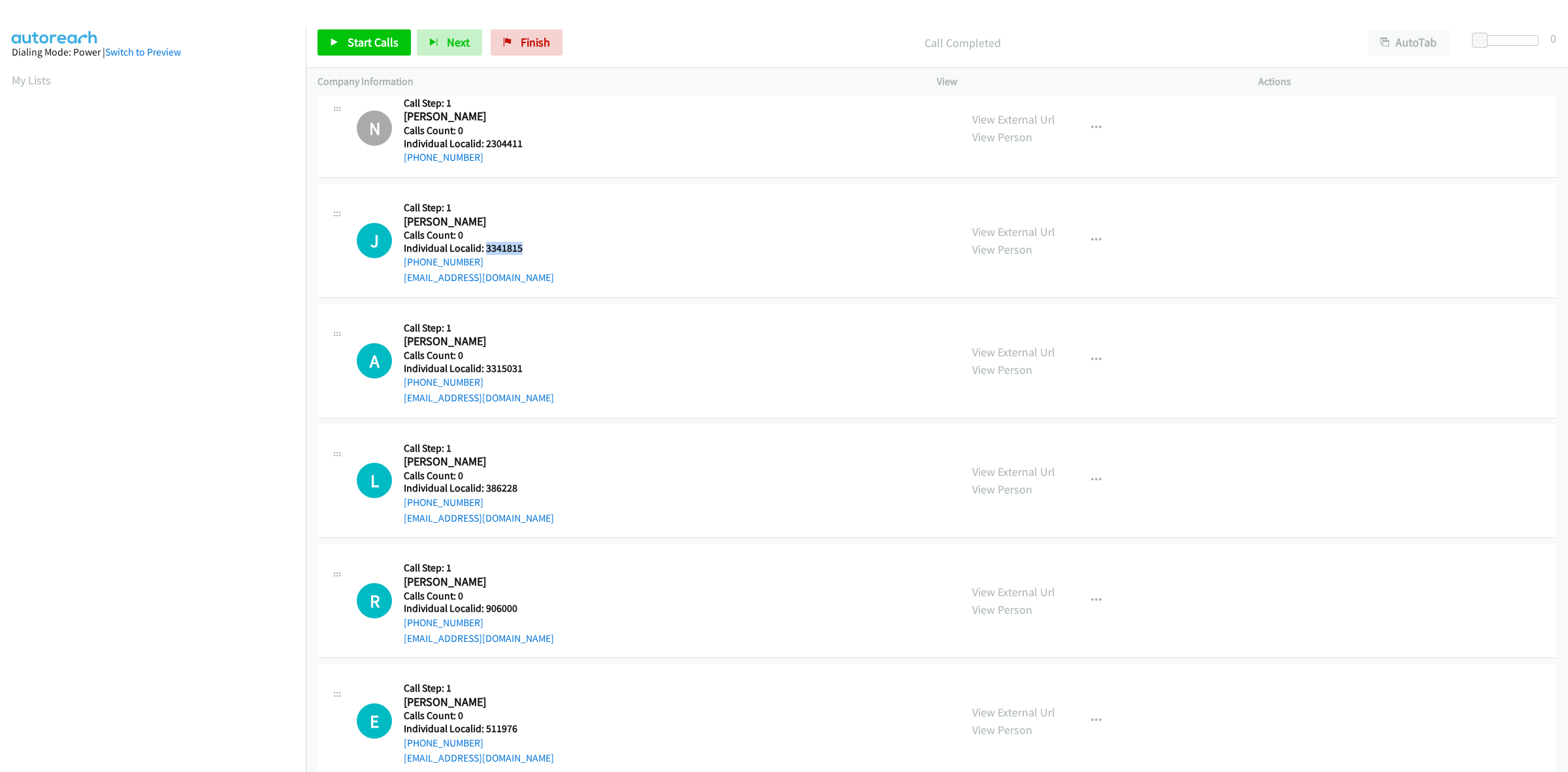
drag, startPoint x: 528, startPoint y: 253, endPoint x: 484, endPoint y: 250, distance: 44.1
click at [484, 250] on div "J Callback Scheduled Call Step: 1 Jamie Matthis America/New_York Calls Count: 0…" at bounding box center [652, 240] width 592 height 90
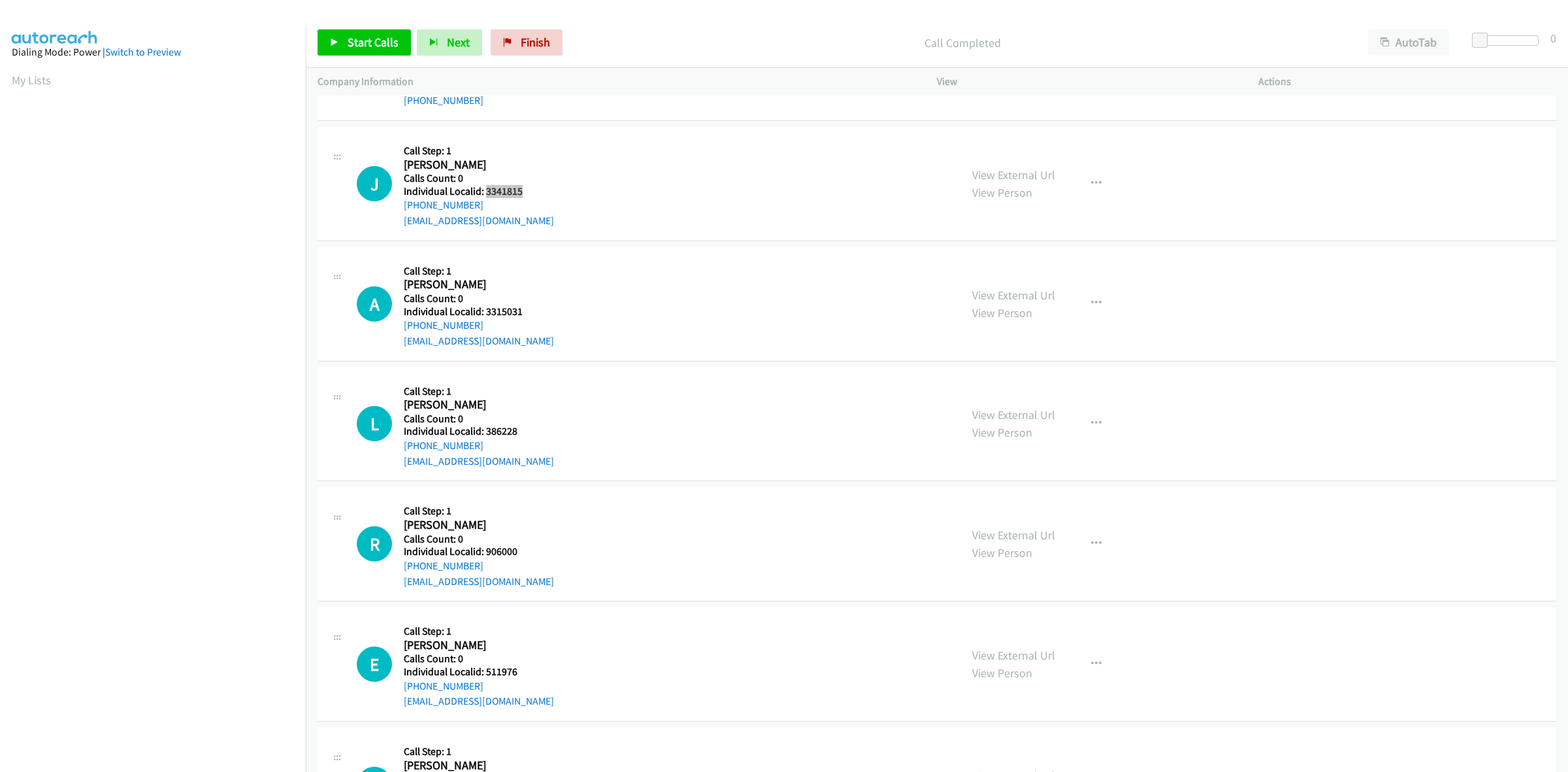
scroll to position [1470, 0]
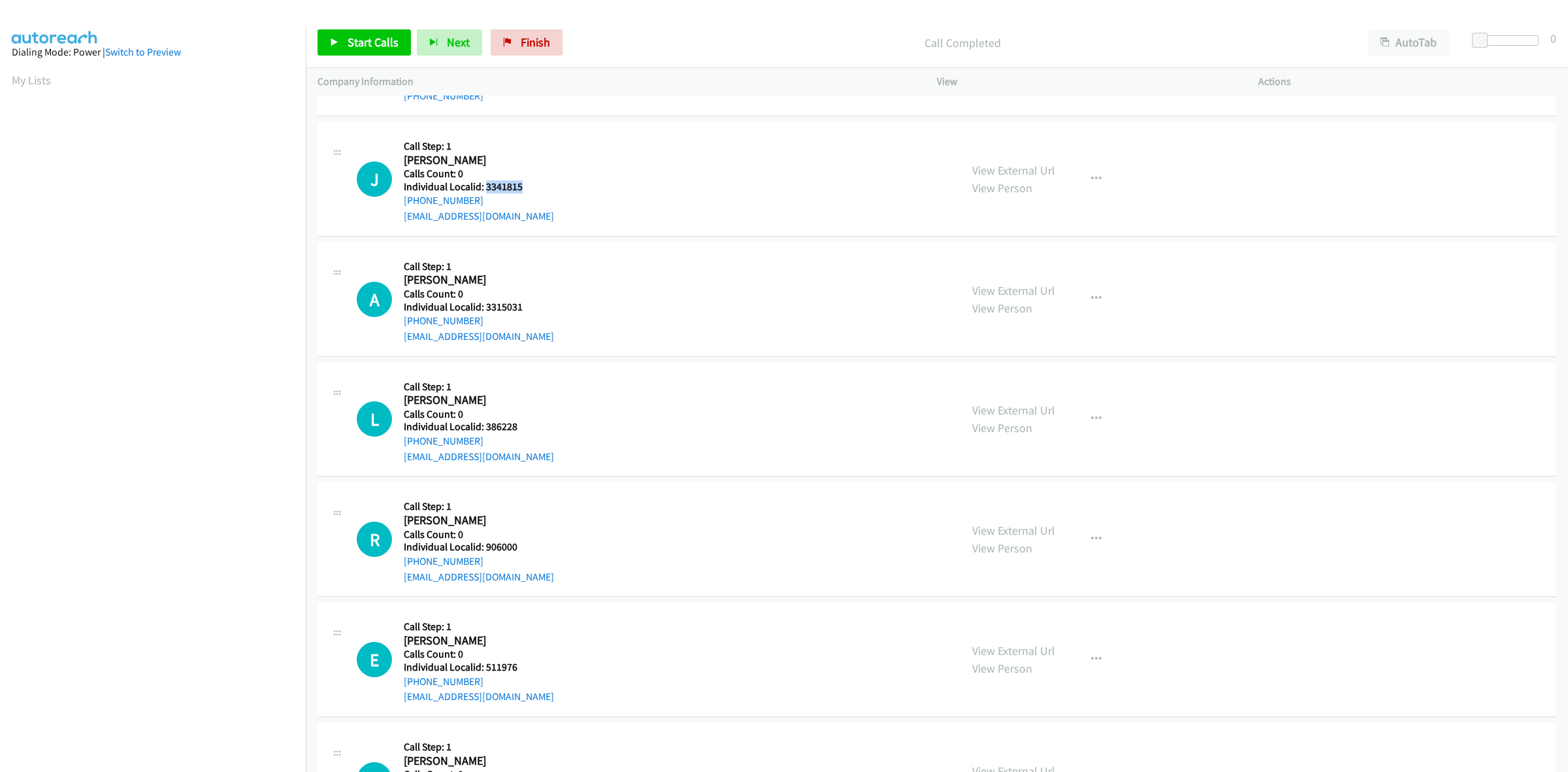
drag, startPoint x: 490, startPoint y: 201, endPoint x: 399, endPoint y: 206, distance: 91.1
click at [399, 206] on div "J Callback Scheduled Call Step: 1 Jamie Matthis America/New_York Calls Count: 0…" at bounding box center [652, 179] width 592 height 90
drag, startPoint x: 518, startPoint y: 191, endPoint x: 484, endPoint y: 190, distance: 34.0
click at [484, 190] on div "J Callback Scheduled Call Step: 1 Jamie Matthis America/New_York Calls Count: 0…" at bounding box center [652, 179] width 592 height 90
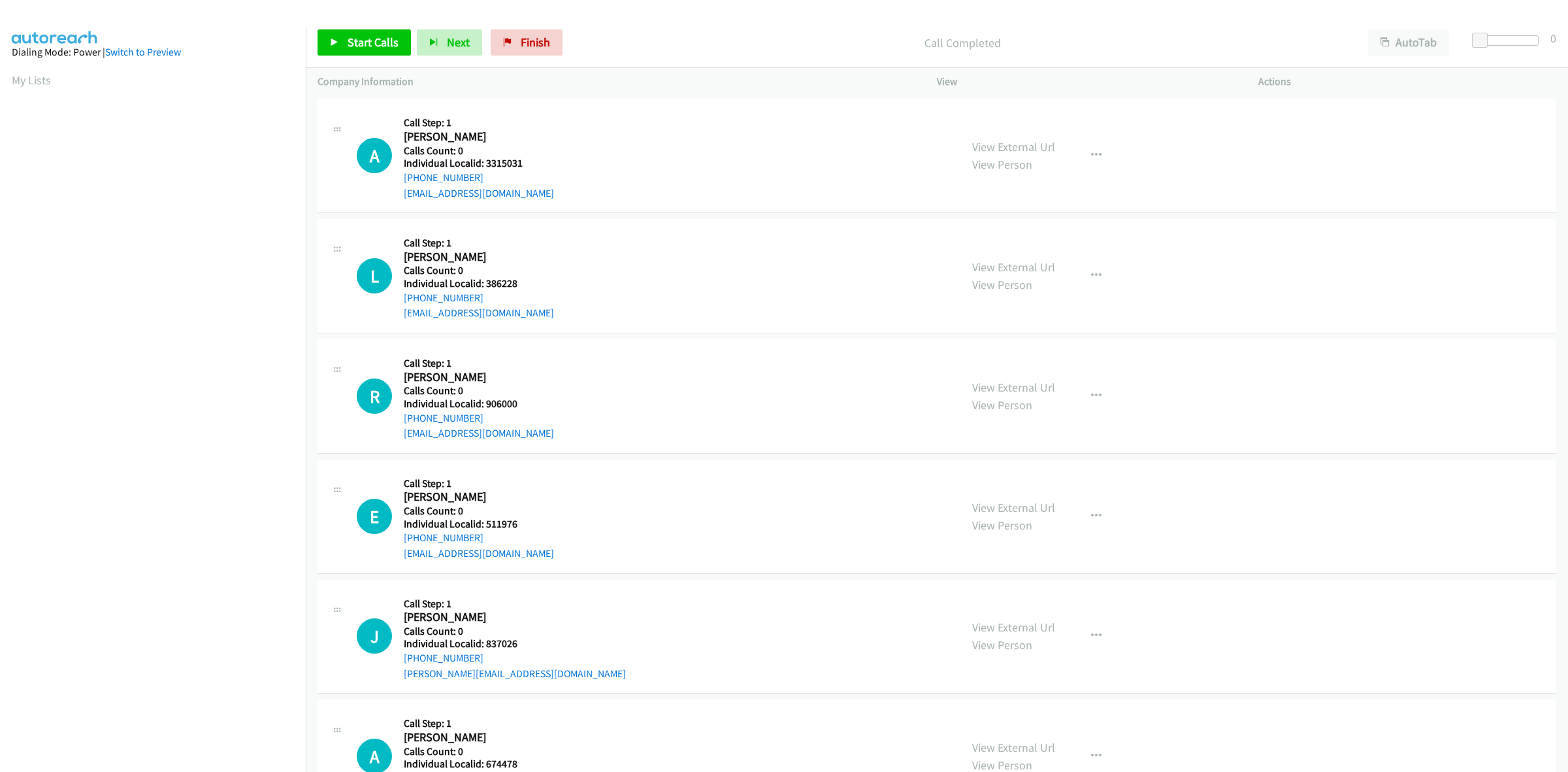
scroll to position [1674, 0]
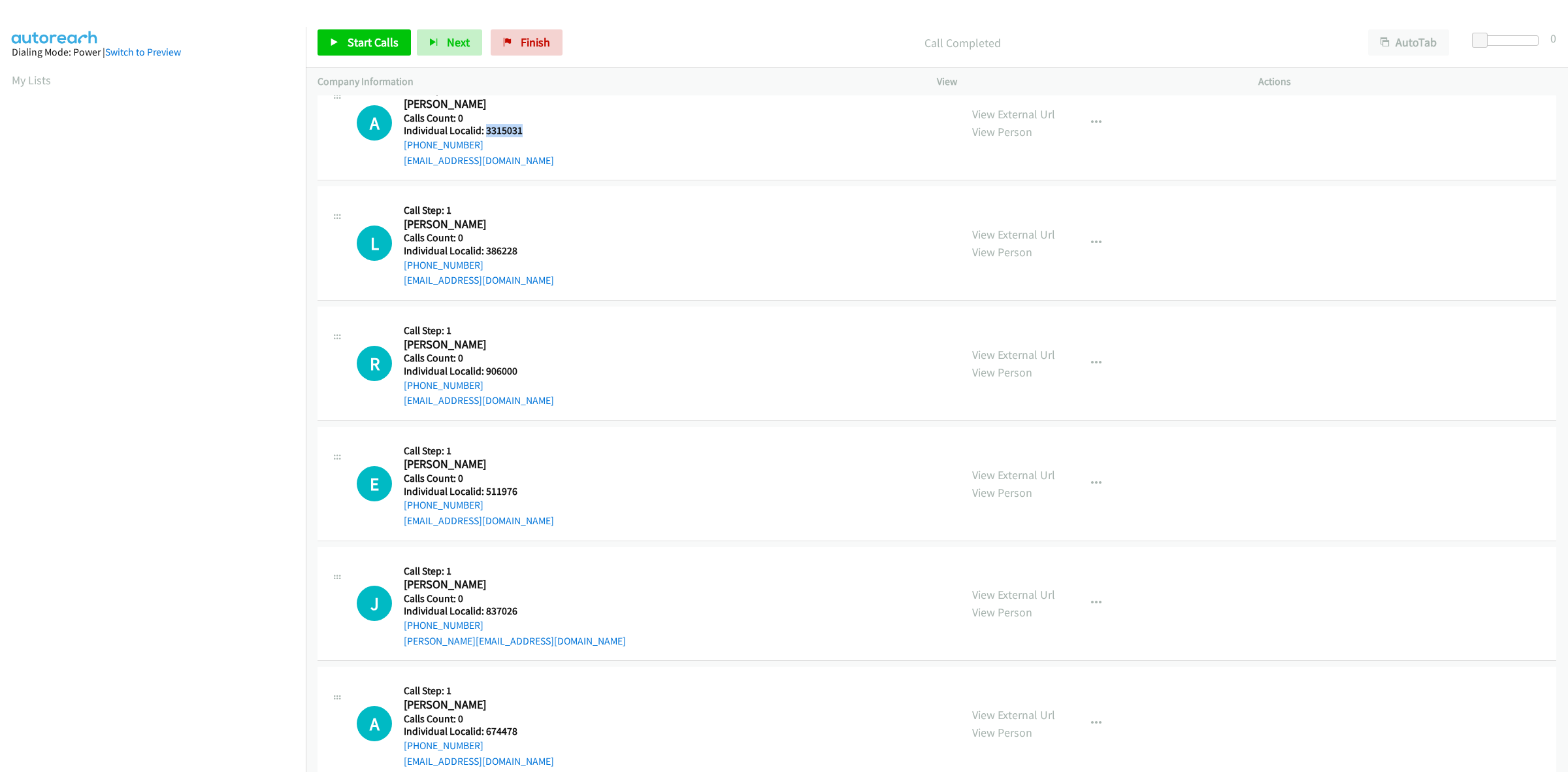
drag, startPoint x: 538, startPoint y: 131, endPoint x: 483, endPoint y: 135, distance: 55.1
click at [483, 135] on div "A Callback Scheduled Call Step: 1 Anthony Graham America/New_York Calls Count: …" at bounding box center [652, 123] width 592 height 90
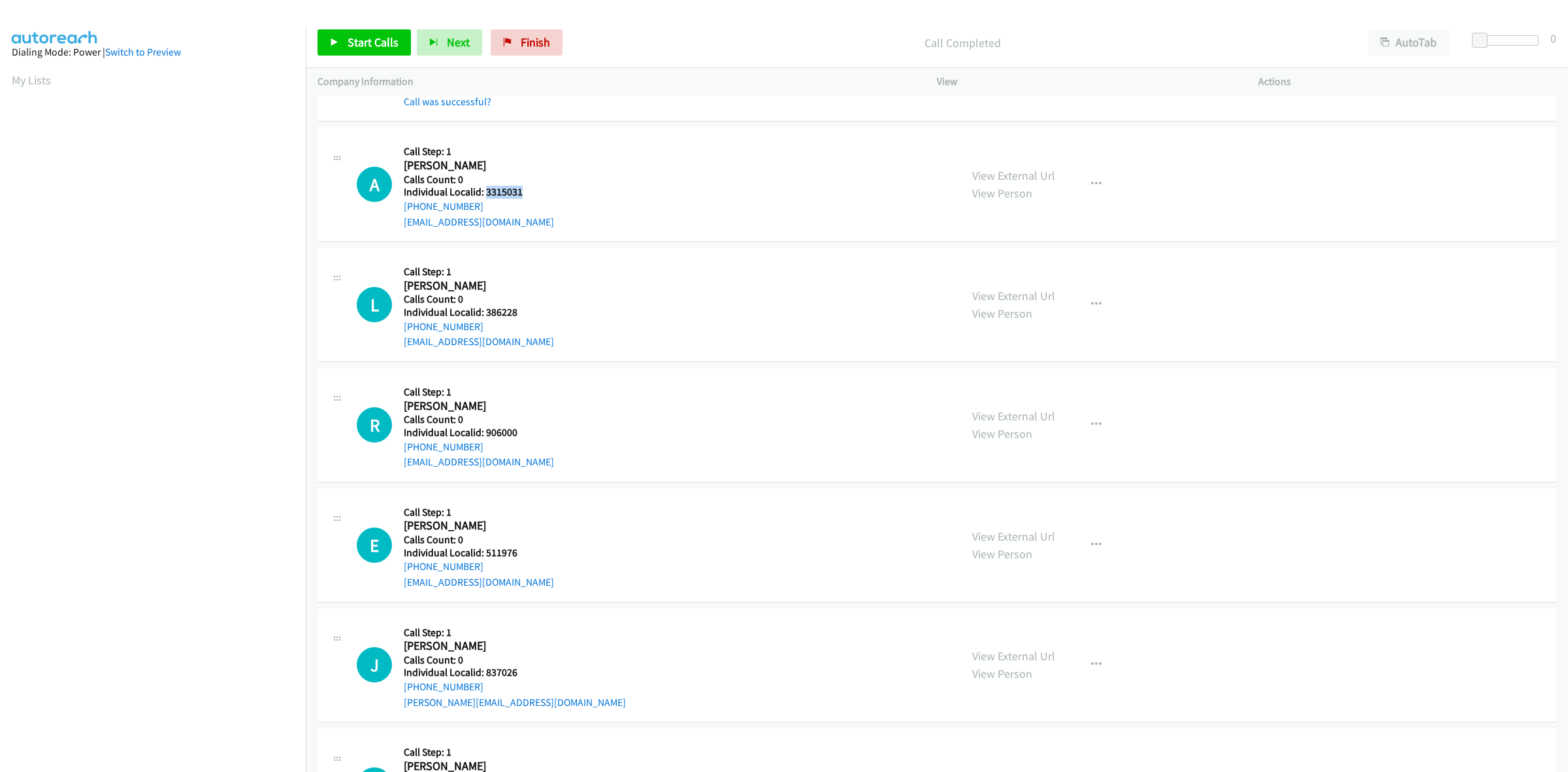
drag, startPoint x: 483, startPoint y: 210, endPoint x: 398, endPoint y: 210, distance: 85.0
click at [398, 210] on div "A Callback Scheduled Call Step: 1 Anthony Graham America/New_York Calls Count: …" at bounding box center [652, 184] width 592 height 90
drag, startPoint x: 523, startPoint y: 191, endPoint x: 482, endPoint y: 194, distance: 41.1
click at [482, 194] on h5 "Individual Localid: 3315031" at bounding box center [479, 192] width 150 height 13
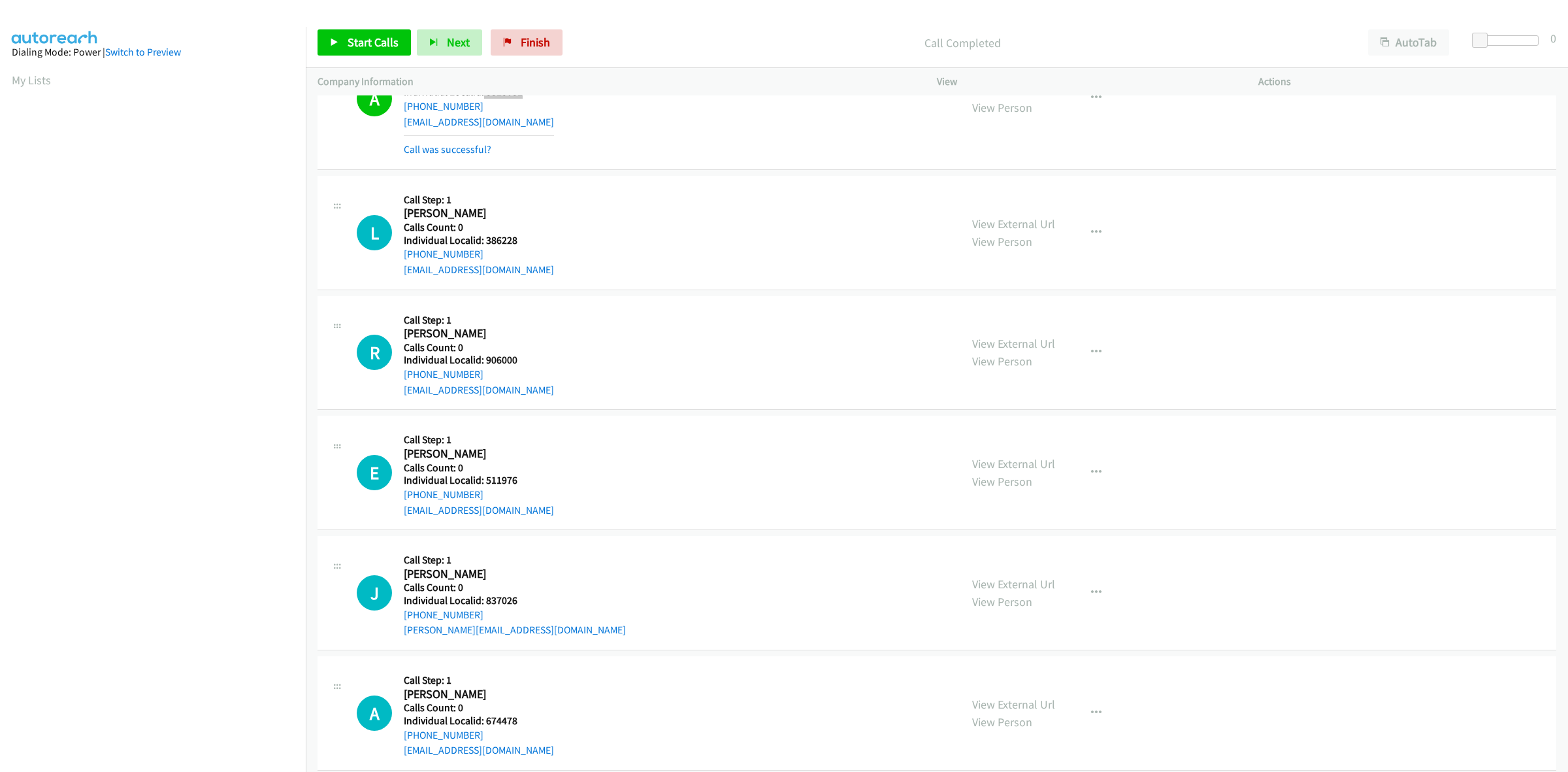
scroll to position [1715, 0]
drag, startPoint x: 517, startPoint y: 239, endPoint x: 484, endPoint y: 242, distance: 33.1
click at [484, 242] on h5 "Individual Localid: 386228" at bounding box center [479, 238] width 150 height 13
click at [1091, 233] on icon "button" at bounding box center [1096, 229] width 10 height 10
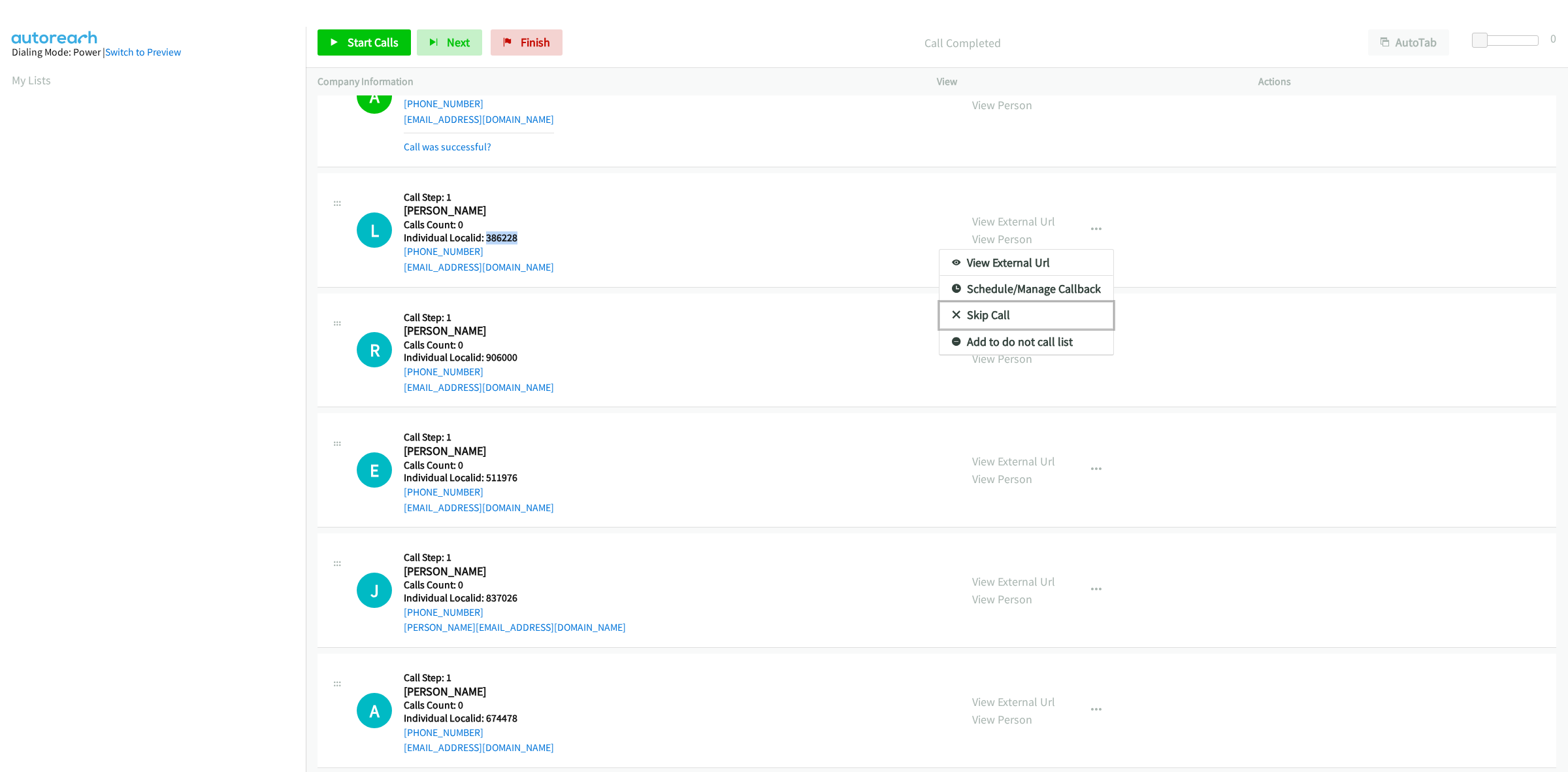
click at [1013, 315] on link "Skip Call" at bounding box center [1026, 315] width 174 height 26
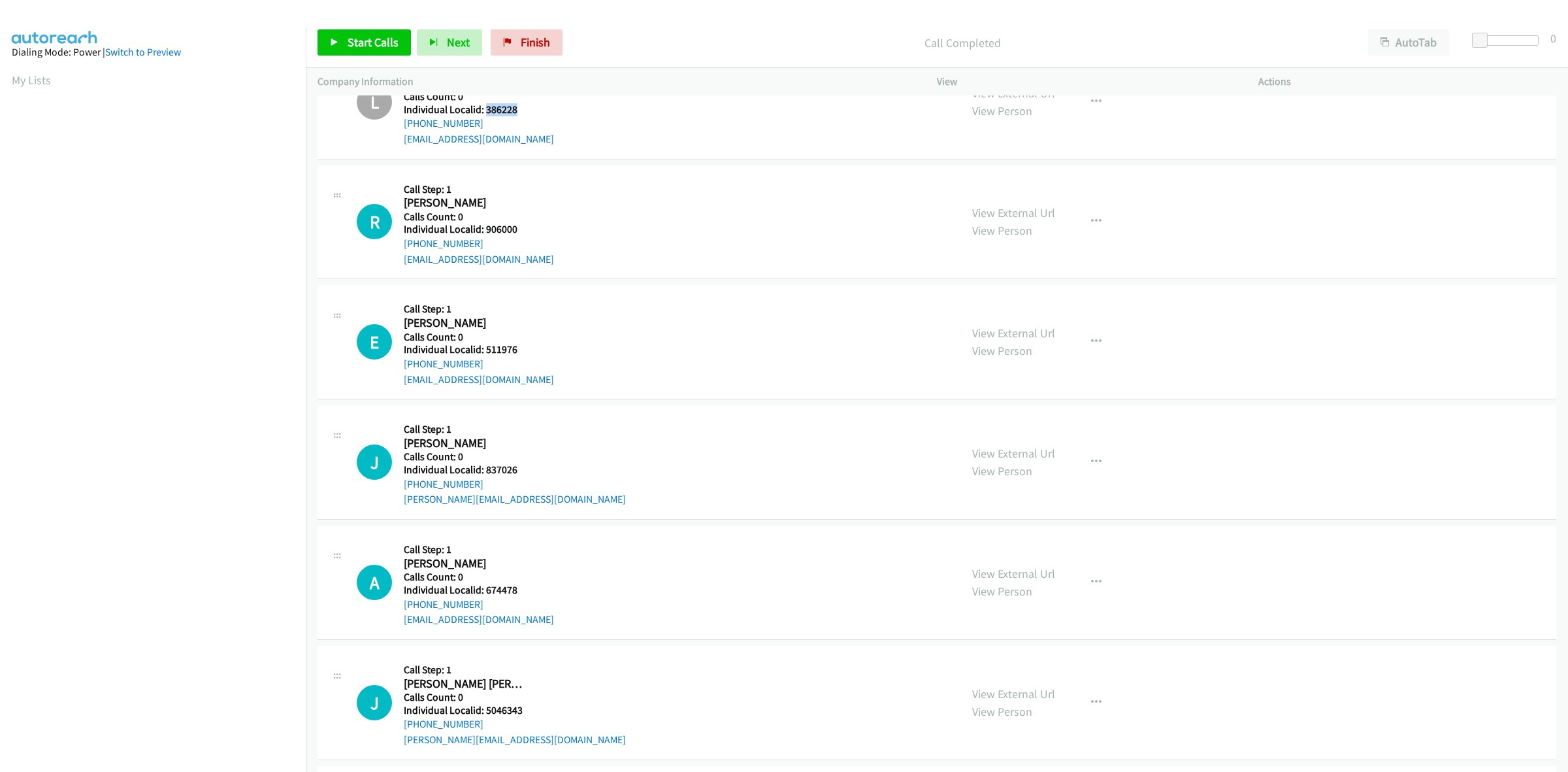
scroll to position [1899, 0]
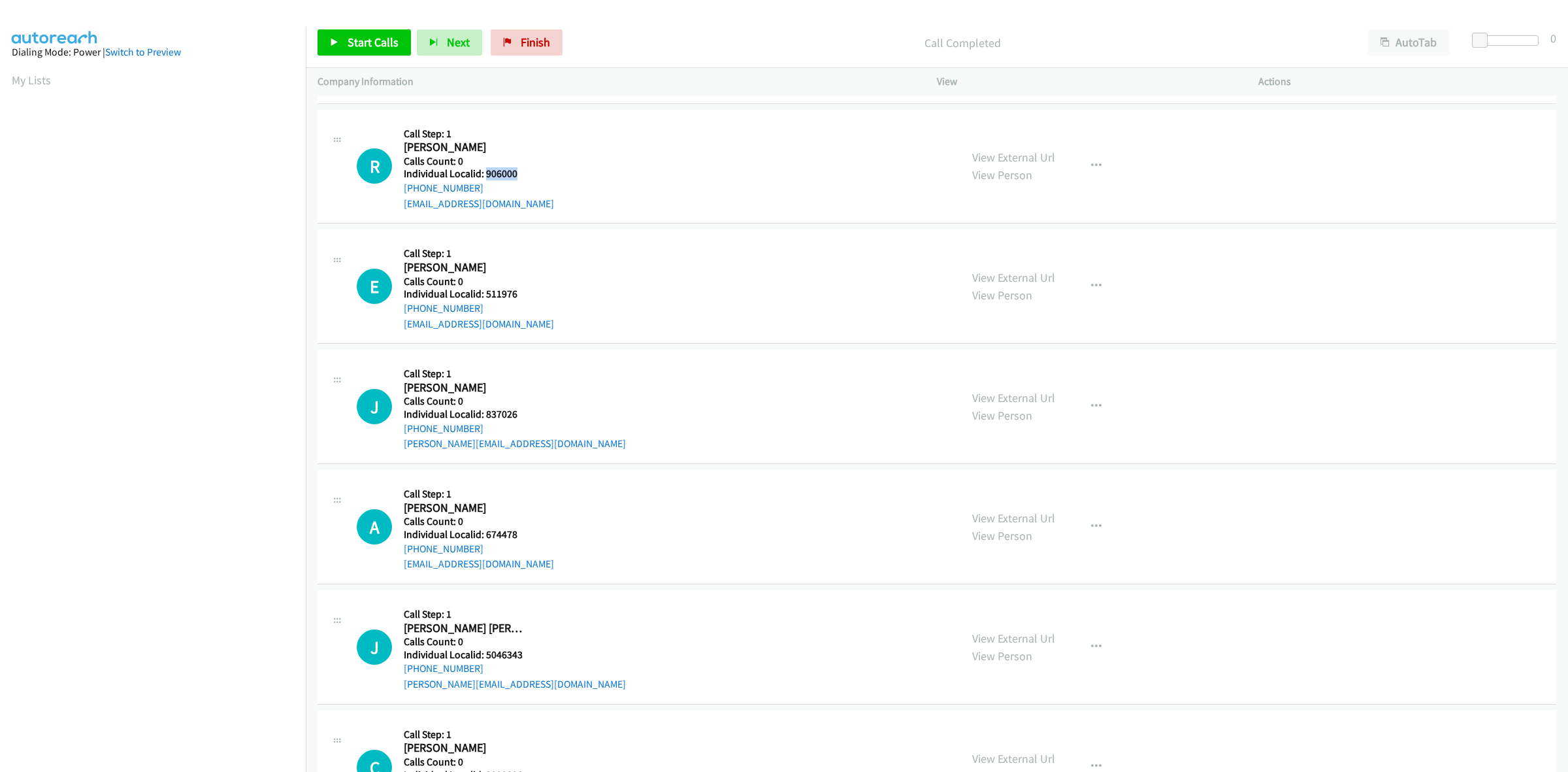
drag, startPoint x: 517, startPoint y: 175, endPoint x: 484, endPoint y: 176, distance: 33.0
click at [484, 176] on h5 "Individual Localid: 906000" at bounding box center [479, 173] width 150 height 13
drag, startPoint x: 489, startPoint y: 188, endPoint x: 401, endPoint y: 190, distance: 88.0
click at [401, 190] on div "R Callback Scheduled Call Step: 1 Ryan Gross America/New_York Calls Count: 0 In…" at bounding box center [652, 167] width 592 height 90
drag, startPoint x: 524, startPoint y: 175, endPoint x: 485, endPoint y: 173, distance: 39.1
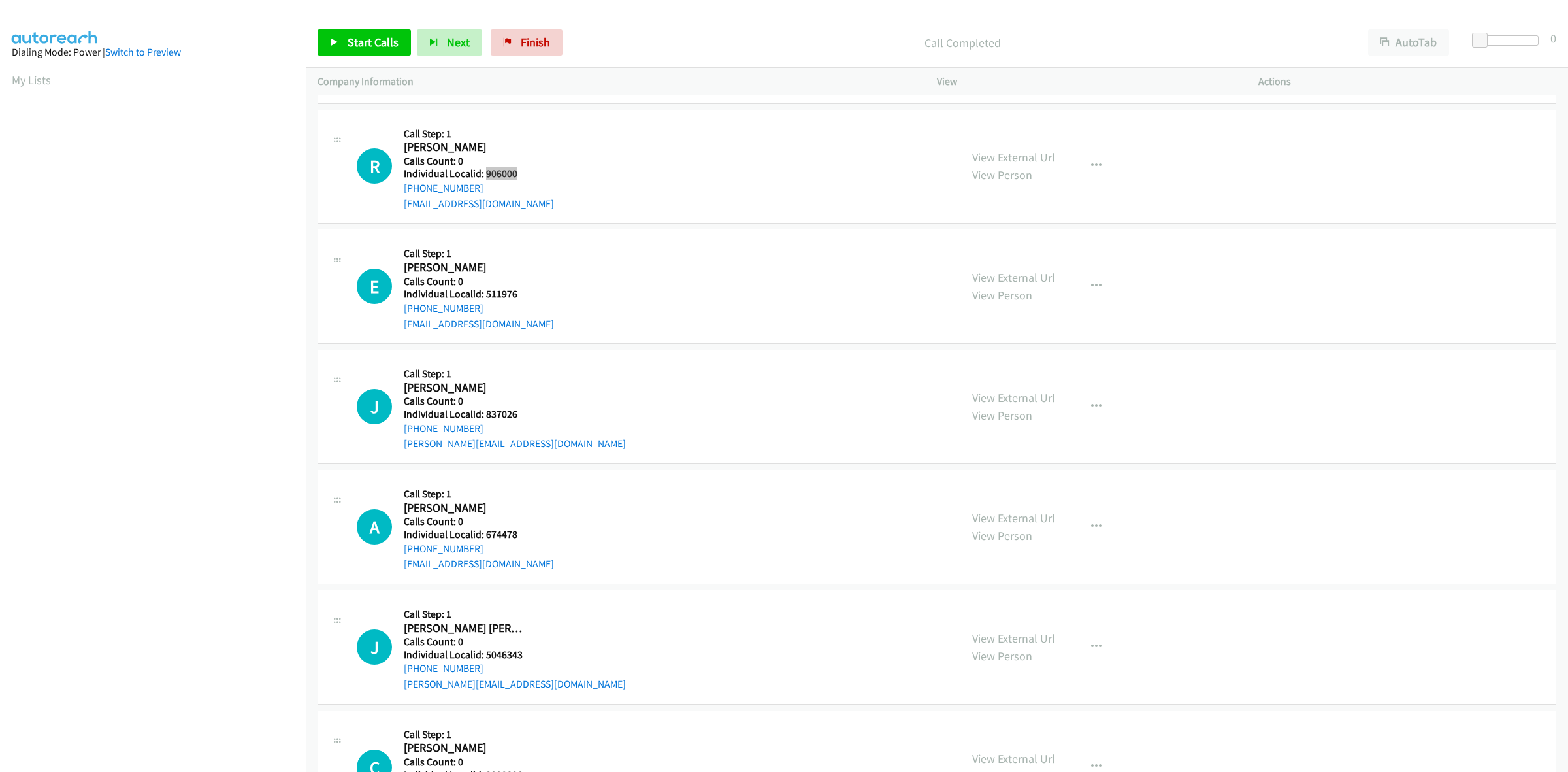
click at [485, 173] on h5 "Individual Localid: 906000" at bounding box center [479, 173] width 150 height 13
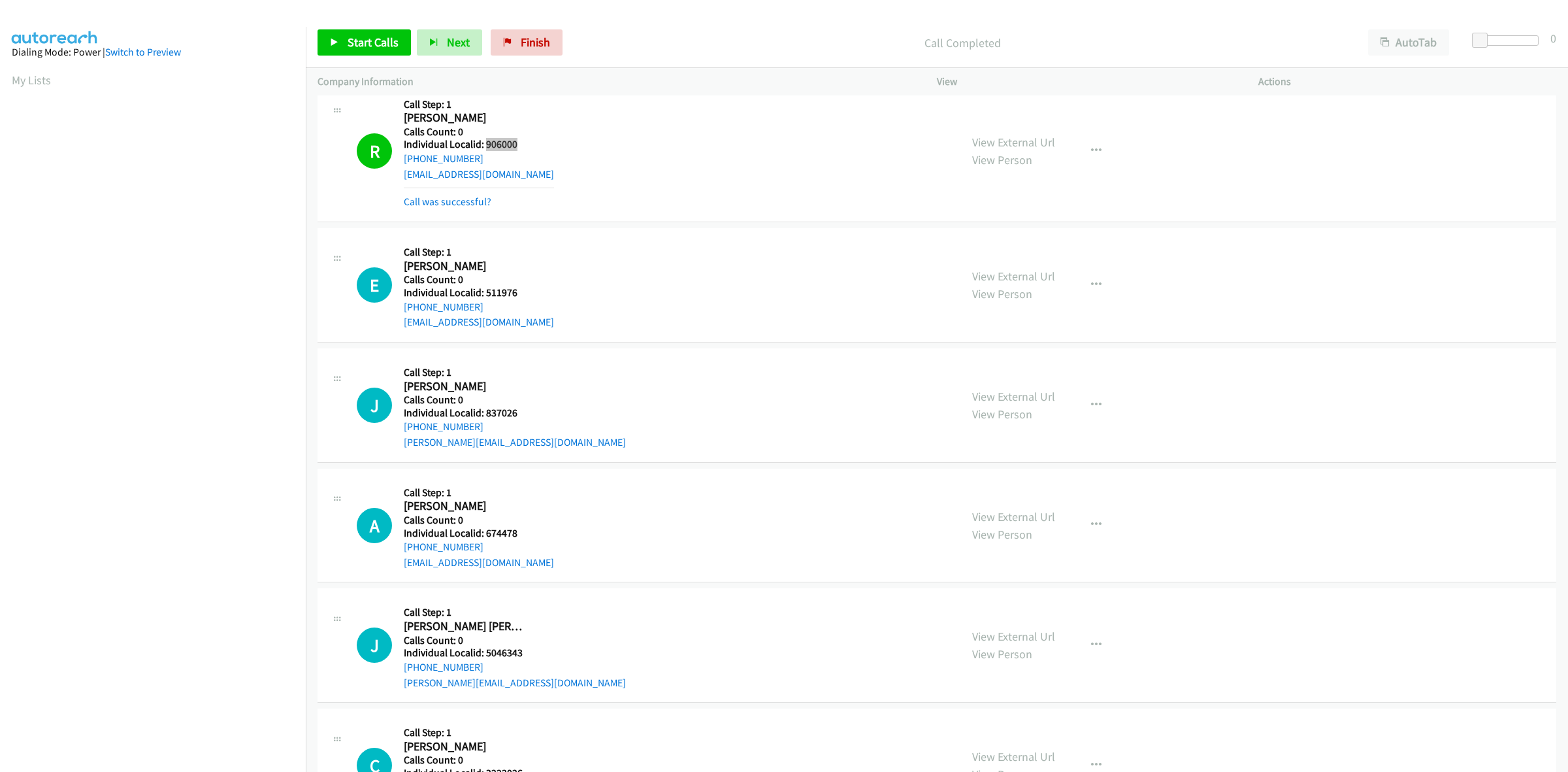
scroll to position [2001, 0]
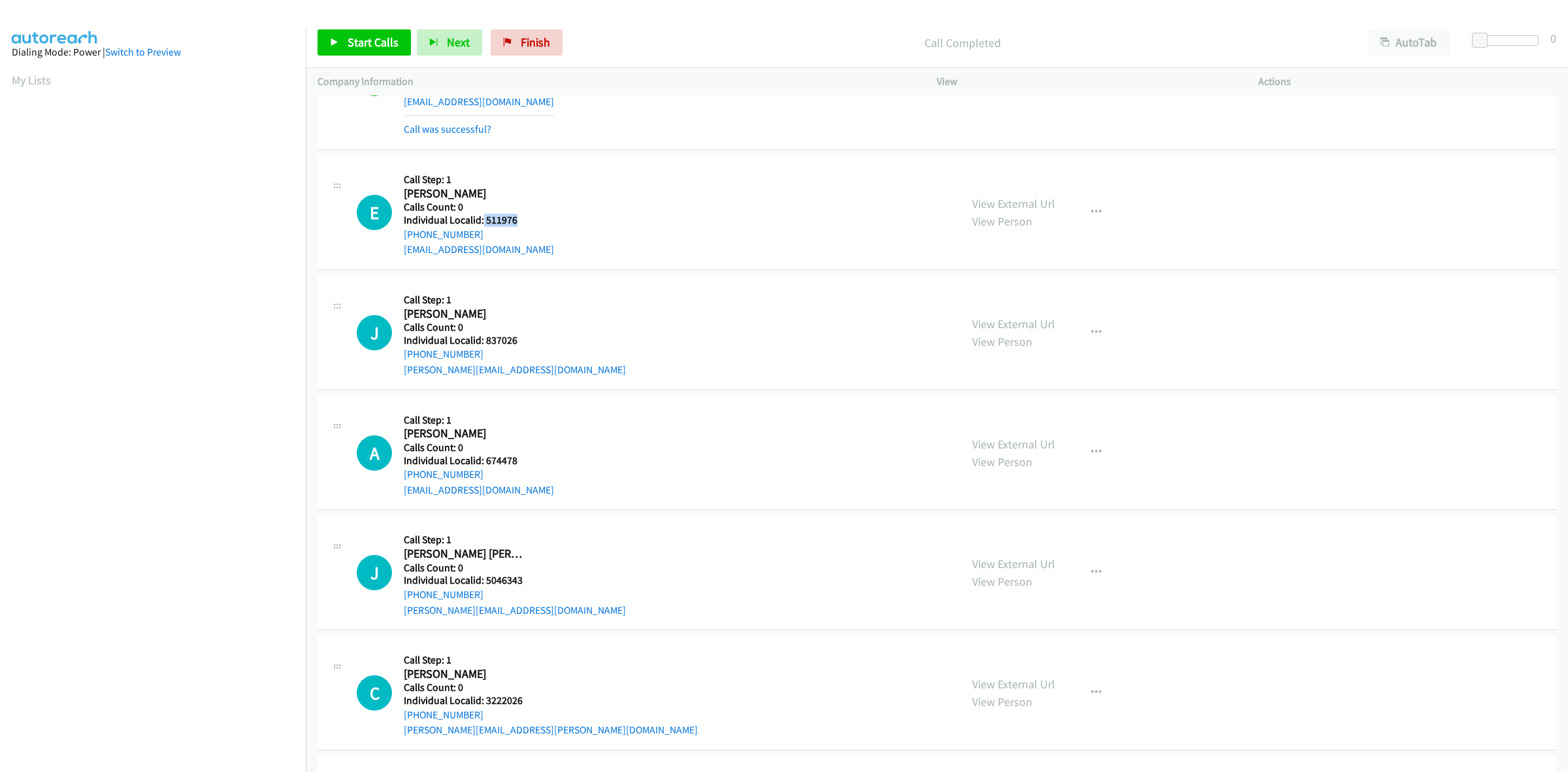
drag, startPoint x: 527, startPoint y: 216, endPoint x: 482, endPoint y: 220, distance: 45.2
click at [482, 220] on div "E Callback Scheduled Call Step: 1 Edwin Mc Ceney America/New_York Calls Count: …" at bounding box center [652, 212] width 592 height 90
click at [1094, 219] on button "button" at bounding box center [1097, 212] width 35 height 26
click at [1049, 298] on link "Skip Call" at bounding box center [1026, 298] width 174 height 26
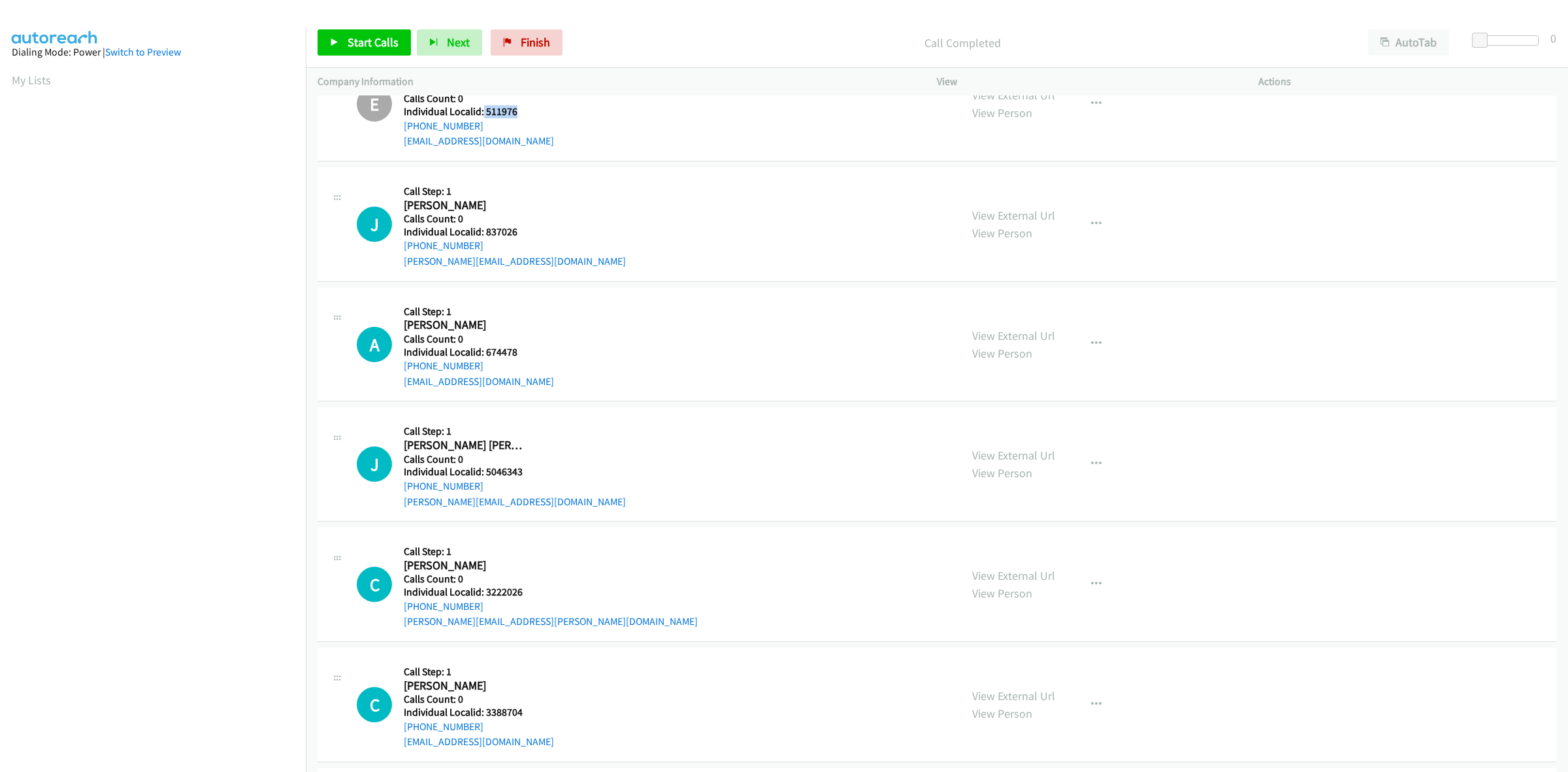
scroll to position [2124, 0]
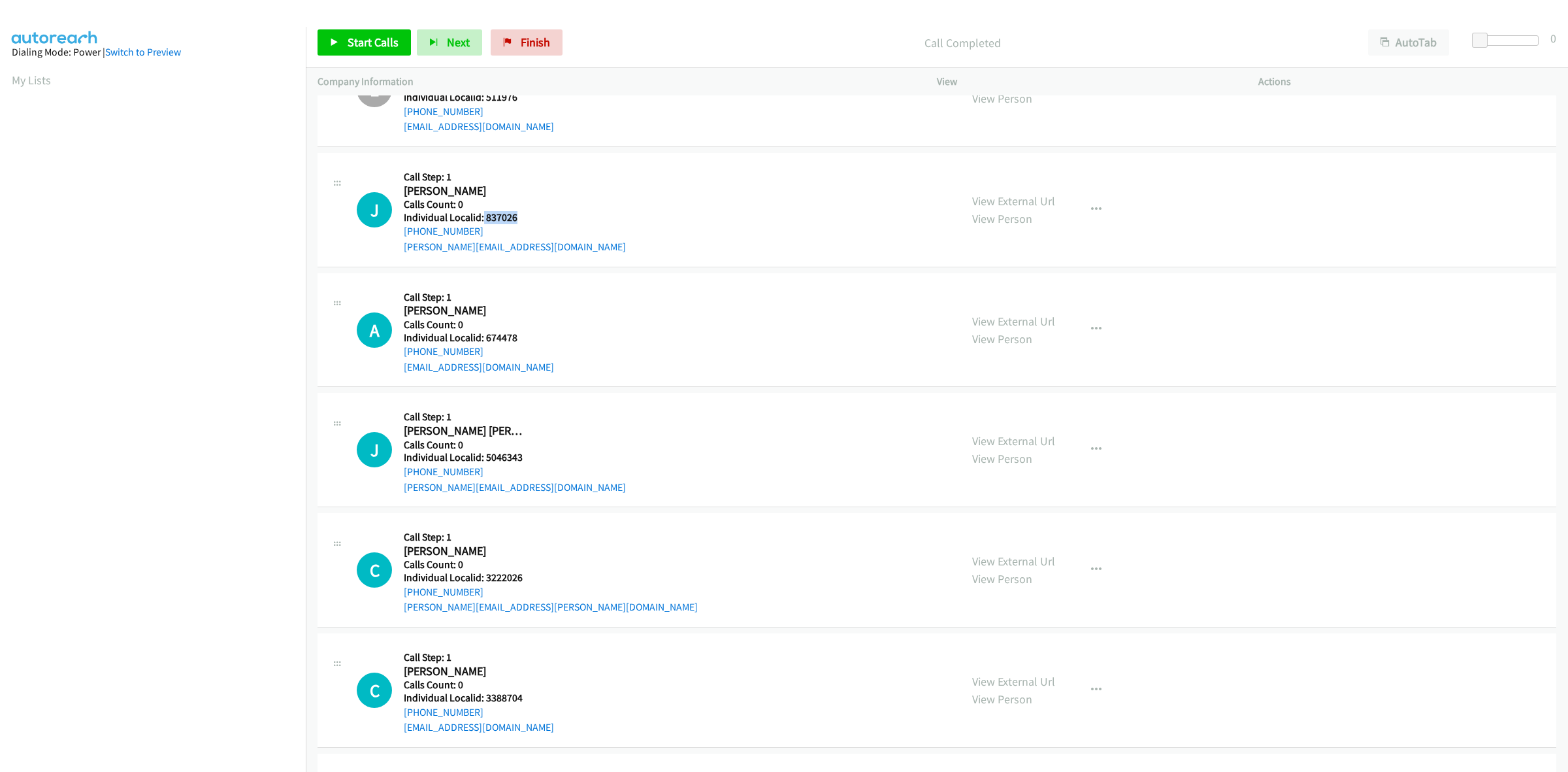
drag, startPoint x: 519, startPoint y: 223, endPoint x: 482, endPoint y: 221, distance: 37.1
click at [482, 221] on h5 "Individual Localid: 837026" at bounding box center [514, 217] width 222 height 13
drag, startPoint x: 494, startPoint y: 234, endPoint x: 398, endPoint y: 236, distance: 96.0
click at [398, 236] on div "J Callback Scheduled Call Step: 1 Justin Hussey America/New_York Calls Count: 0…" at bounding box center [652, 210] width 592 height 90
drag, startPoint x: 524, startPoint y: 219, endPoint x: 484, endPoint y: 220, distance: 40.0
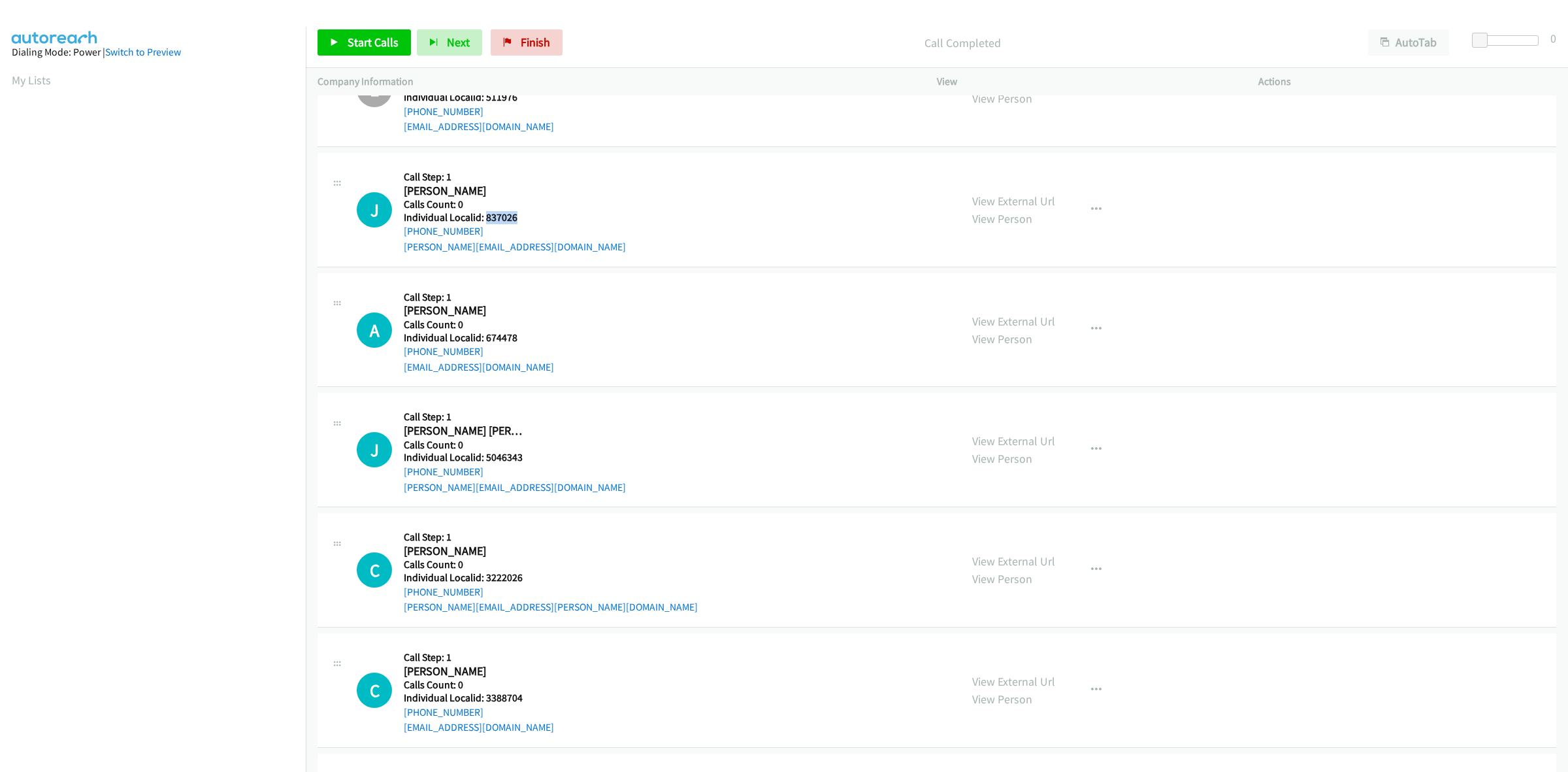
click at [484, 220] on h5 "Individual Localid: 837026" at bounding box center [514, 217] width 222 height 13
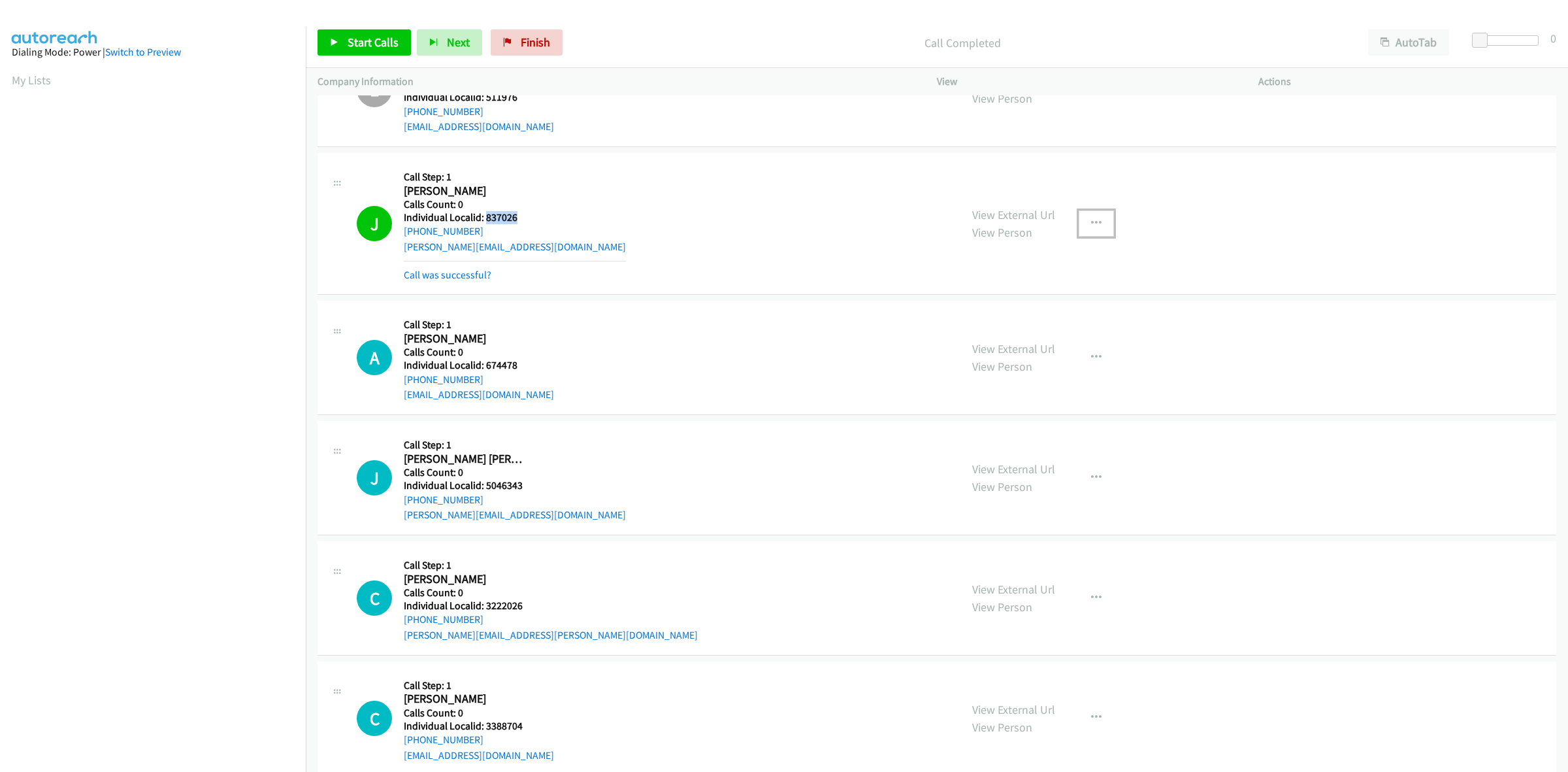
click at [1092, 224] on icon "button" at bounding box center [1096, 223] width 10 height 10
click at [1031, 328] on link "Add to do not call list" at bounding box center [1026, 335] width 174 height 26
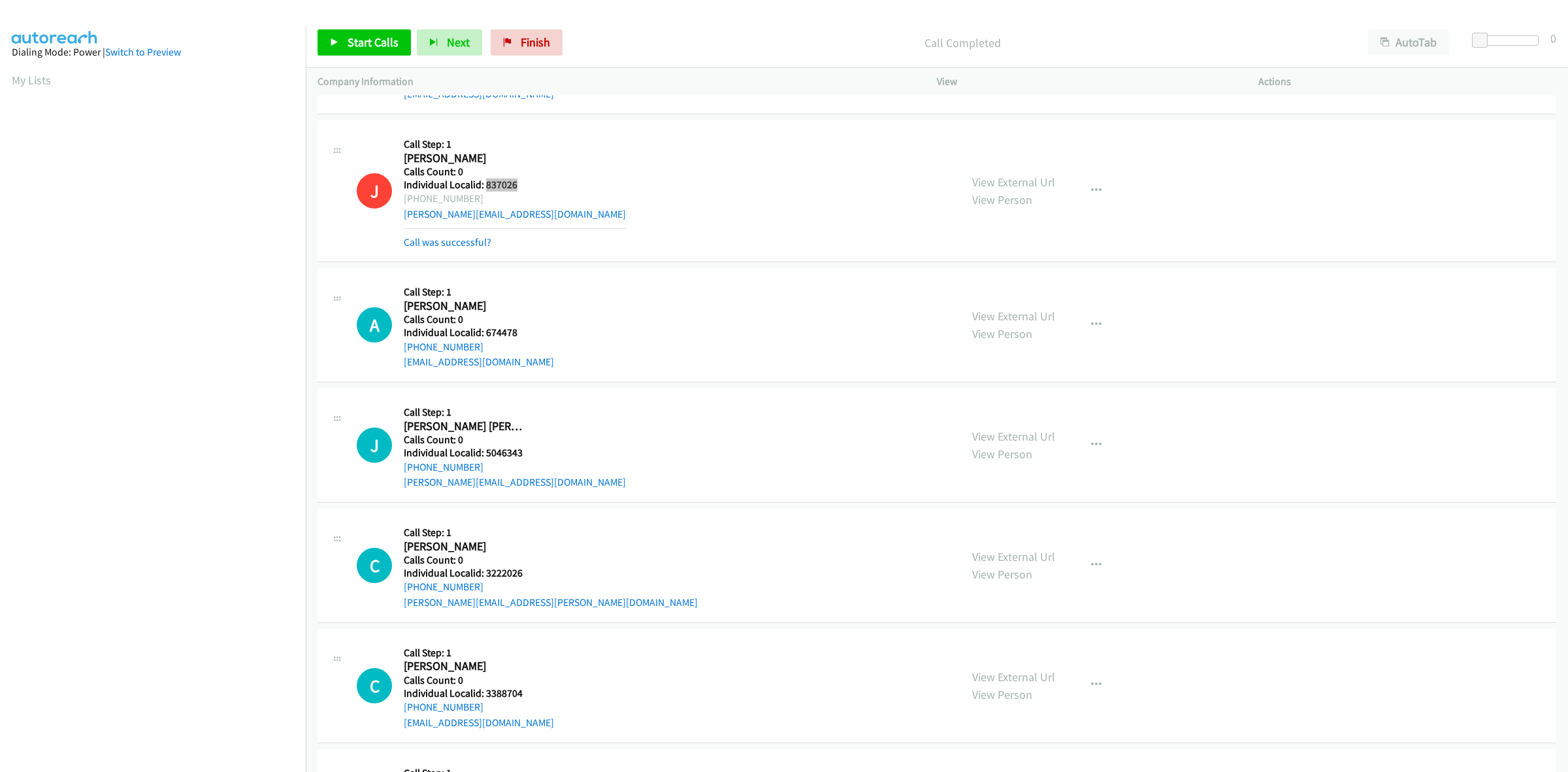
scroll to position [2246, 0]
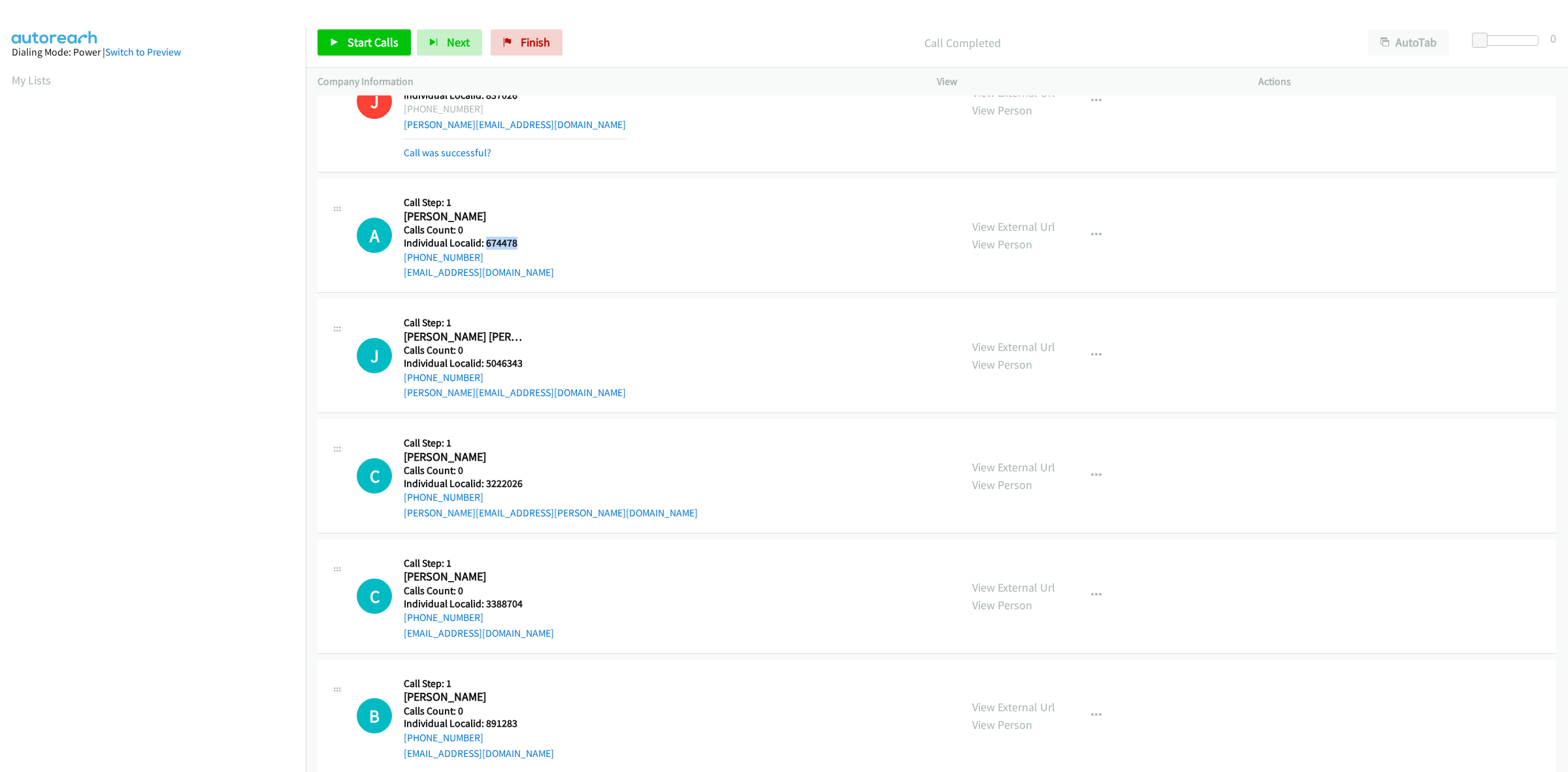
drag, startPoint x: 523, startPoint y: 245, endPoint x: 483, endPoint y: 240, distance: 40.3
click at [483, 240] on h5 "Individual Localid: 674478" at bounding box center [479, 243] width 150 height 13
drag, startPoint x: 1086, startPoint y: 235, endPoint x: 1076, endPoint y: 246, distance: 14.9
click at [1091, 235] on icon "button" at bounding box center [1096, 235] width 10 height 10
drag, startPoint x: 1002, startPoint y: 321, endPoint x: 987, endPoint y: 321, distance: 15.0
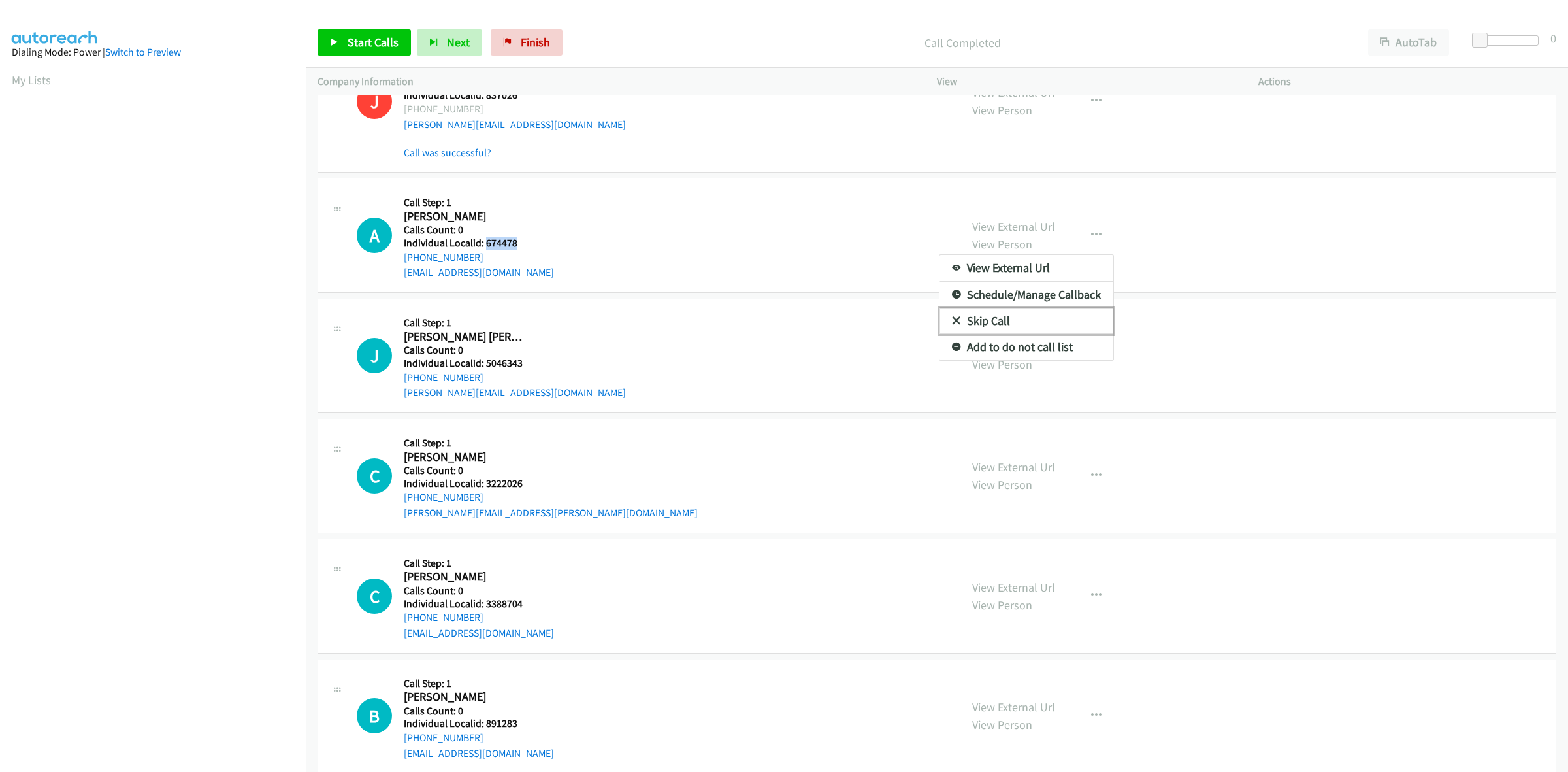
click at [1002, 321] on link "Skip Call" at bounding box center [1026, 321] width 174 height 26
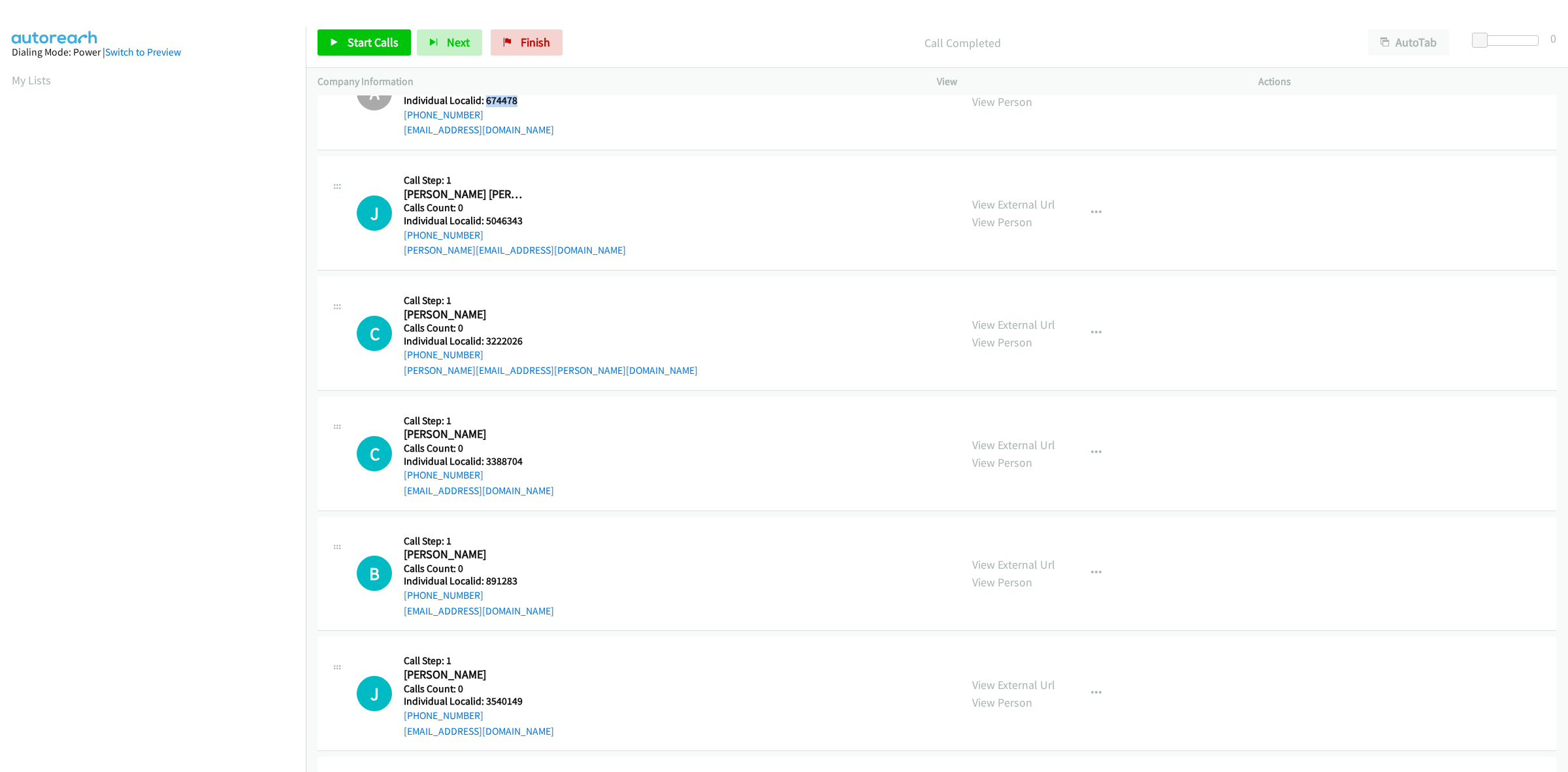
scroll to position [2410, 0]
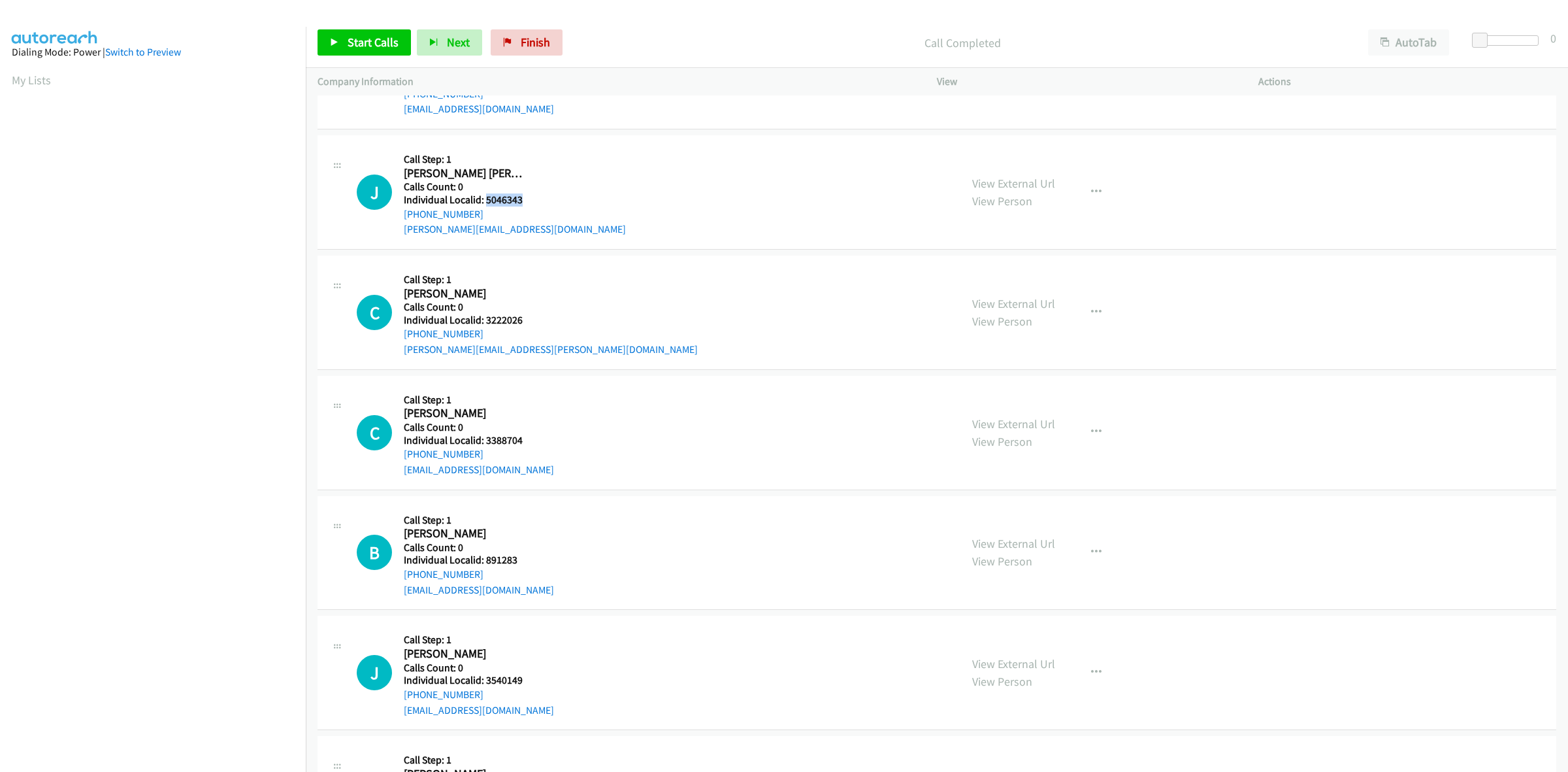
drag, startPoint x: 519, startPoint y: 203, endPoint x: 484, endPoint y: 203, distance: 35.0
click at [484, 203] on h5 "Individual Localid: 5046343" at bounding box center [514, 199] width 222 height 13
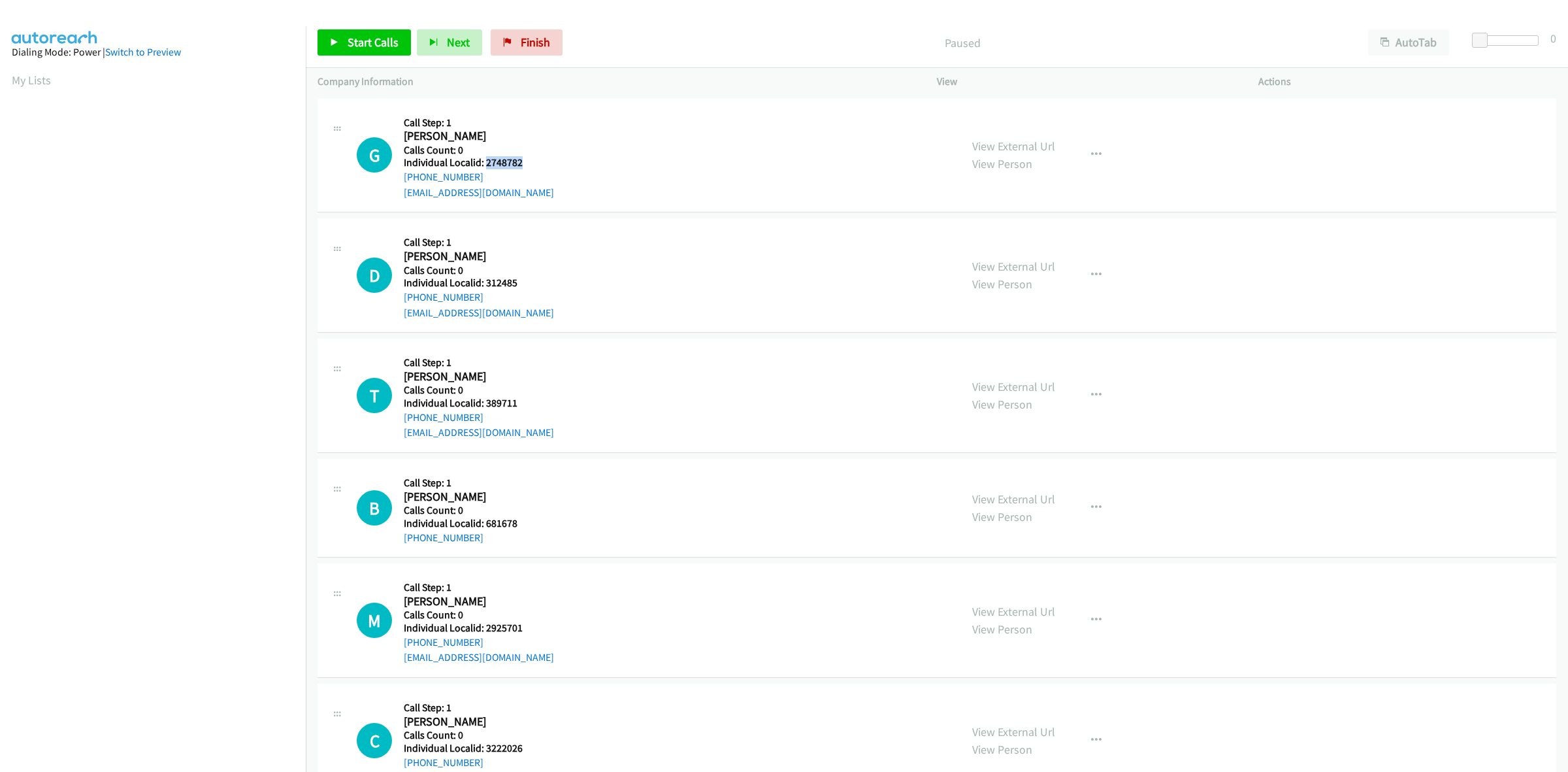
drag, startPoint x: 531, startPoint y: 162, endPoint x: 484, endPoint y: 164, distance: 47.0
click at [484, 164] on h5 "Individual Localid: 2748782" at bounding box center [479, 162] width 150 height 13
copy h5 "2748782"
drag, startPoint x: 1098, startPoint y: 151, endPoint x: 1066, endPoint y: 172, distance: 38.3
click at [1098, 151] on button "button" at bounding box center [1097, 155] width 35 height 26
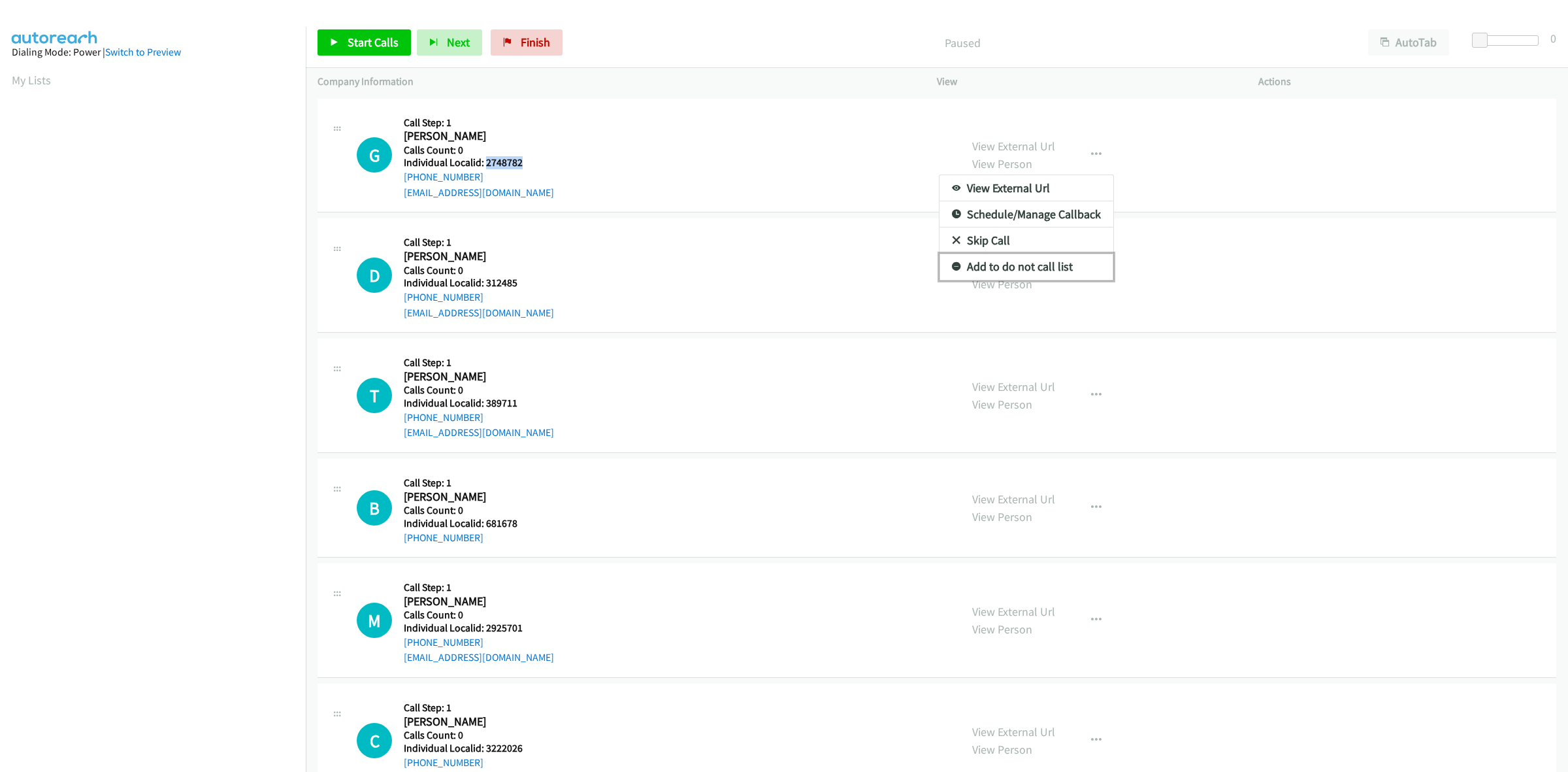
click at [1017, 272] on link "Add to do not call list" at bounding box center [1026, 266] width 174 height 26
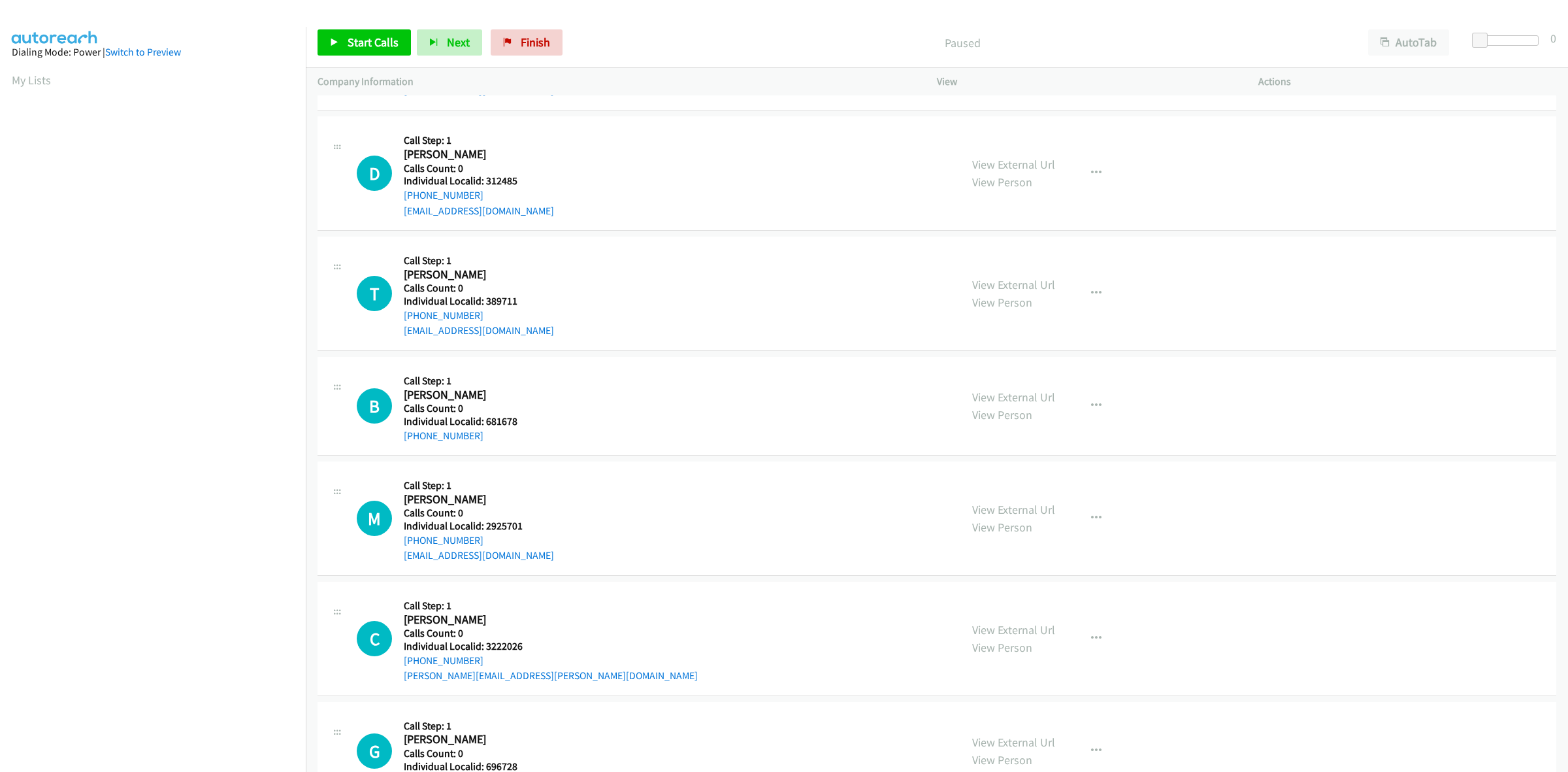
scroll to position [122, 0]
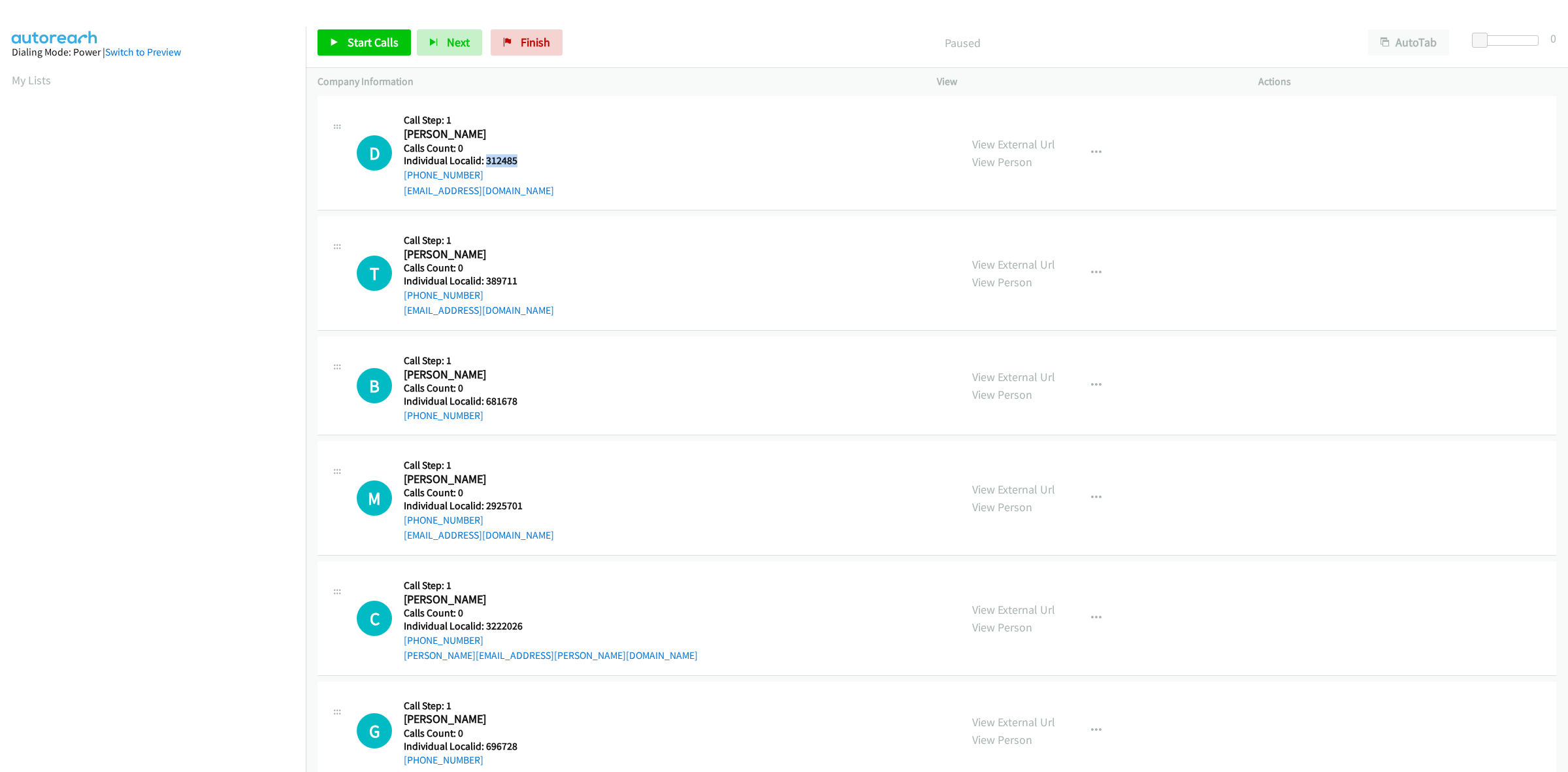
drag, startPoint x: 517, startPoint y: 160, endPoint x: 483, endPoint y: 164, distance: 34.2
click at [483, 164] on h5 "Individual Localid: 312485" at bounding box center [479, 160] width 150 height 13
copy h5 "312485"
click at [1091, 150] on icon "button" at bounding box center [1096, 152] width 10 height 10
click at [1022, 235] on link "Skip Call" at bounding box center [1026, 238] width 174 height 26
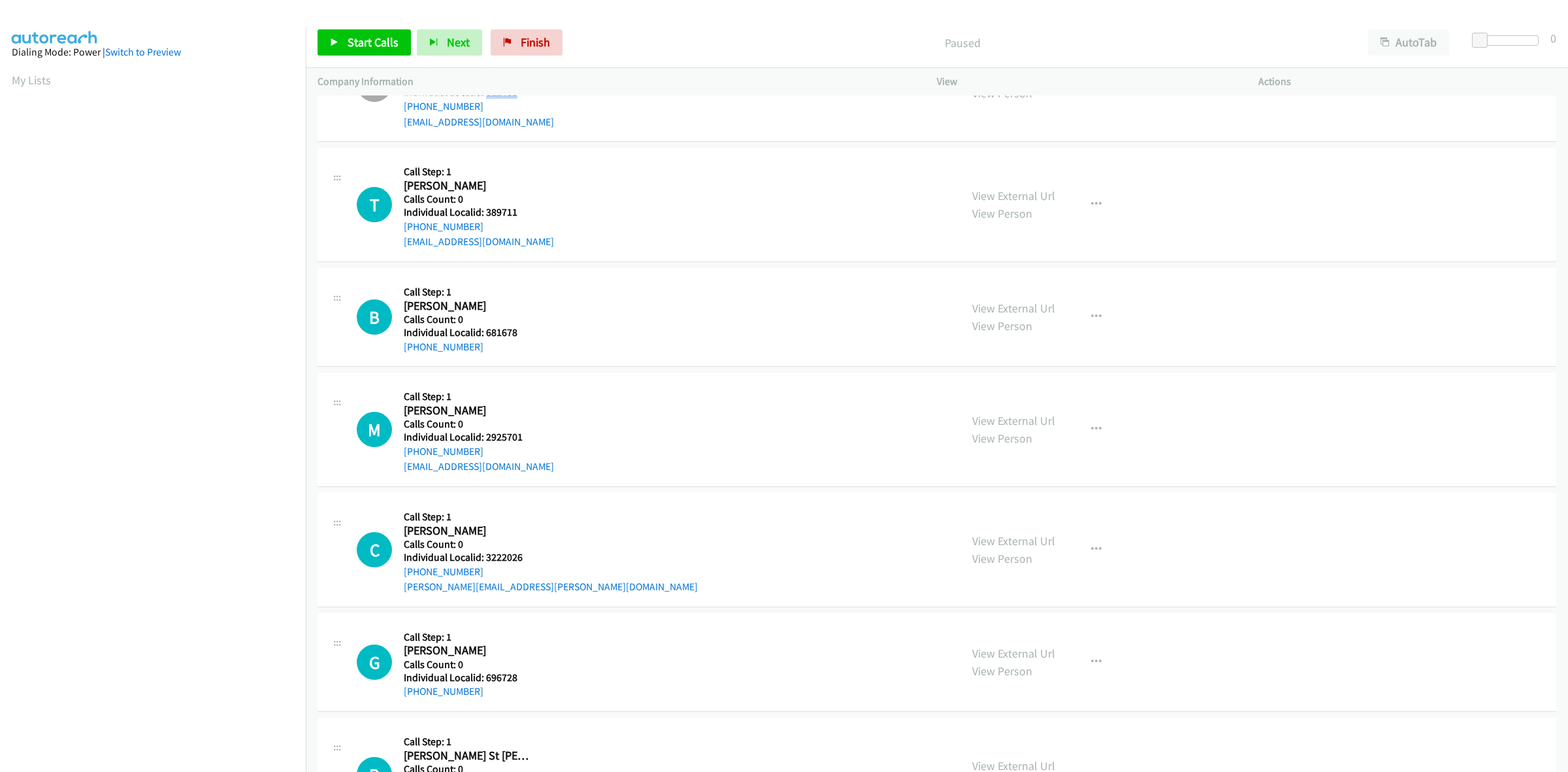
scroll to position [224, 0]
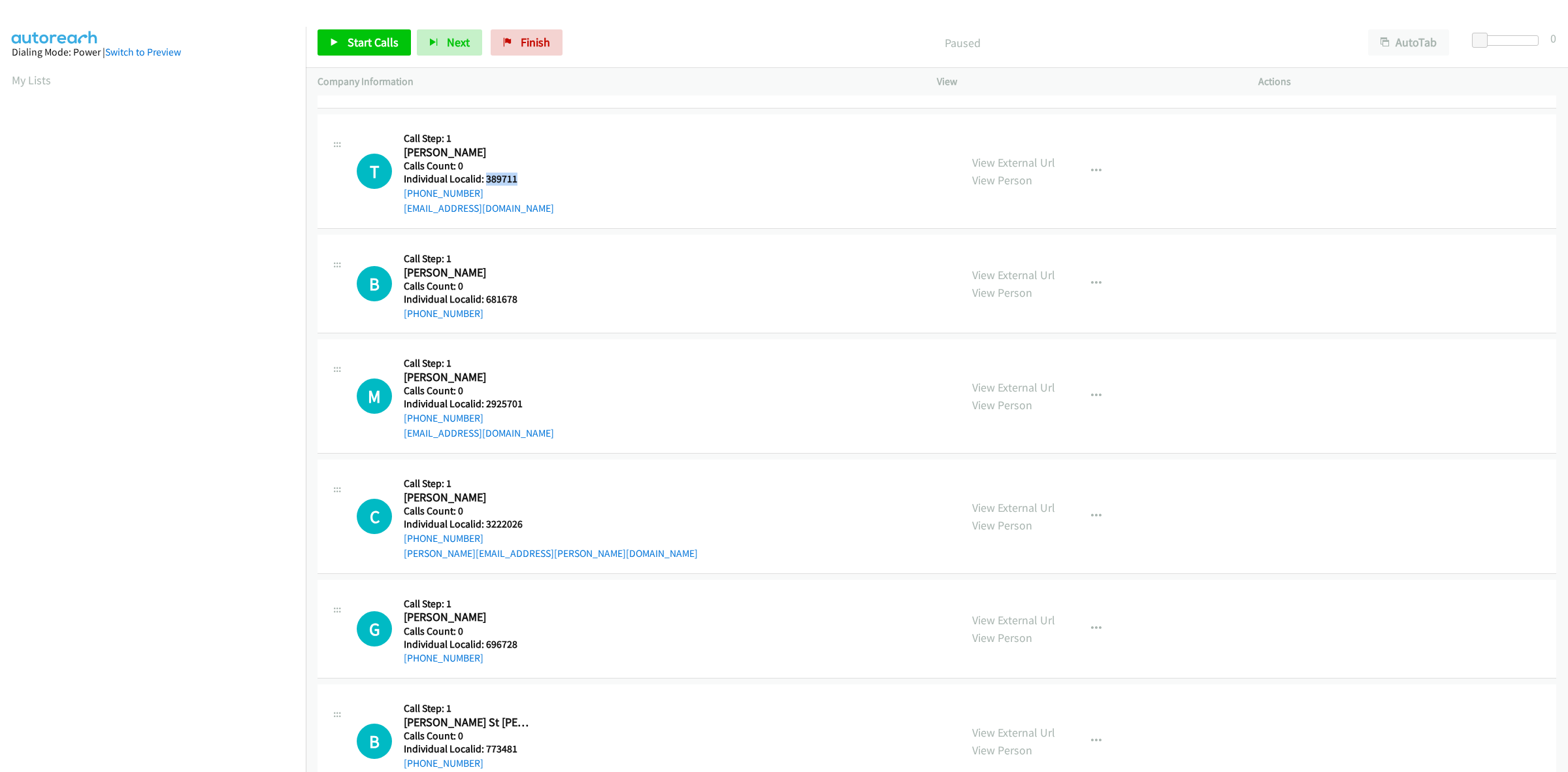
drag, startPoint x: 523, startPoint y: 176, endPoint x: 485, endPoint y: 181, distance: 38.3
click at [485, 181] on h5 "Individual Localid: 389711" at bounding box center [479, 179] width 150 height 13
copy h5 "389711"
click at [1091, 166] on icon "button" at bounding box center [1096, 171] width 10 height 10
click at [988, 259] on link "Skip Call" at bounding box center [1026, 257] width 174 height 26
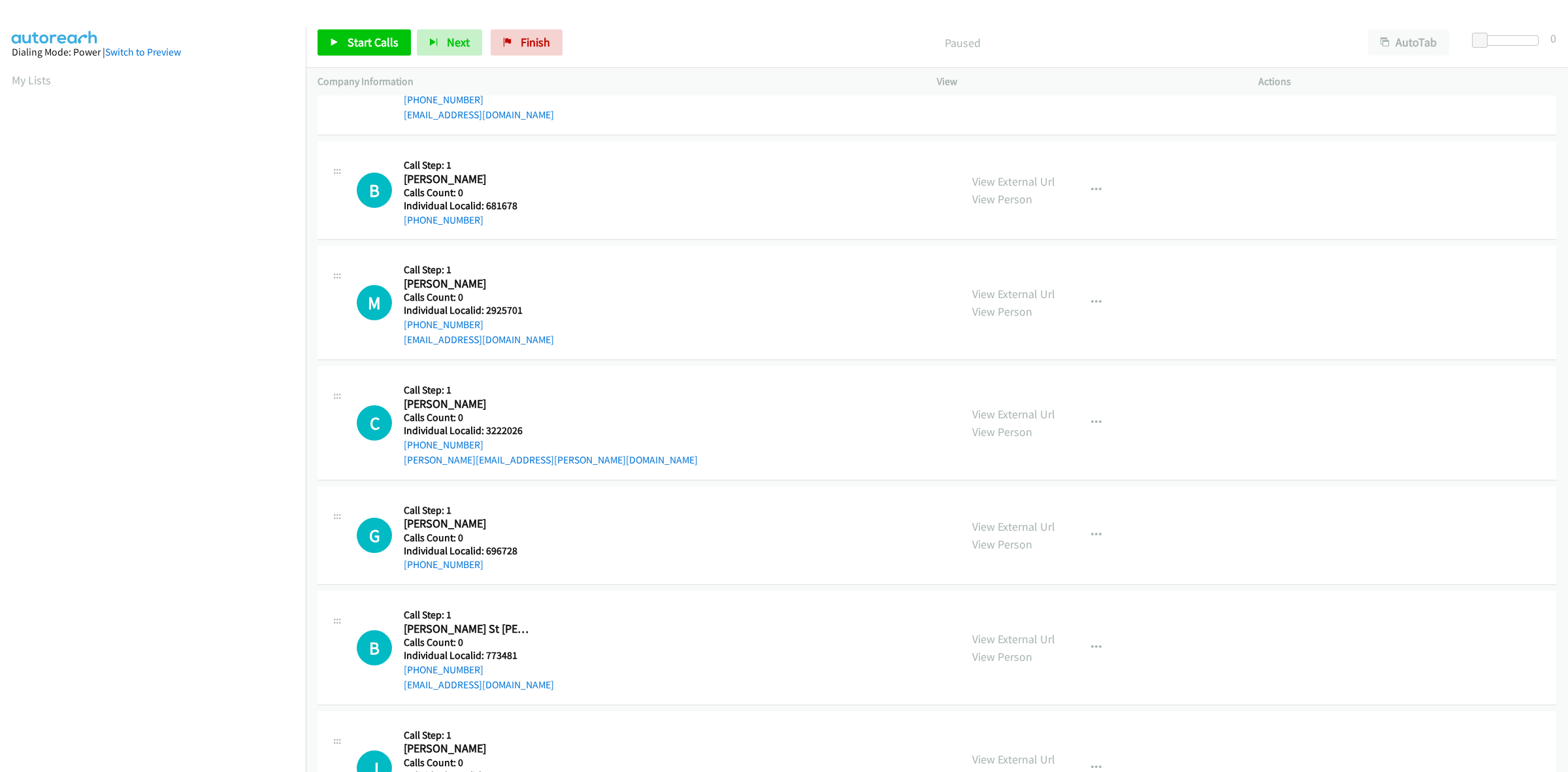
scroll to position [327, 0]
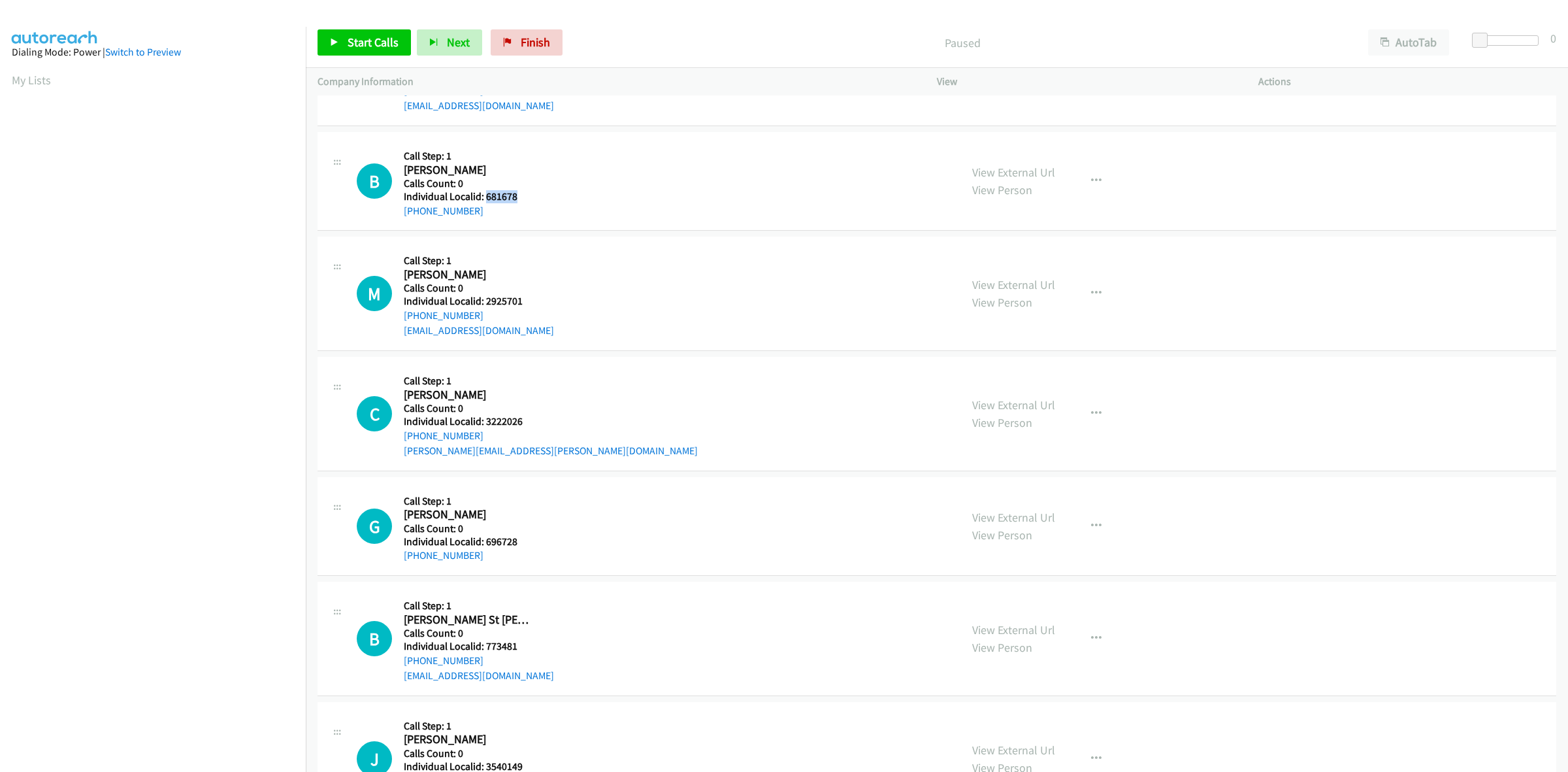
drag, startPoint x: 527, startPoint y: 198, endPoint x: 484, endPoint y: 199, distance: 43.0
click at [484, 199] on h5 "Individual Localid: 681678" at bounding box center [469, 197] width 130 height 13
copy h5 "681678"
click at [1098, 178] on button "button" at bounding box center [1097, 181] width 35 height 26
click at [1019, 259] on link "Skip Call" at bounding box center [1026, 266] width 174 height 26
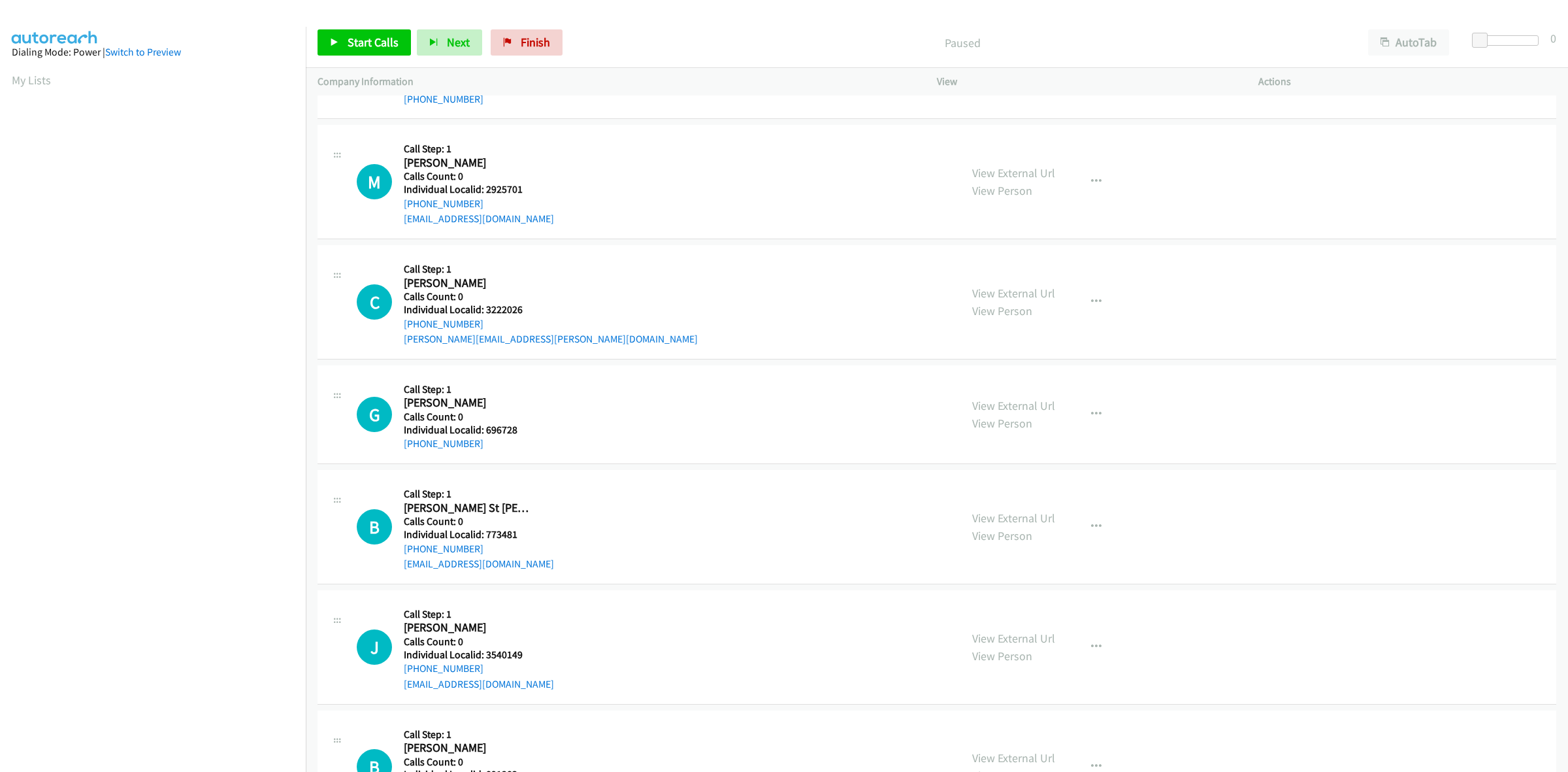
scroll to position [449, 0]
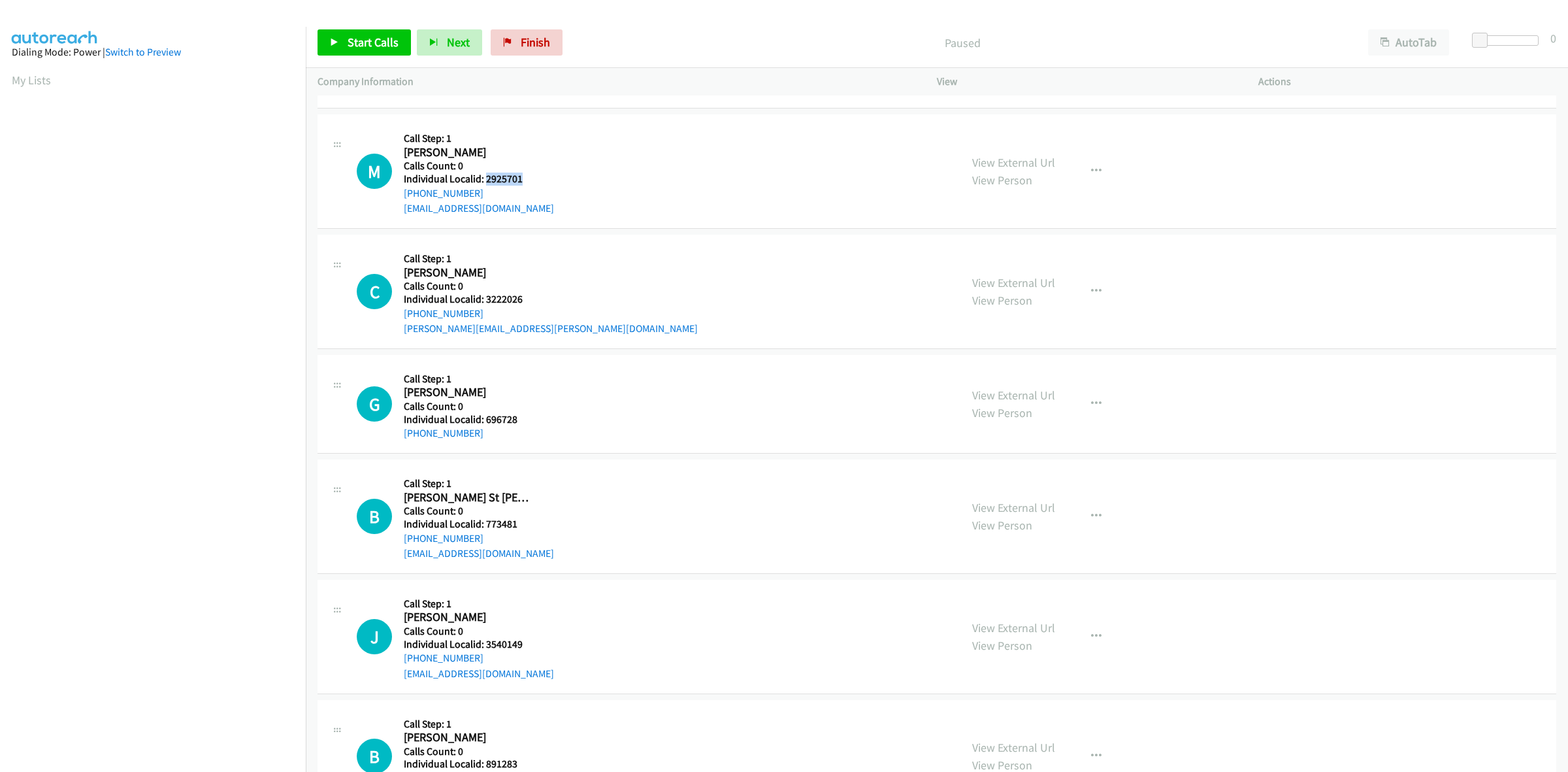
drag, startPoint x: 521, startPoint y: 180, endPoint x: 483, endPoint y: 177, distance: 38.1
click at [483, 177] on h5 "Individual Localid: 2925701" at bounding box center [479, 179] width 150 height 13
copy h5 "2925701"
click at [1105, 174] on button "button" at bounding box center [1097, 171] width 35 height 26
click at [1021, 255] on link "Skip Call" at bounding box center [1026, 257] width 174 height 26
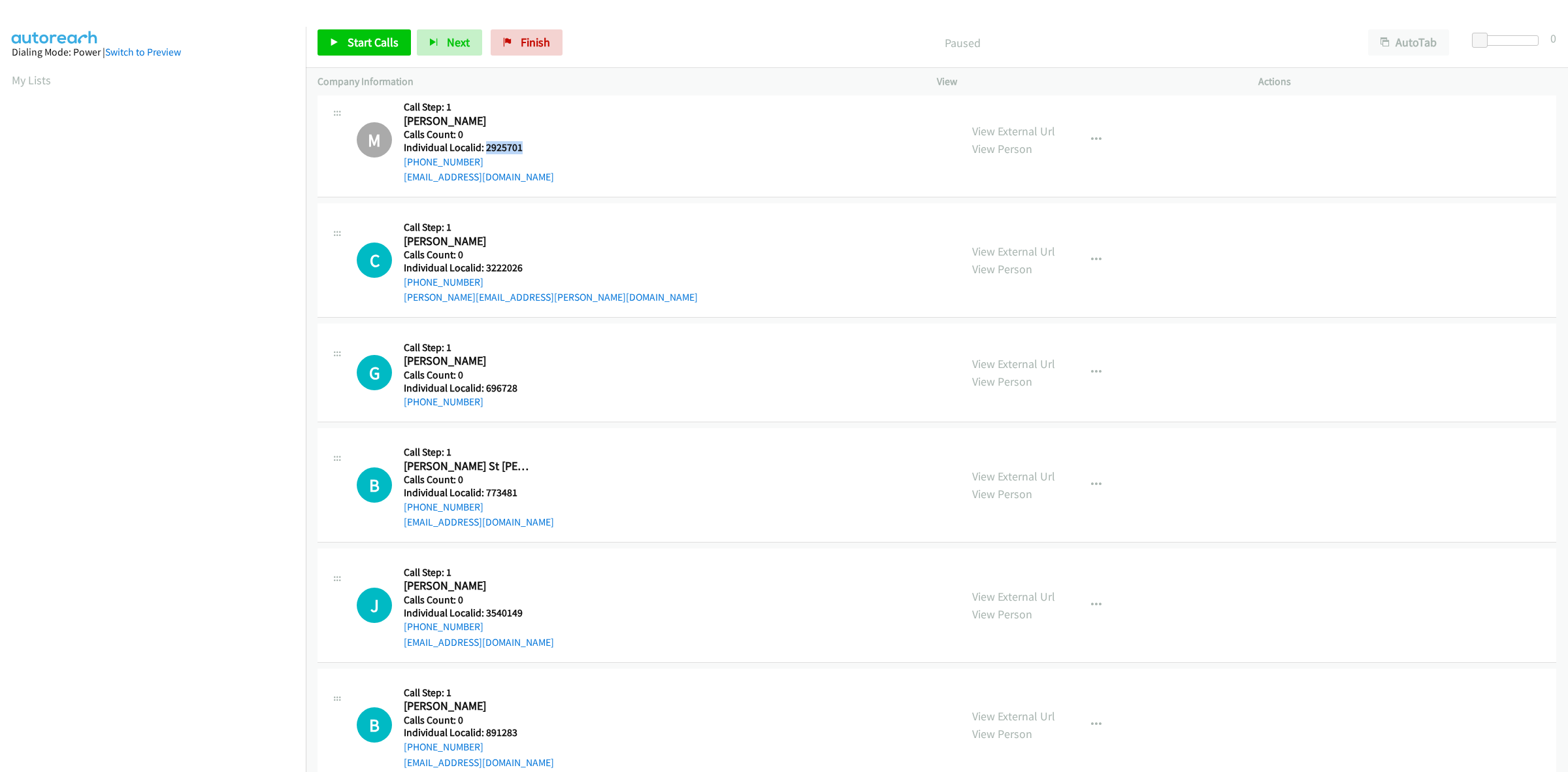
scroll to position [490, 0]
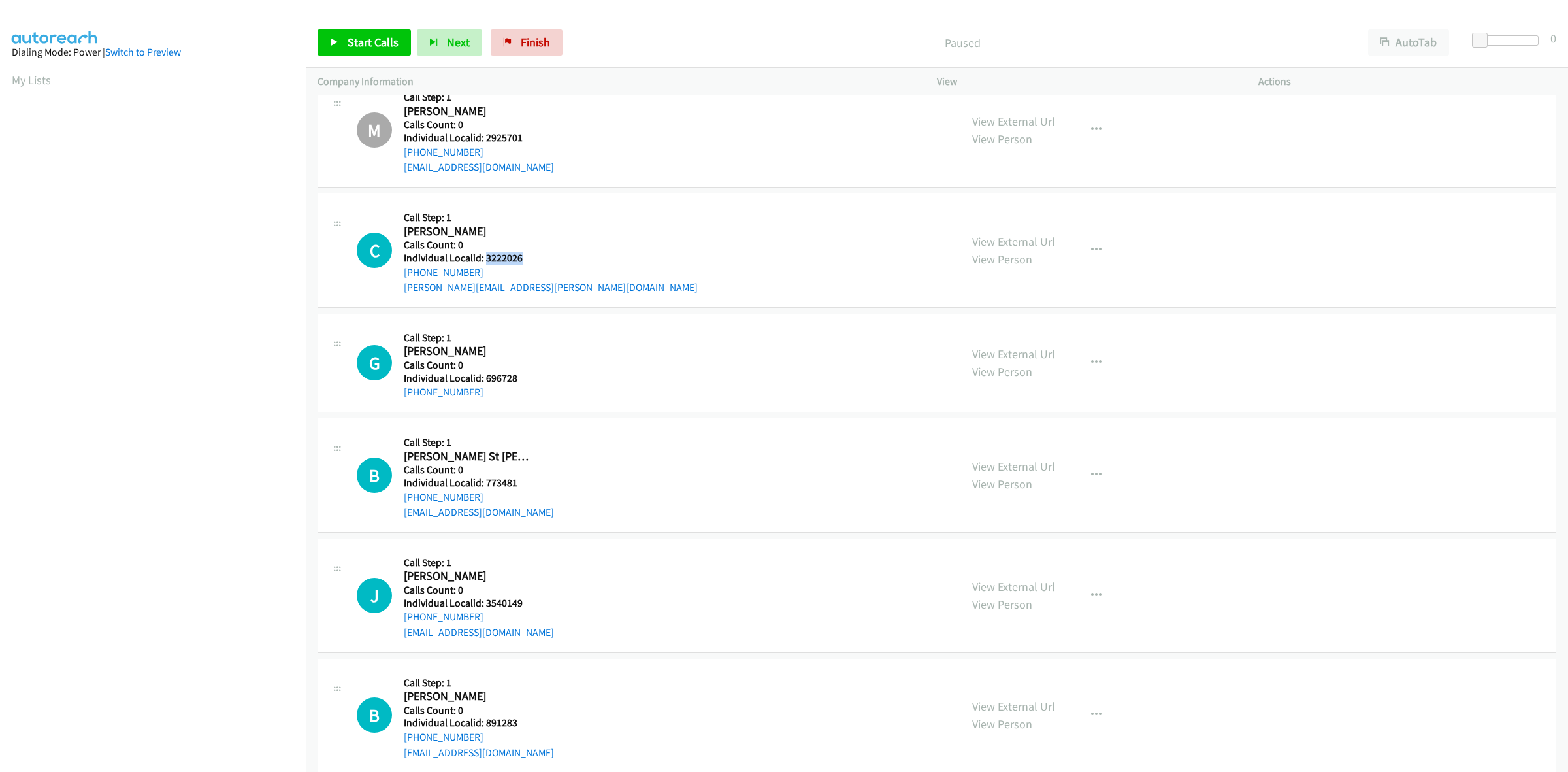
drag, startPoint x: 531, startPoint y: 262, endPoint x: 484, endPoint y: 262, distance: 47.0
click at [484, 262] on h5 "Individual Localid: 3222026" at bounding box center [551, 258] width 294 height 13
copy h5 "3222026"
click at [1091, 246] on icon "button" at bounding box center [1096, 250] width 10 height 10
click at [1036, 337] on link "Skip Call" at bounding box center [1026, 335] width 174 height 26
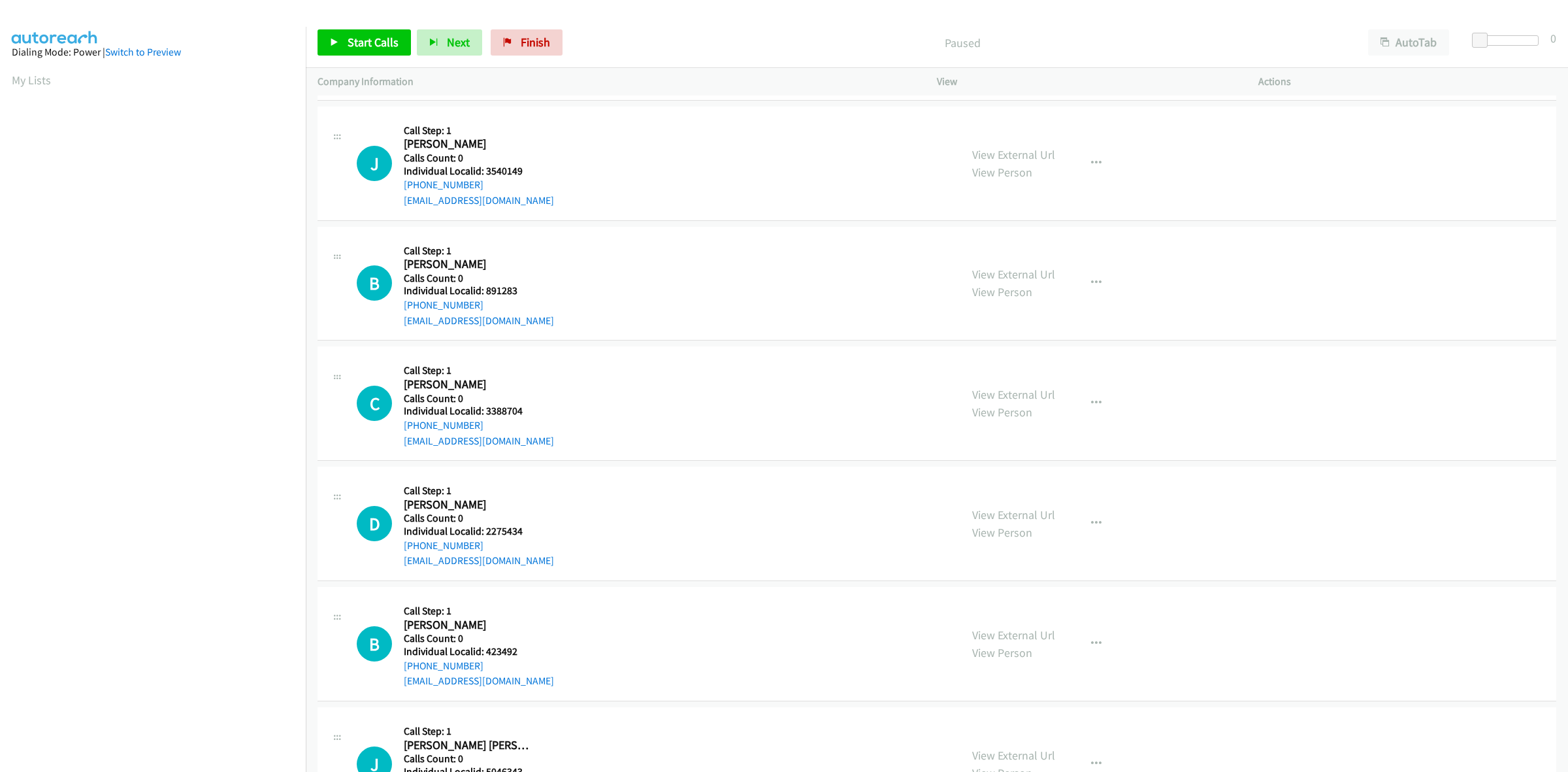
scroll to position [994, 0]
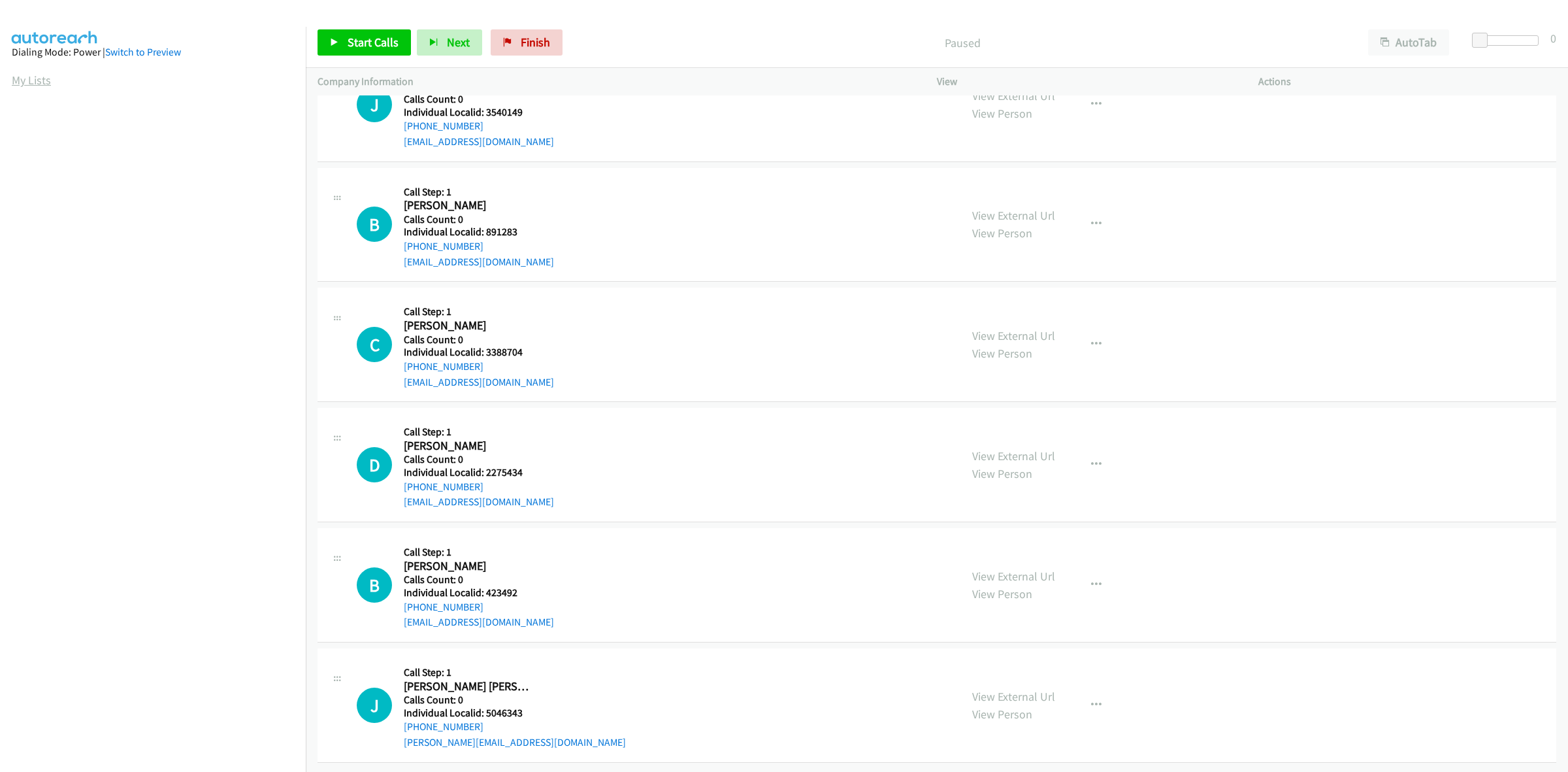
click at [28, 83] on link "My Lists" at bounding box center [31, 80] width 39 height 15
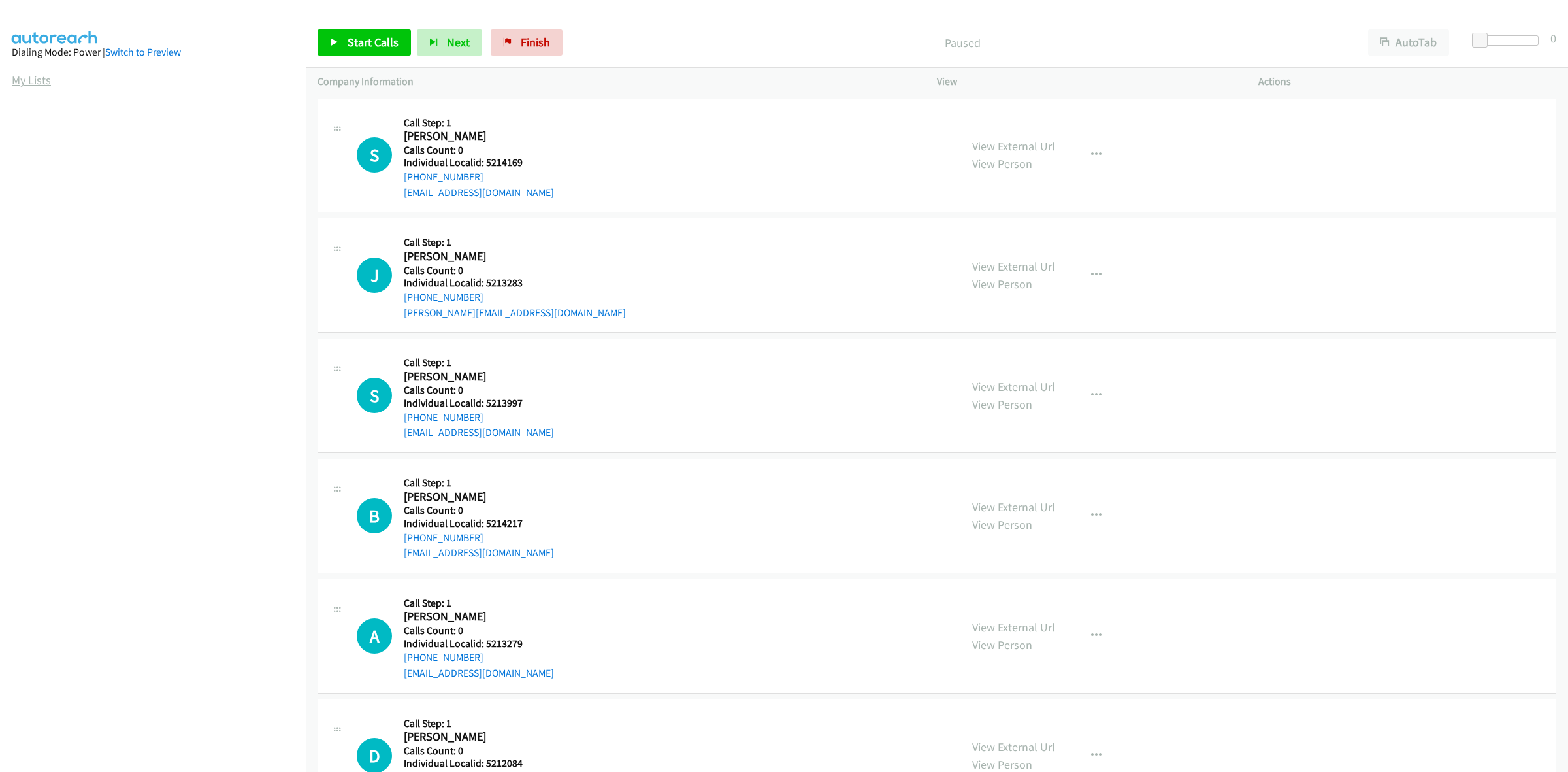
click at [18, 81] on link "My Lists" at bounding box center [31, 80] width 39 height 15
drag, startPoint x: 526, startPoint y: 158, endPoint x: 485, endPoint y: 162, distance: 41.2
click at [485, 162] on h5 "Individual Localid: 5214169" at bounding box center [479, 162] width 150 height 13
copy h5 "5214169"
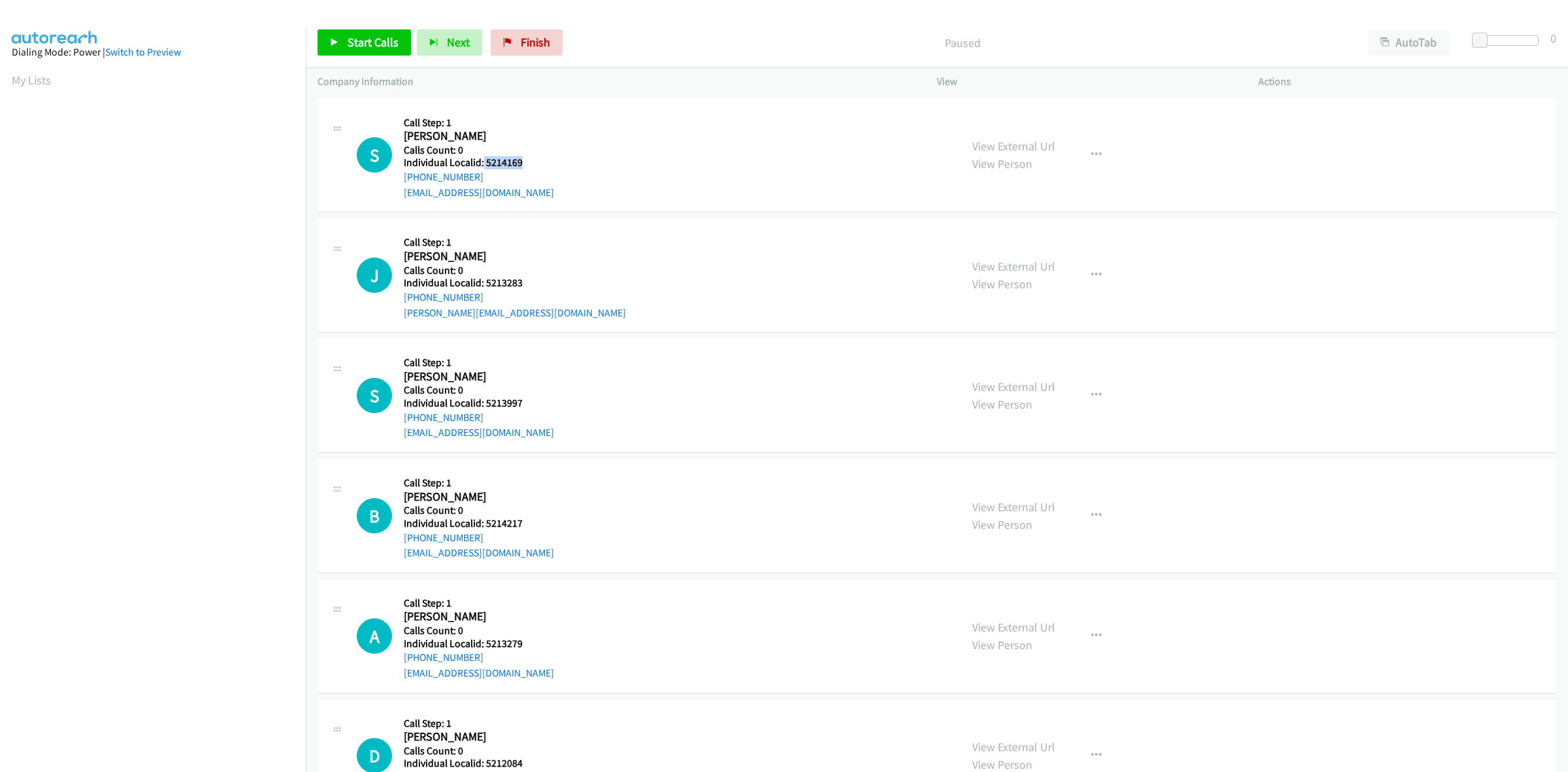
drag, startPoint x: 517, startPoint y: 160, endPoint x: 482, endPoint y: 161, distance: 35.0
click at [482, 161] on h5 "Individual Localid: 5214169" at bounding box center [479, 162] width 150 height 13
copy h5 "5214169"
click at [536, 126] on h5 "Call Step: 1" at bounding box center [479, 122] width 150 height 13
drag, startPoint x: 446, startPoint y: 175, endPoint x: 404, endPoint y: 175, distance: 42.0
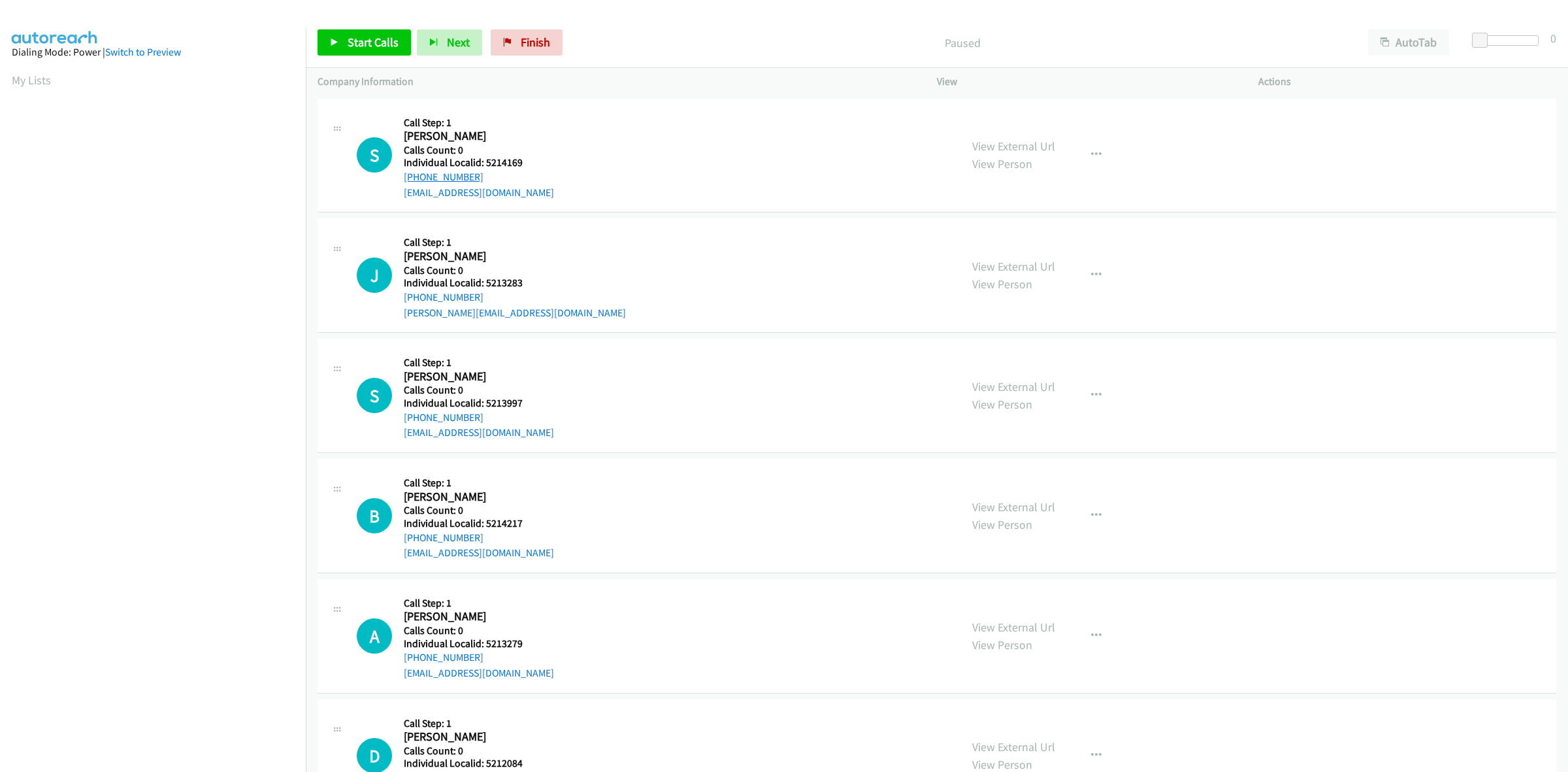
click at [400, 176] on div "S Callback Scheduled Call Step: 1 [PERSON_NAME] America/New_York Calls Count: 0…" at bounding box center [652, 156] width 592 height 90
copy link "[PHONE_NUMBER]"
drag, startPoint x: 478, startPoint y: 172, endPoint x: 403, endPoint y: 181, distance: 75.5
click at [404, 181] on div "[PHONE_NUMBER]" at bounding box center [479, 177] width 150 height 16
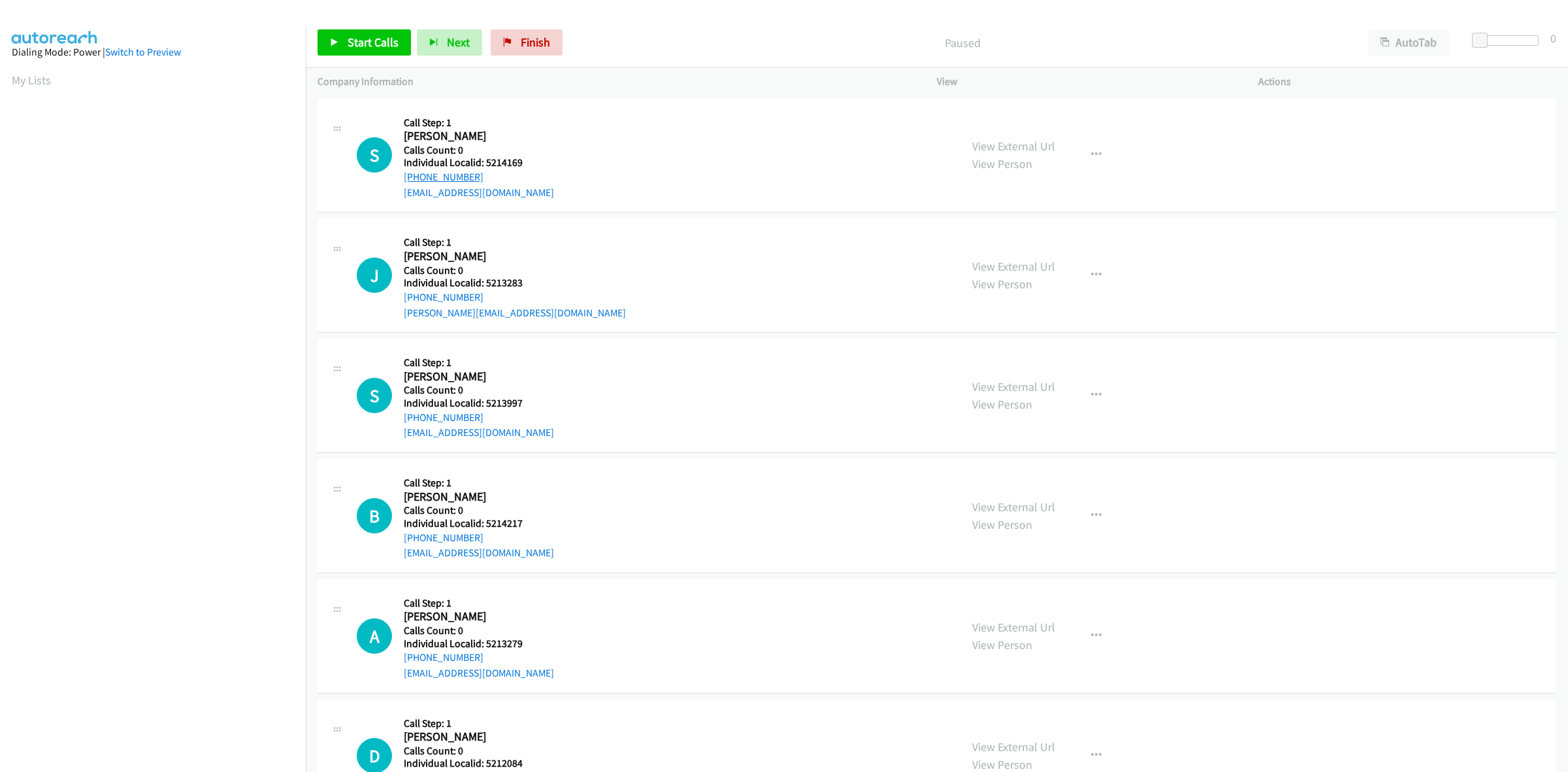
copy link "[PHONE_NUMBER]"
drag, startPoint x: 530, startPoint y: 167, endPoint x: 484, endPoint y: 162, distance: 46.3
click at [484, 162] on h5 "Individual Localid: 5214169" at bounding box center [479, 162] width 150 height 13
copy h5 "5214169"
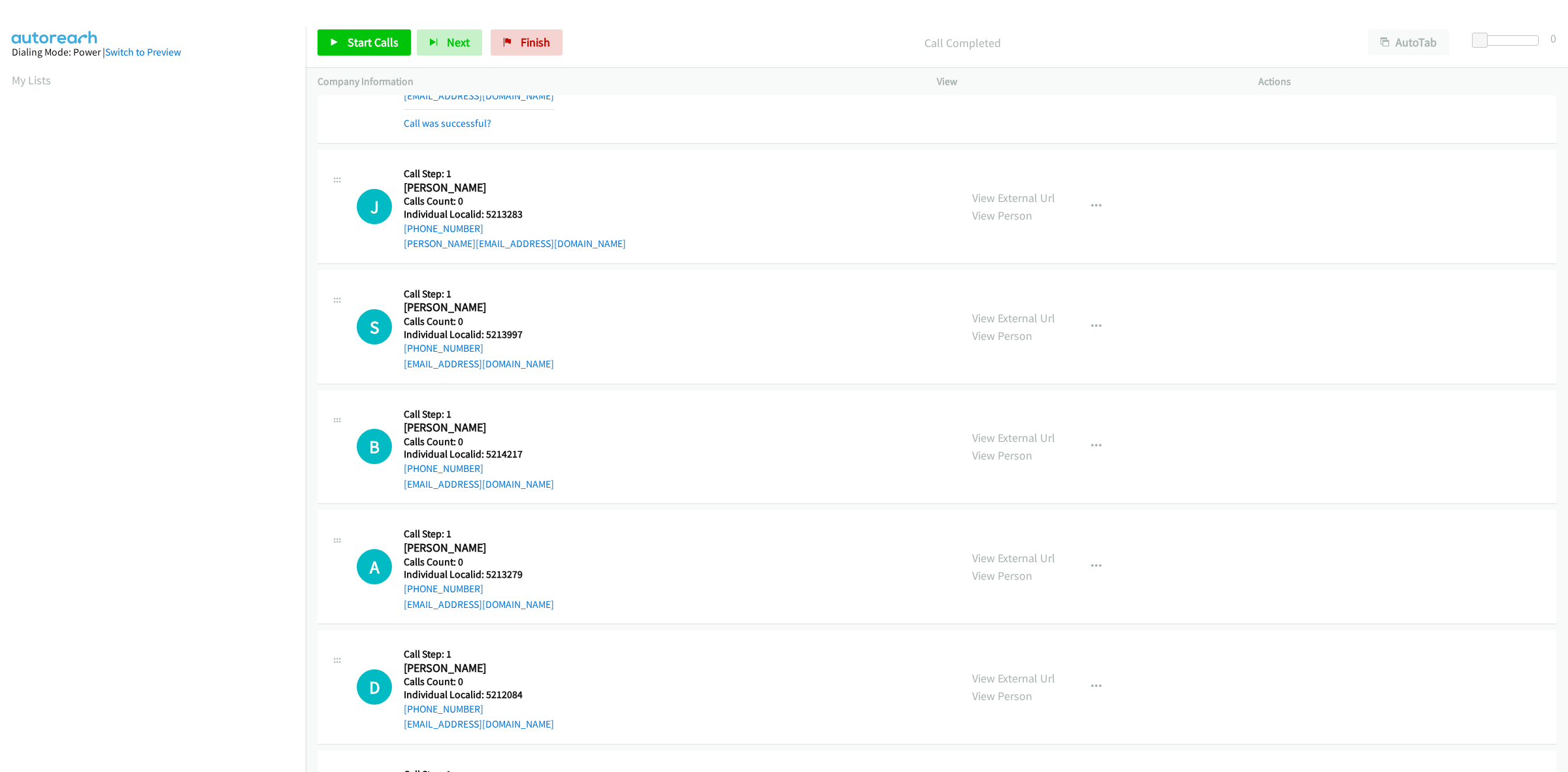
scroll to position [122, 0]
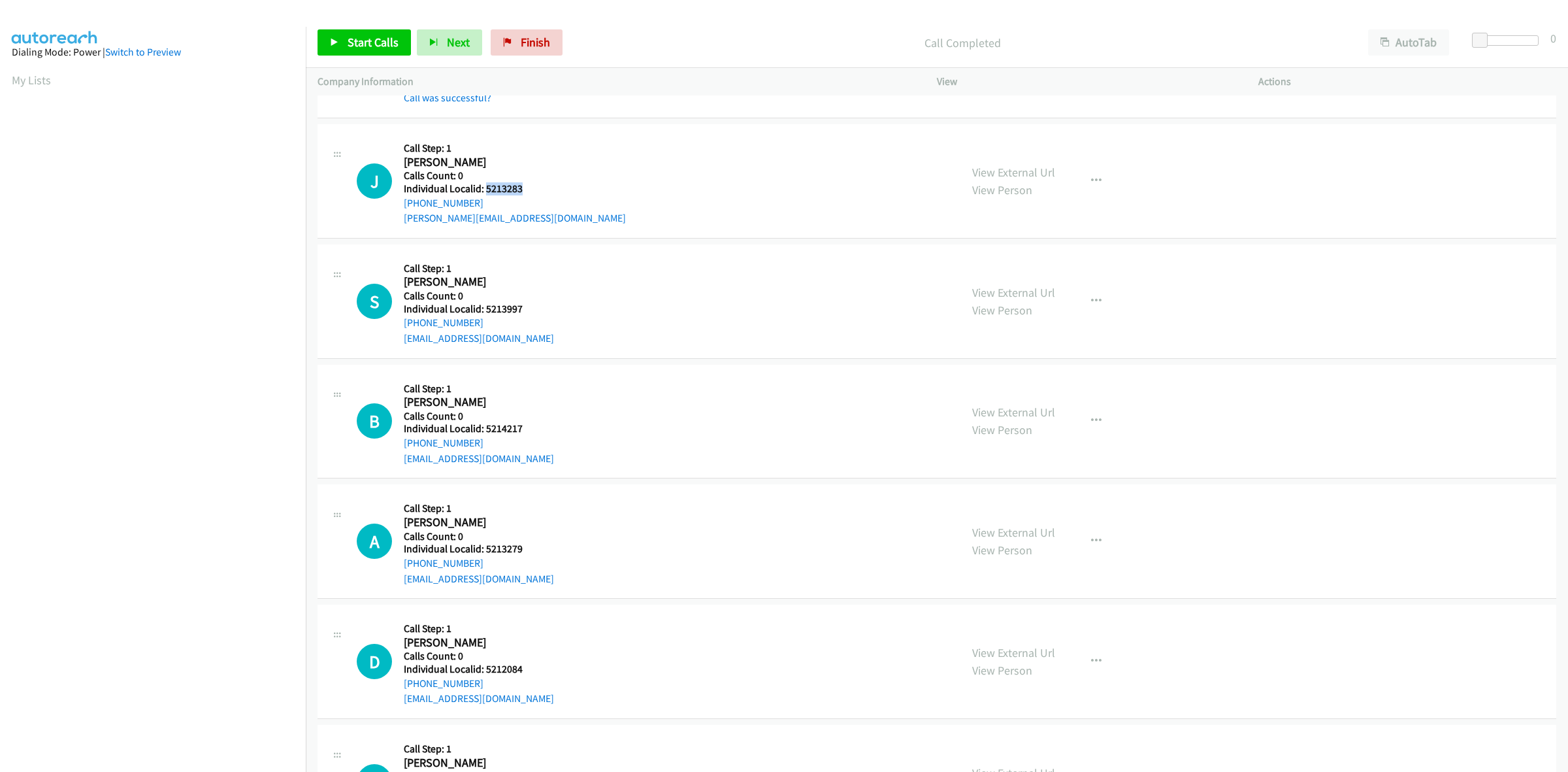
drag, startPoint x: 529, startPoint y: 185, endPoint x: 484, endPoint y: 188, distance: 45.1
click at [484, 188] on h5 "Individual Localid: 5213283" at bounding box center [514, 188] width 222 height 13
copy h5 "5213283"
drag, startPoint x: 478, startPoint y: 203, endPoint x: 403, endPoint y: 203, distance: 75.0
click at [403, 203] on div "J Callback Scheduled Call Step: 1 [PERSON_NAME] America/[GEOGRAPHIC_DATA] Calls…" at bounding box center [652, 181] width 592 height 90
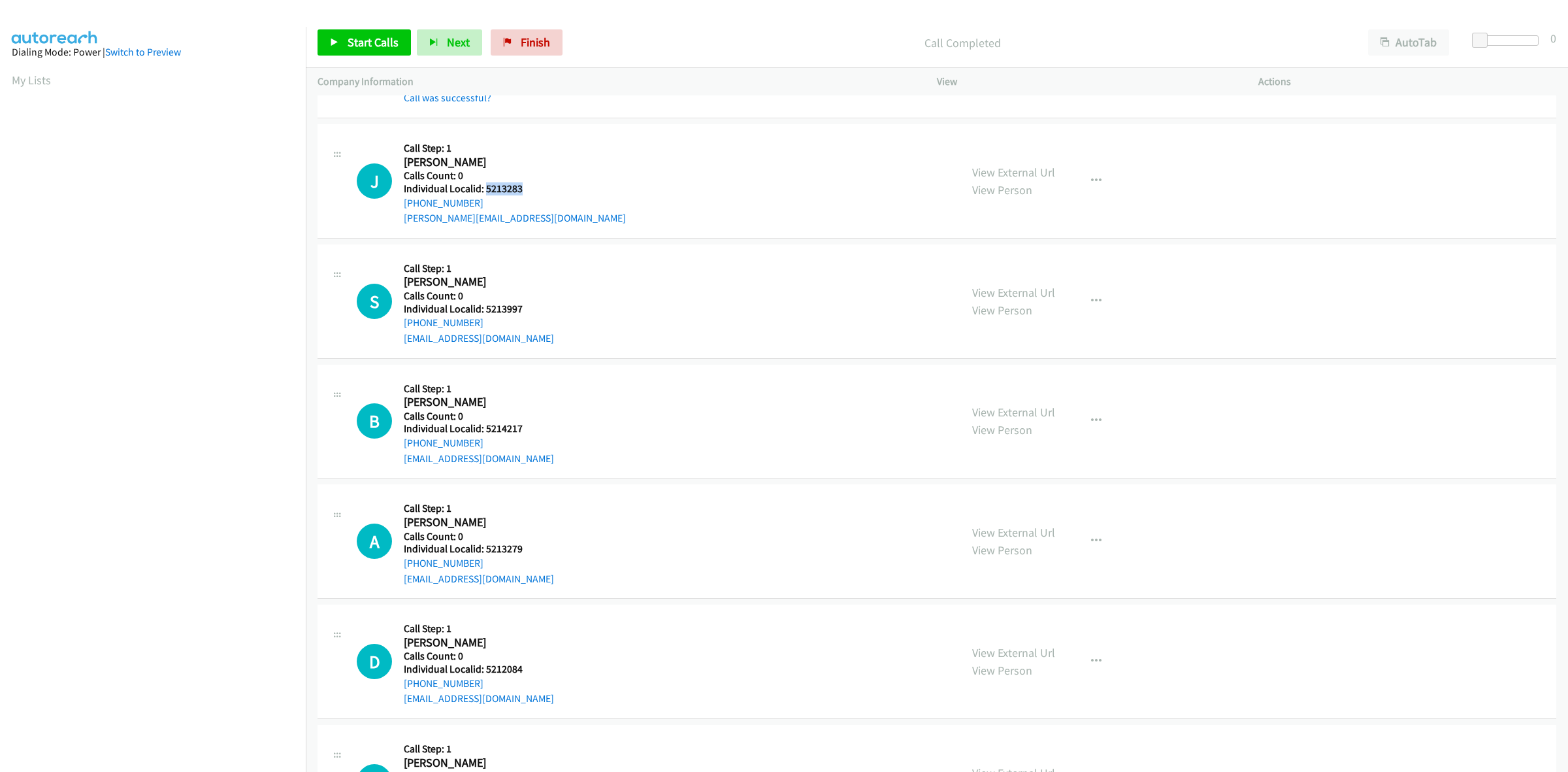
copy link "[PHONE_NUMBER]"
drag, startPoint x: 530, startPoint y: 185, endPoint x: 484, endPoint y: 185, distance: 46.0
click at [484, 185] on h5 "Individual Localid: 5213283" at bounding box center [514, 188] width 222 height 13
copy h5 "5213283"
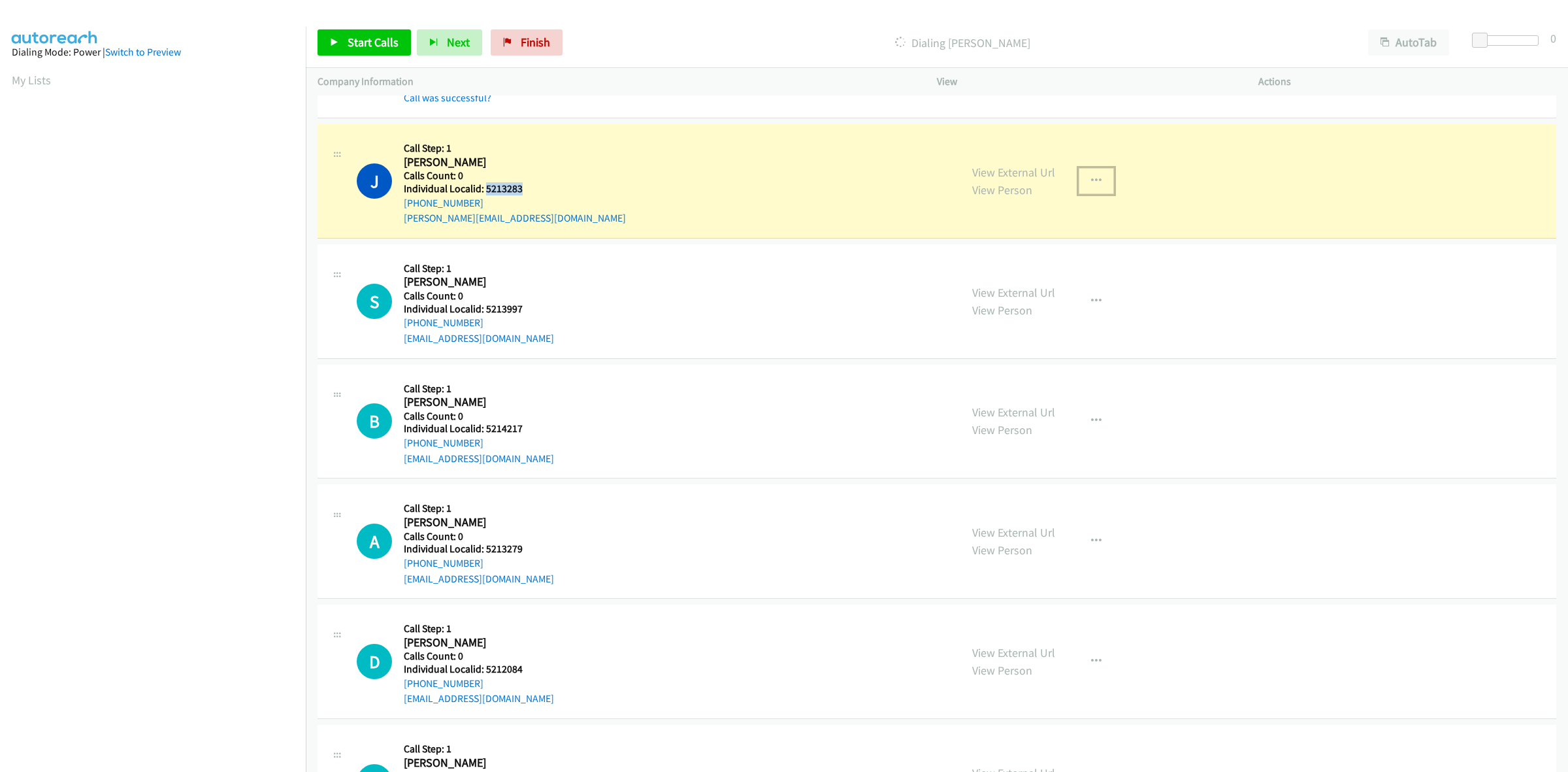
drag, startPoint x: 1099, startPoint y: 177, endPoint x: 1079, endPoint y: 199, distance: 29.7
click at [1099, 177] on button "button" at bounding box center [1097, 181] width 35 height 26
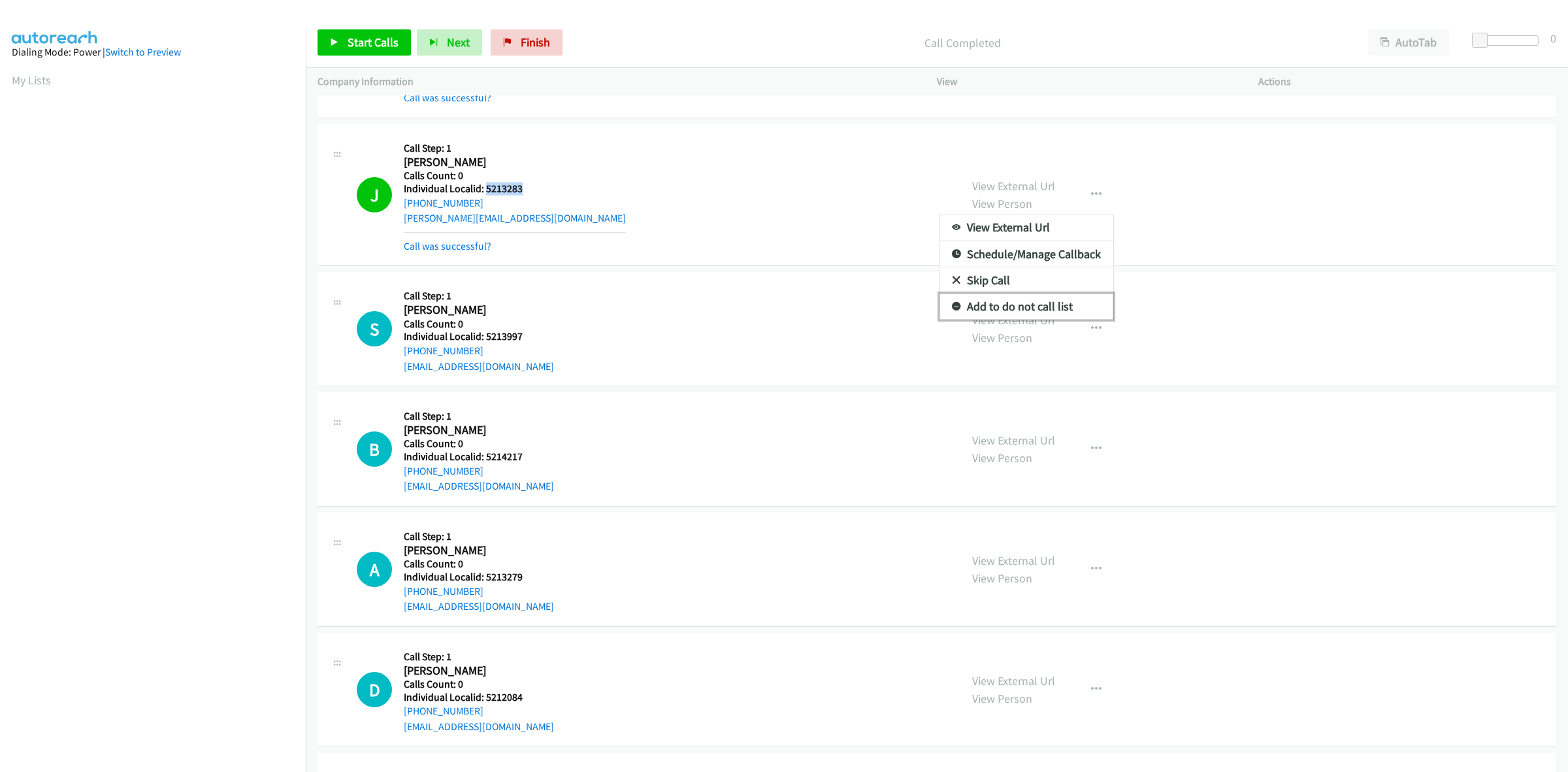
click at [1044, 312] on link "Add to do not call list" at bounding box center [1026, 306] width 174 height 26
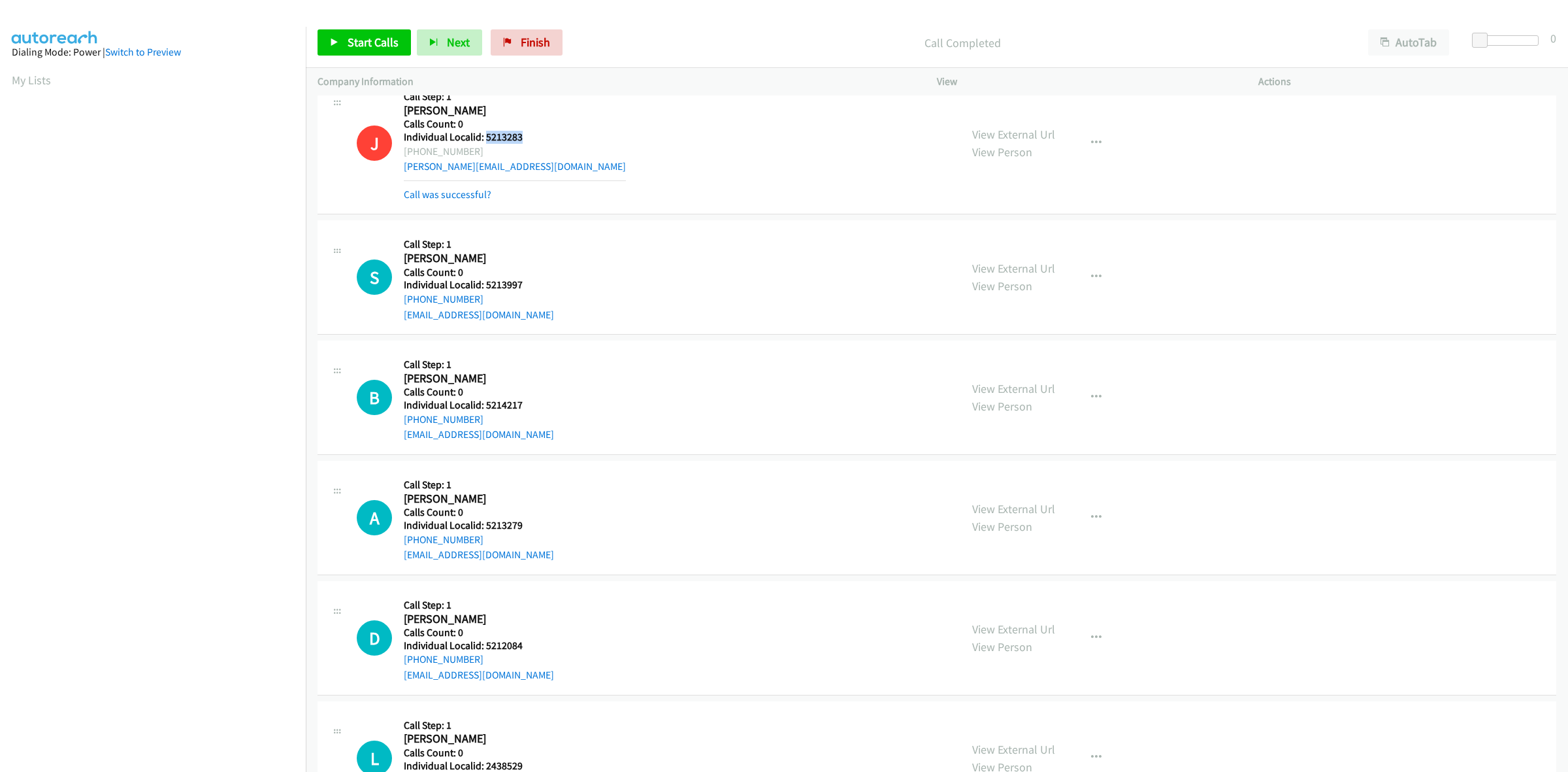
scroll to position [163, 0]
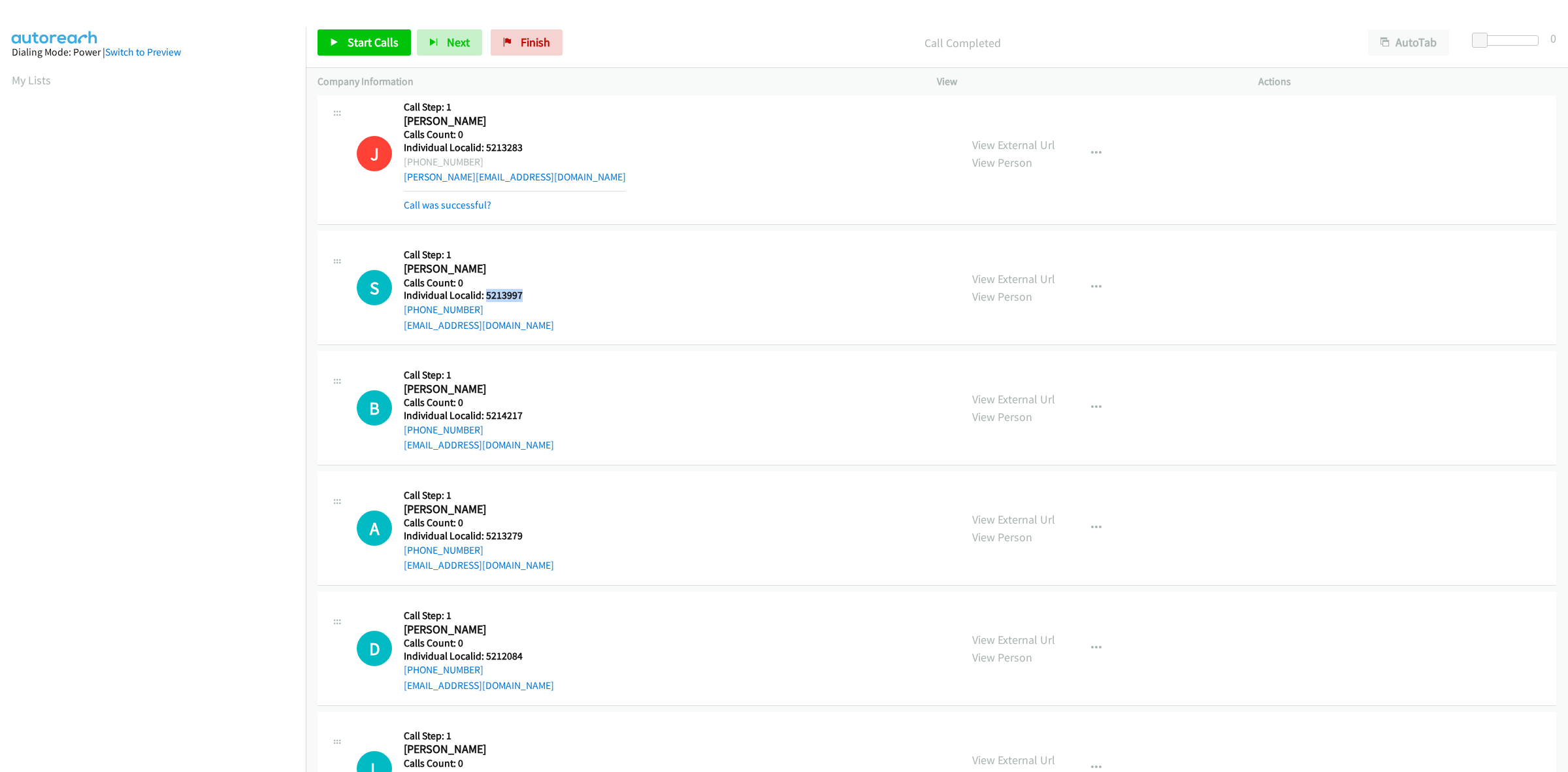
drag, startPoint x: 525, startPoint y: 296, endPoint x: 487, endPoint y: 296, distance: 38.0
click at [487, 296] on h5 "Individual Localid: 5213997" at bounding box center [479, 295] width 150 height 13
copy h5 "5213997"
click at [1079, 288] on button "button" at bounding box center [1097, 287] width 35 height 26
click at [1026, 364] on link "Skip Call" at bounding box center [1026, 373] width 174 height 26
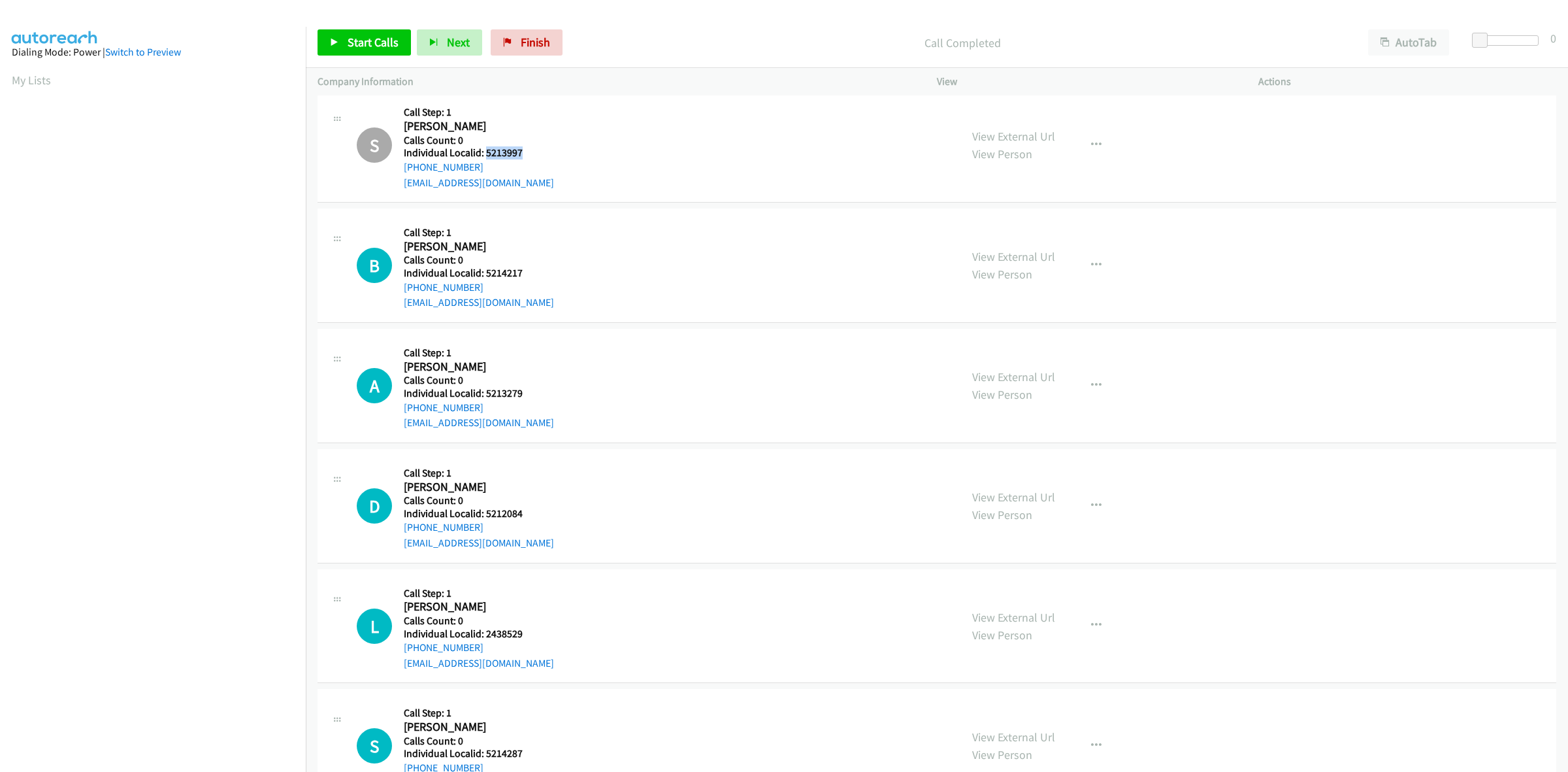
scroll to position [327, 0]
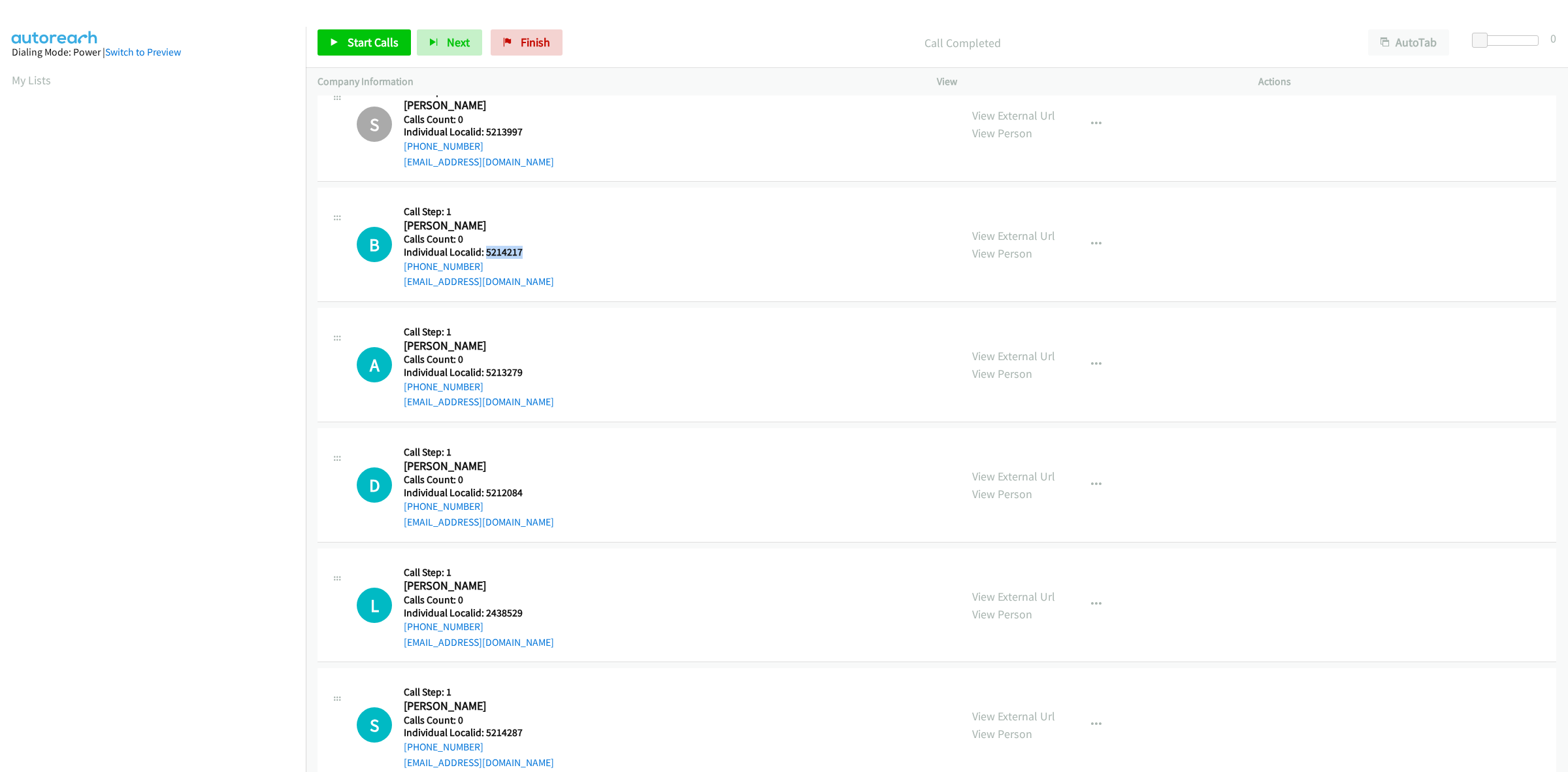
drag, startPoint x: 536, startPoint y: 253, endPoint x: 483, endPoint y: 250, distance: 53.1
click at [483, 250] on h5 "Individual Localid: 5214217" at bounding box center [479, 252] width 150 height 13
copy h5 "5214217"
click at [565, 238] on div "B Callback Scheduled Call Step: 1 [PERSON_NAME] America/New_York Calls Count: 0…" at bounding box center [652, 244] width 592 height 90
drag, startPoint x: 482, startPoint y: 268, endPoint x: 403, endPoint y: 268, distance: 79.0
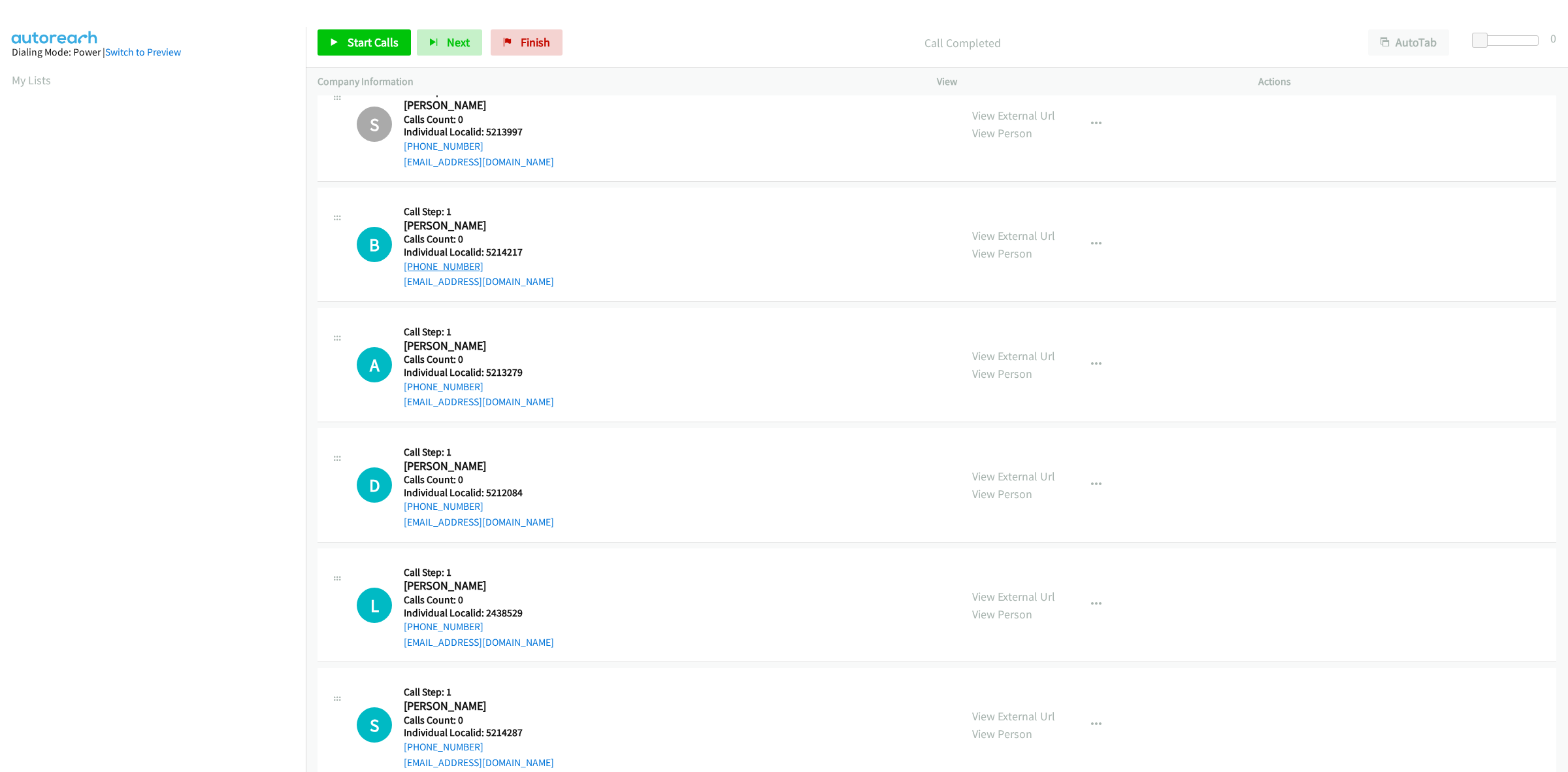
click at [404, 268] on div "[PHONE_NUMBER]" at bounding box center [479, 266] width 150 height 16
copy link "[PHONE_NUMBER]"
drag, startPoint x: 527, startPoint y: 251, endPoint x: 482, endPoint y: 253, distance: 45.0
click at [482, 253] on h5 "Individual Localid: 5214217" at bounding box center [479, 252] width 150 height 13
copy h5 "5214217"
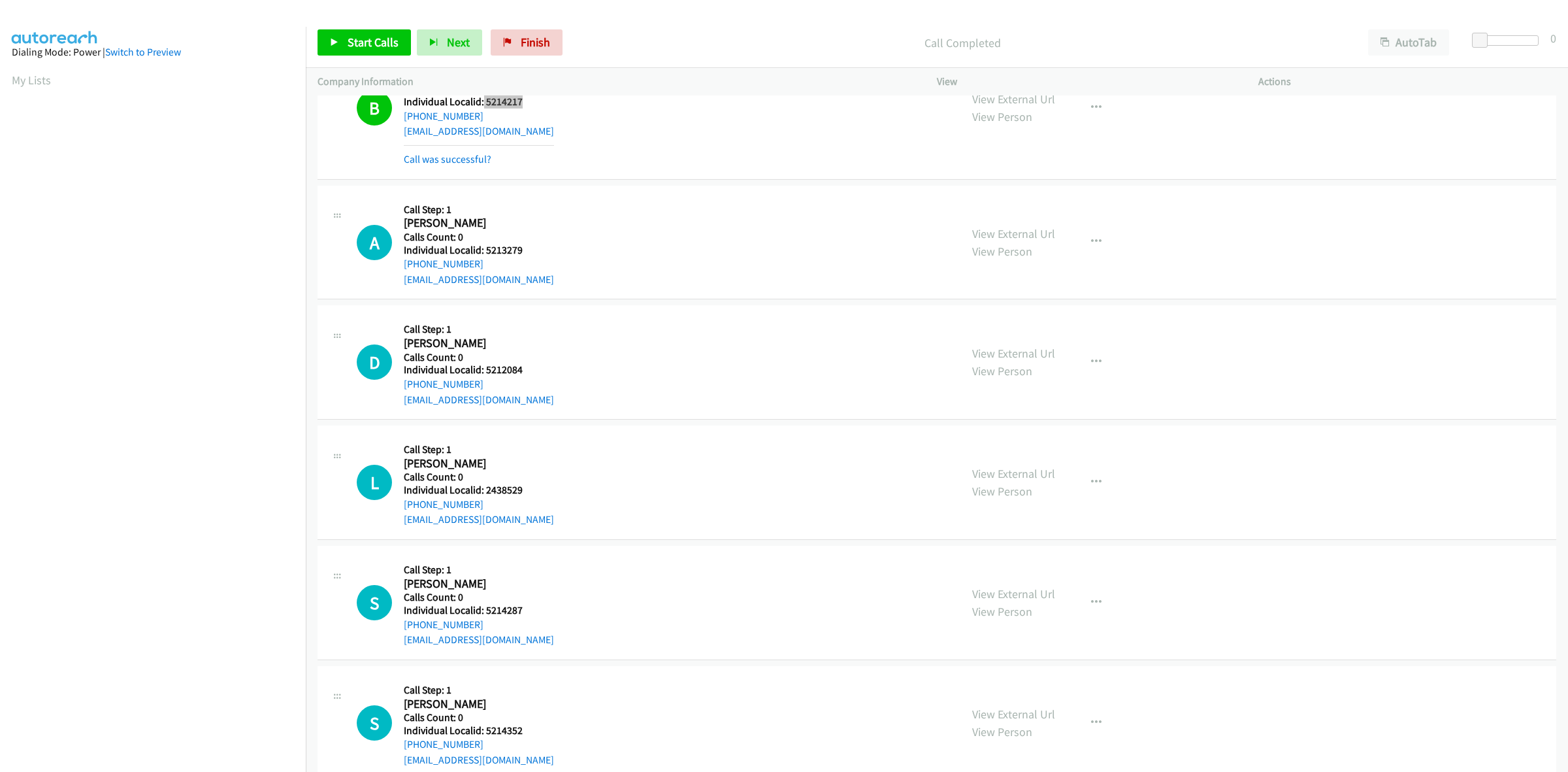
scroll to position [511, 0]
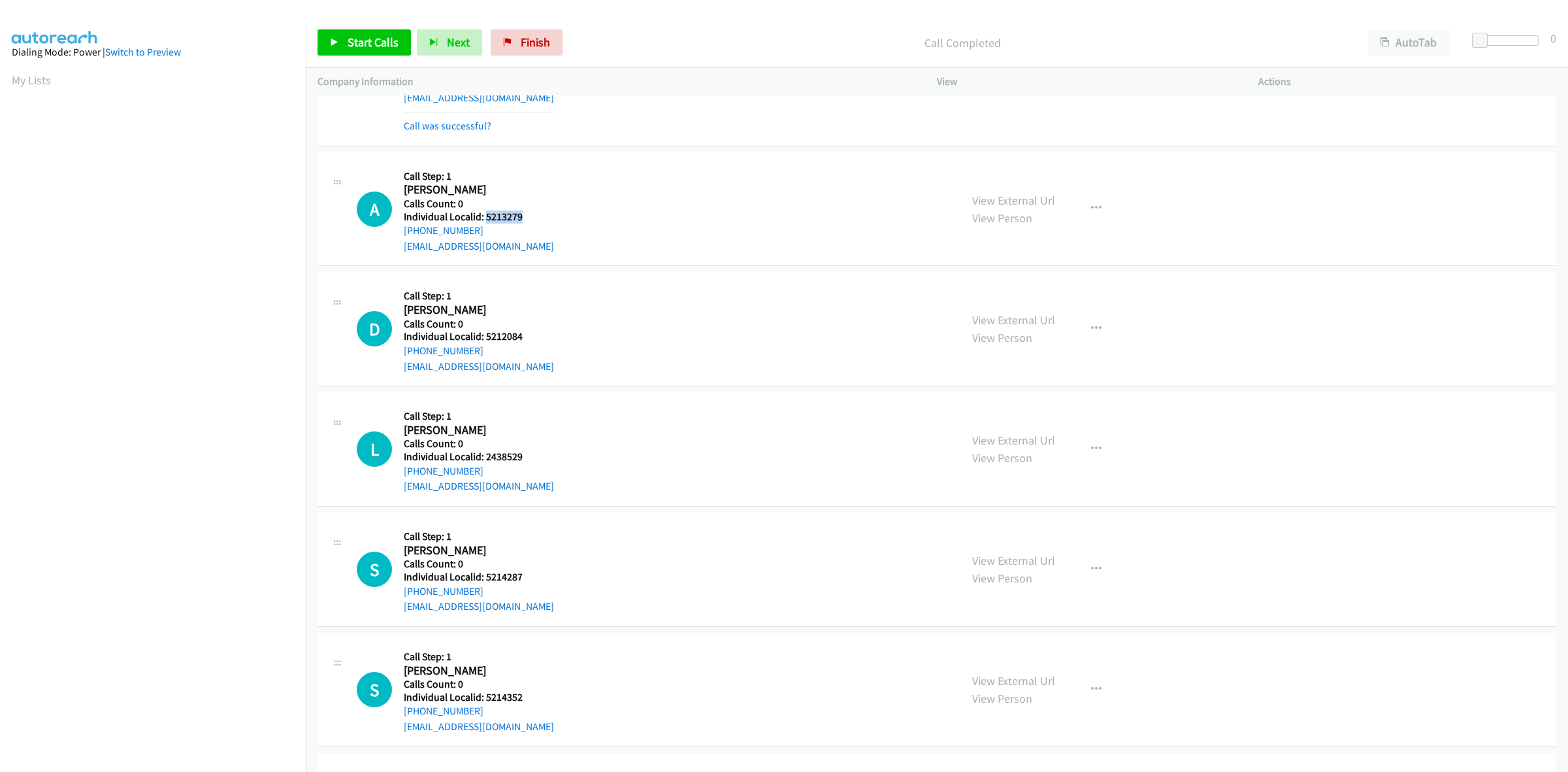
drag, startPoint x: 523, startPoint y: 214, endPoint x: 484, endPoint y: 214, distance: 39.0
click at [484, 214] on h5 "Individual Localid: 5213279" at bounding box center [479, 216] width 150 height 13
copy h5 "5213279"
click at [1103, 210] on button "button" at bounding box center [1097, 208] width 35 height 26
click at [991, 298] on link "Skip Call" at bounding box center [1026, 294] width 174 height 26
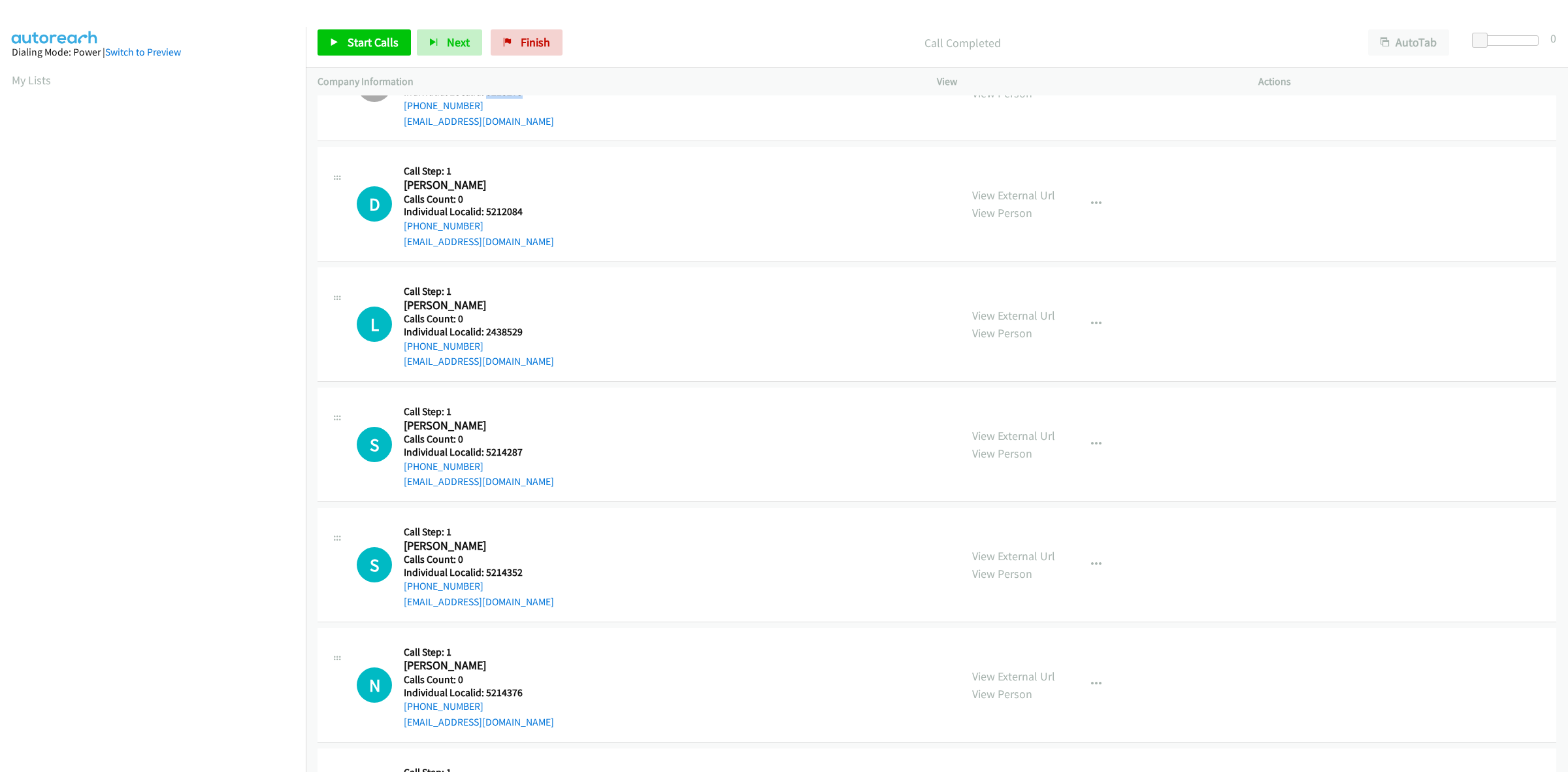
scroll to position [653, 0]
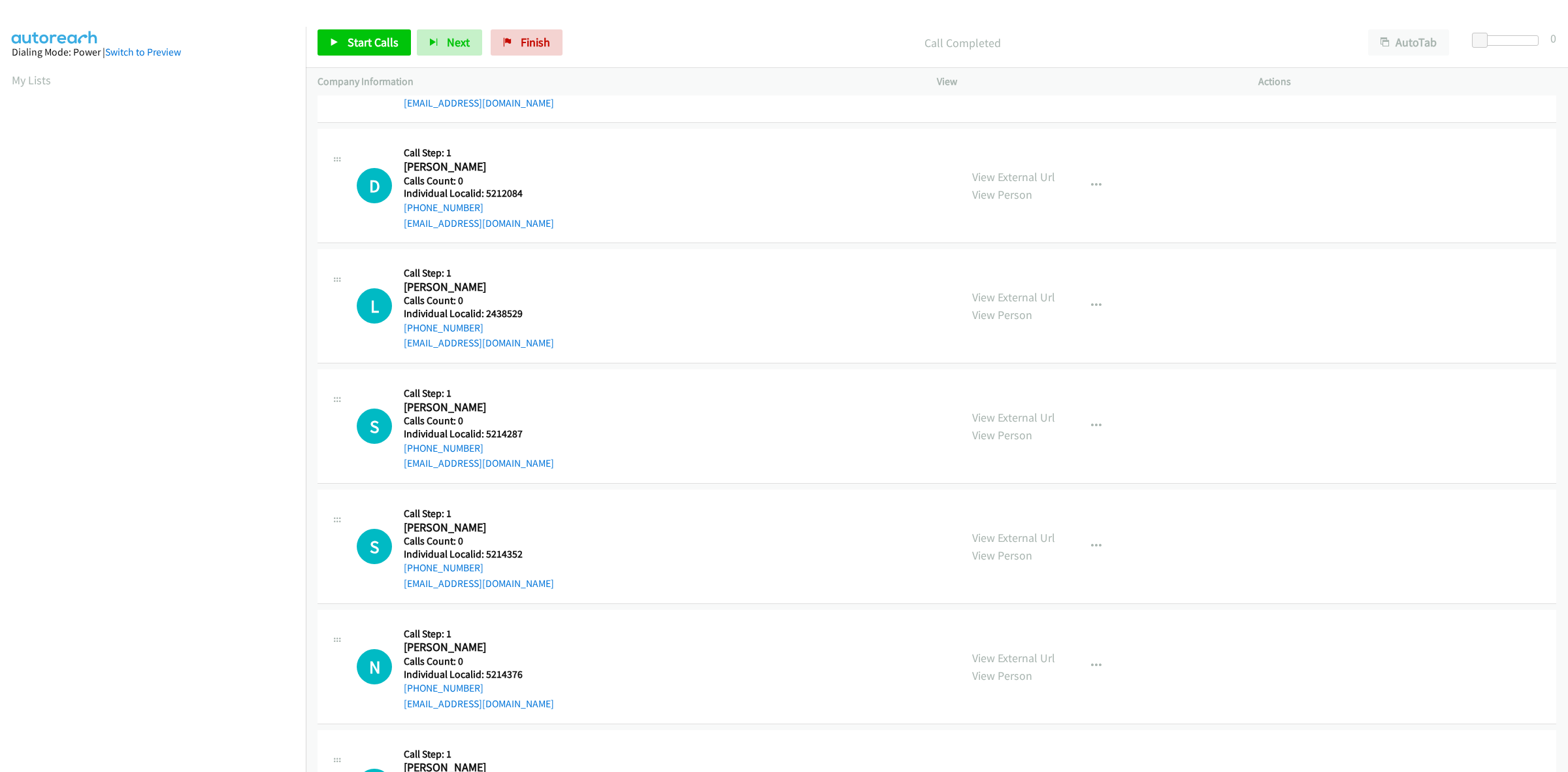
drag, startPoint x: 531, startPoint y: 200, endPoint x: 485, endPoint y: 196, distance: 46.2
click at [485, 196] on div "Callback Scheduled Call Step: 1 David Newton America/Chicago Calls Count: 0 Ind…" at bounding box center [479, 186] width 150 height 90
click at [751, 171] on div "D Callback Scheduled Call Step: 1 David Newton America/Chicago Calls Count: 0 I…" at bounding box center [652, 186] width 592 height 90
drag, startPoint x: 529, startPoint y: 191, endPoint x: 484, endPoint y: 193, distance: 45.0
click at [484, 193] on h5 "Individual Localid: 5212084" at bounding box center [479, 193] width 150 height 13
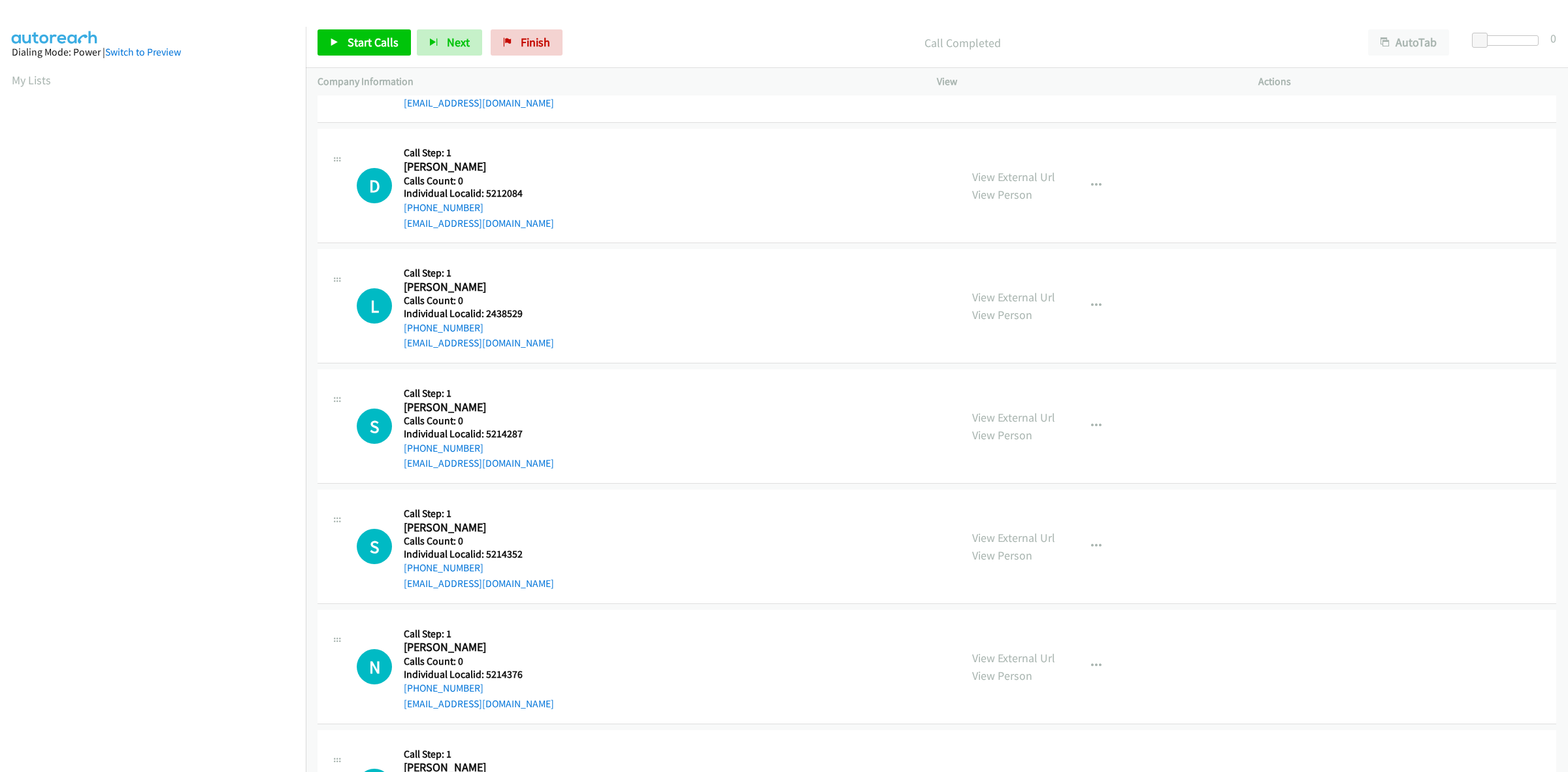
click at [510, 148] on h5 "Call Step: 1" at bounding box center [479, 152] width 150 height 13
drag, startPoint x: 483, startPoint y: 210, endPoint x: 401, endPoint y: 210, distance: 82.0
click at [401, 210] on div "D Callback Scheduled Call Step: 1 David Newton America/Chicago Calls Count: 0 I…" at bounding box center [652, 186] width 592 height 90
drag, startPoint x: 529, startPoint y: 191, endPoint x: 482, endPoint y: 195, distance: 47.2
click at [482, 195] on h5 "Individual Localid: 5212084" at bounding box center [479, 193] width 150 height 13
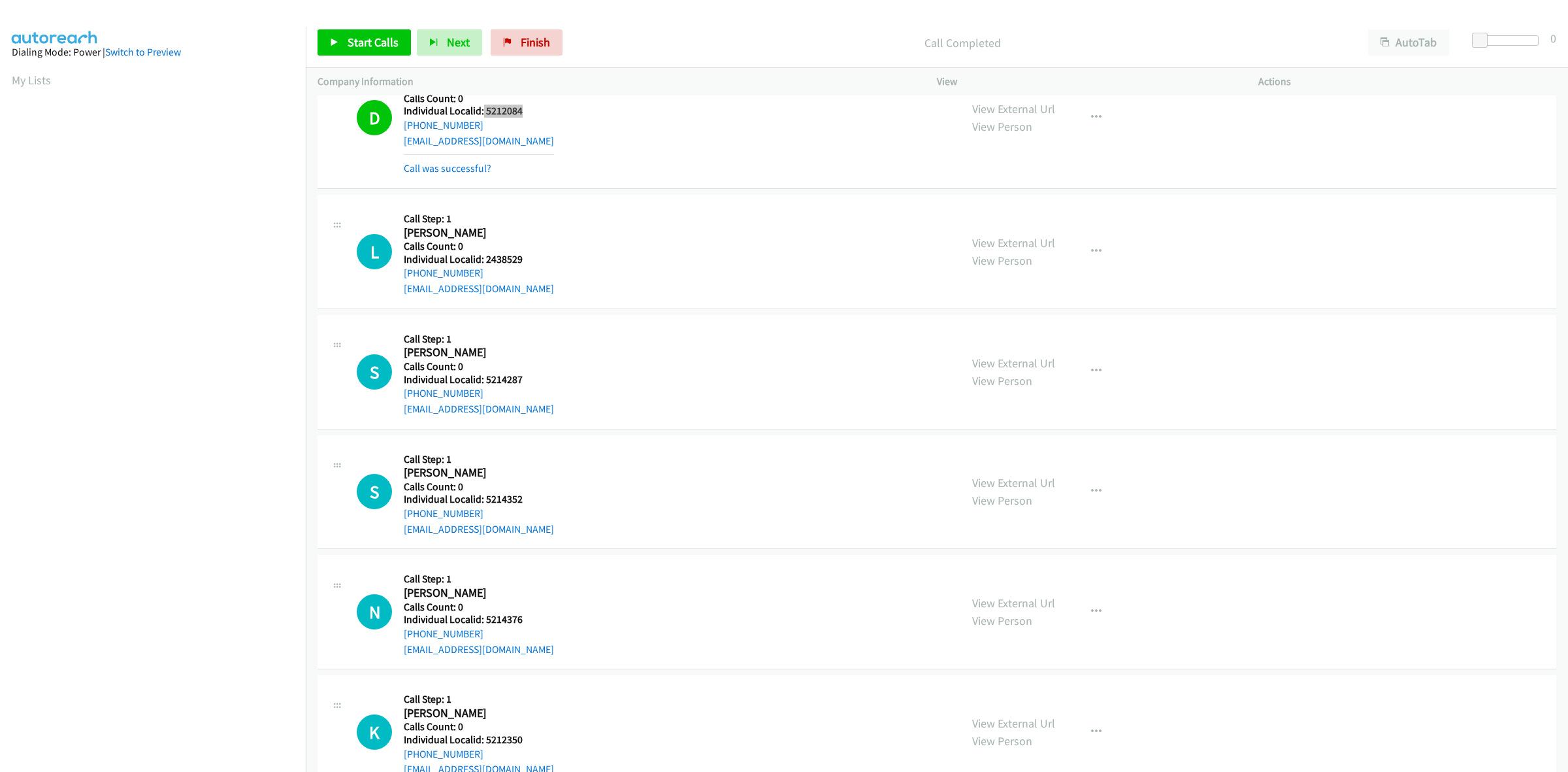
scroll to position [775, 0]
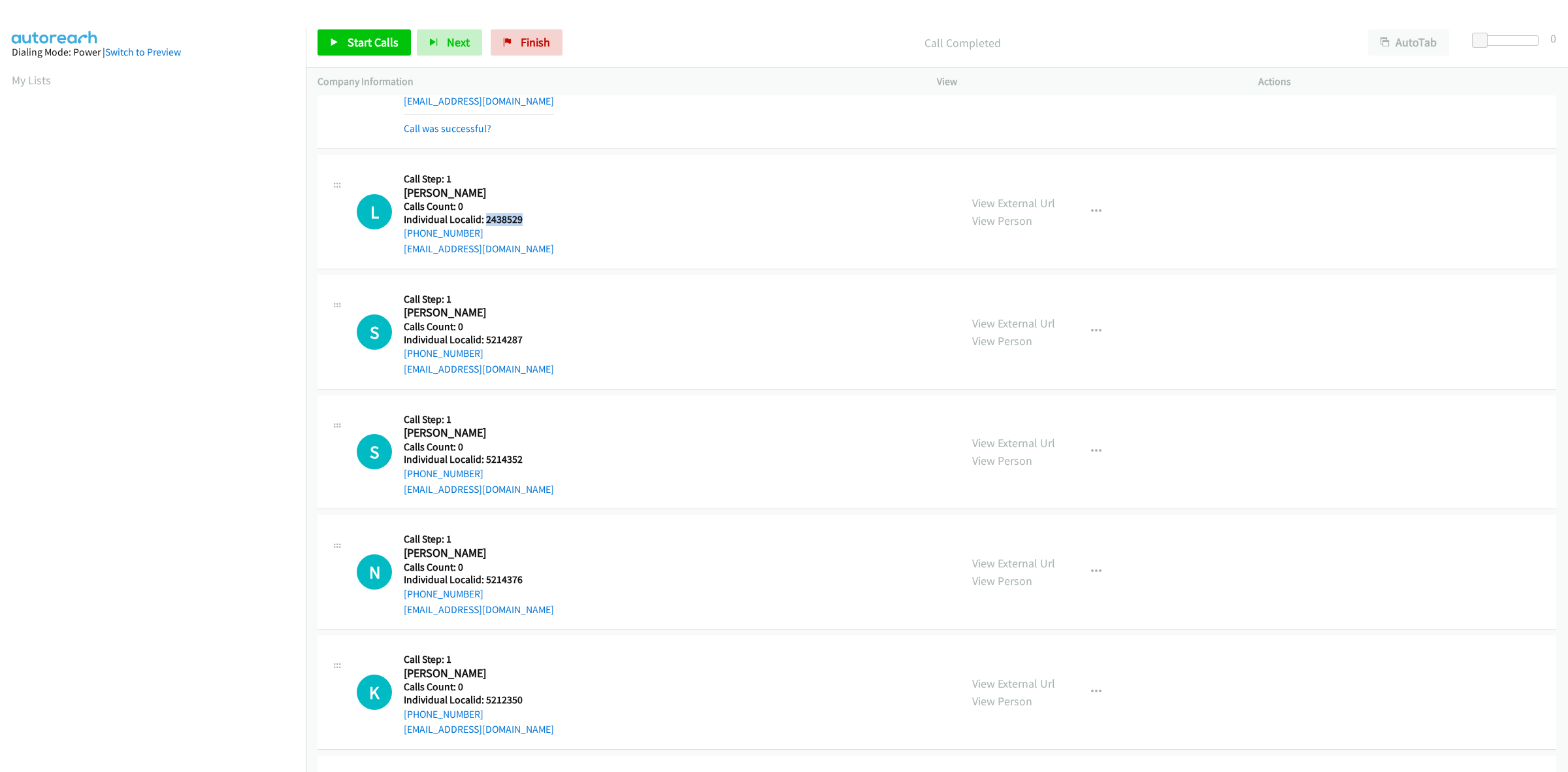
drag, startPoint x: 527, startPoint y: 218, endPoint x: 485, endPoint y: 220, distance: 42.0
click at [485, 220] on h5 "Individual Localid: 2438529" at bounding box center [479, 219] width 150 height 13
drag, startPoint x: 484, startPoint y: 232, endPoint x: 402, endPoint y: 238, distance: 82.2
click at [402, 238] on div "L Callback Scheduled Call Step: 1 Luca Mc Kiernan America/New_York Calls Count:…" at bounding box center [652, 212] width 592 height 90
drag, startPoint x: 531, startPoint y: 219, endPoint x: 484, endPoint y: 220, distance: 47.0
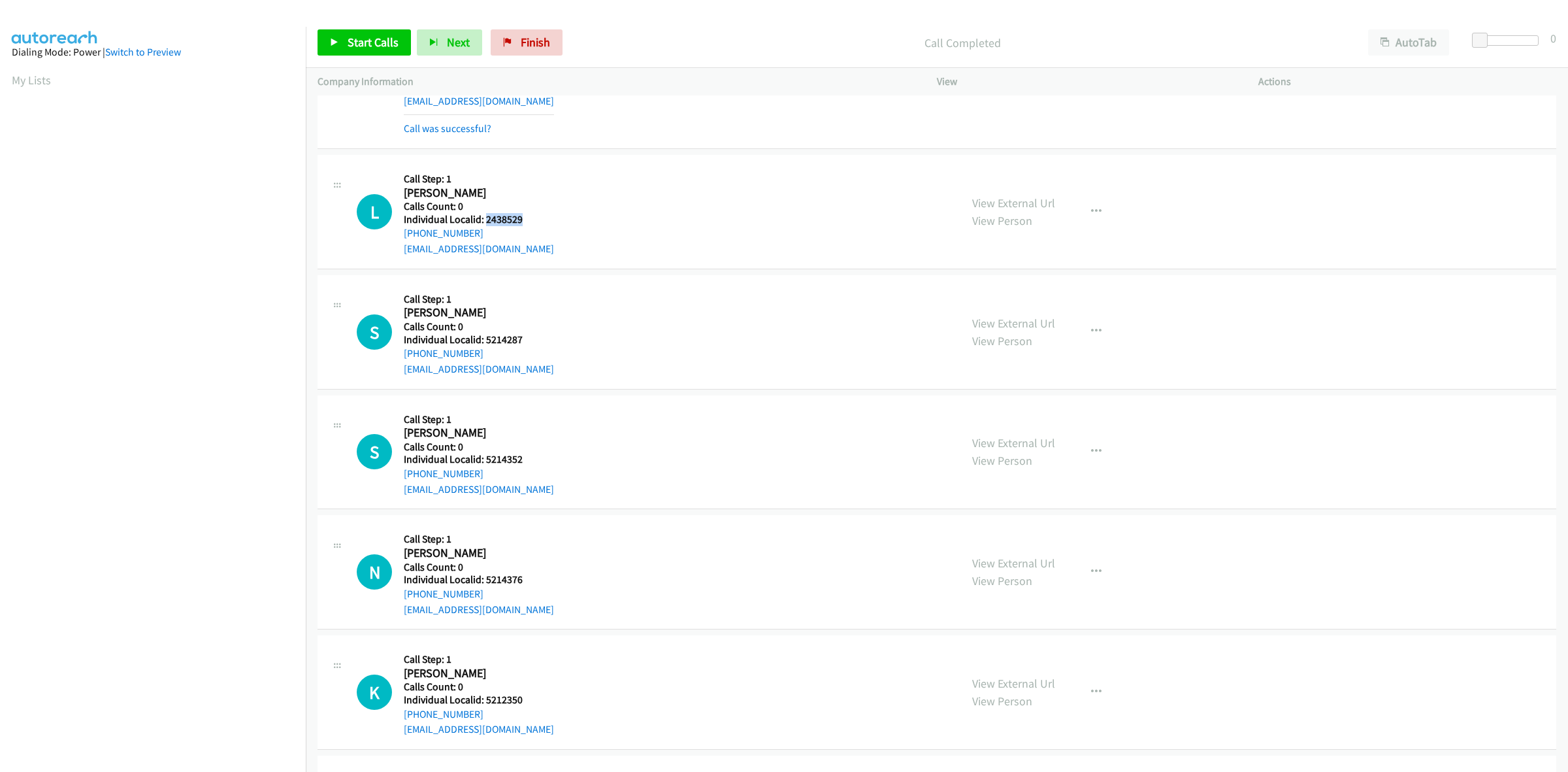
click at [484, 220] on h5 "Individual Localid: 2438529" at bounding box center [479, 219] width 150 height 13
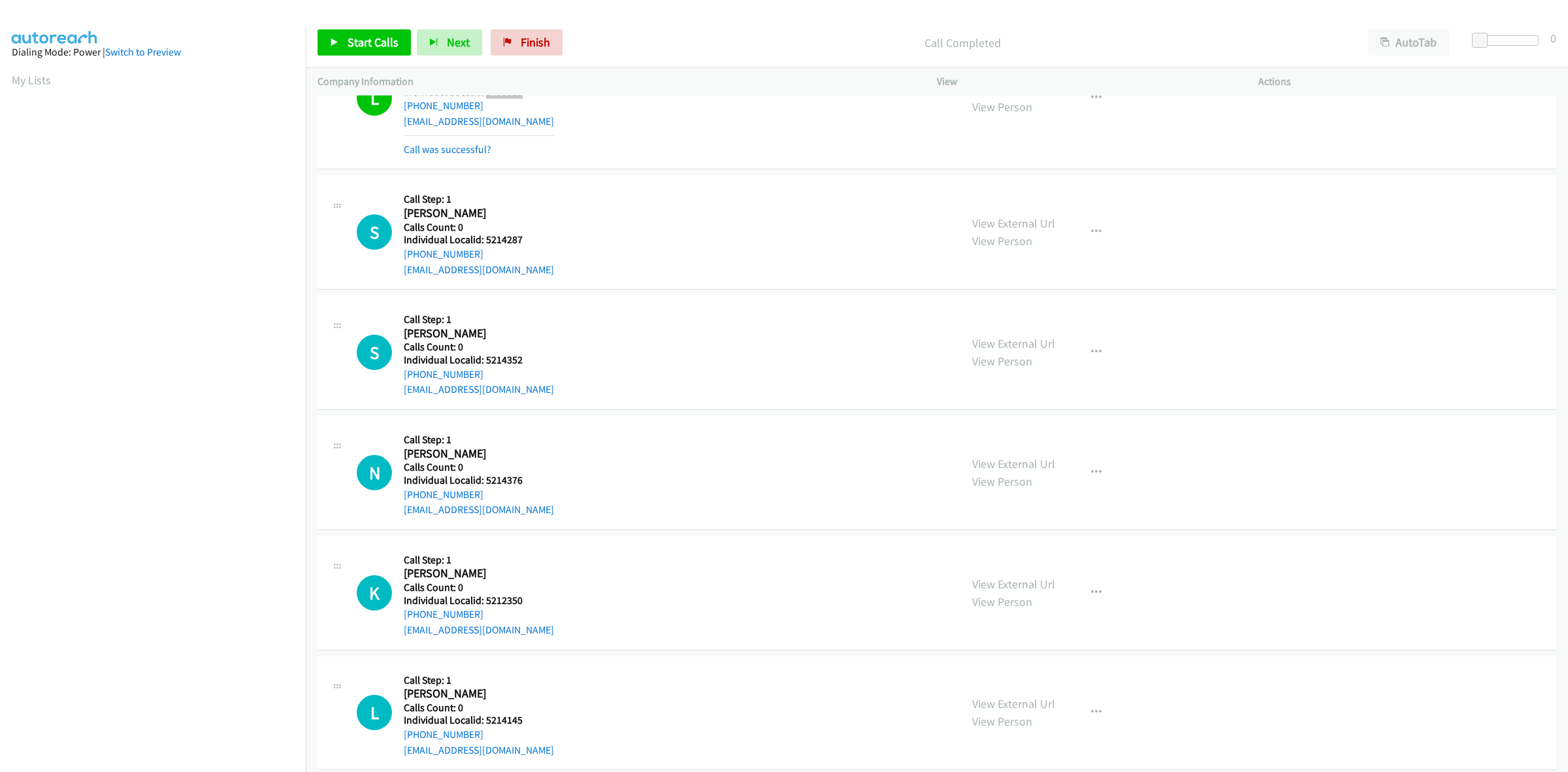
scroll to position [919, 0]
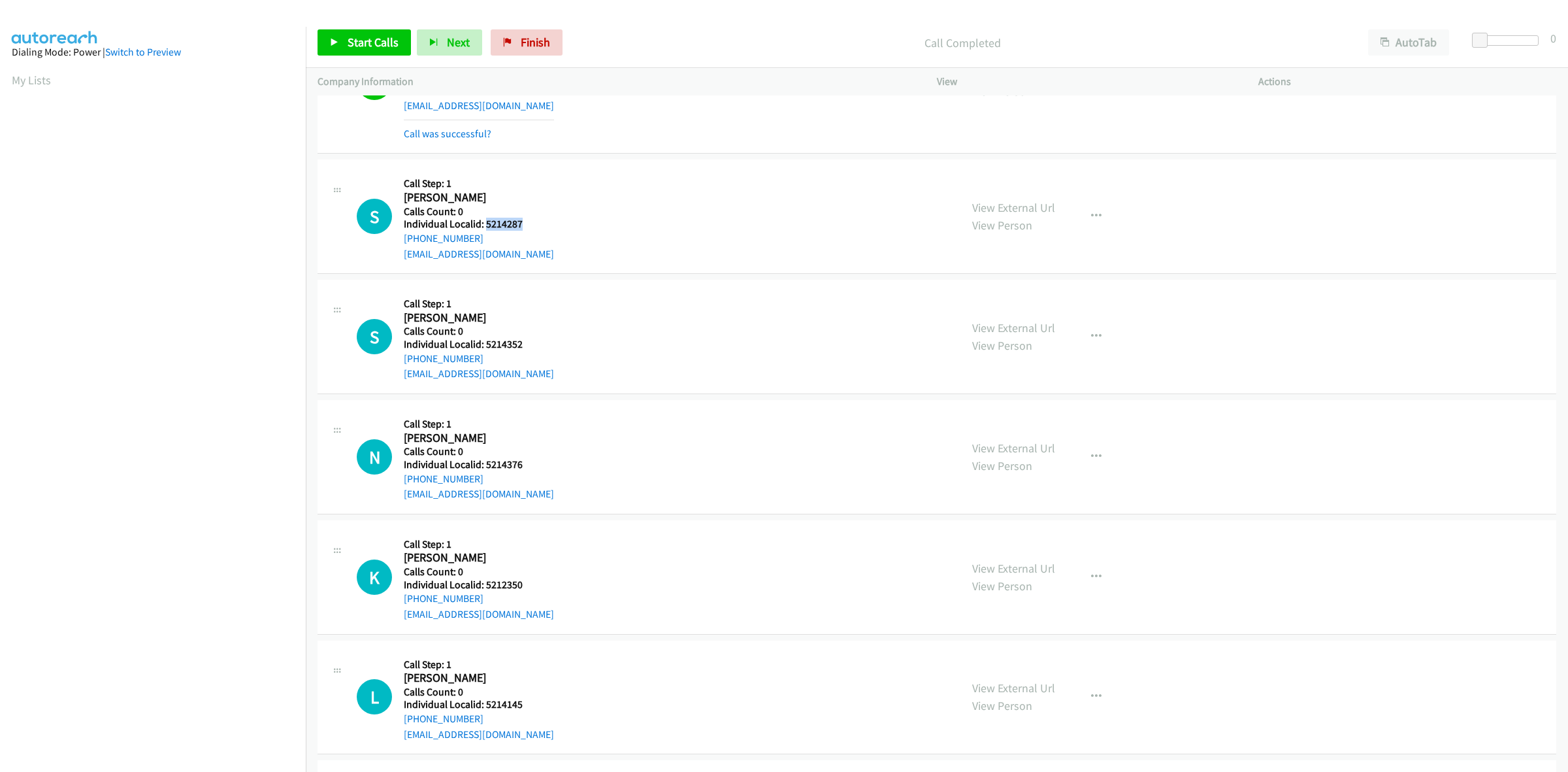
drag, startPoint x: 523, startPoint y: 223, endPoint x: 484, endPoint y: 224, distance: 39.0
click at [484, 224] on h5 "Individual Localid: 5214287" at bounding box center [479, 224] width 150 height 13
click at [1090, 208] on button "button" at bounding box center [1097, 216] width 35 height 26
click at [1018, 302] on link "Skip Call" at bounding box center [1026, 302] width 174 height 26
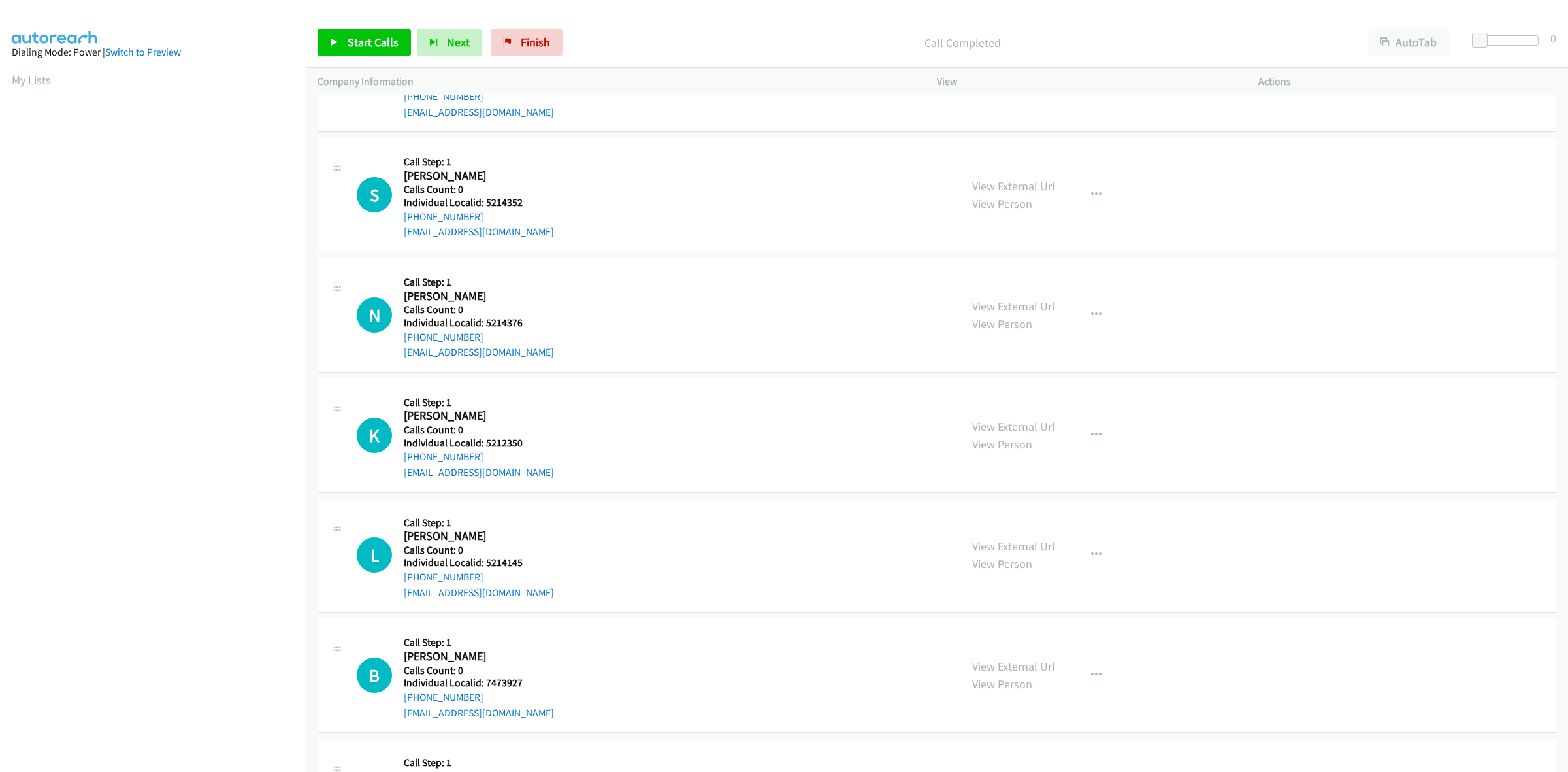
scroll to position [1062, 0]
drag, startPoint x: 528, startPoint y: 204, endPoint x: 487, endPoint y: 203, distance: 41.0
click at [487, 203] on h5 "Individual Localid: 5214352" at bounding box center [479, 201] width 150 height 13
drag, startPoint x: 487, startPoint y: 217, endPoint x: 402, endPoint y: 220, distance: 85.1
click at [402, 220] on div "S Callback Scheduled Call Step: 1 Shawn Colligan America/New_York Calls Count: …" at bounding box center [652, 193] width 592 height 90
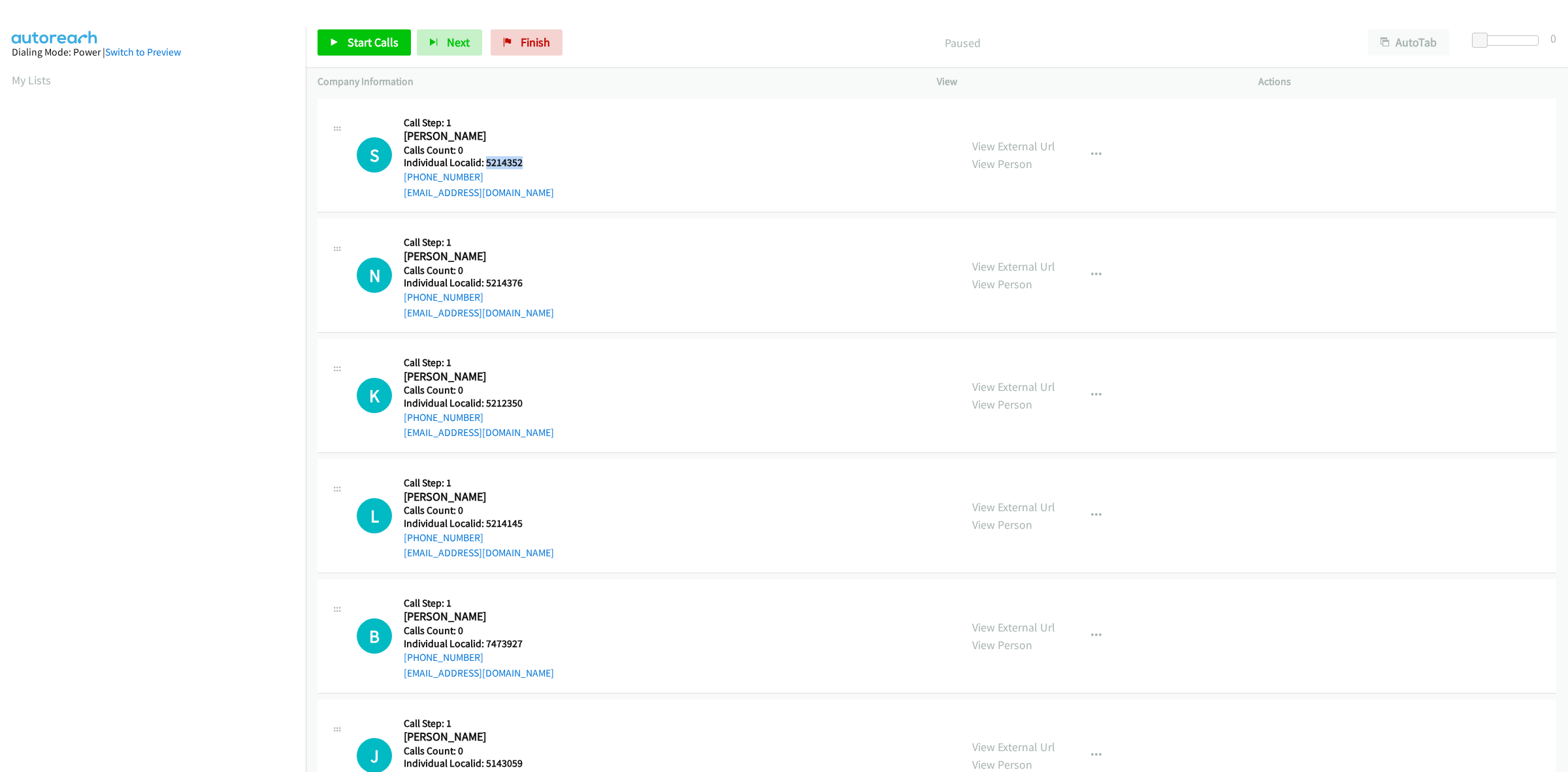
drag, startPoint x: 526, startPoint y: 163, endPoint x: 483, endPoint y: 163, distance: 43.0
click at [483, 163] on h5 "Individual Localid: 5214352" at bounding box center [479, 162] width 150 height 13
copy h5 "5214352"
drag, startPoint x: 484, startPoint y: 177, endPoint x: 403, endPoint y: 175, distance: 81.0
click at [404, 175] on div "[PHONE_NUMBER]" at bounding box center [479, 177] width 150 height 16
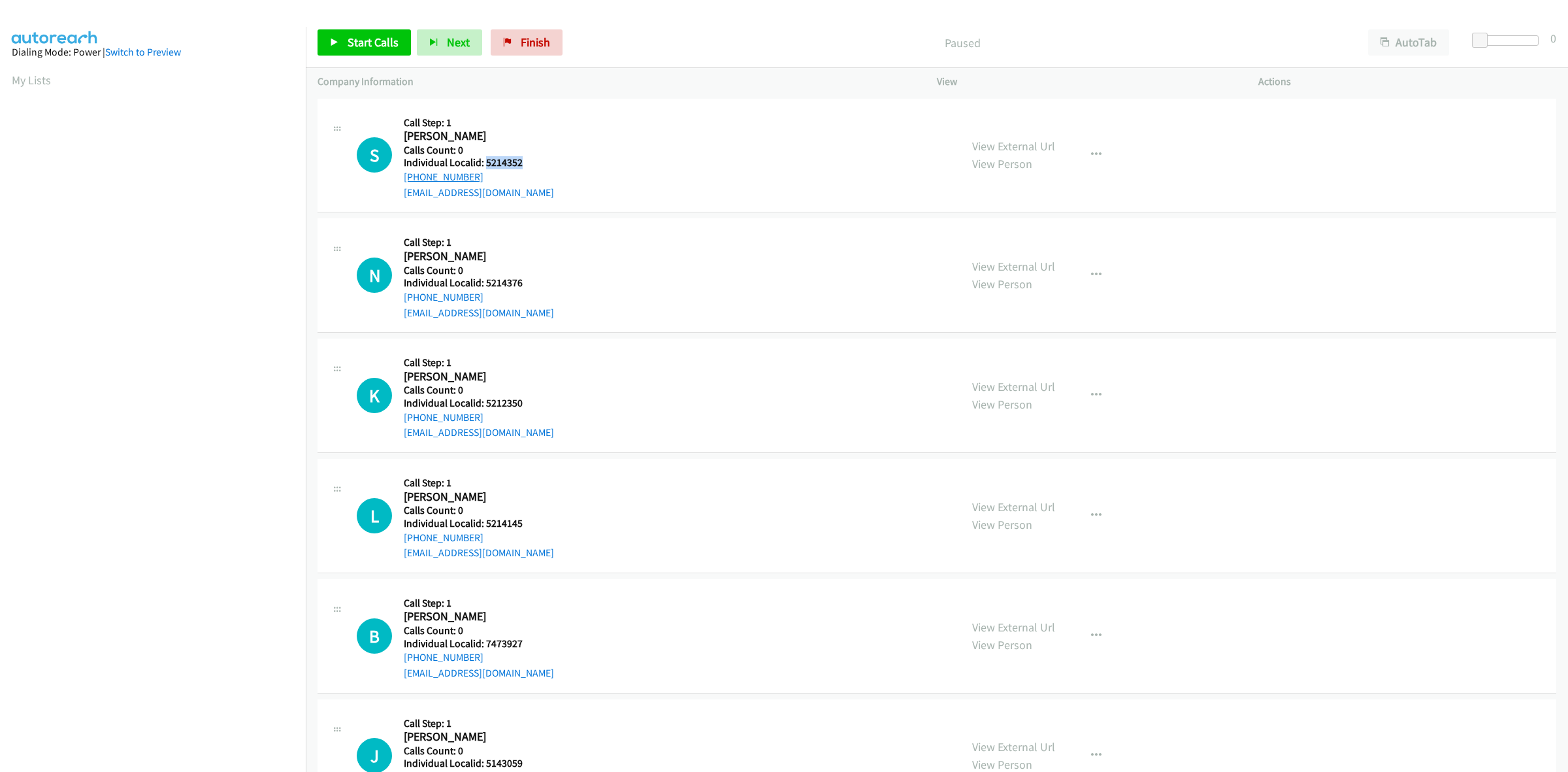
copy link "[PHONE_NUMBER]"
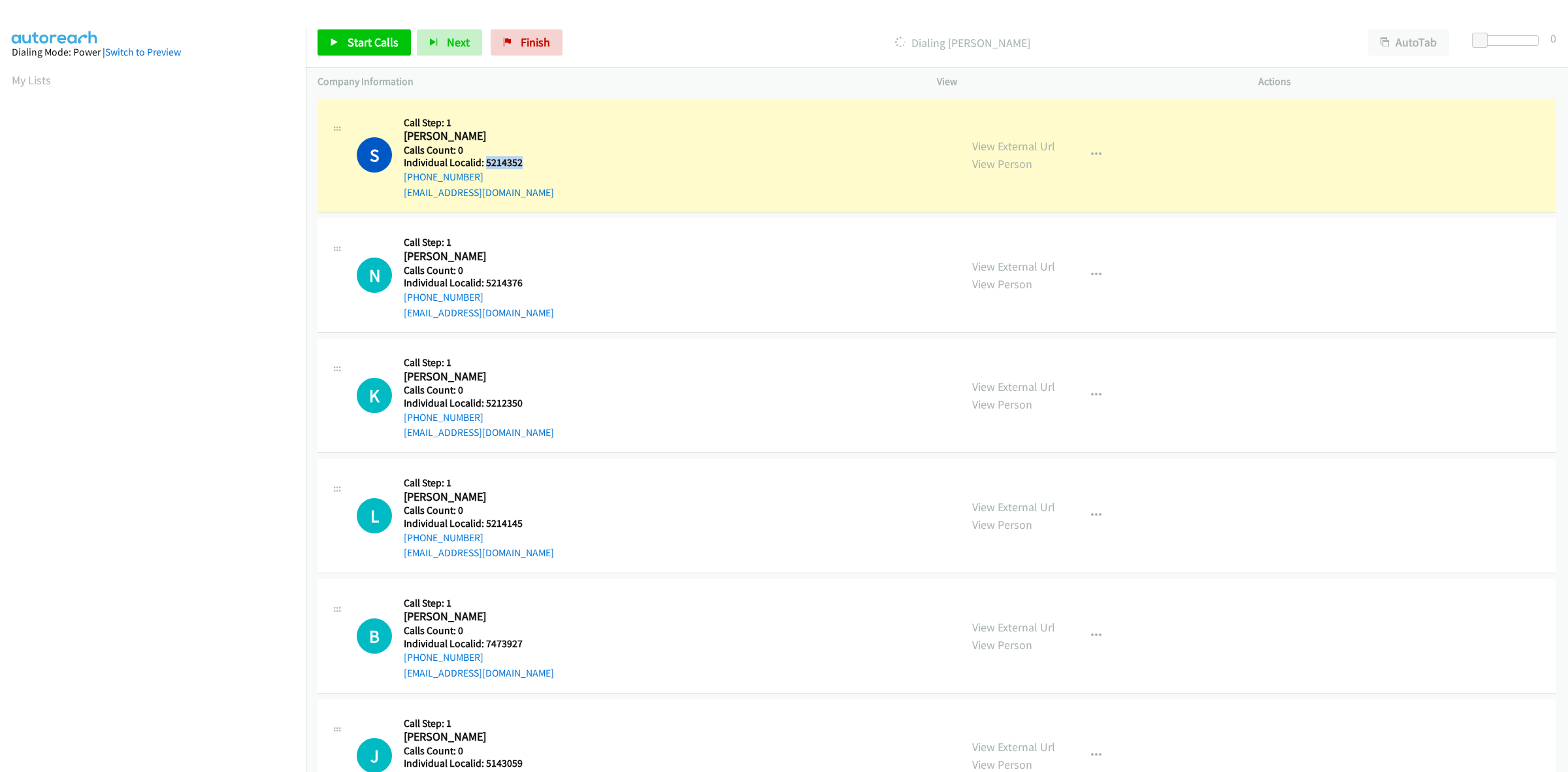
drag, startPoint x: 521, startPoint y: 162, endPoint x: 487, endPoint y: 165, distance: 34.1
click at [487, 165] on h5 "Individual Localid: 5214352" at bounding box center [479, 162] width 150 height 13
copy h5 "5214352"
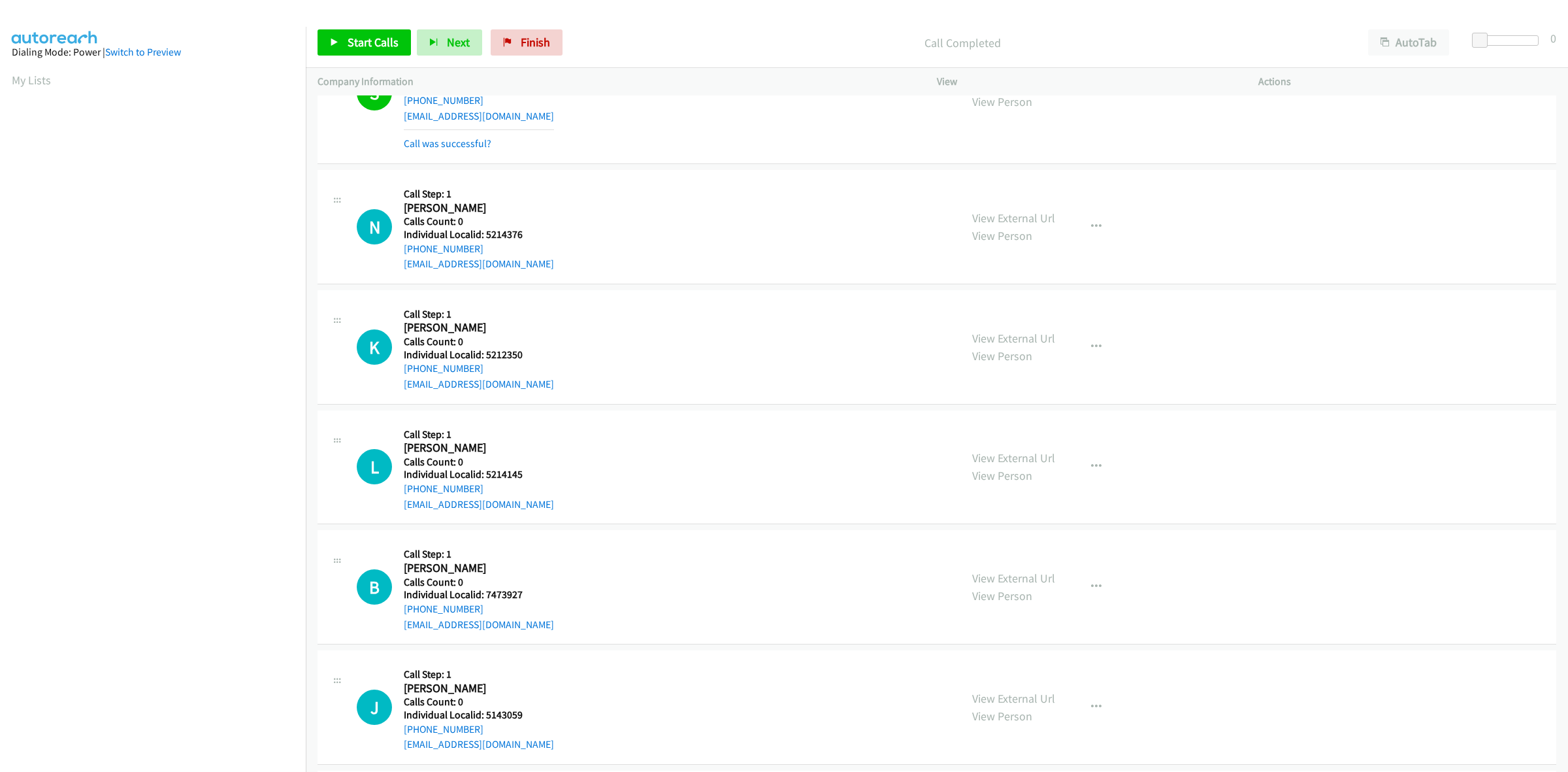
scroll to position [102, 0]
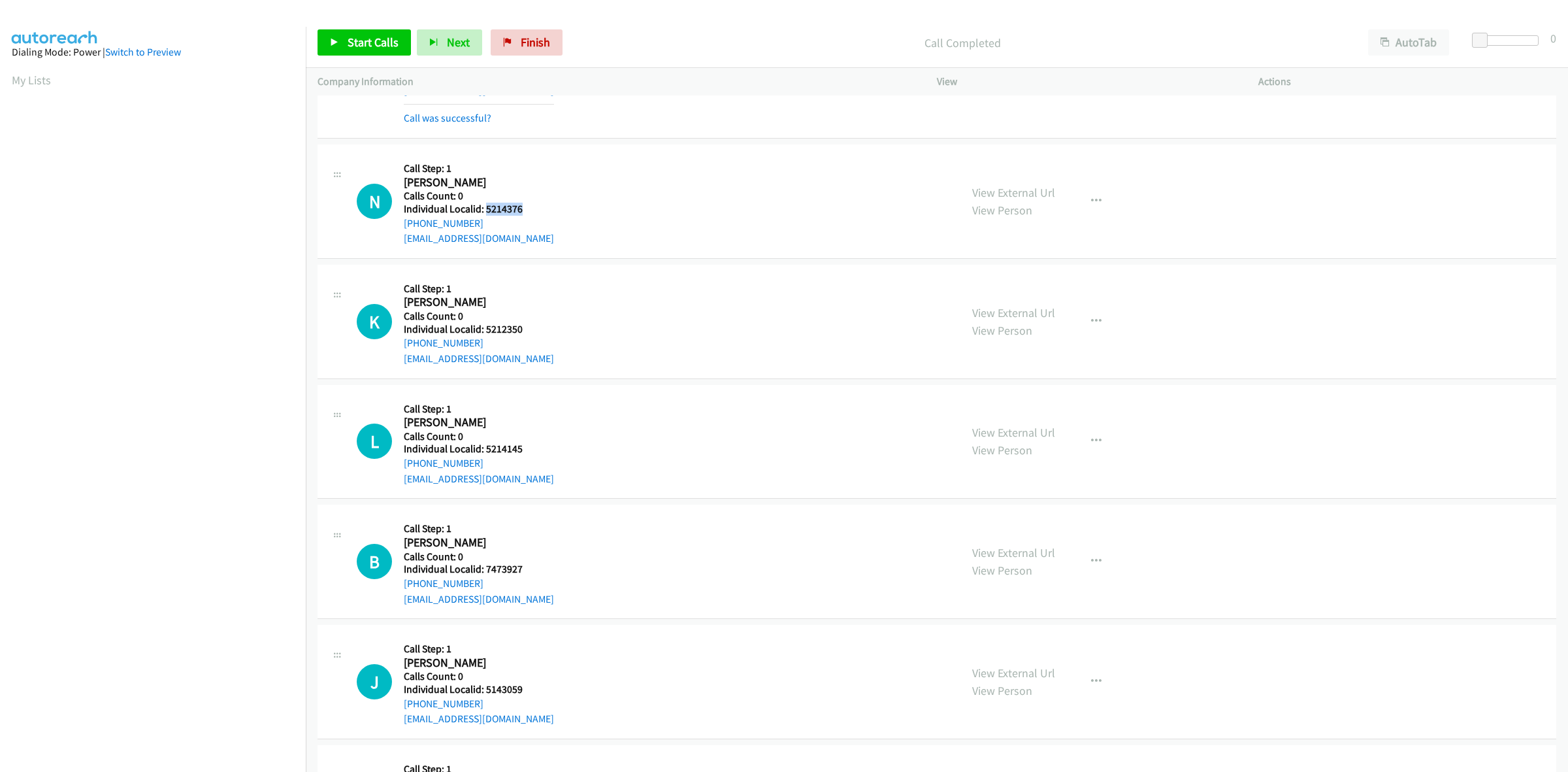
drag, startPoint x: 521, startPoint y: 207, endPoint x: 484, endPoint y: 211, distance: 37.2
click at [484, 211] on h5 "Individual Localid: 5214376" at bounding box center [479, 209] width 150 height 13
copy h5 "5214376"
drag, startPoint x: 489, startPoint y: 222, endPoint x: 402, endPoint y: 225, distance: 87.1
click at [402, 225] on div "N Callback Scheduled Call Step: 1 [PERSON_NAME] America/New_York Calls Count: 0…" at bounding box center [652, 201] width 592 height 90
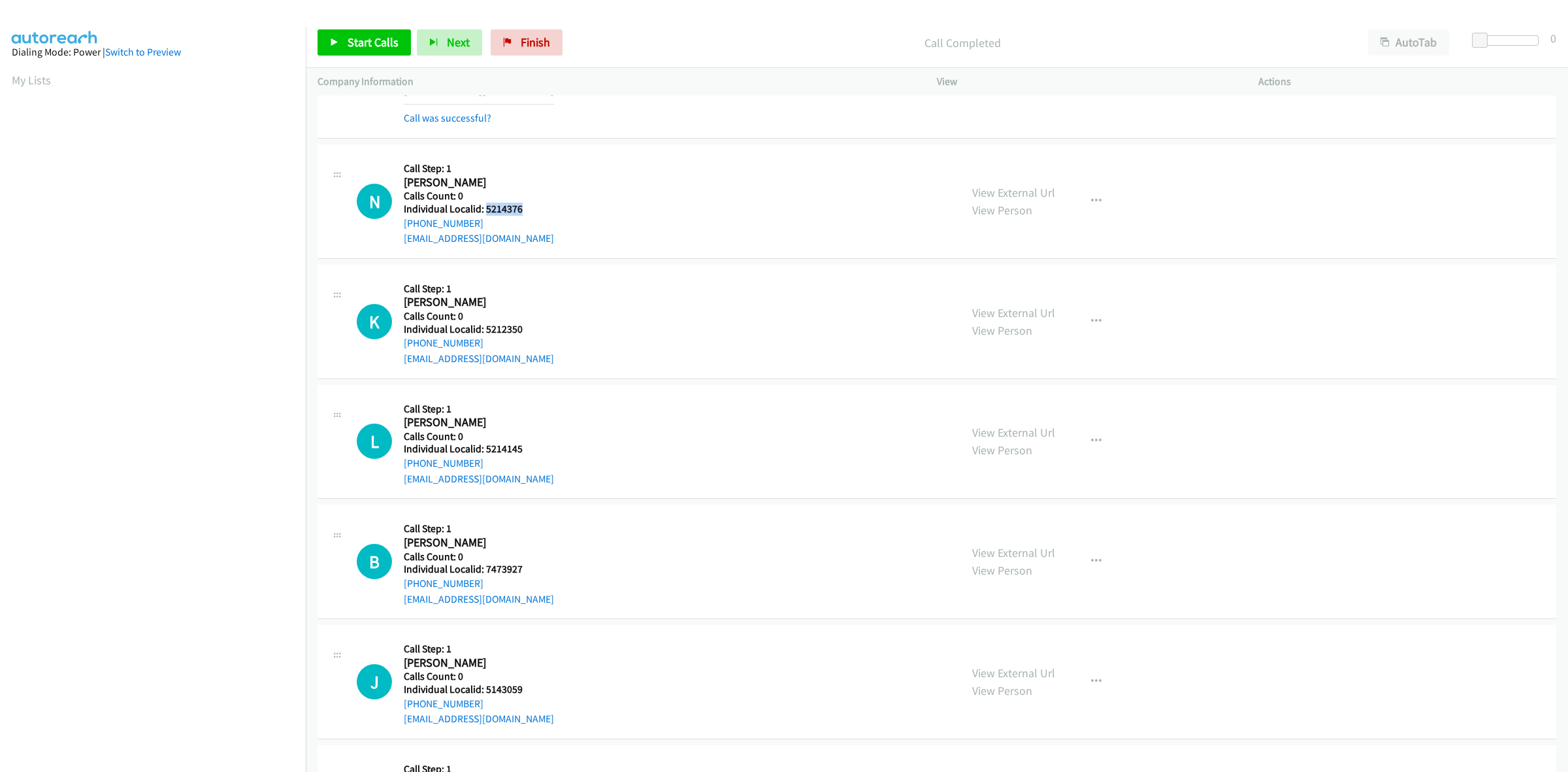
copy link "[PHONE_NUMBER]"
drag, startPoint x: 534, startPoint y: 208, endPoint x: 487, endPoint y: 211, distance: 47.1
click at [487, 211] on h5 "Individual Localid: 5214376" at bounding box center [479, 209] width 150 height 13
copy h5 "5214376"
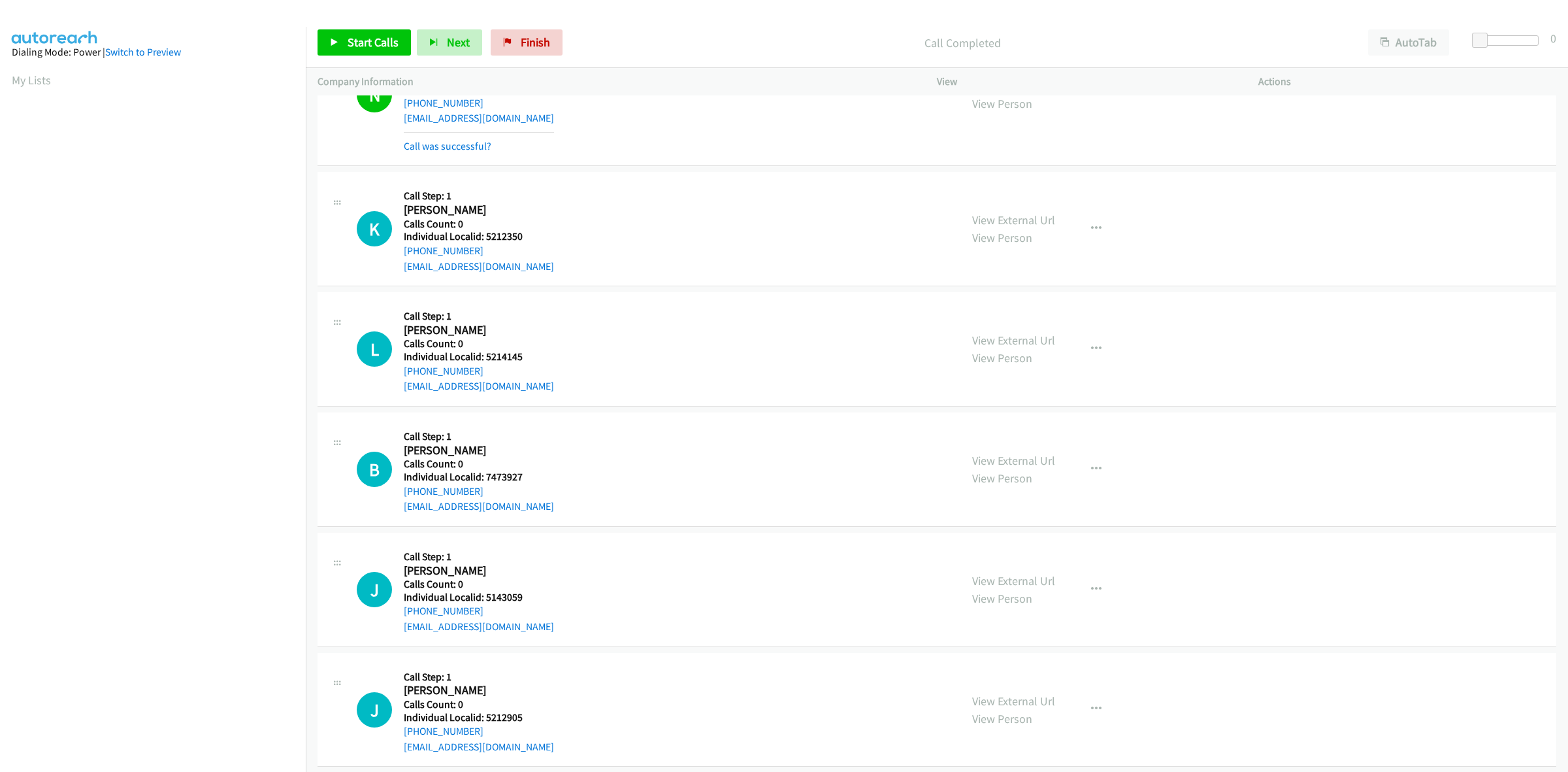
scroll to position [266, 0]
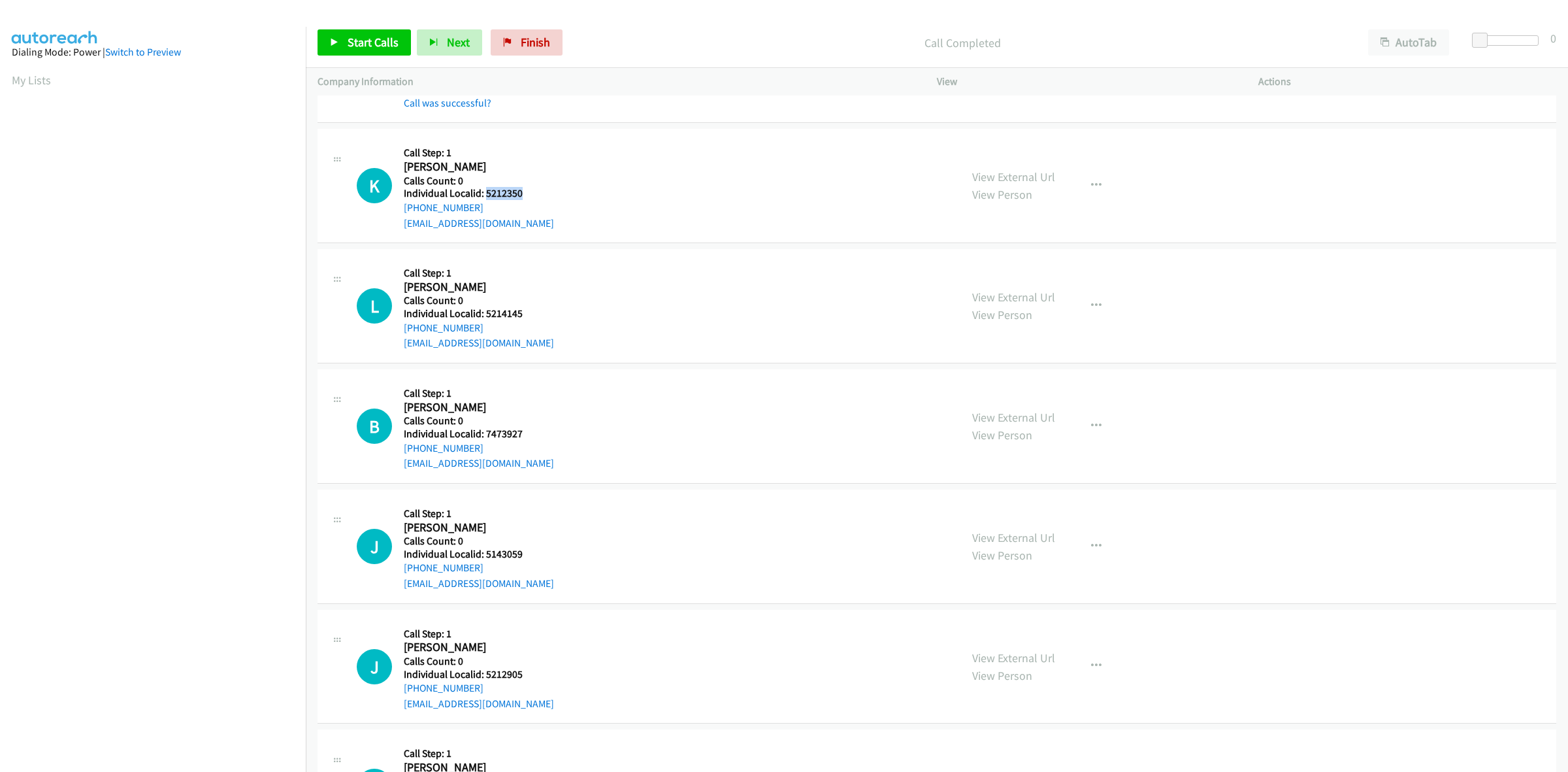
drag, startPoint x: 523, startPoint y: 195, endPoint x: 483, endPoint y: 197, distance: 40.0
click at [483, 197] on h5 "Individual Localid: 5212350" at bounding box center [479, 193] width 150 height 13
copy h5 "5212350"
